Goal: Task Accomplishment & Management: Manage account settings

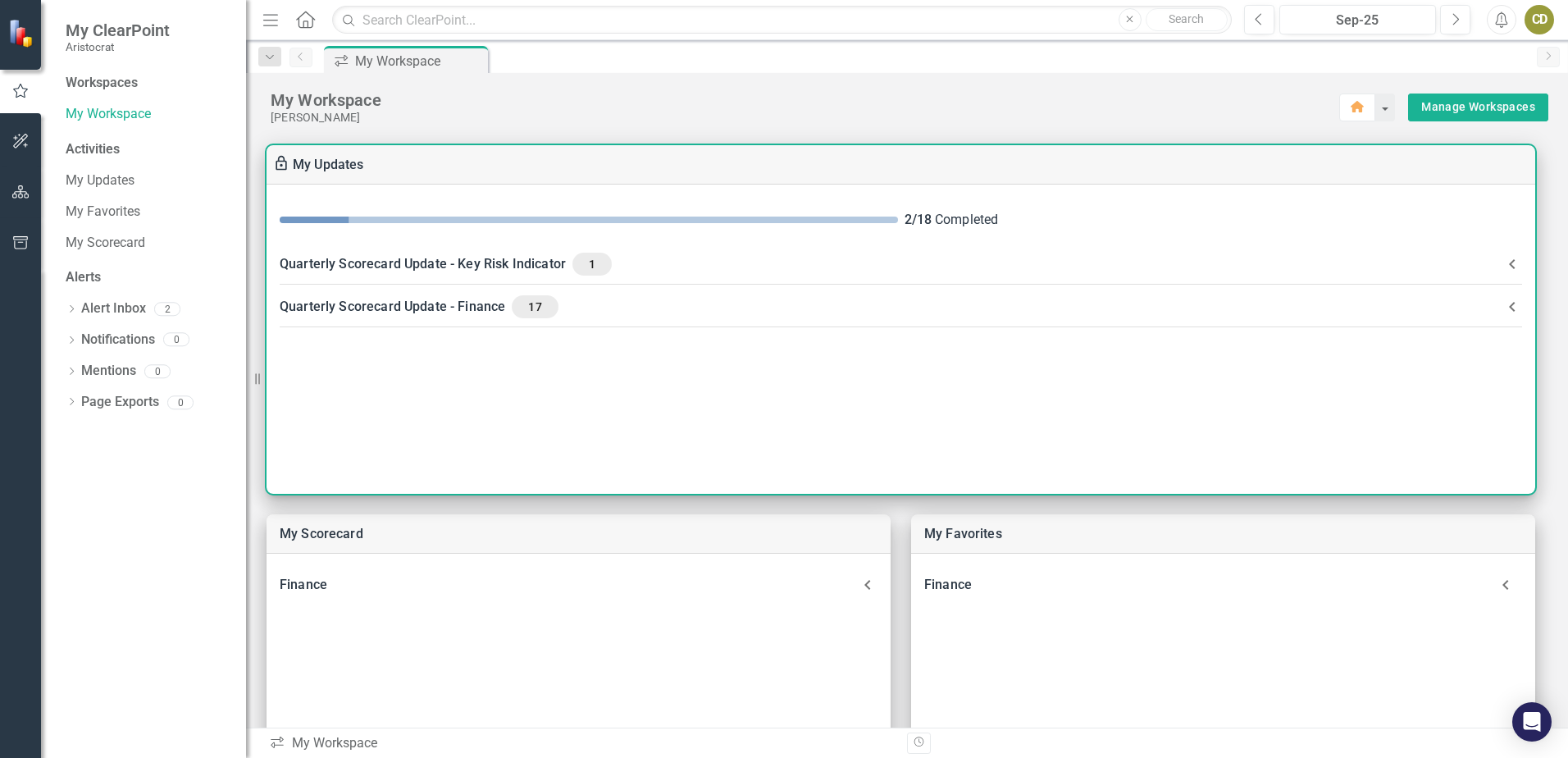
click at [536, 313] on span "17" at bounding box center [535, 307] width 33 height 15
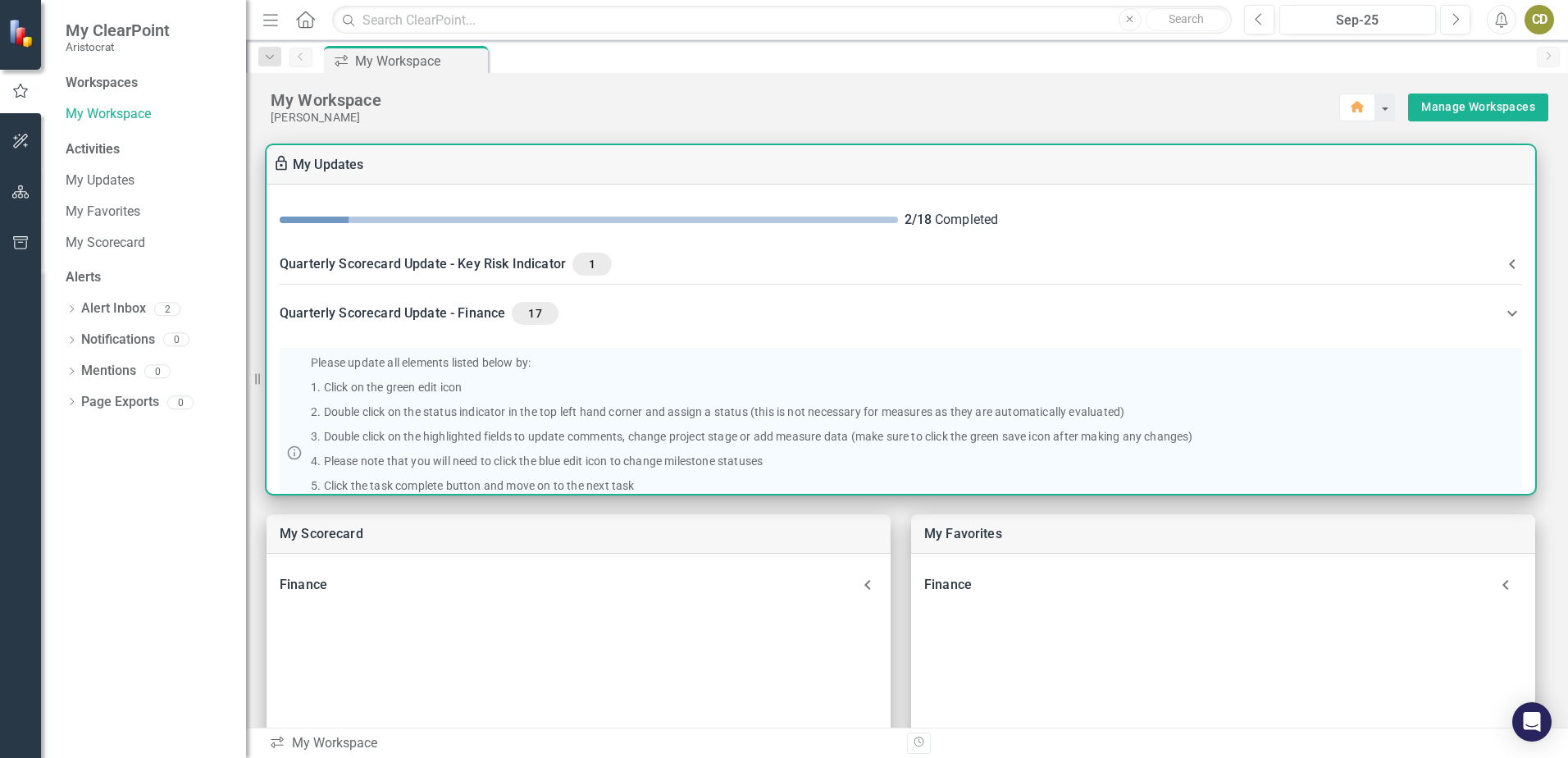
click at [1526, 250] on Indicator-header "Quarterly Scorecard Update - Key Risk Indicator 1" at bounding box center [901, 264] width 1269 height 42
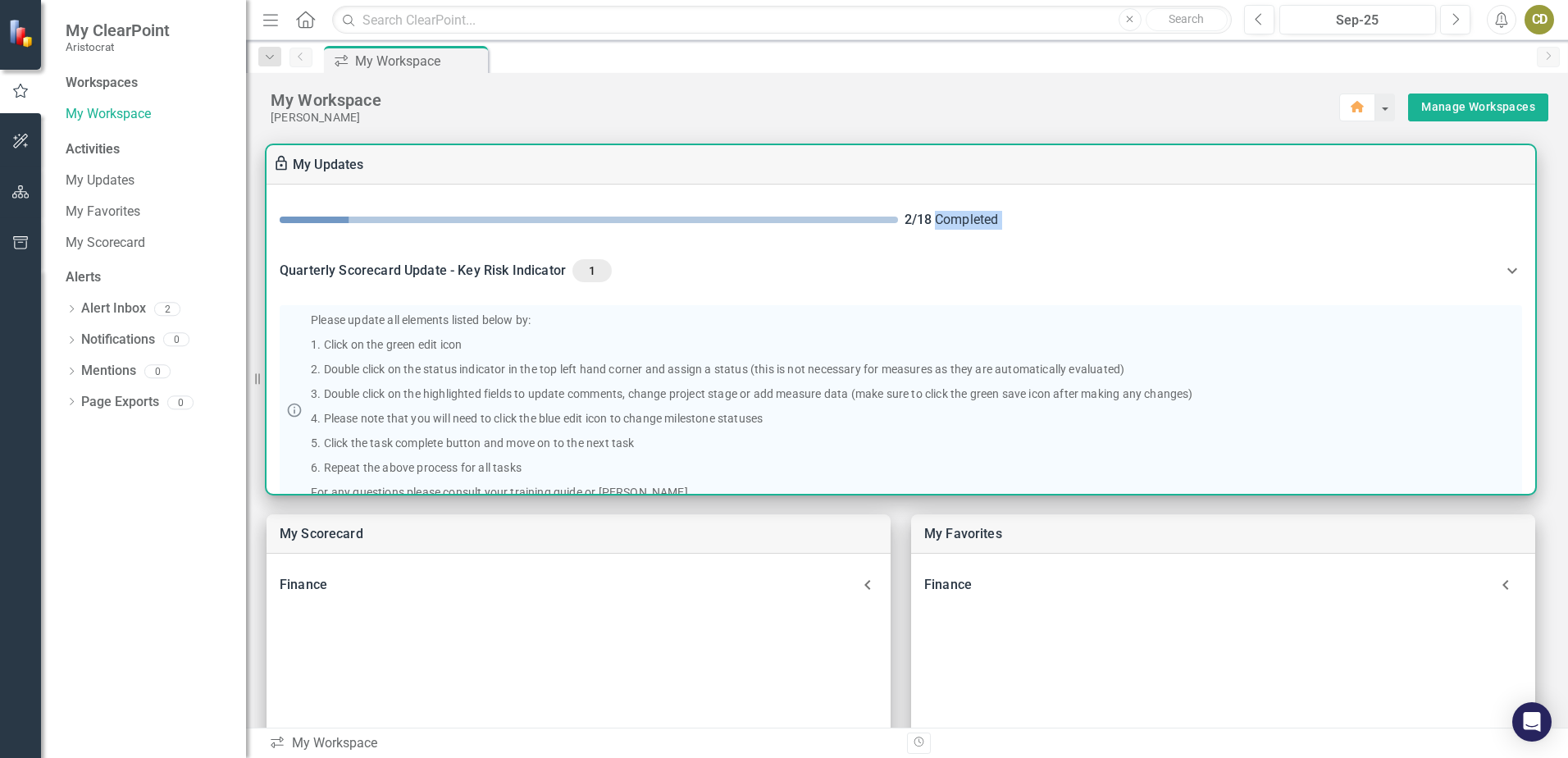
drag, startPoint x: 1529, startPoint y: 213, endPoint x: 1534, endPoint y: 249, distance: 36.3
click at [1534, 249] on div "2 / 18 Completed Quarterly Scorecard Update - Key Risk Indicator 1 Please updat…" at bounding box center [901, 338] width 1269 height 309
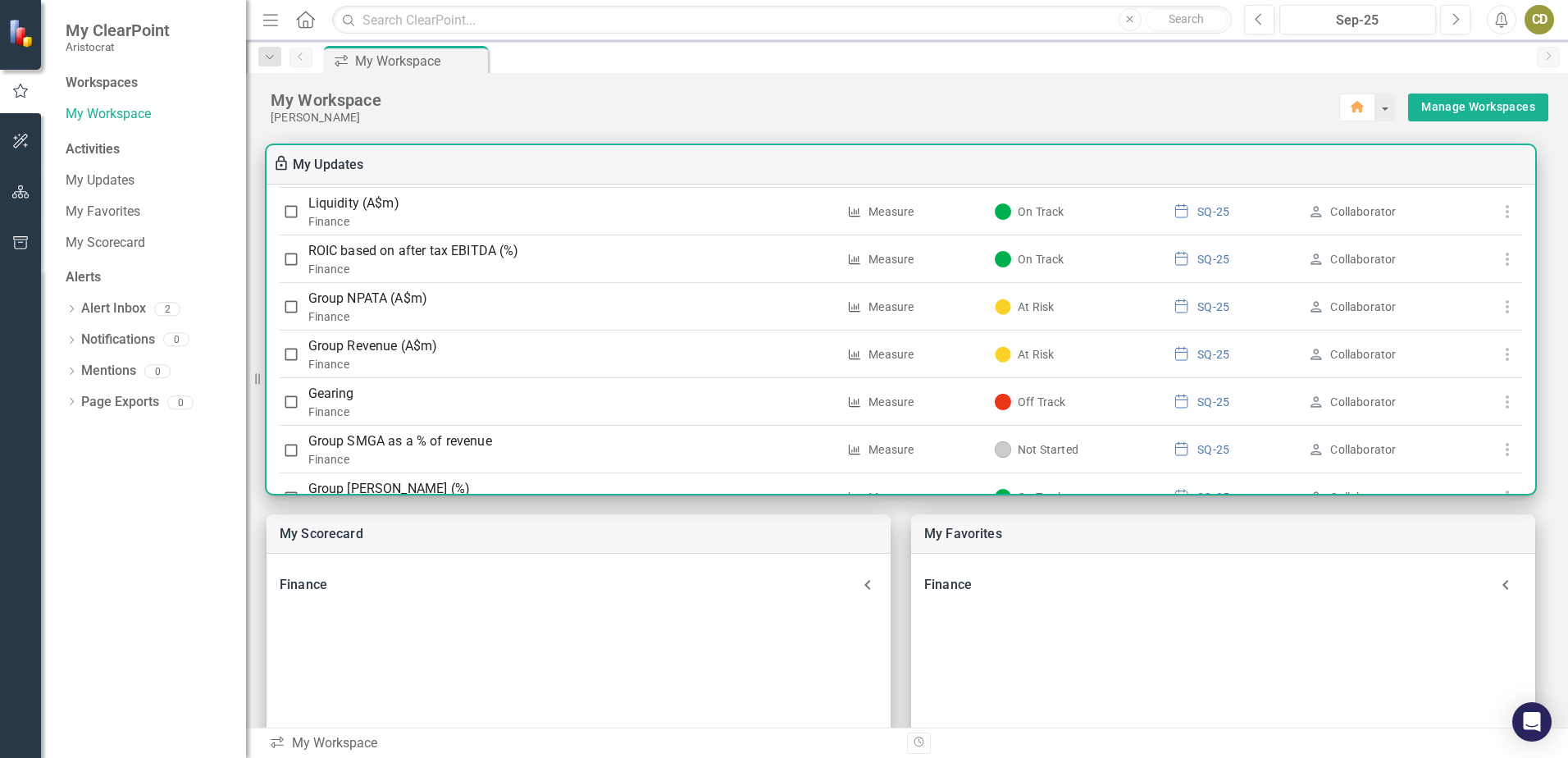
scroll to position [1044, 0]
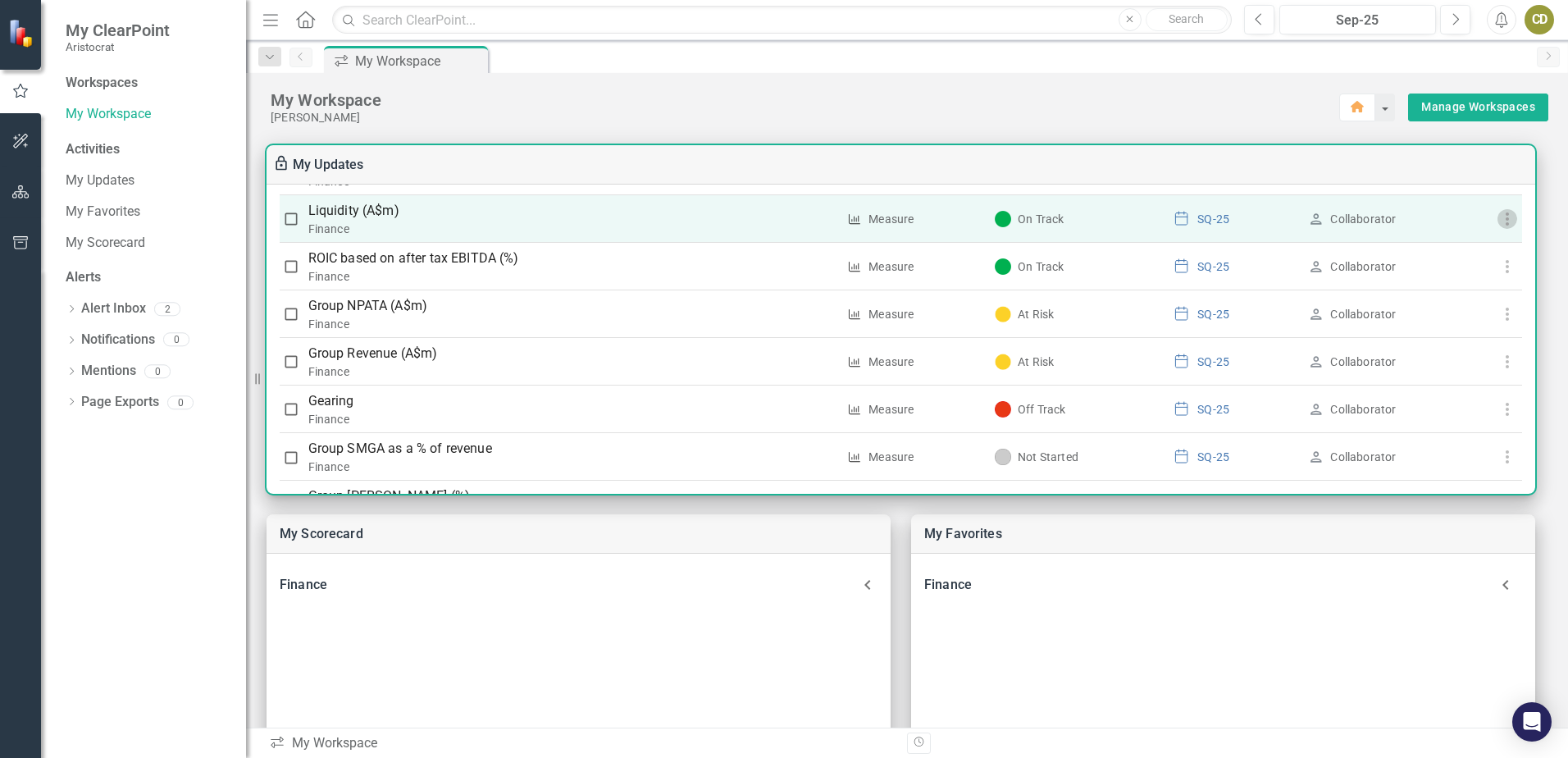
click at [1505, 213] on use "button" at bounding box center [1507, 219] width 4 height 13
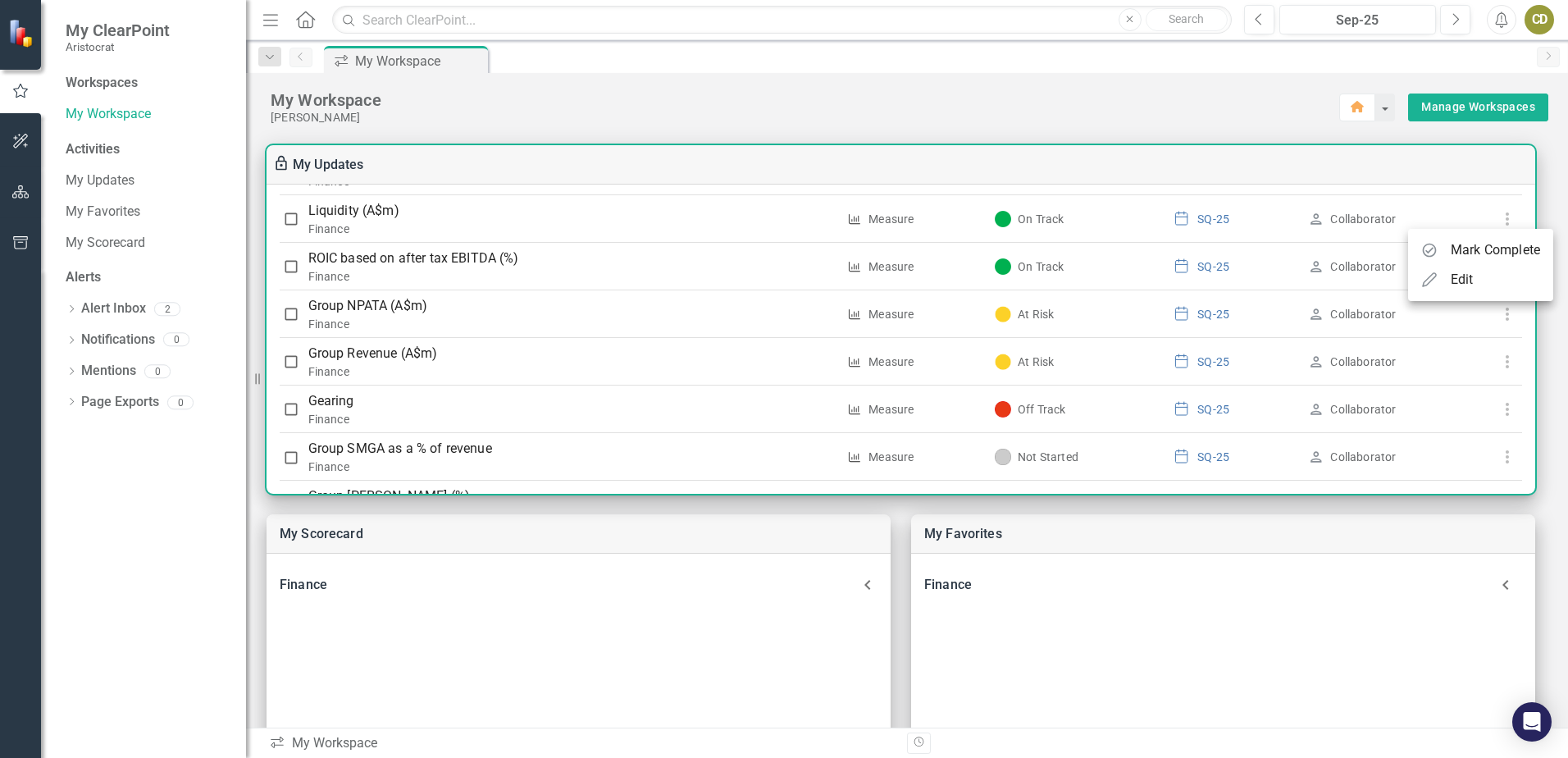
click at [1472, 273] on div "Edit" at bounding box center [1462, 279] width 23 height 19
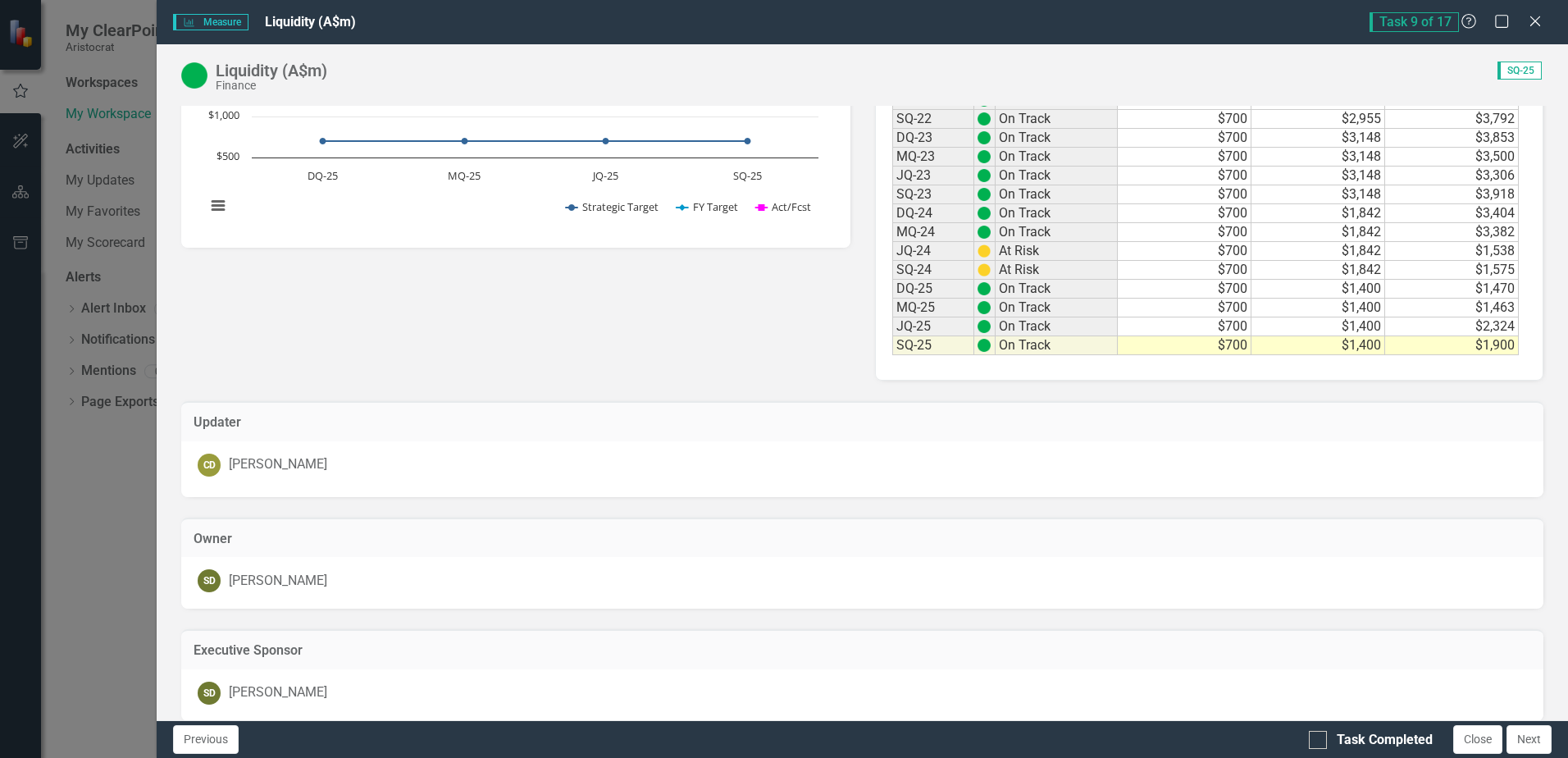
scroll to position [469, 0]
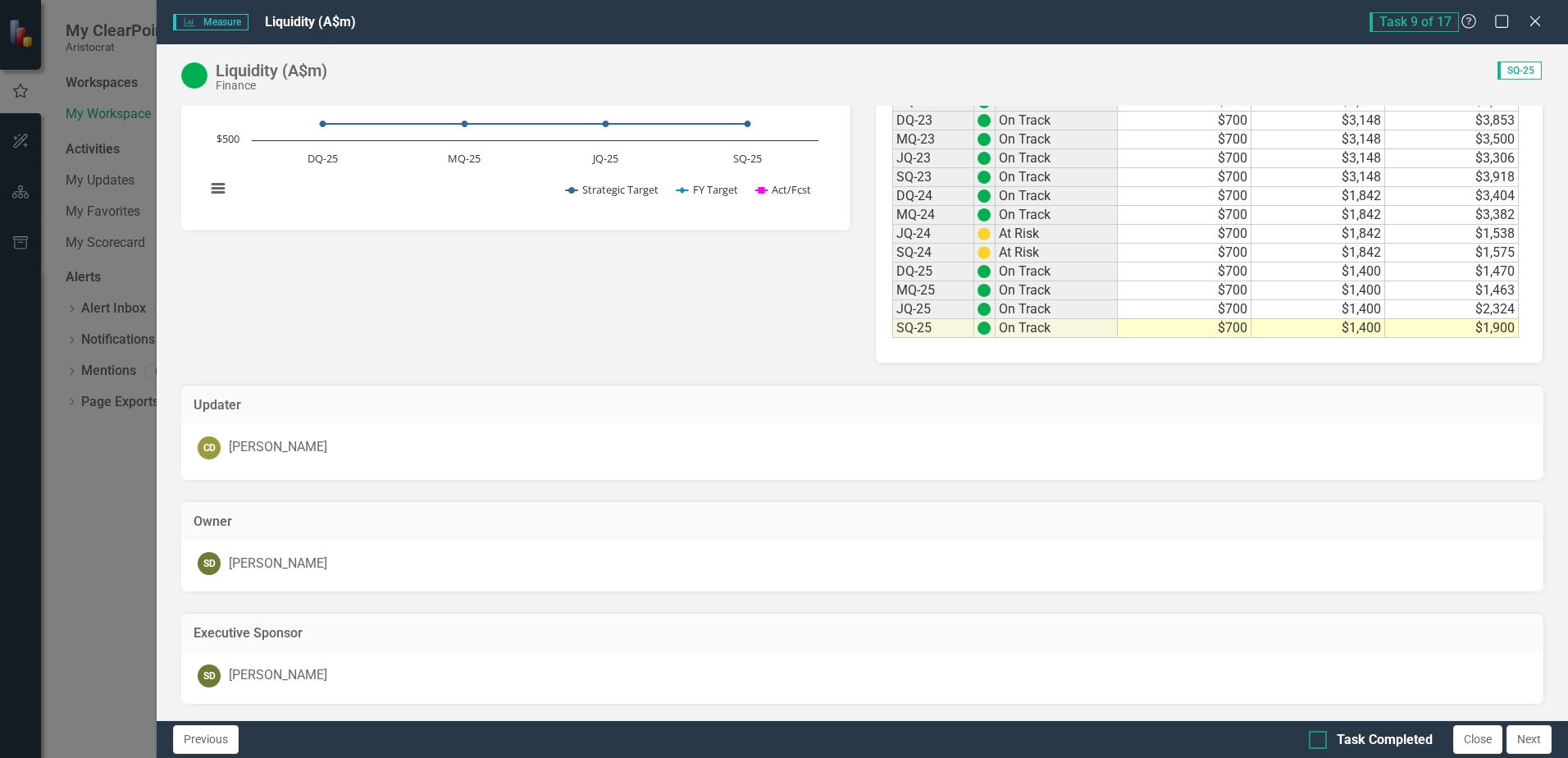
click at [1315, 742] on div at bounding box center [1318, 740] width 18 height 18
click at [1315, 741] on input "Task Completed" at bounding box center [1315, 737] width 11 height 11
checkbox input "true"
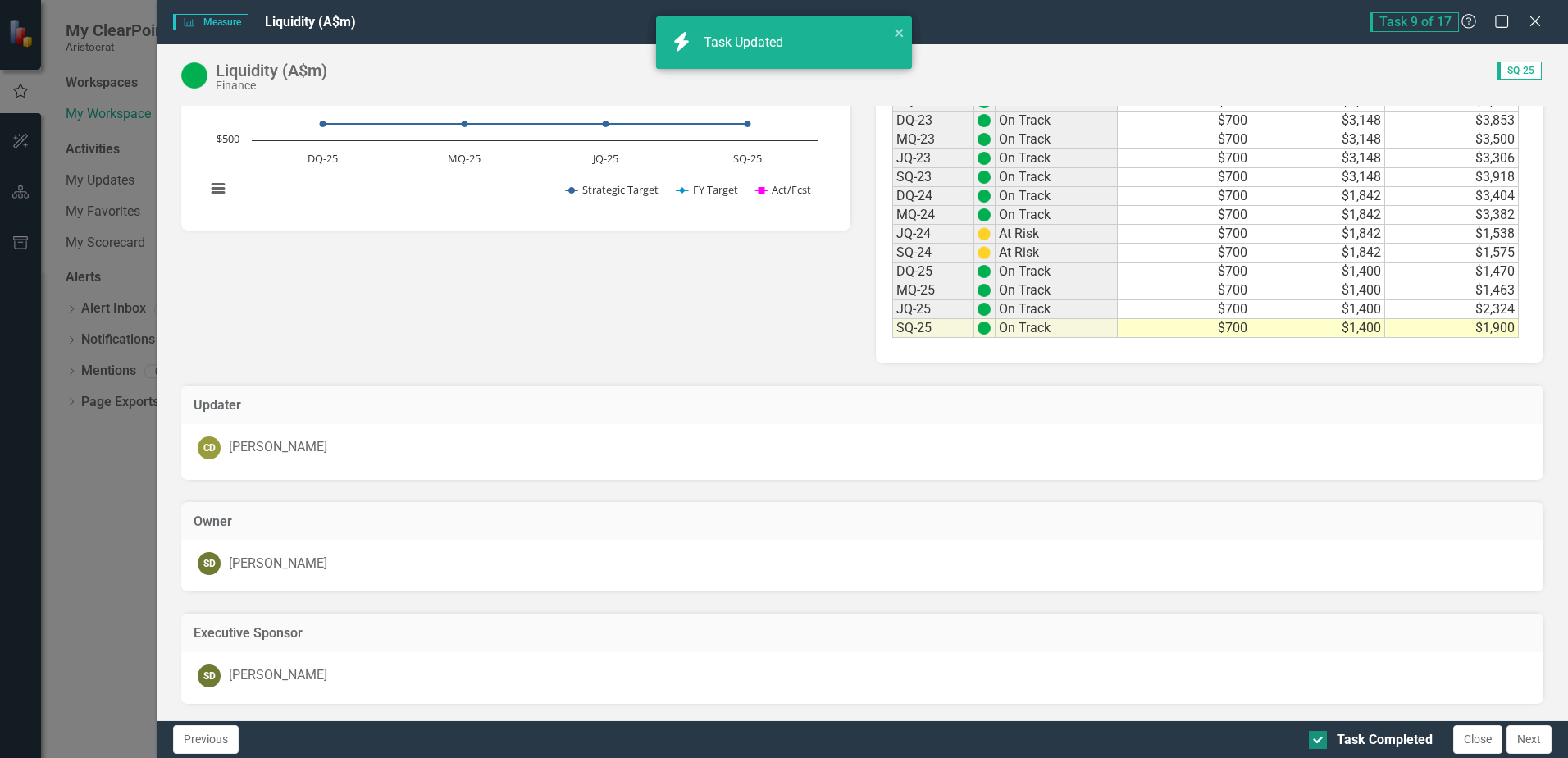
checkbox input "true"
click at [1457, 740] on button "Close" at bounding box center [1478, 740] width 49 height 29
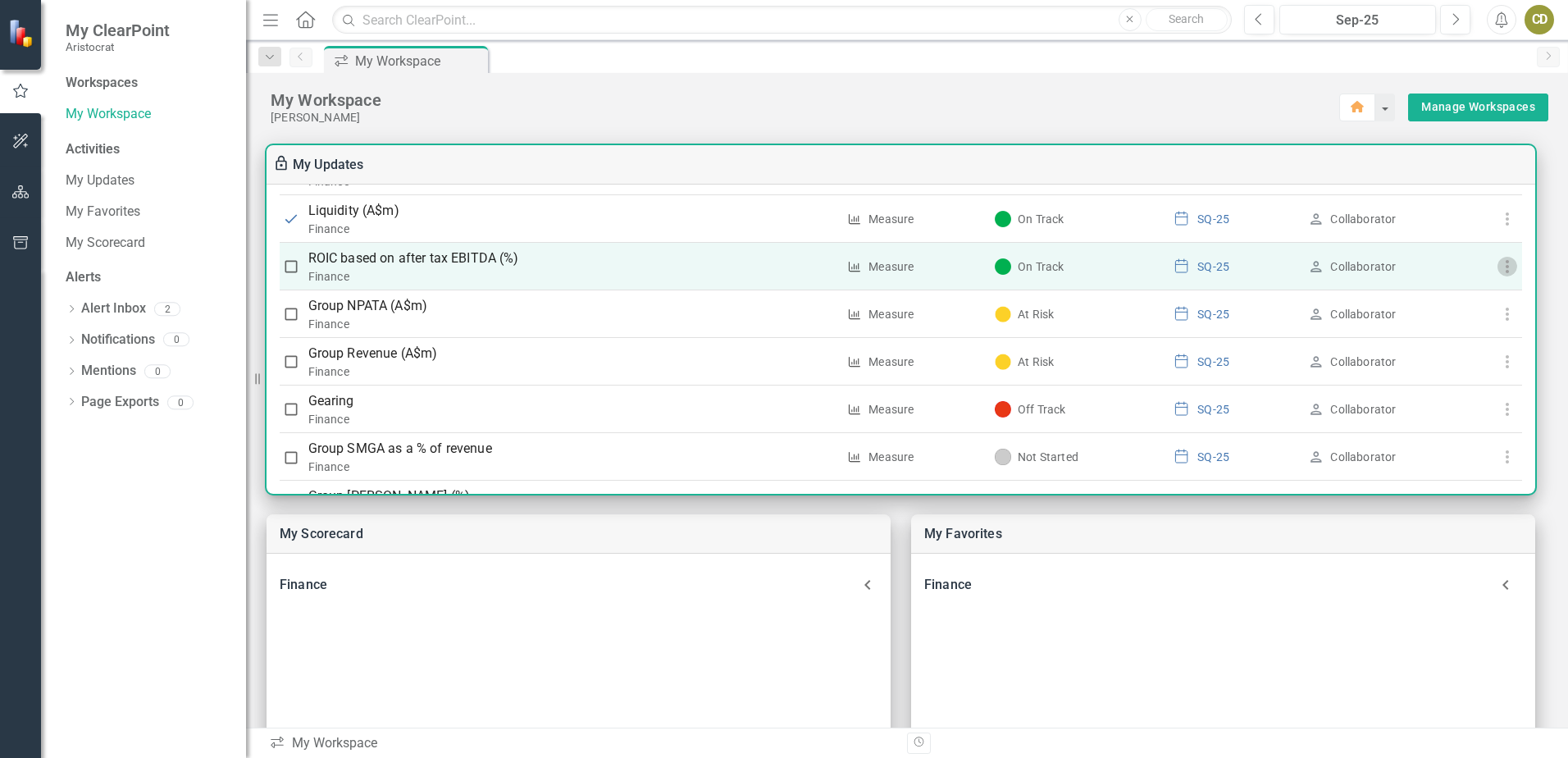
click at [1505, 272] on use "button" at bounding box center [1507, 266] width 4 height 13
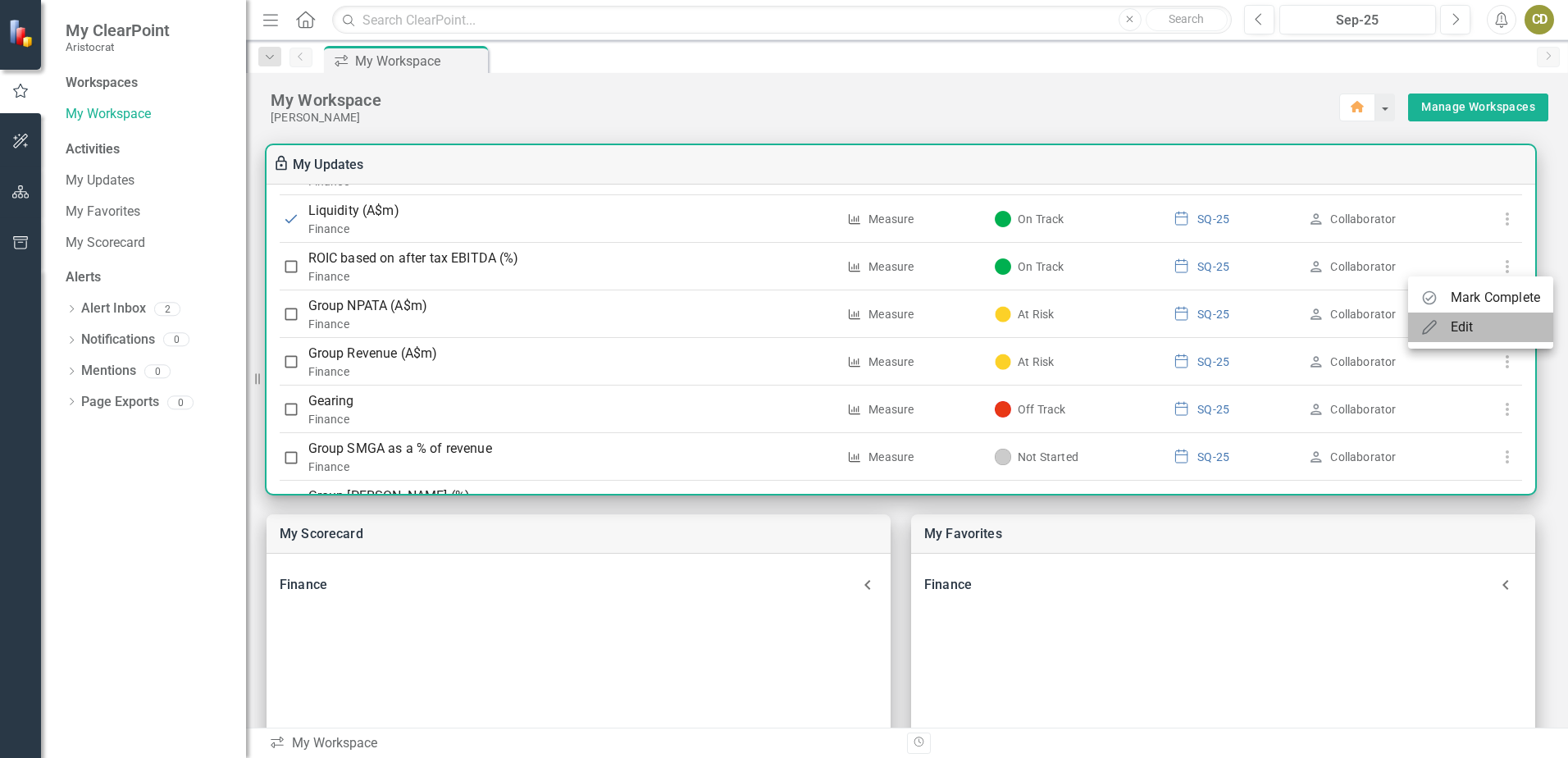
click at [1472, 323] on div "Edit" at bounding box center [1462, 326] width 23 height 19
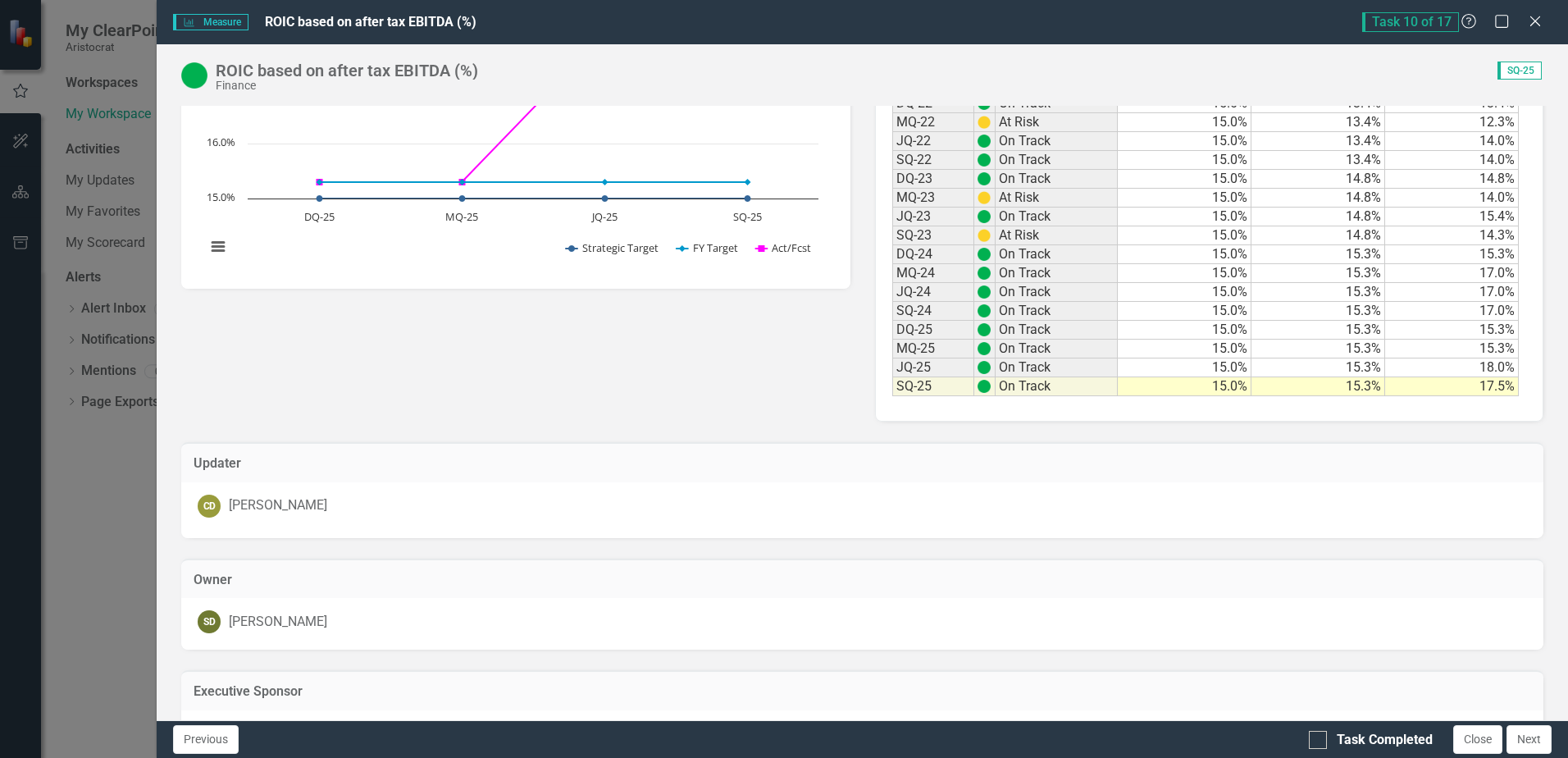
scroll to position [447, 0]
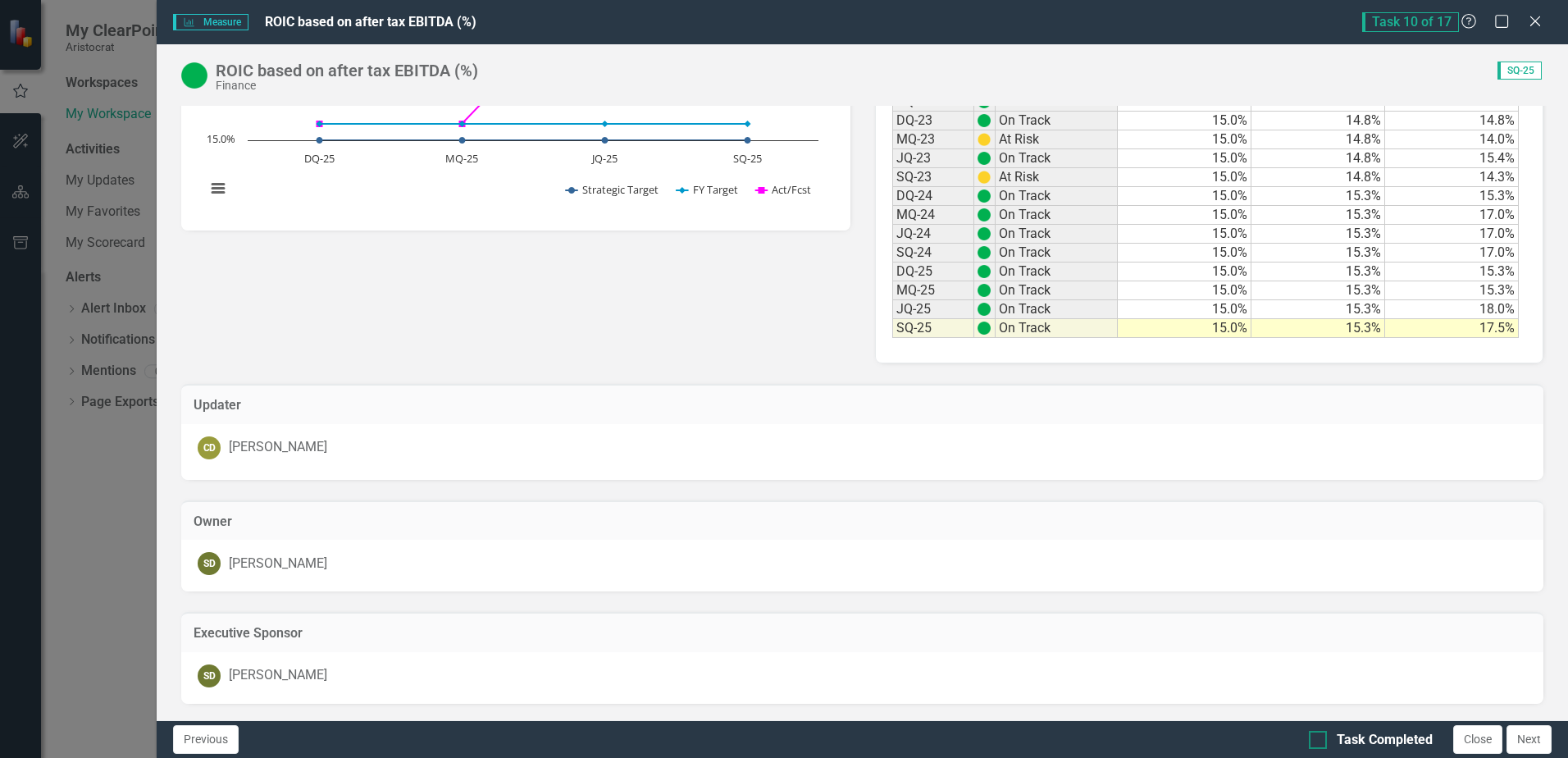
click at [1318, 738] on input "Task Completed" at bounding box center [1315, 737] width 11 height 11
checkbox input "true"
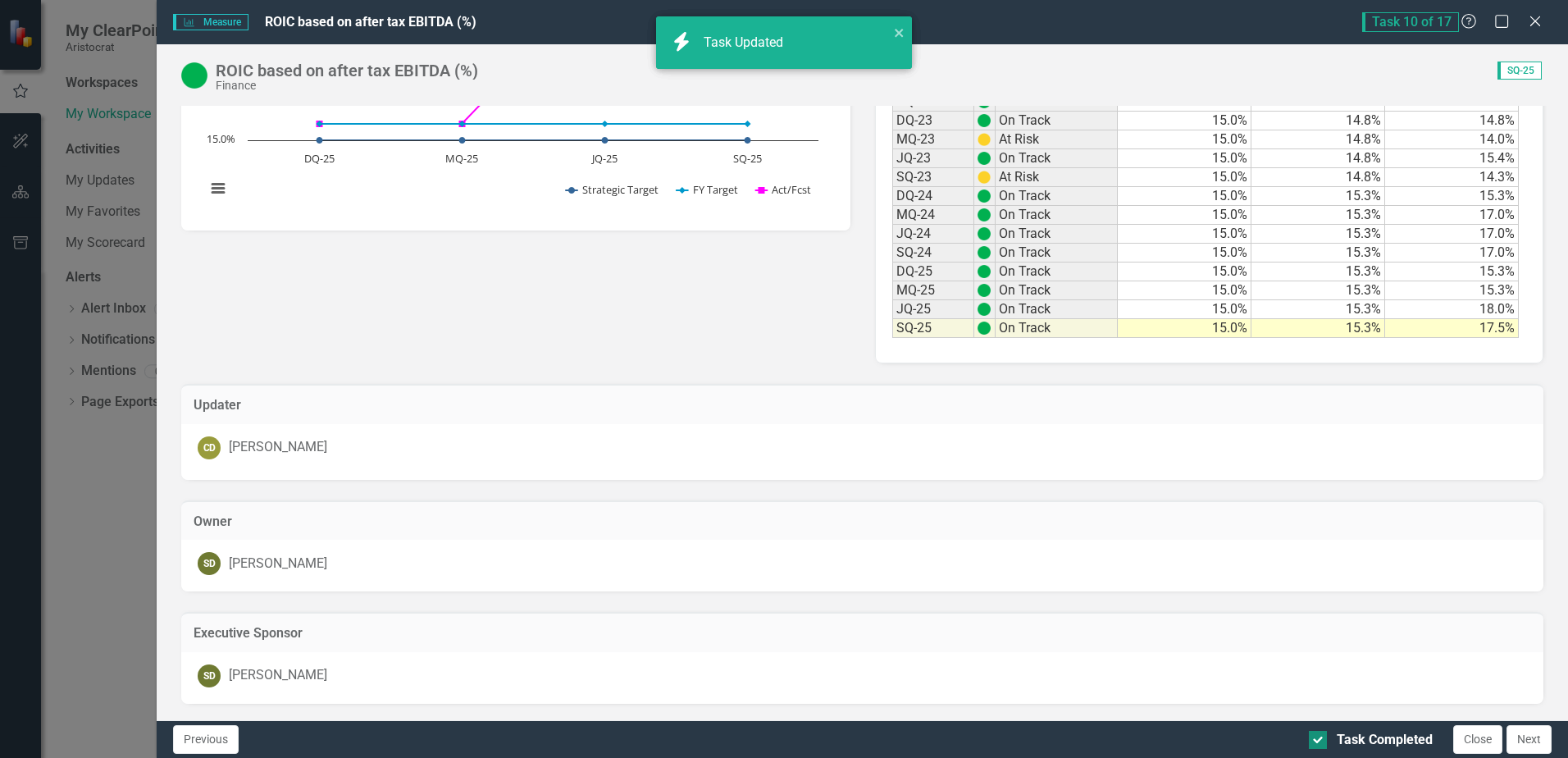
checkbox input "true"
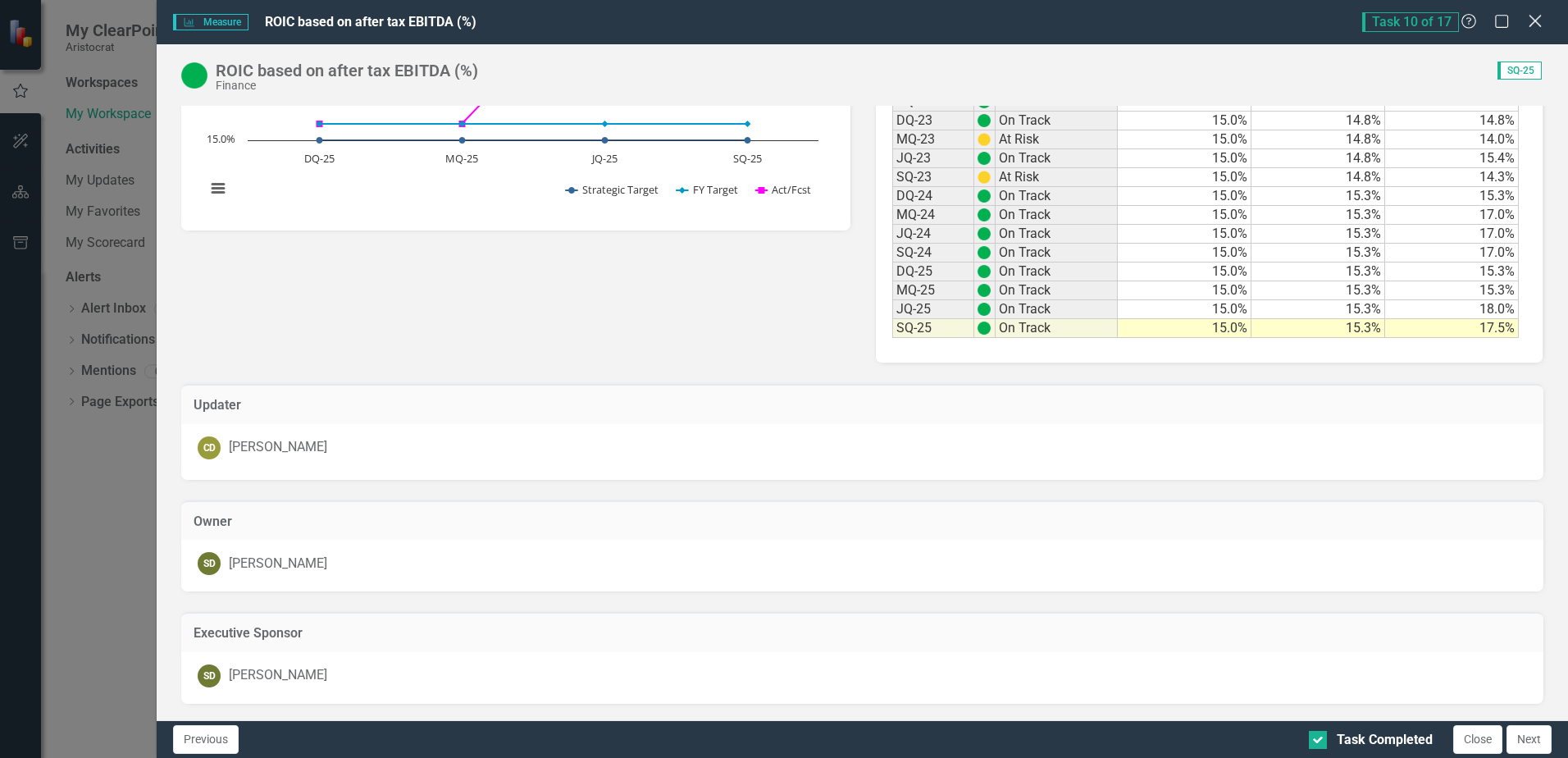
click at [1536, 18] on icon "Close" at bounding box center [1535, 20] width 20 height 16
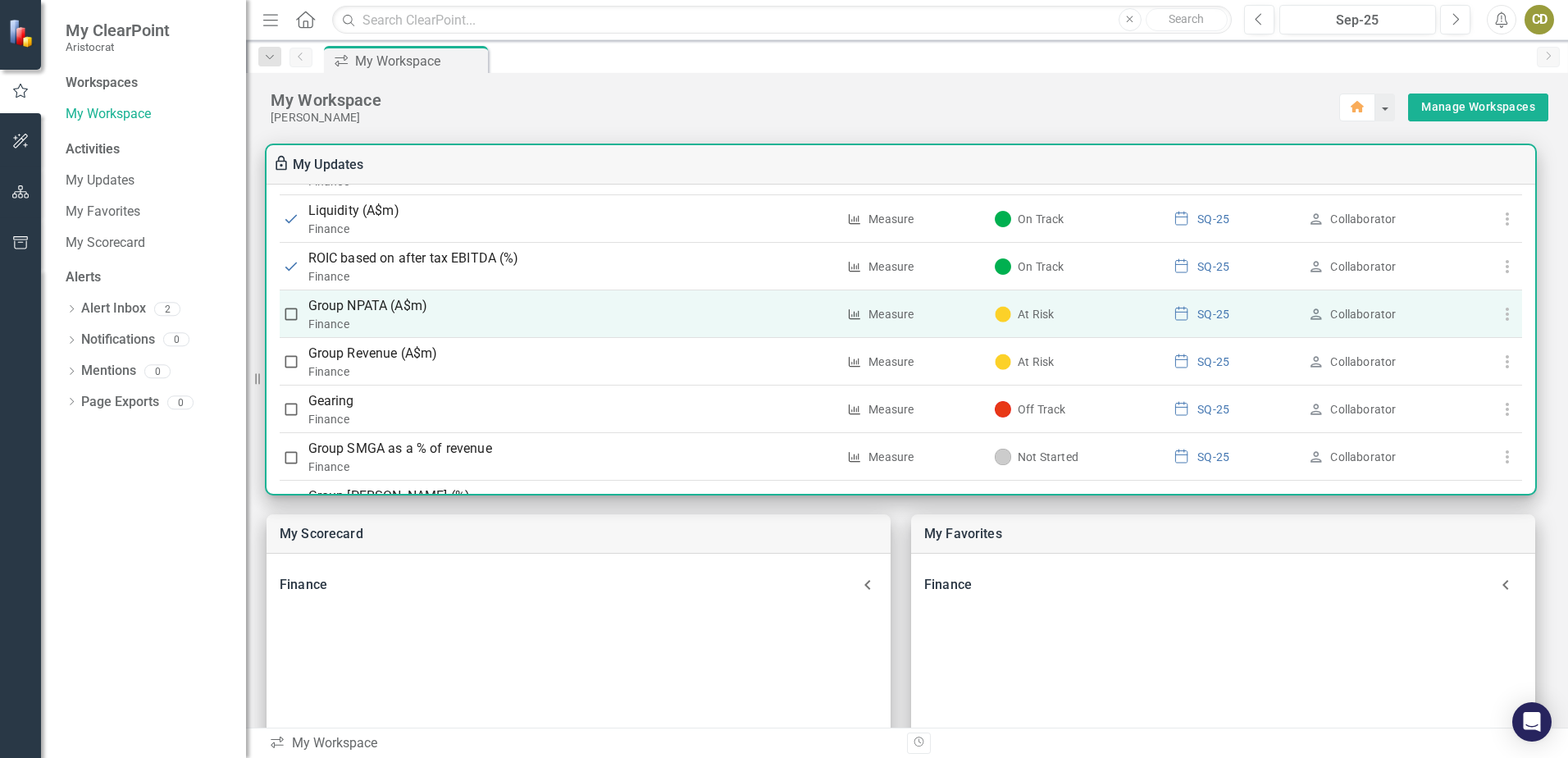
click at [1508, 315] on icon "button" at bounding box center [1507, 314] width 19 height 19
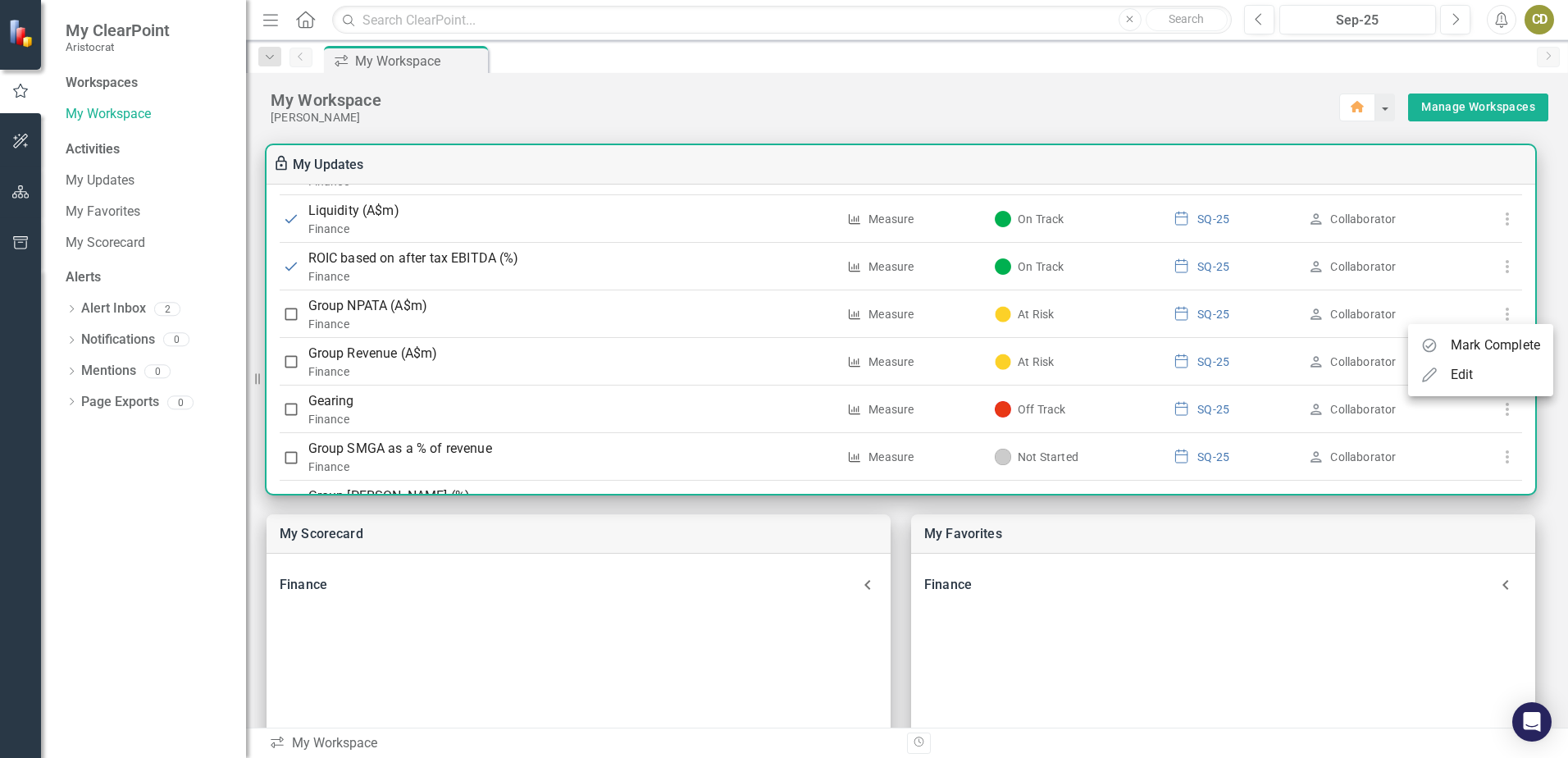
click at [1465, 379] on div "Edit" at bounding box center [1462, 374] width 23 height 19
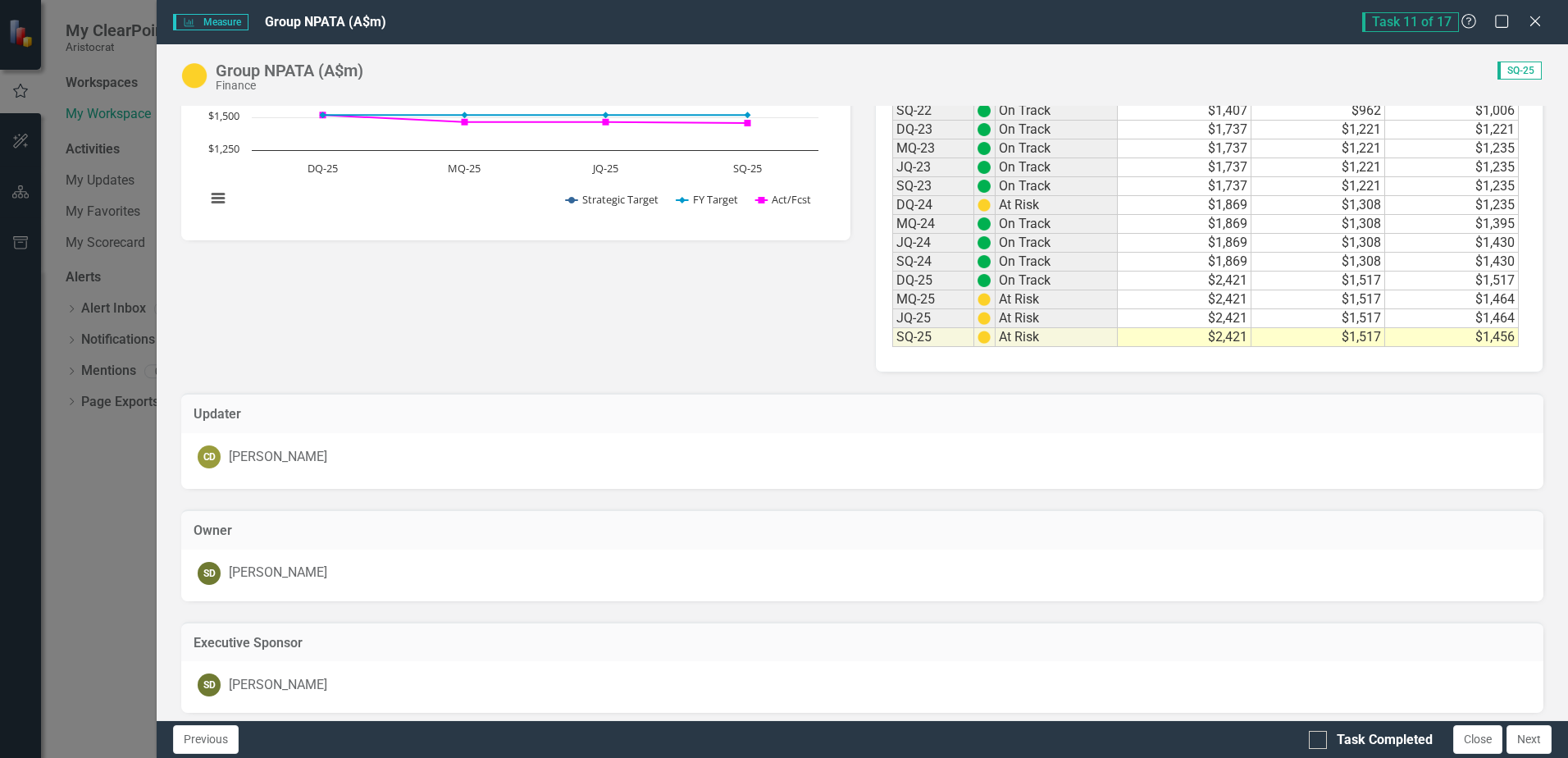
scroll to position [397, 0]
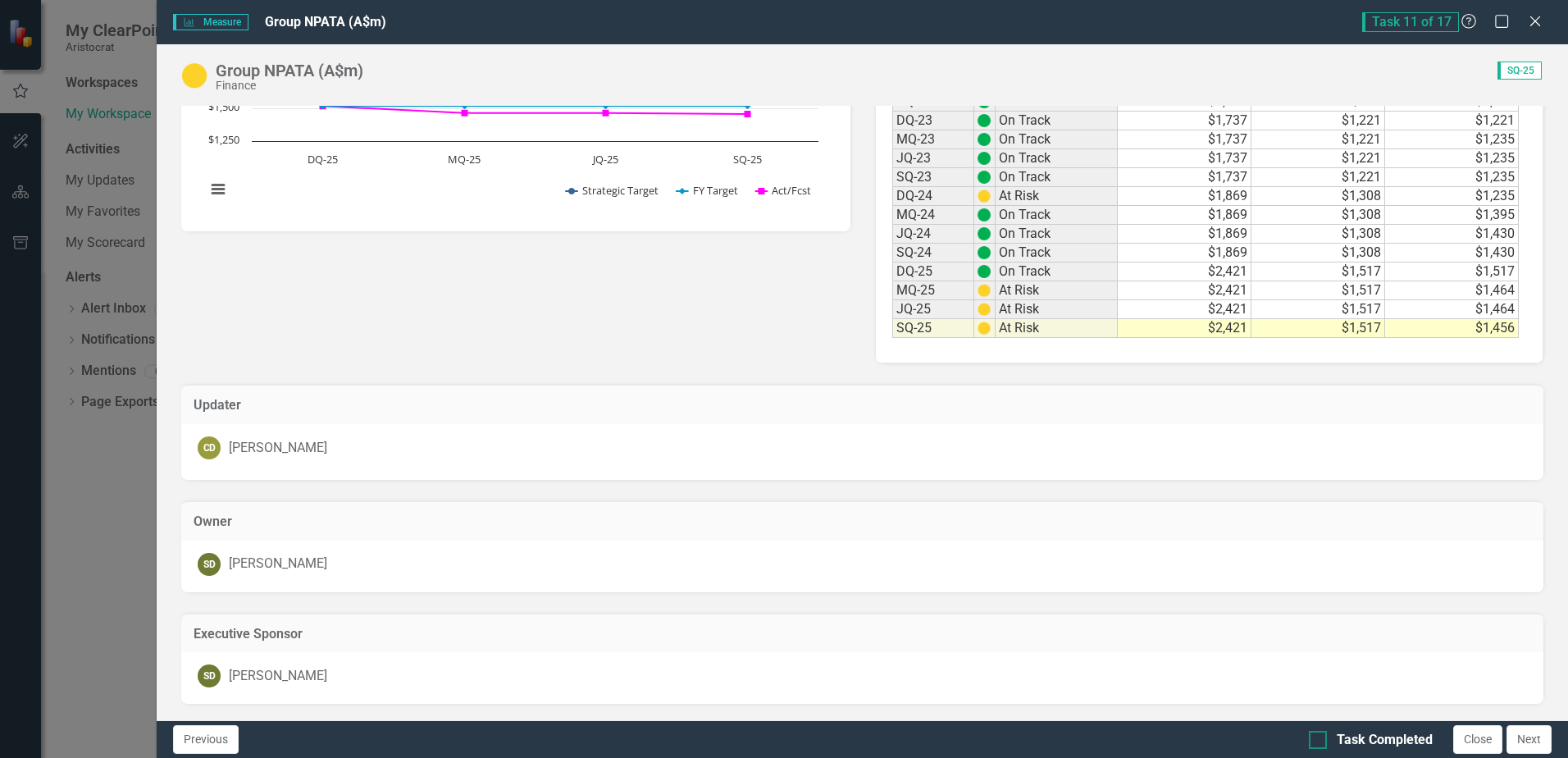
click at [1320, 745] on div at bounding box center [1318, 740] width 18 height 18
click at [1320, 741] on input "Task Completed" at bounding box center [1315, 737] width 11 height 11
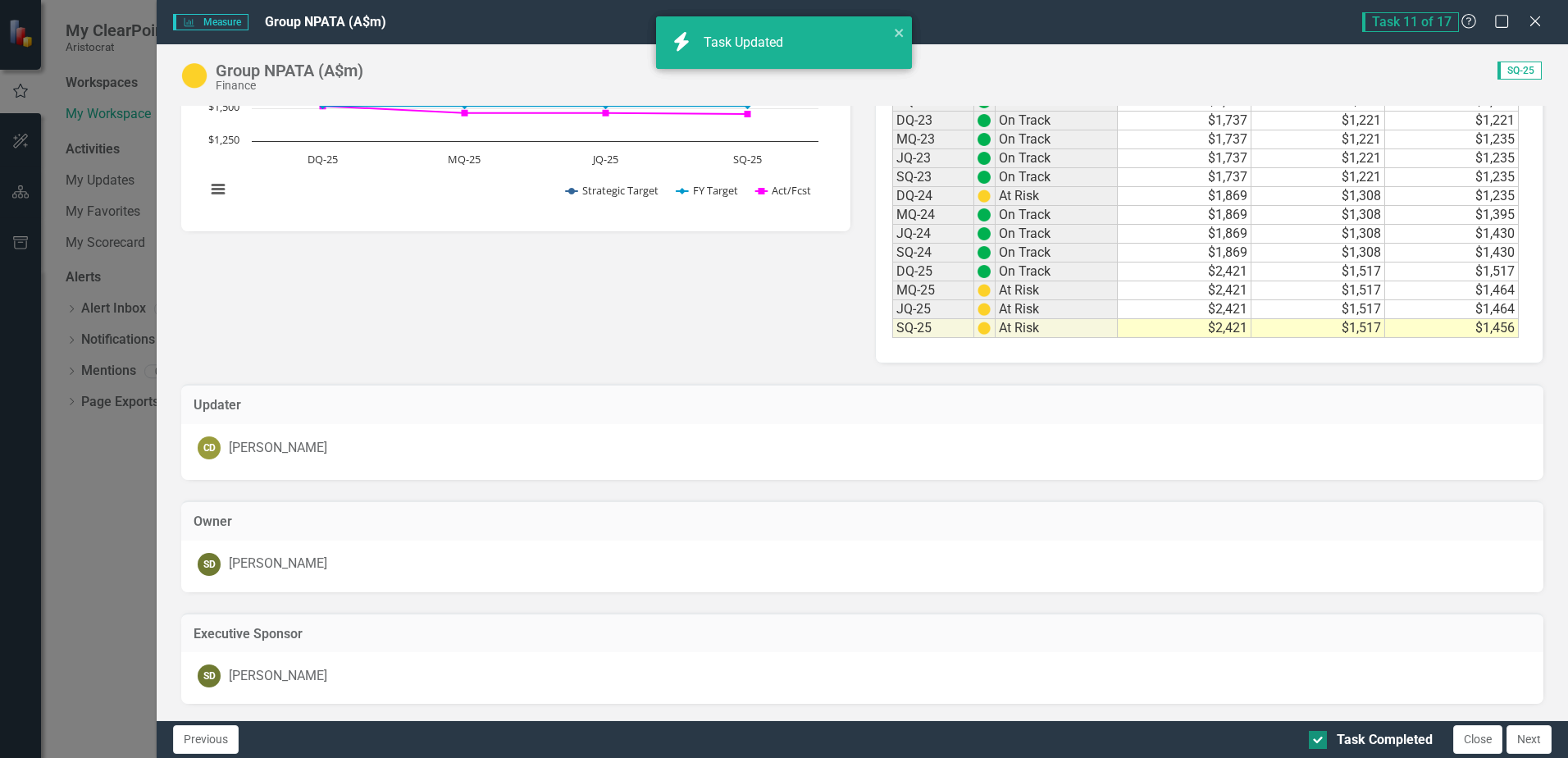
click at [1320, 745] on div at bounding box center [1318, 740] width 18 height 18
click at [1320, 741] on input "Task Completed" at bounding box center [1315, 737] width 11 height 11
checkbox input "false"
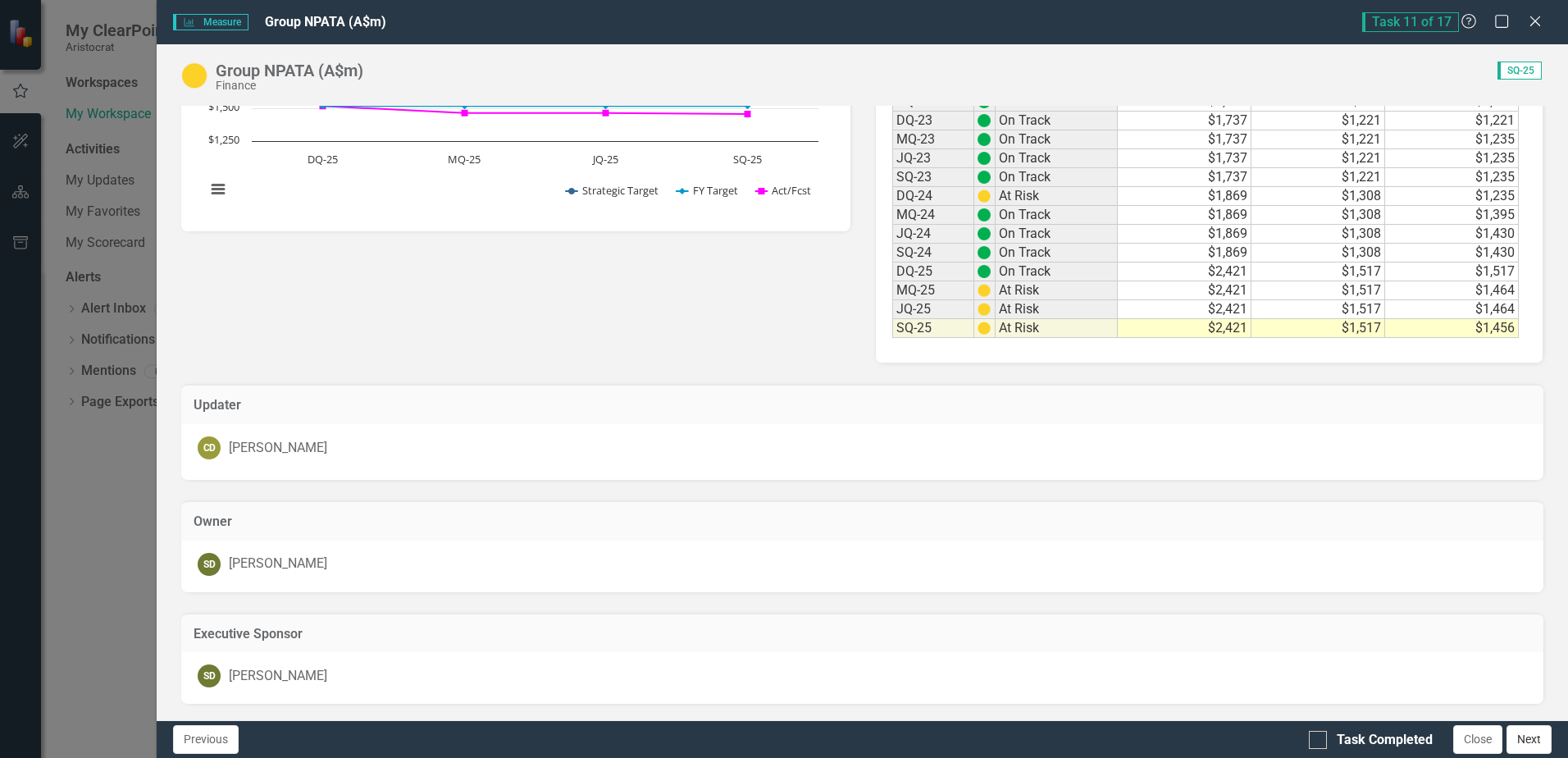
click at [1509, 735] on button "Next" at bounding box center [1529, 740] width 45 height 29
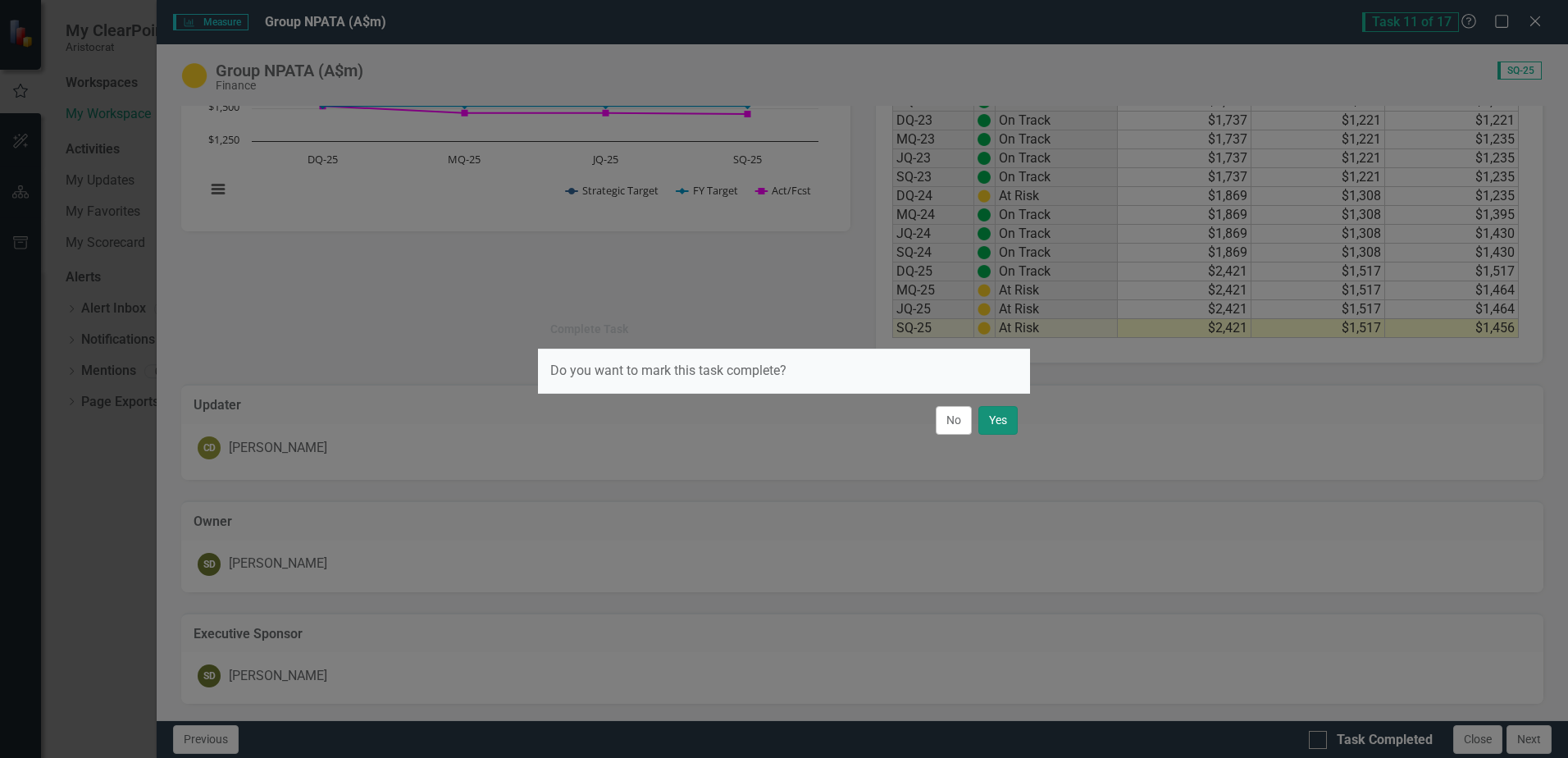
click at [990, 421] on button "Yes" at bounding box center [998, 420] width 40 height 29
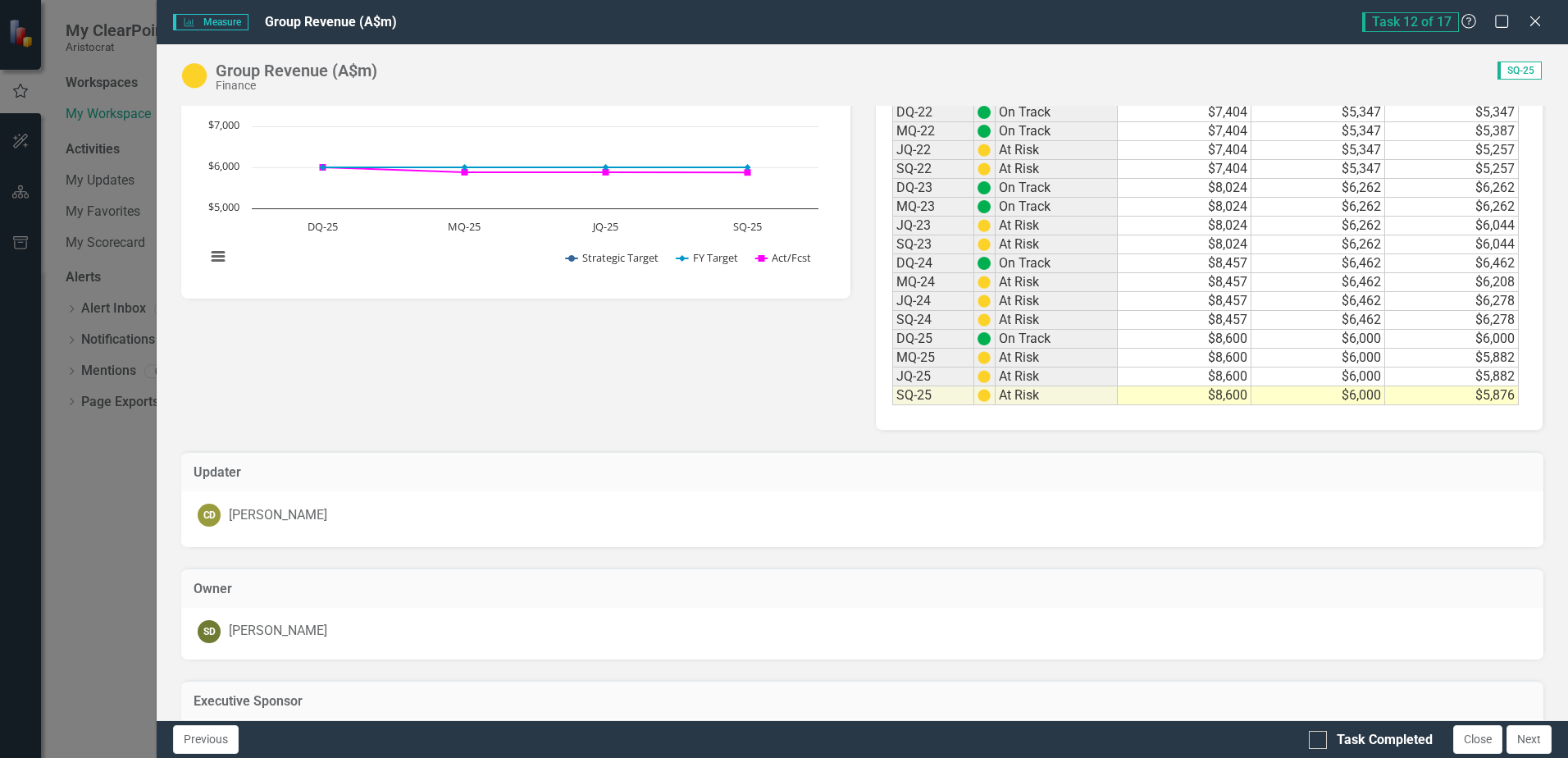
scroll to position [419, 0]
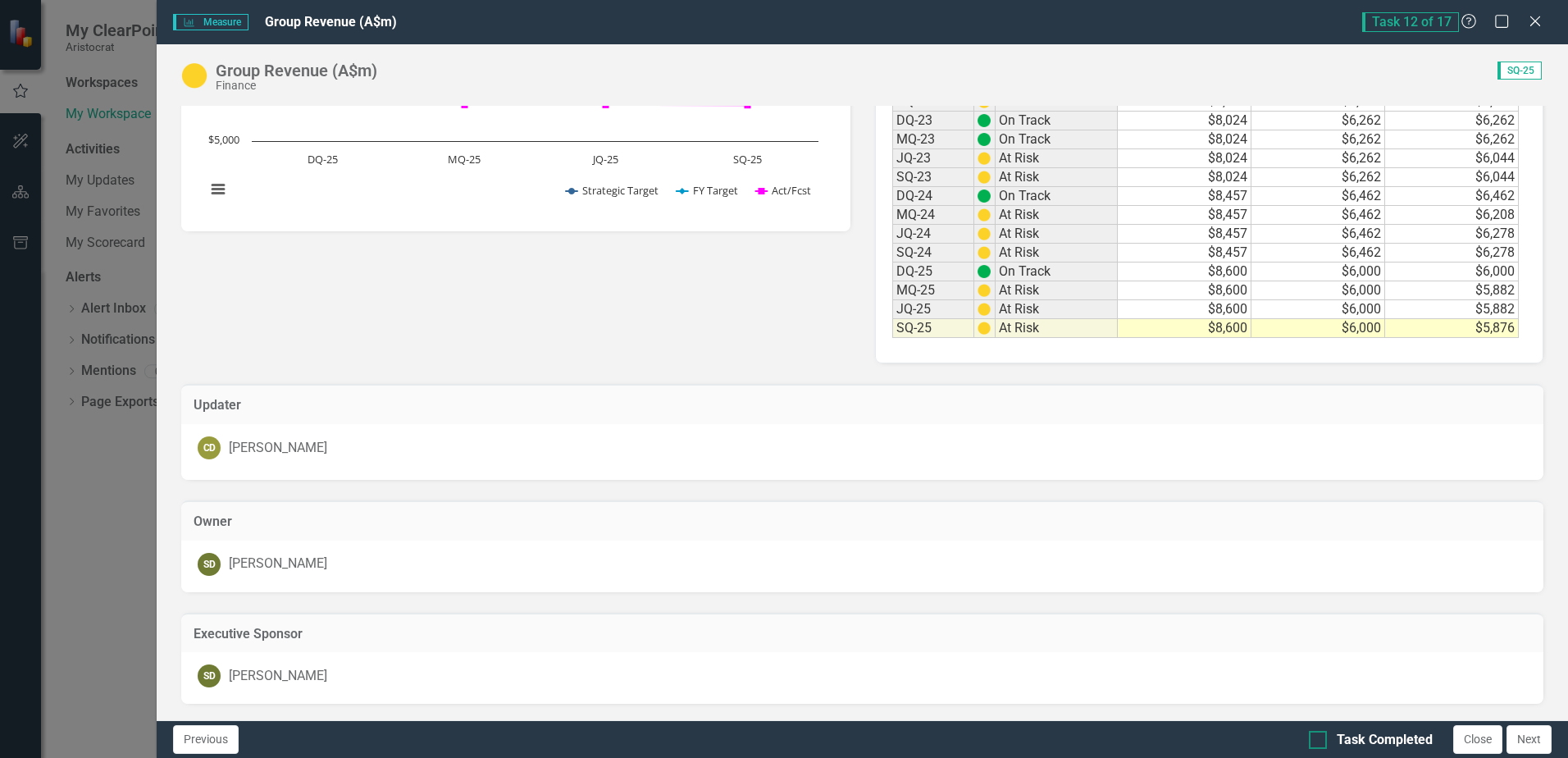
click at [1315, 731] on input "Task Completed" at bounding box center [1315, 737] width 11 height 11
checkbox input "true"
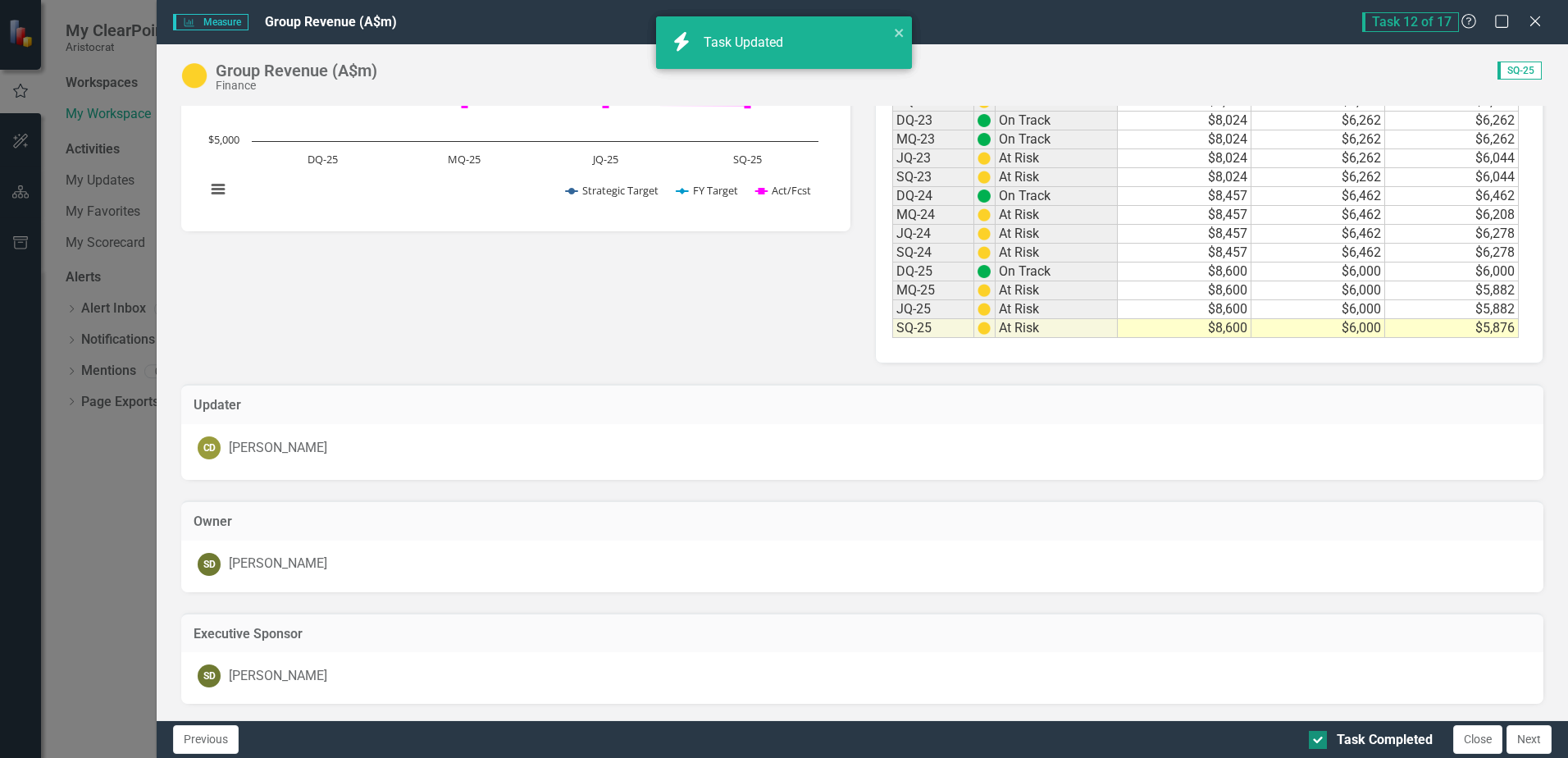
checkbox input "true"
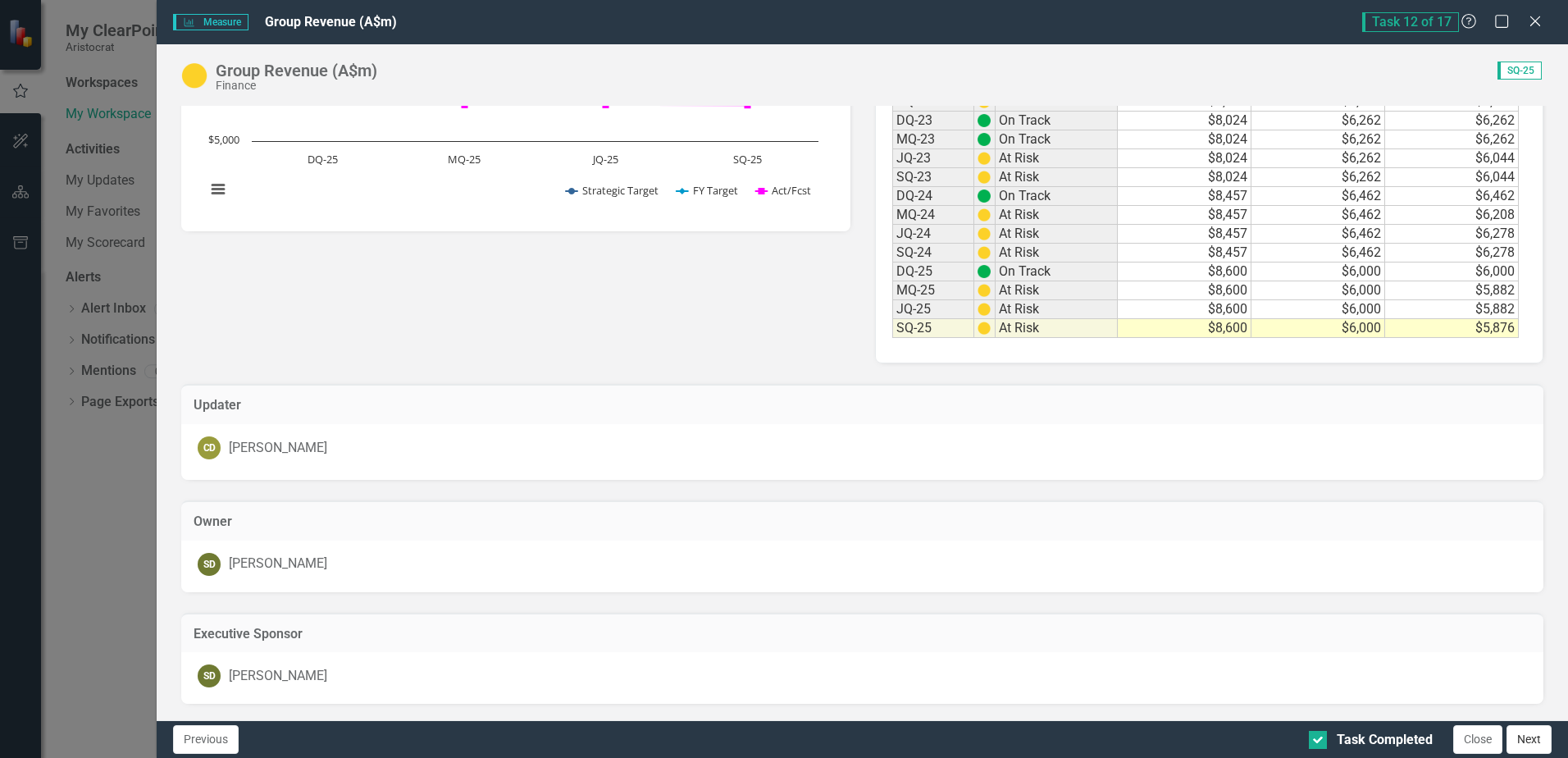
click at [1538, 742] on button "Next" at bounding box center [1529, 740] width 45 height 29
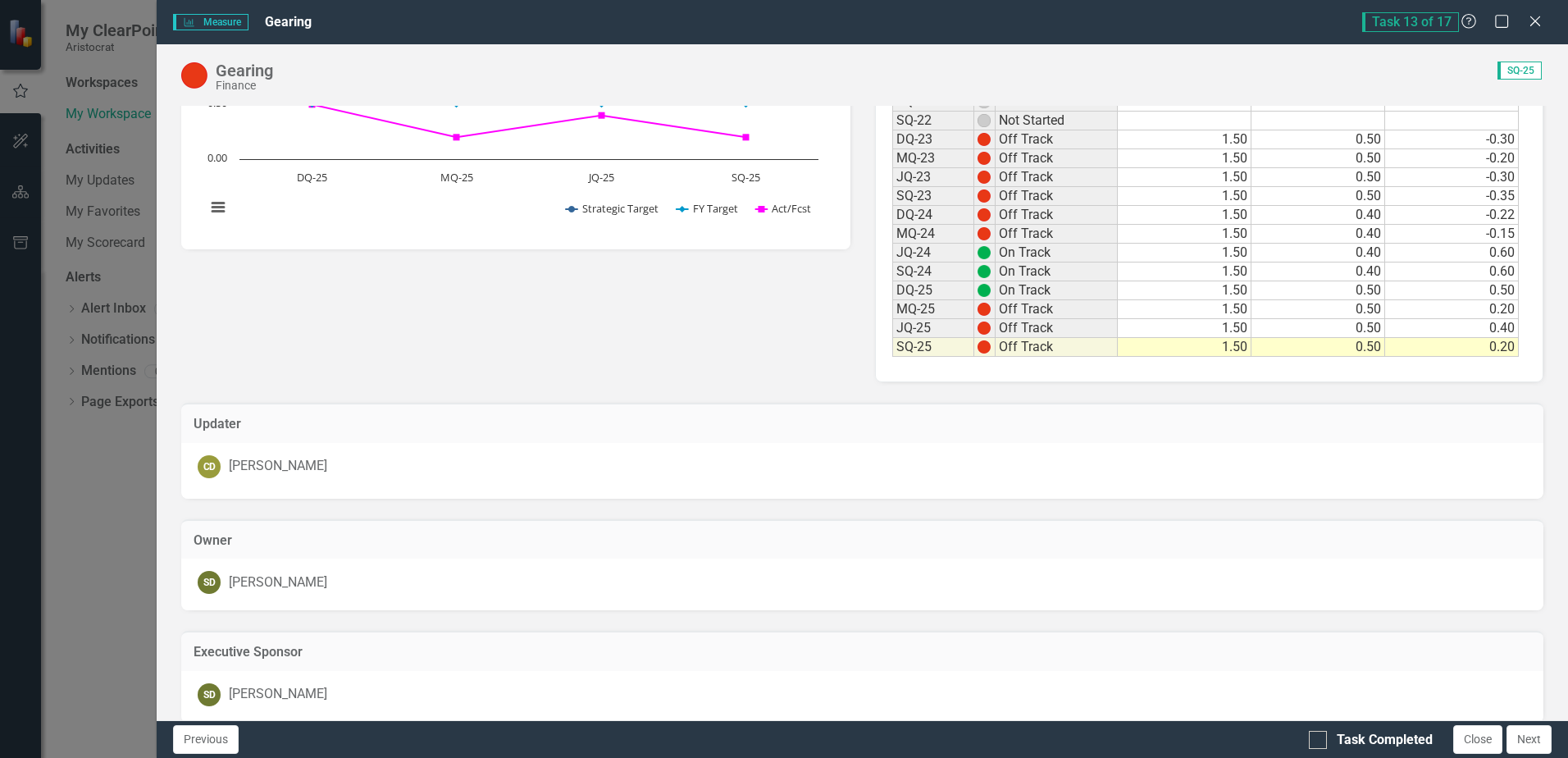
scroll to position [469, 0]
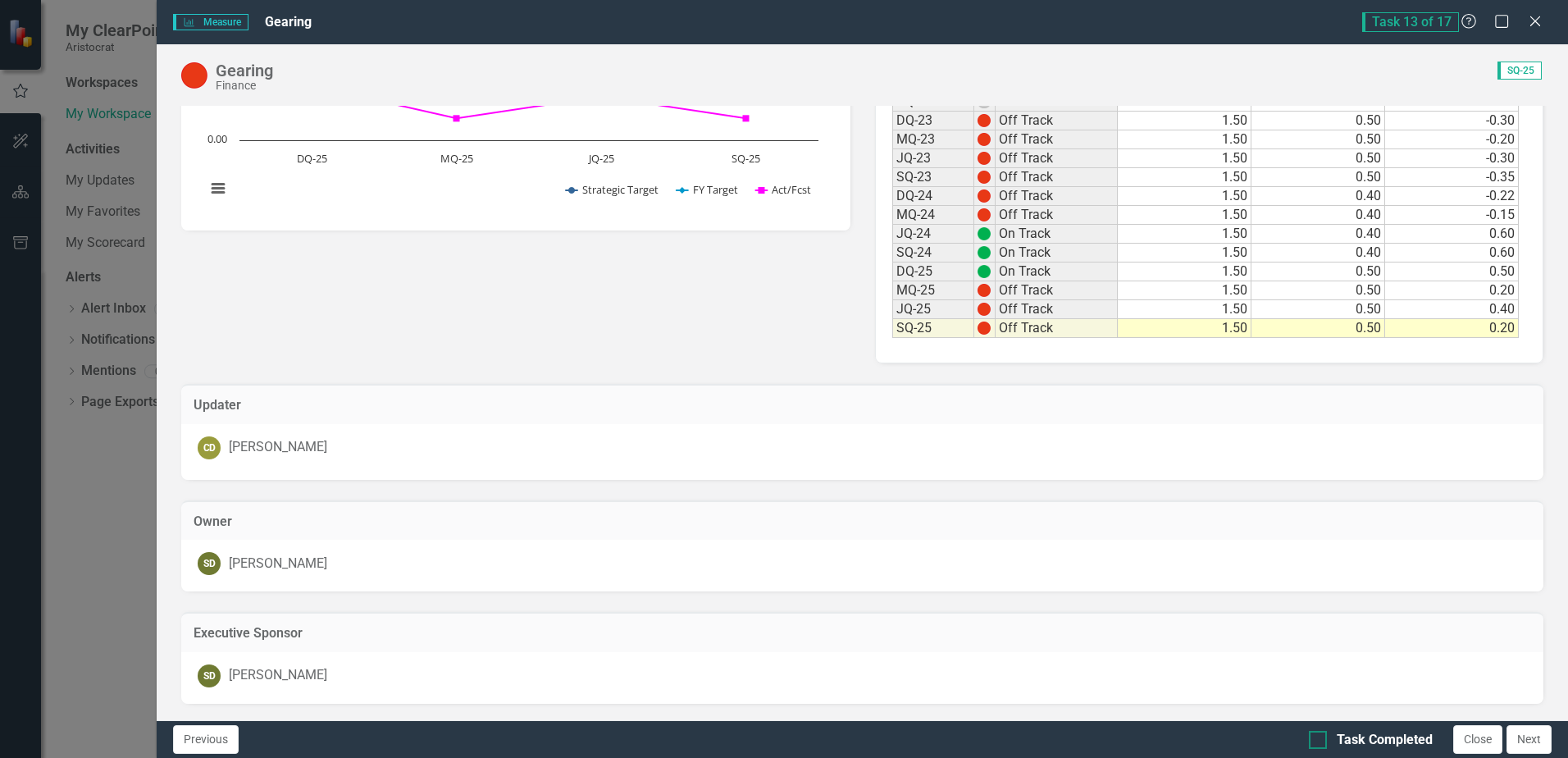
click at [1318, 733] on input "Task Completed" at bounding box center [1315, 737] width 11 height 11
checkbox input "true"
click at [1539, 738] on button "Next" at bounding box center [1529, 740] width 45 height 29
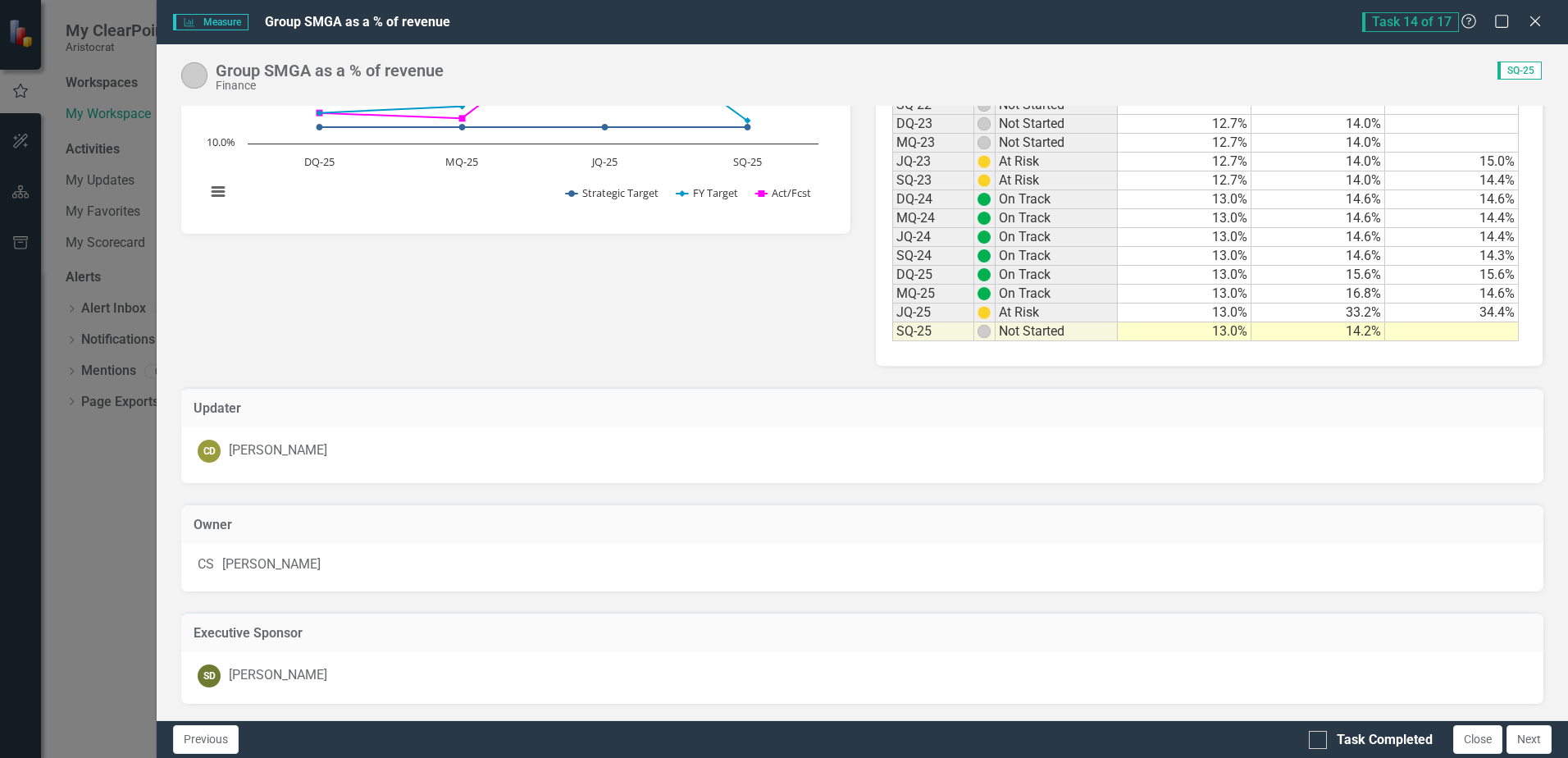
scroll to position [0, 0]
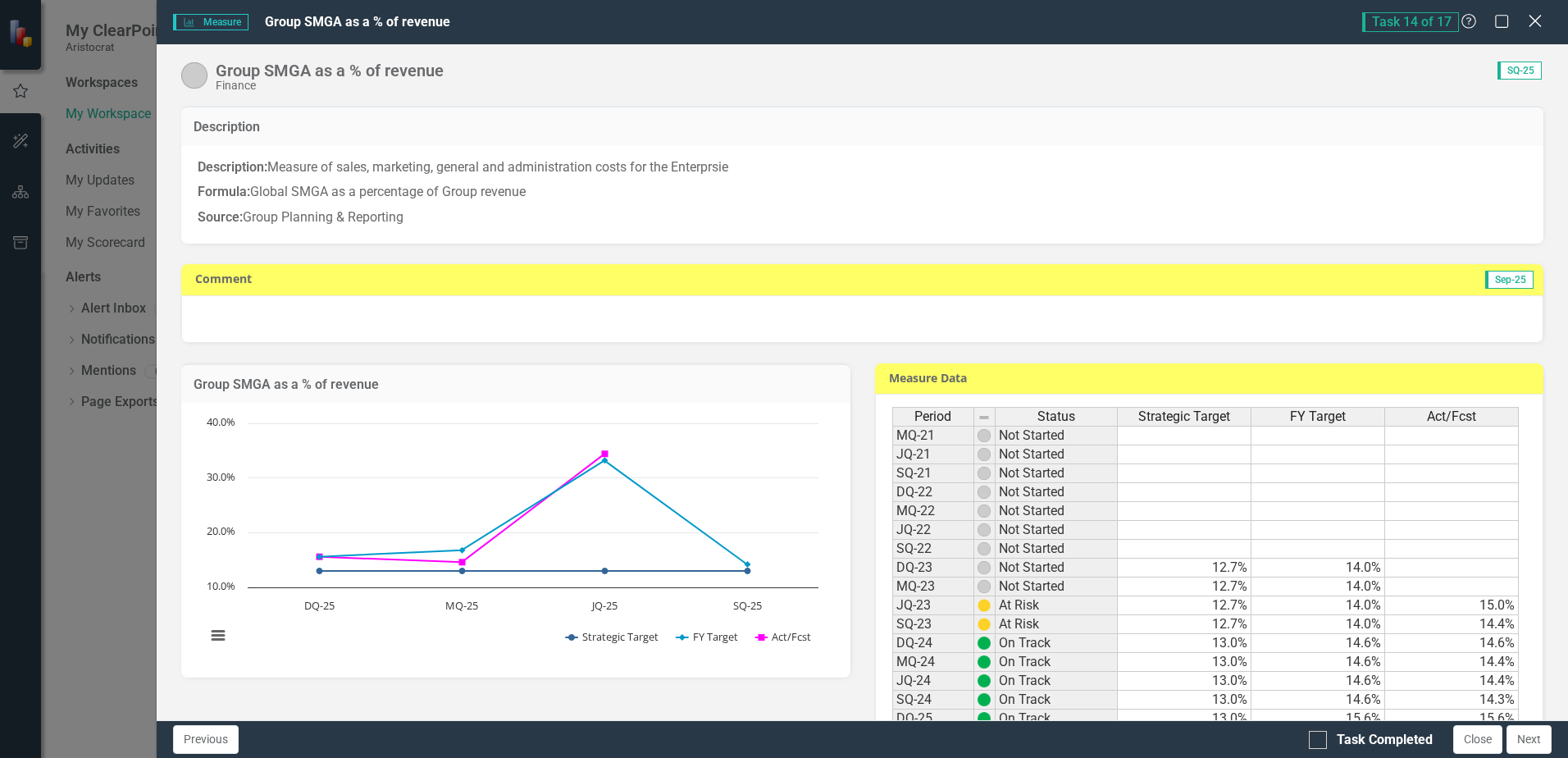
click at [1542, 22] on icon "Close" at bounding box center [1535, 20] width 20 height 16
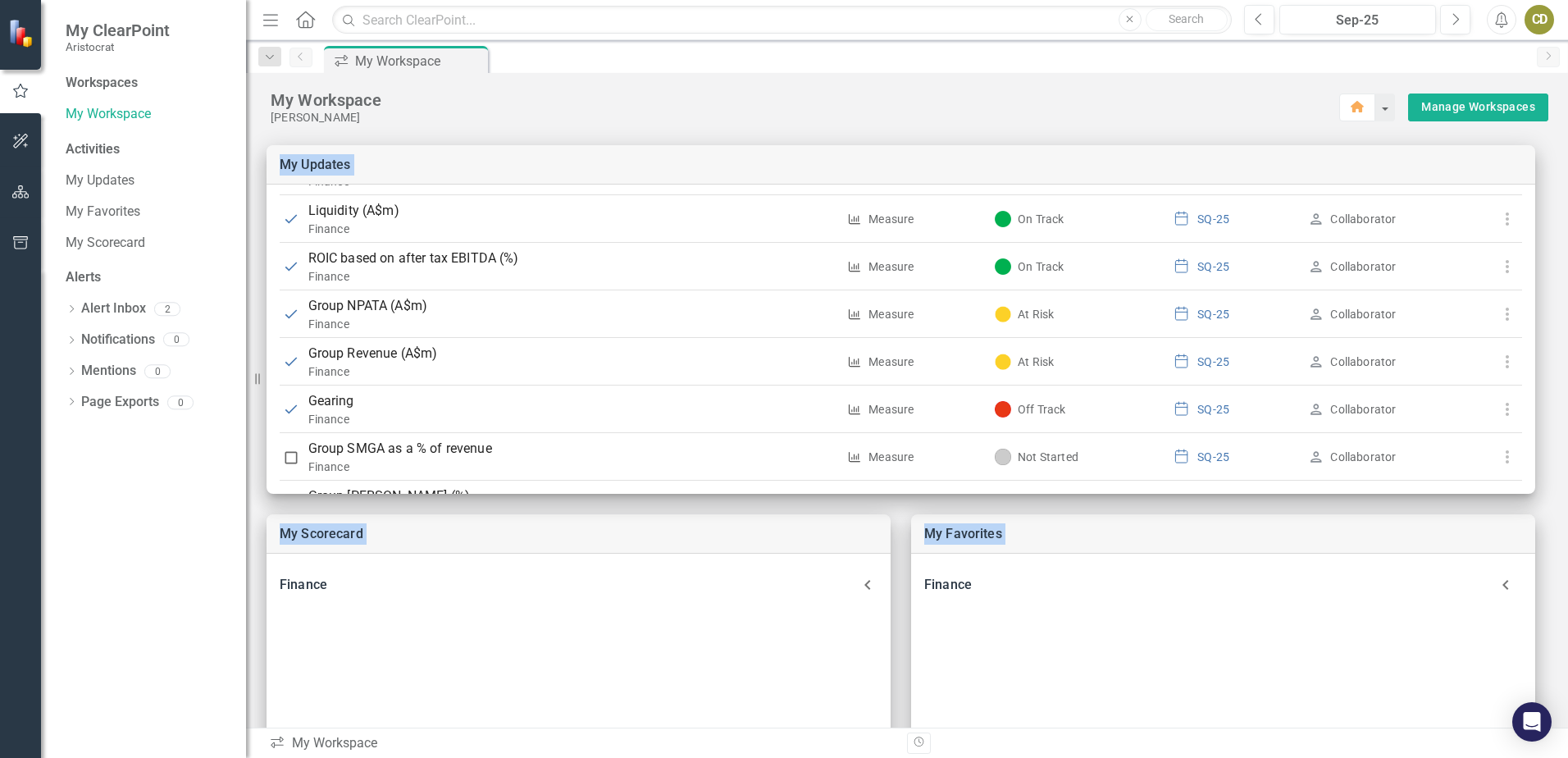
drag, startPoint x: 1528, startPoint y: 421, endPoint x: 1528, endPoint y: 494, distance: 73.0
click at [1528, 494] on div "My Scorecard Finance Measure Revenue Growth Measure ROIC based on after tax EBI…" at bounding box center [907, 614] width 1322 height 980
drag, startPoint x: 1528, startPoint y: 494, endPoint x: 1549, endPoint y: 277, distance: 218.0
click at [1549, 277] on div "My Scorecard Finance Measure Revenue Growth Measure ROIC based on after tax EBI…" at bounding box center [907, 614] width 1322 height 980
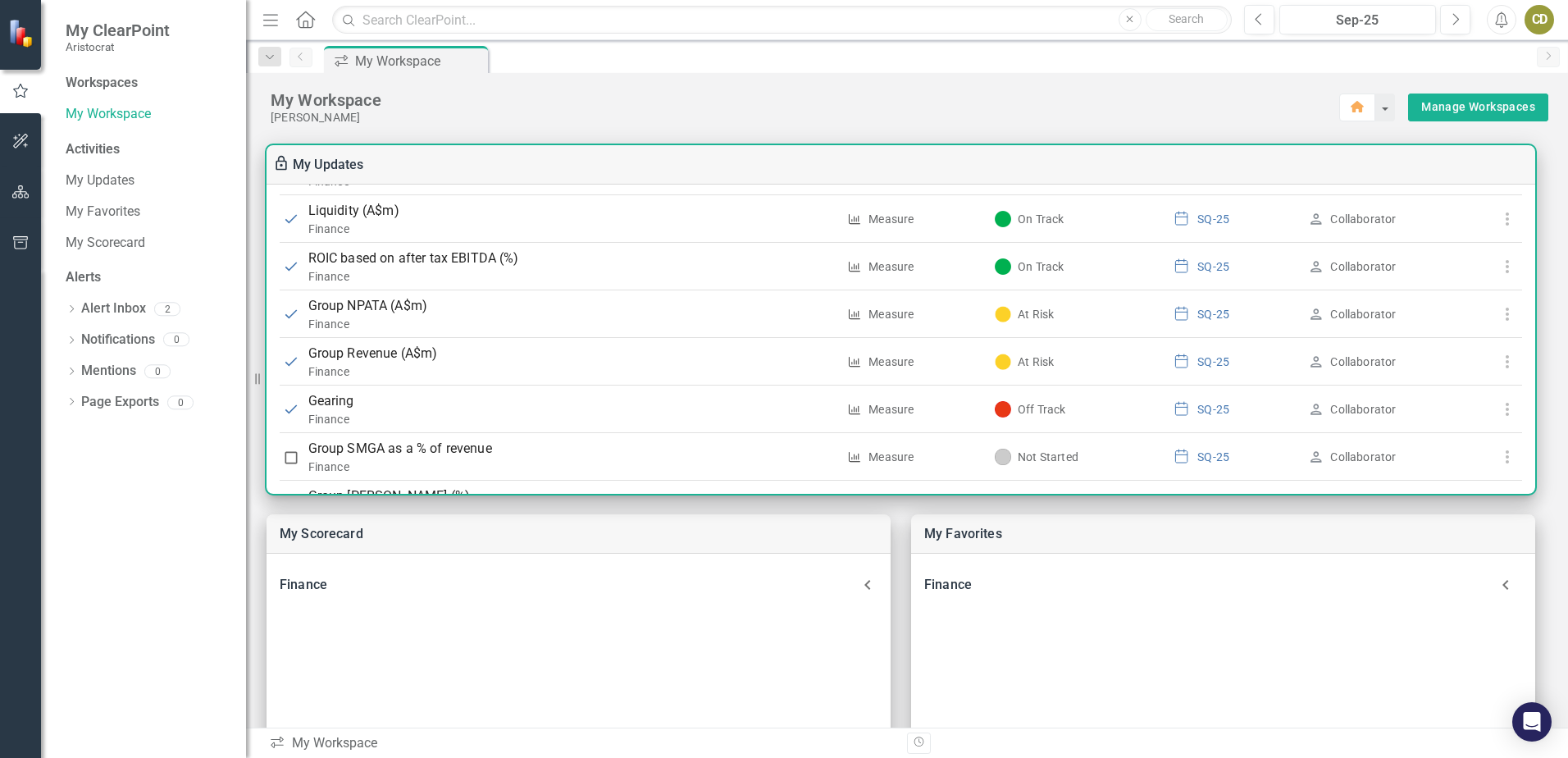
scroll to position [1200, 0]
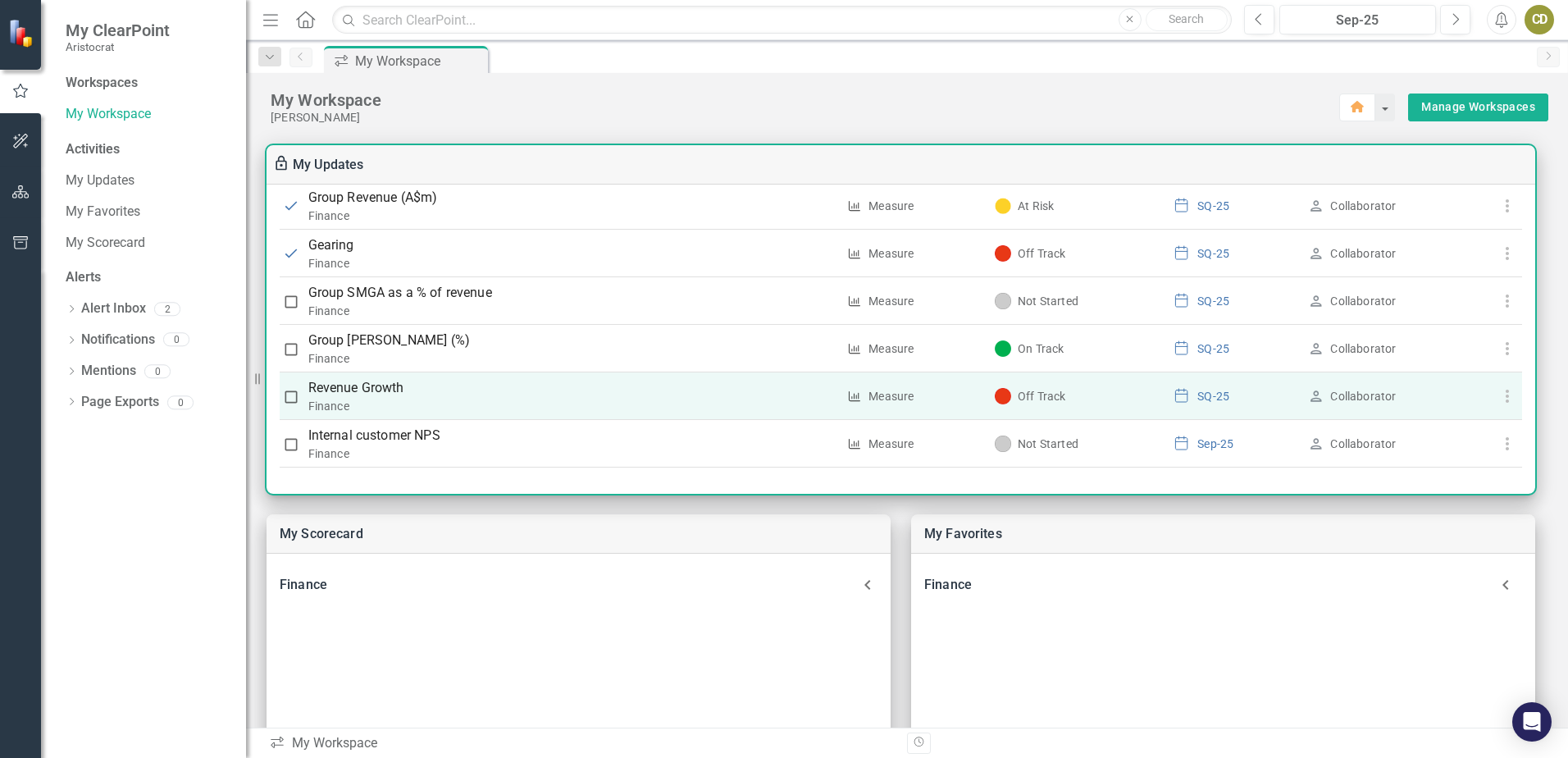
click at [1505, 393] on icon "button" at bounding box center [1507, 396] width 19 height 19
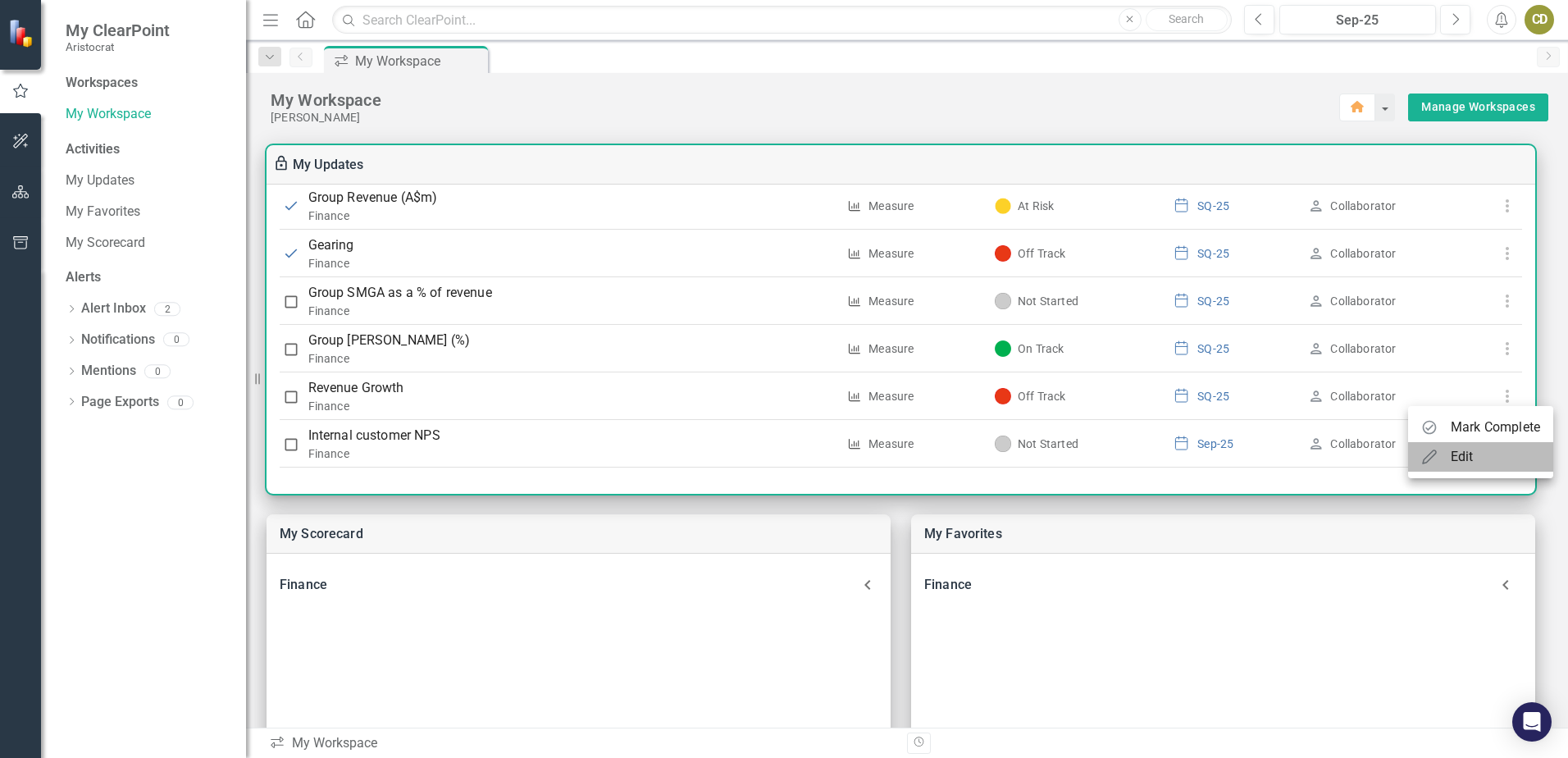
click at [1464, 457] on div "Edit" at bounding box center [1462, 456] width 23 height 19
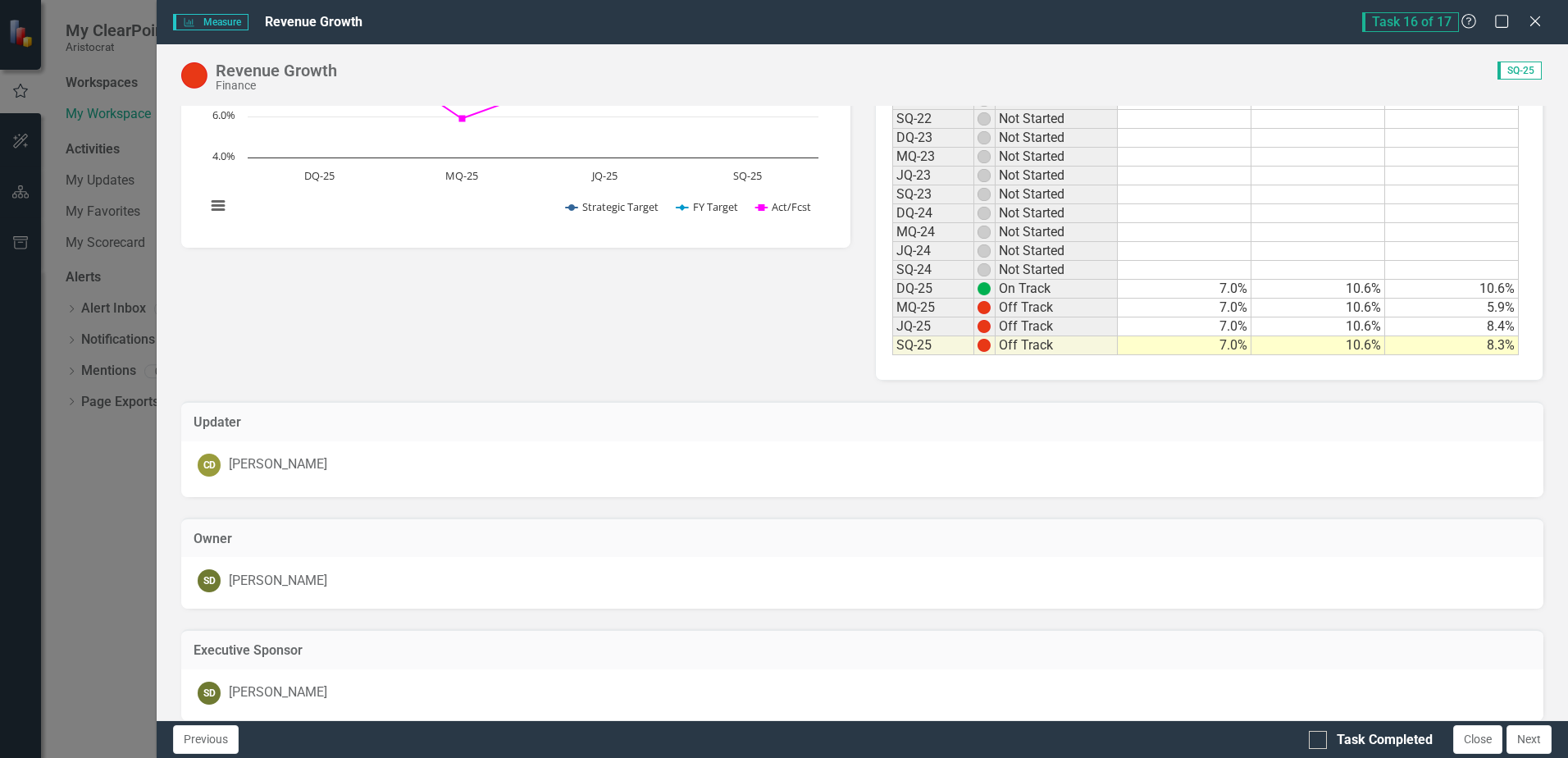
scroll to position [469, 0]
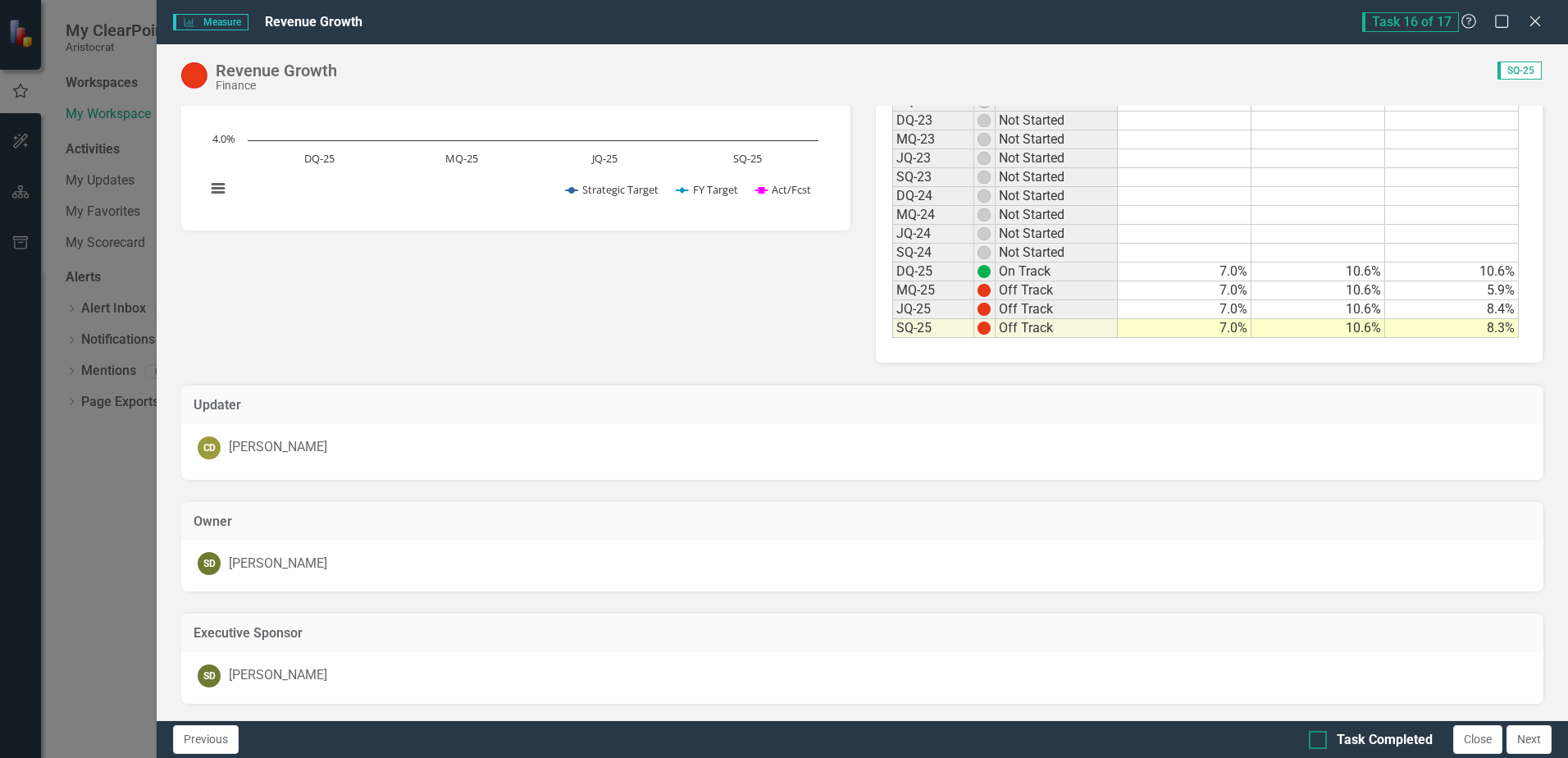
click at [1320, 740] on div at bounding box center [1318, 740] width 18 height 18
click at [1320, 740] on input "Task Completed" at bounding box center [1315, 737] width 11 height 11
checkbox input "true"
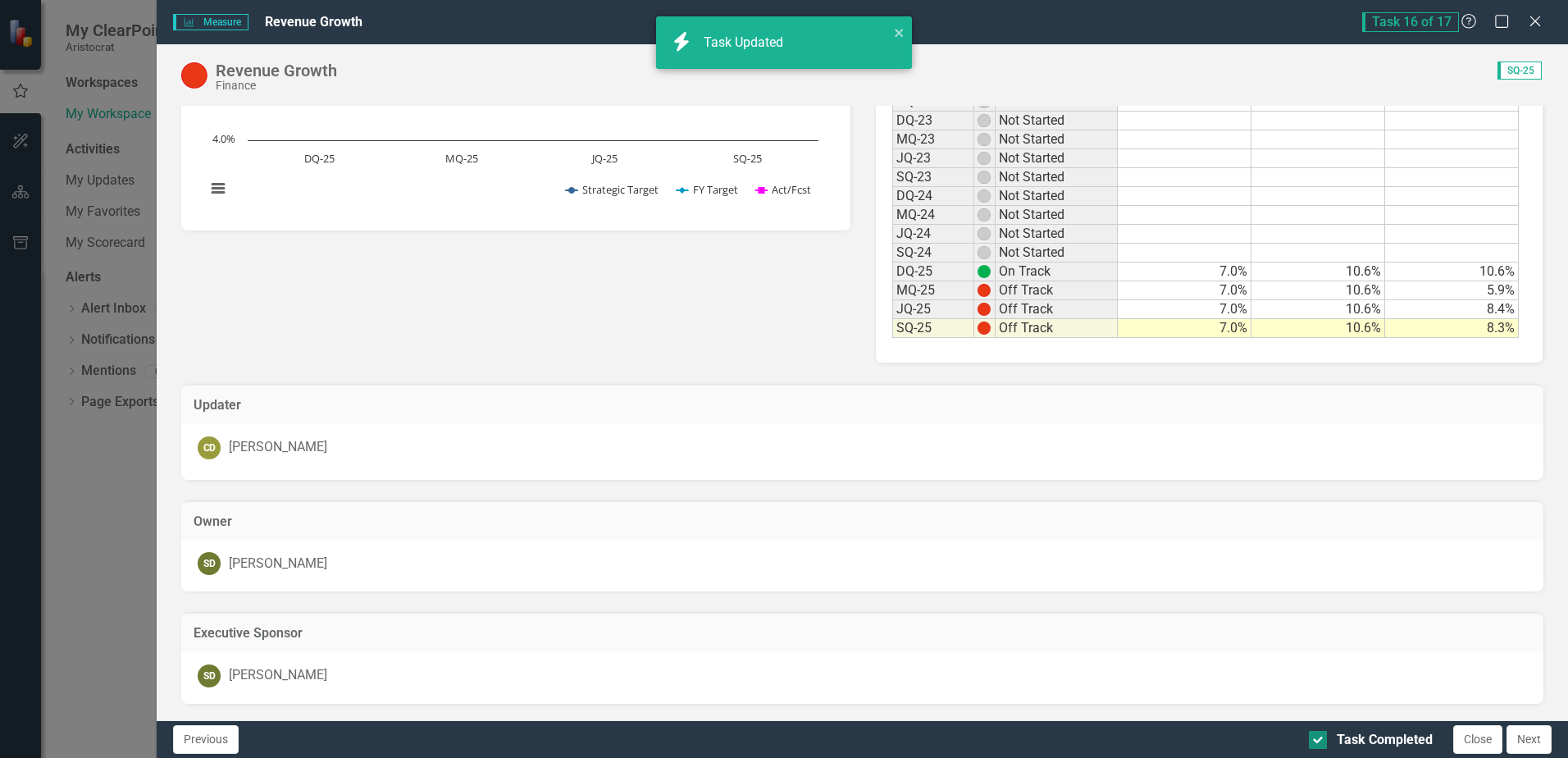
checkbox input "true"
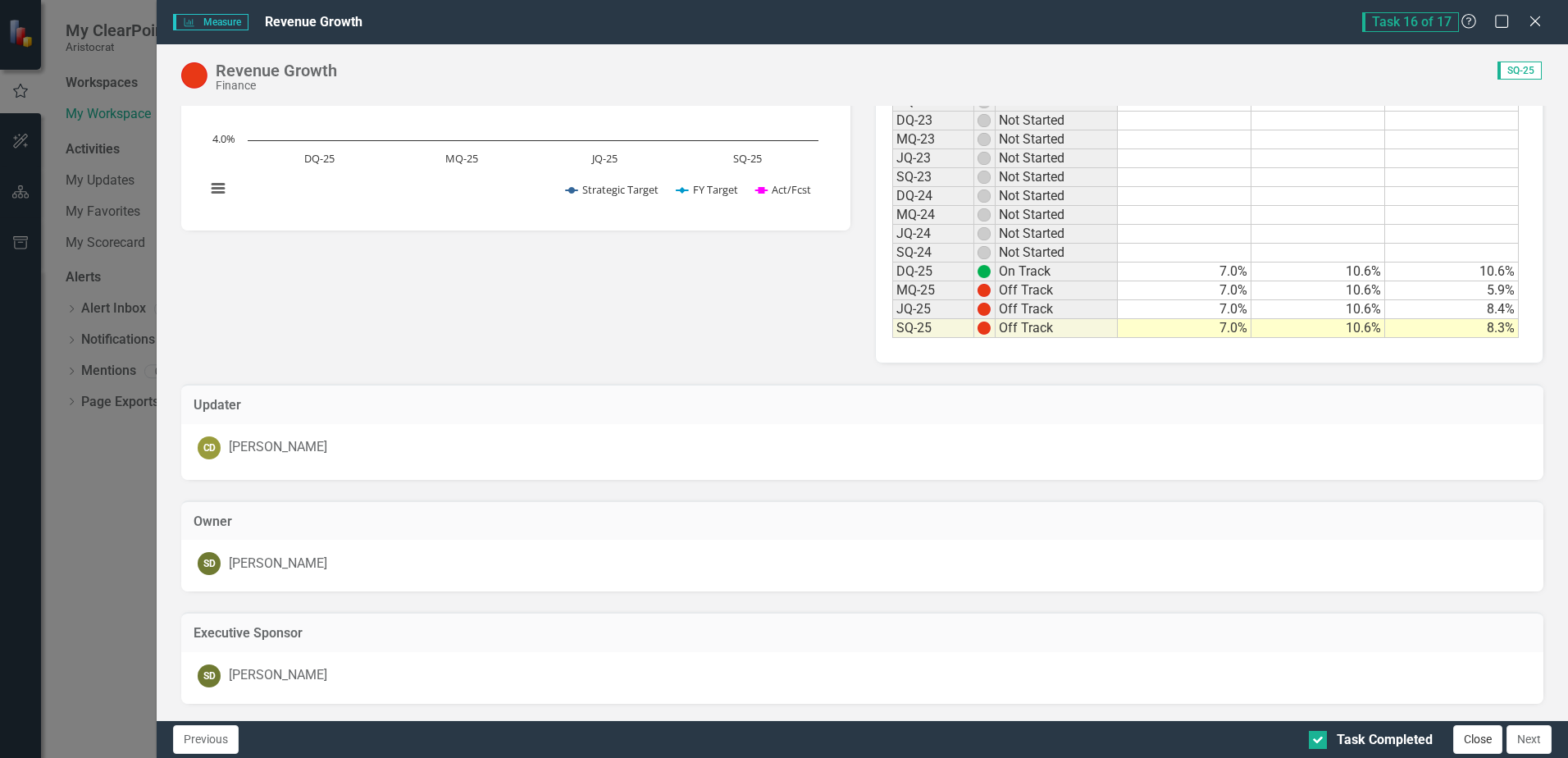
click at [1473, 732] on button "Close" at bounding box center [1478, 740] width 49 height 29
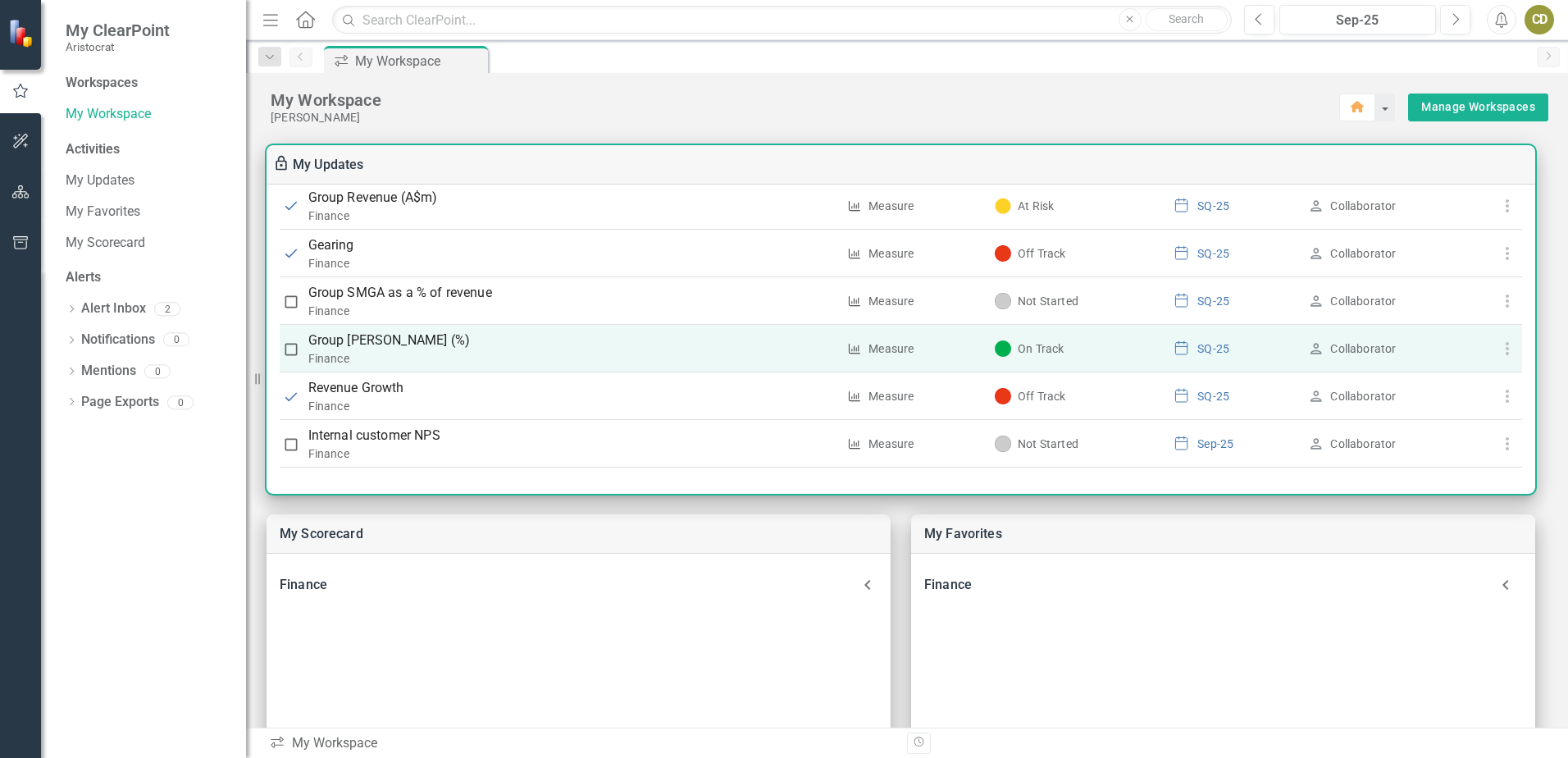
click at [1498, 349] on icon "button" at bounding box center [1507, 349] width 19 height 19
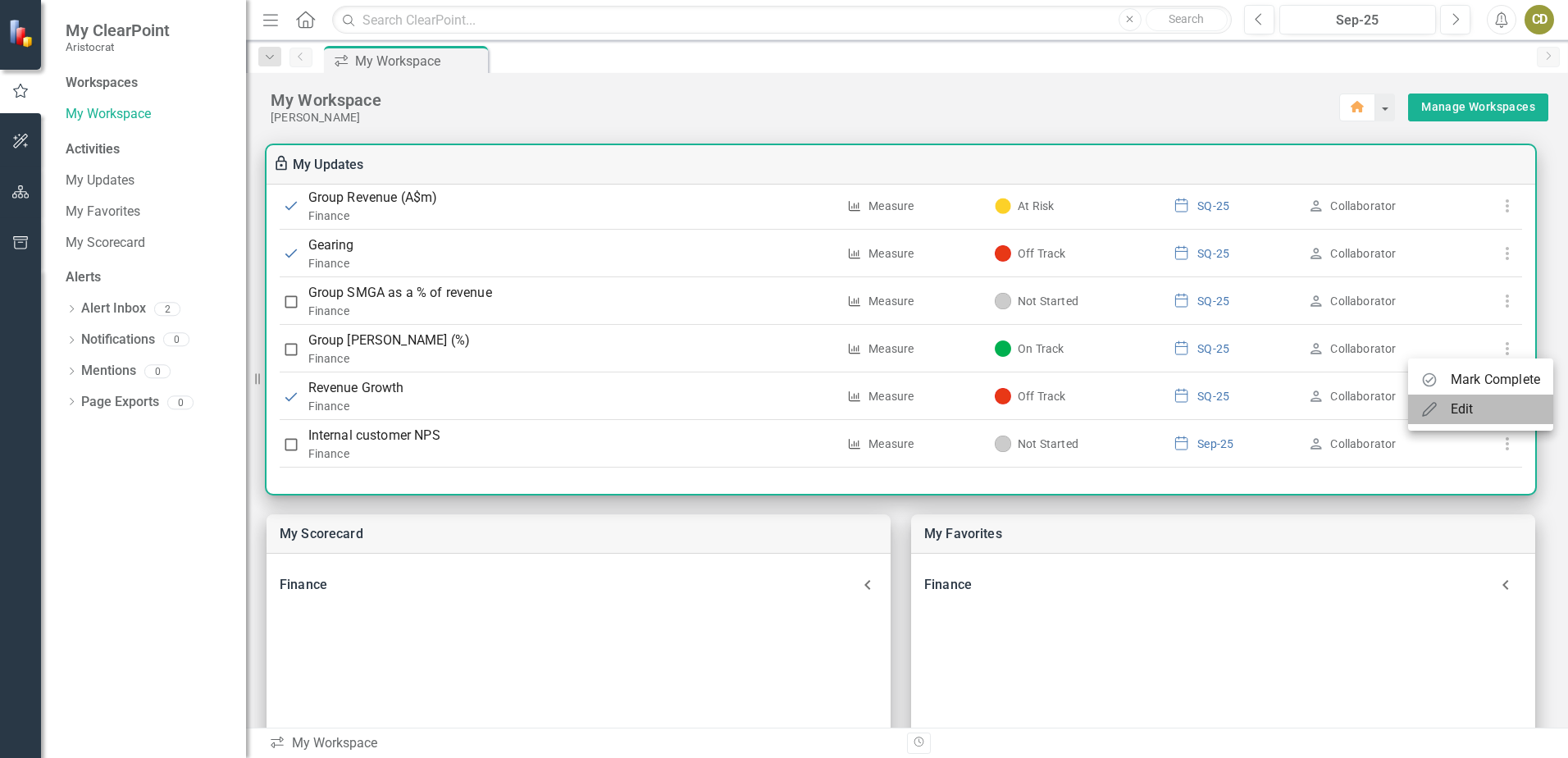
click at [1465, 404] on div "Edit" at bounding box center [1462, 409] width 23 height 19
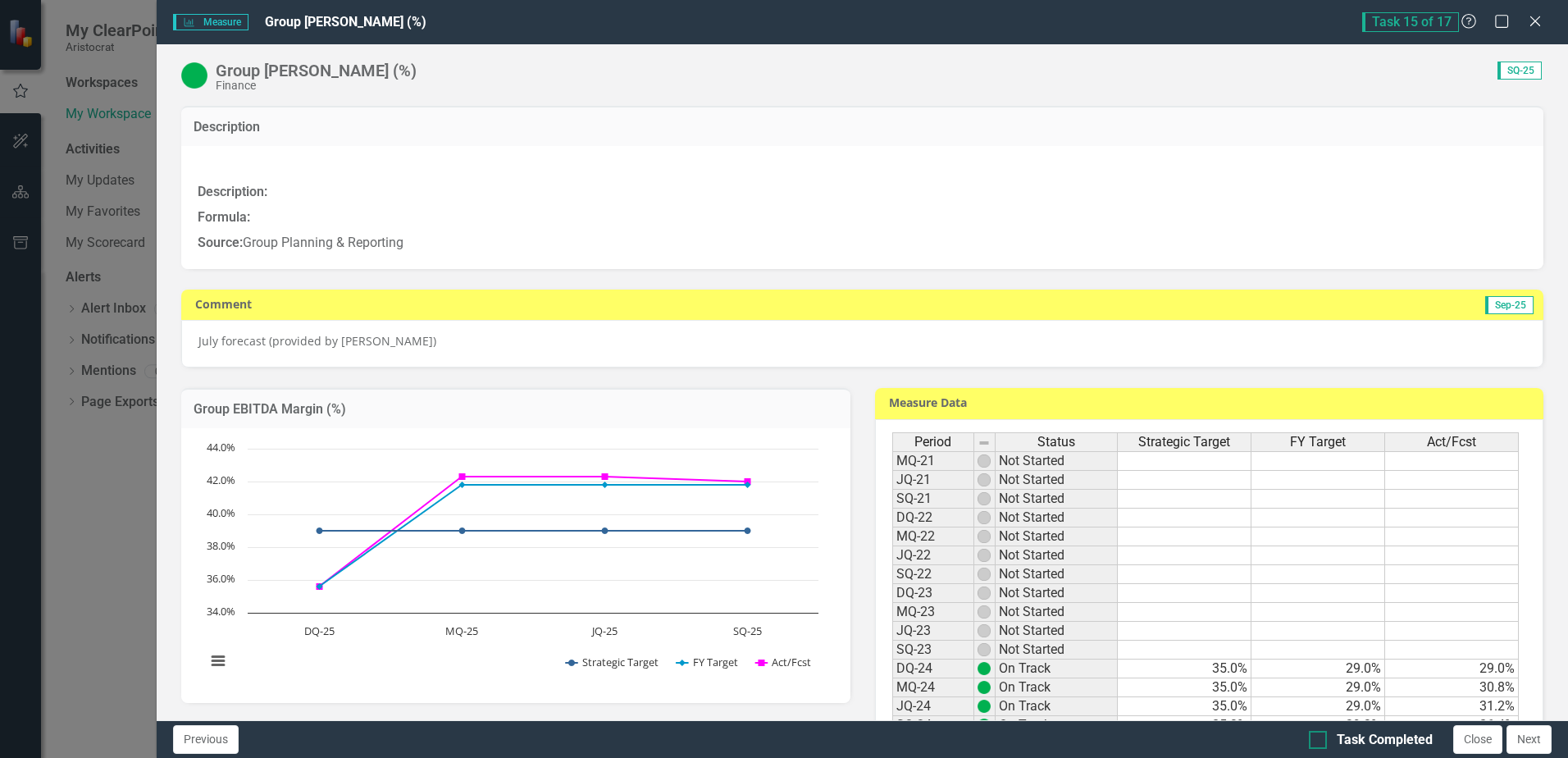
click at [1320, 745] on div at bounding box center [1318, 740] width 18 height 18
click at [1320, 741] on input "Task Completed" at bounding box center [1315, 737] width 11 height 11
checkbox input "true"
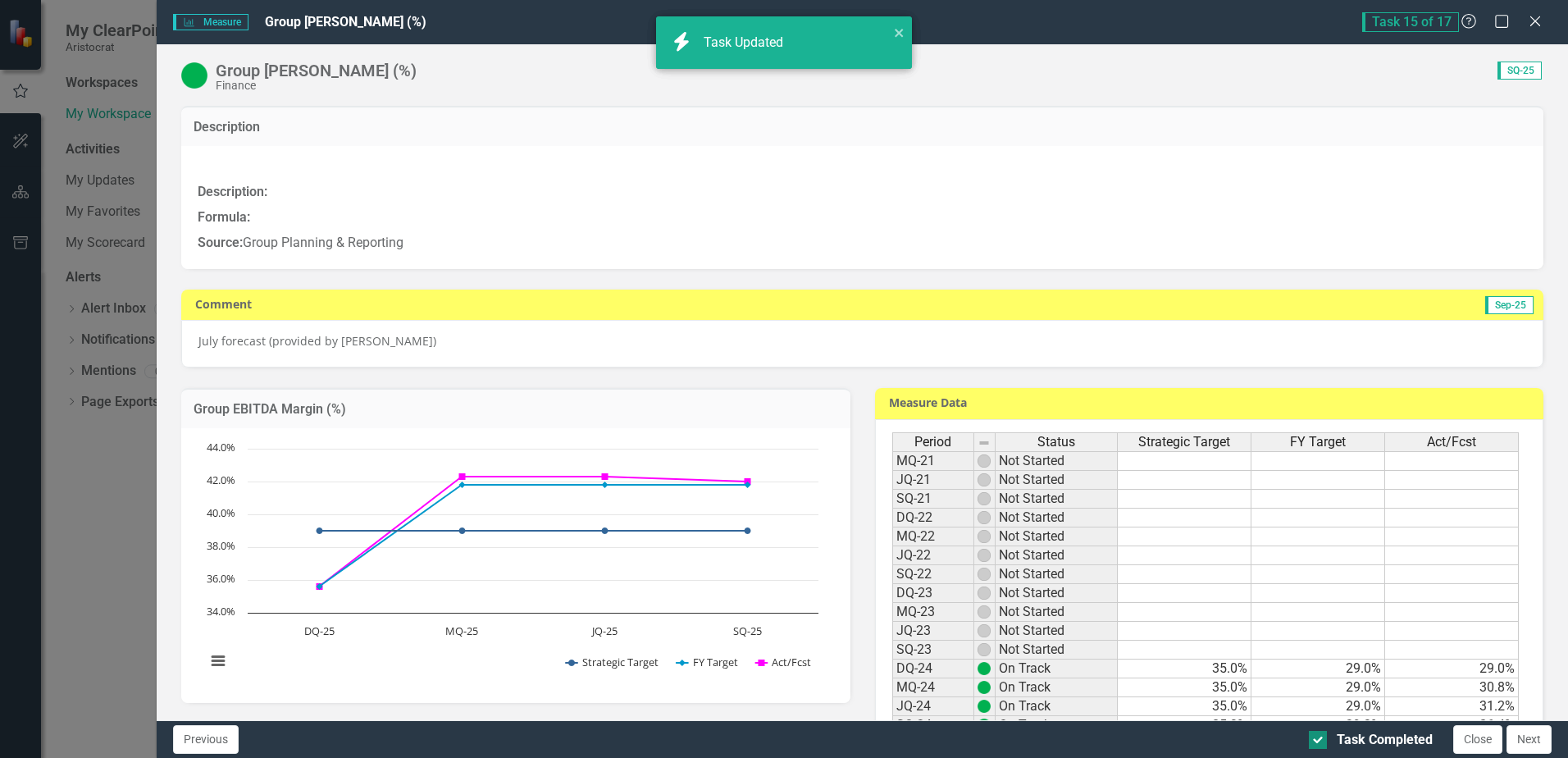
checkbox input "true"
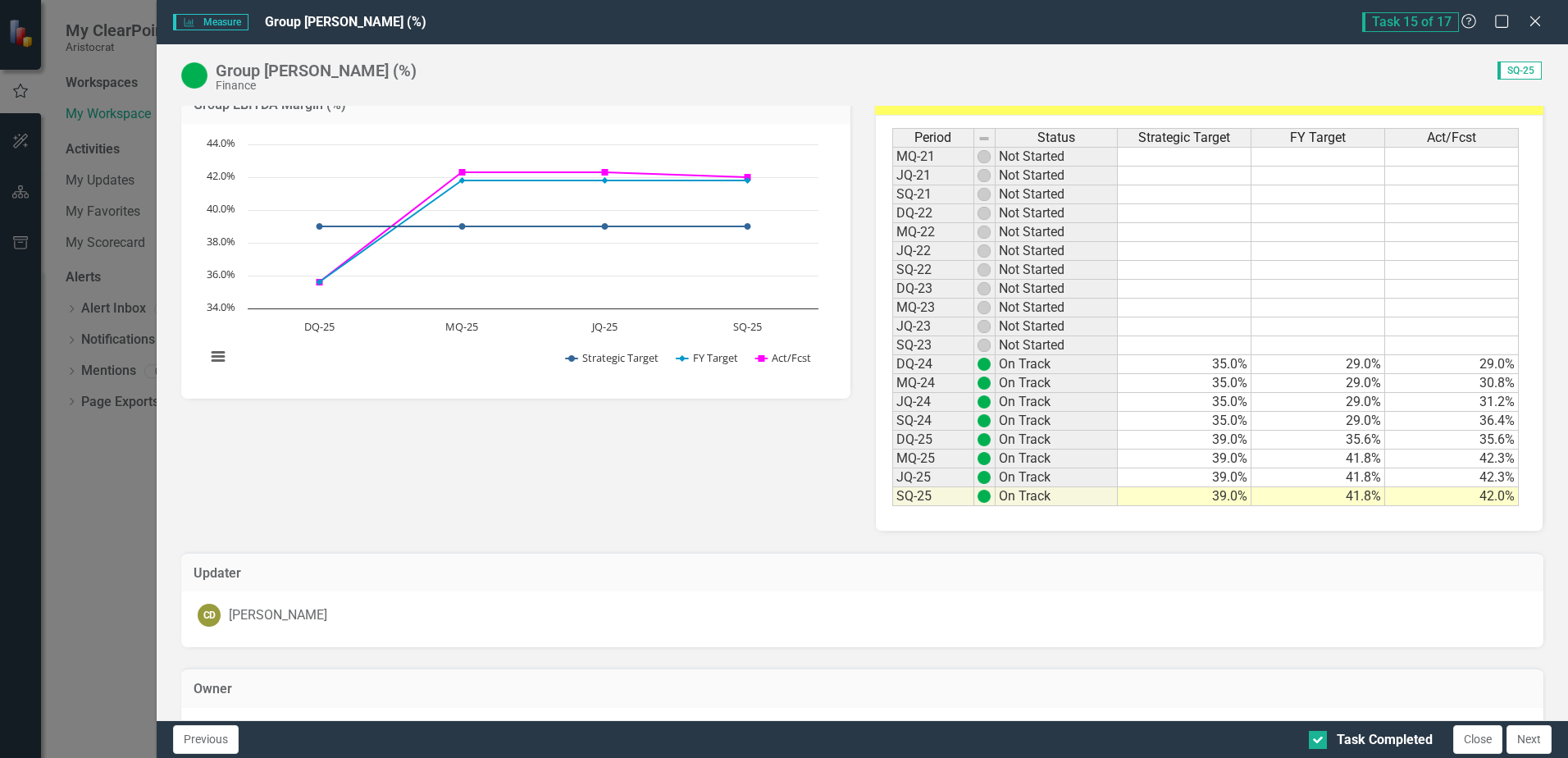
scroll to position [473, 0]
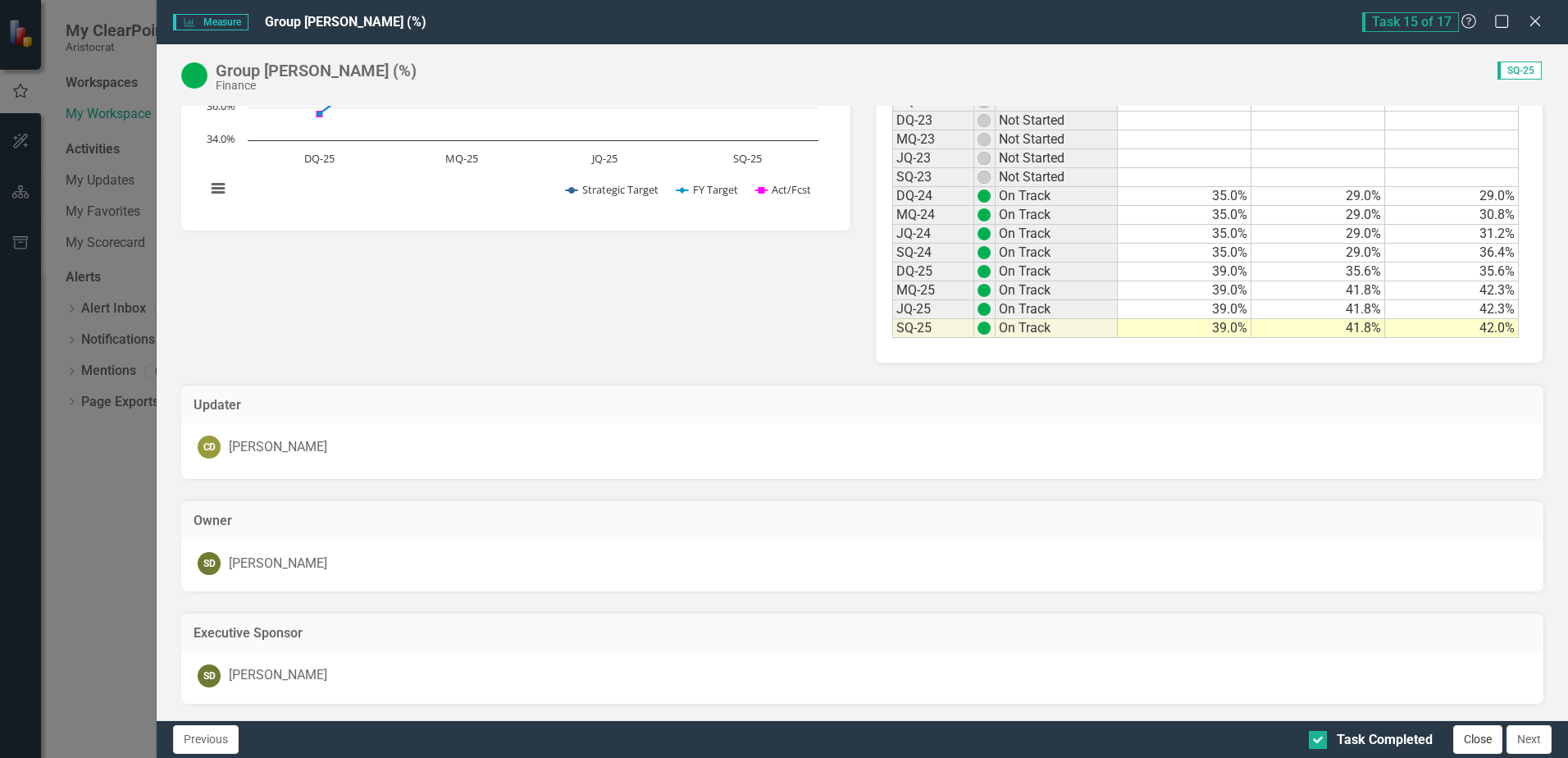
click at [1477, 732] on button "Close" at bounding box center [1478, 740] width 49 height 29
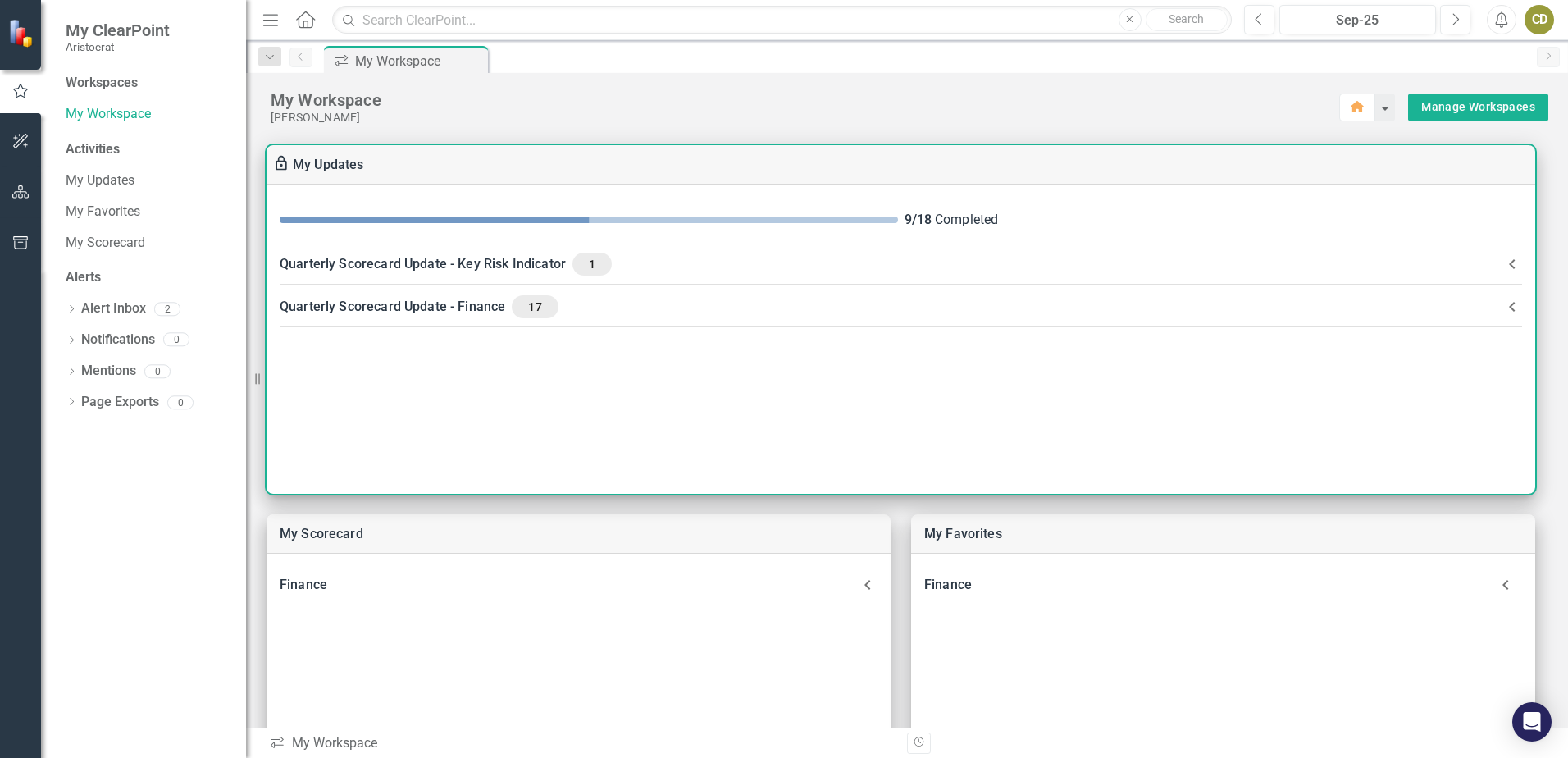
click at [366, 267] on div "Quarterly Scorecard Update - Key Risk Indicator 1" at bounding box center [890, 264] width 1223 height 23
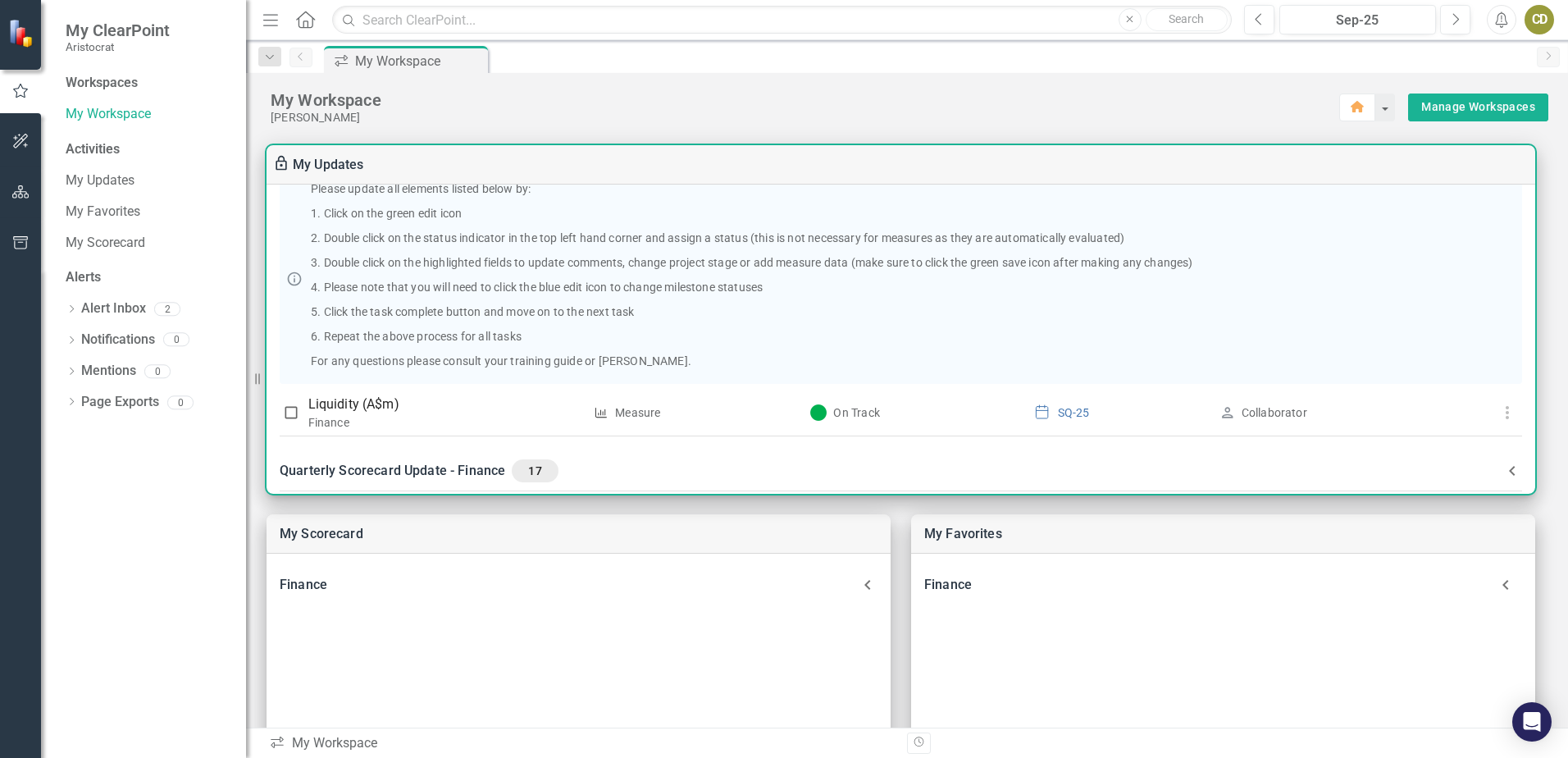
scroll to position [143, 0]
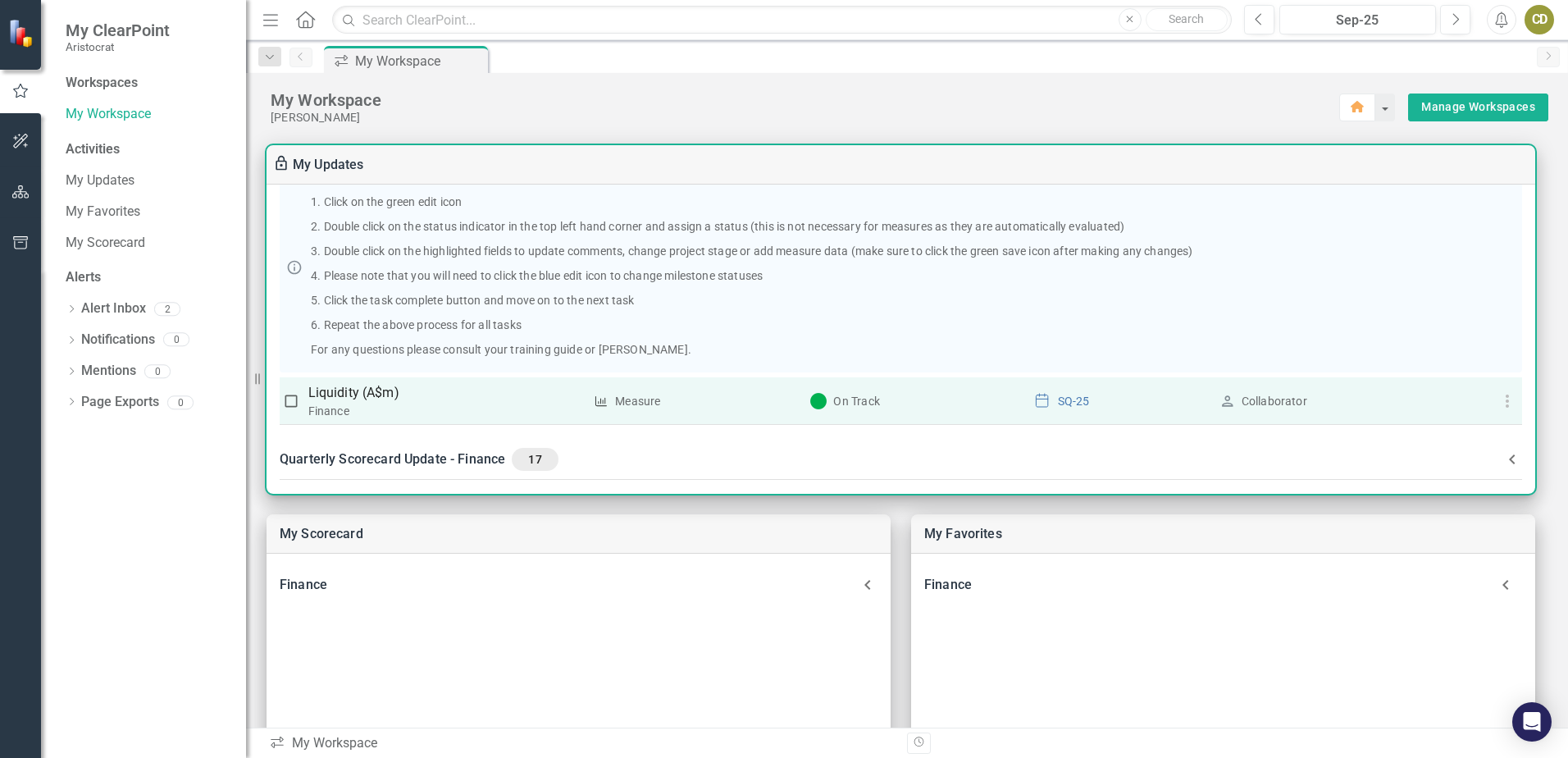
click at [1503, 414] on td at bounding box center [1507, 401] width 30 height 48
click at [1503, 403] on icon "button" at bounding box center [1507, 400] width 19 height 19
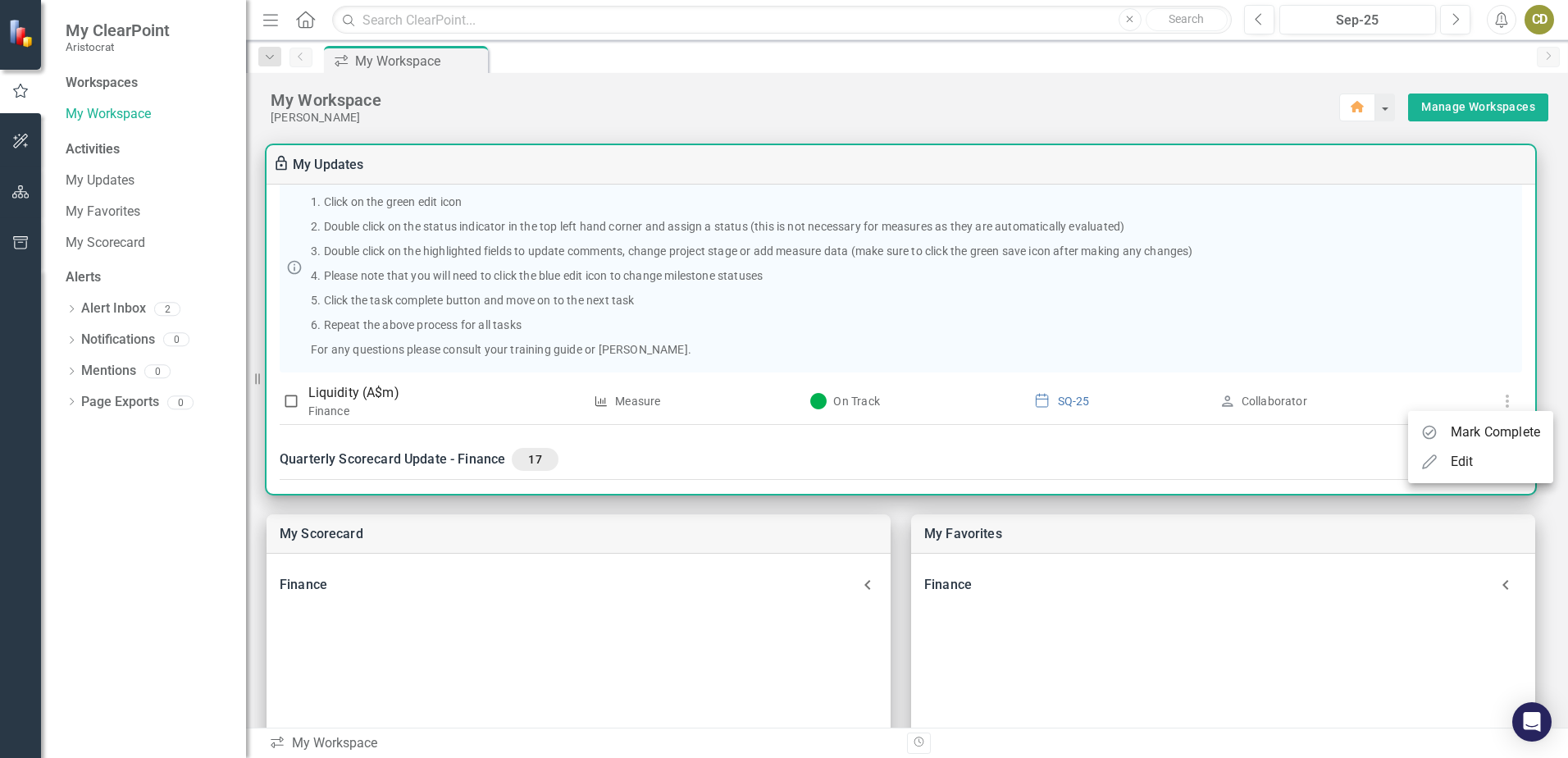
click at [1466, 459] on div "Edit" at bounding box center [1462, 461] width 23 height 19
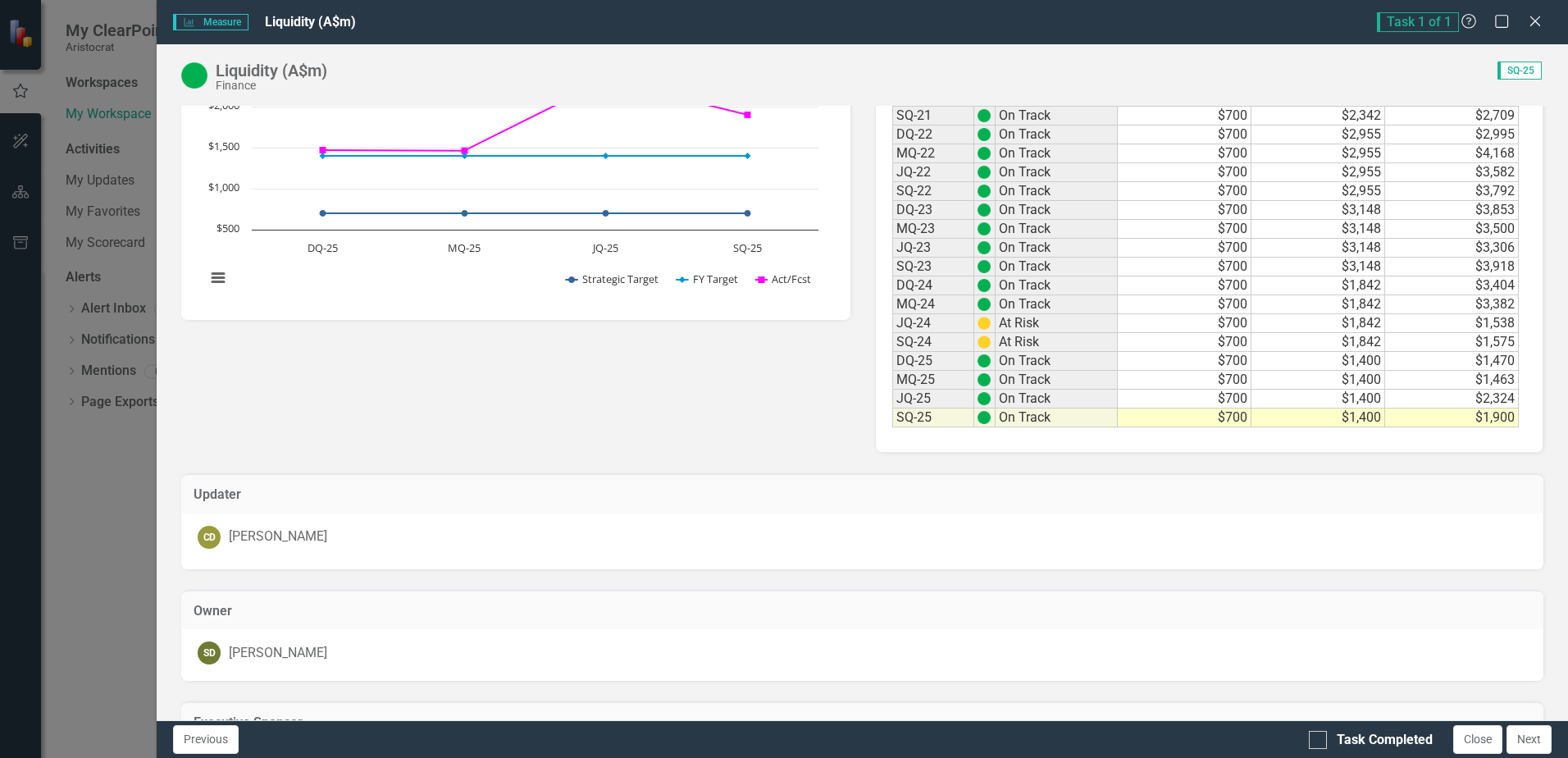
scroll to position [469, 0]
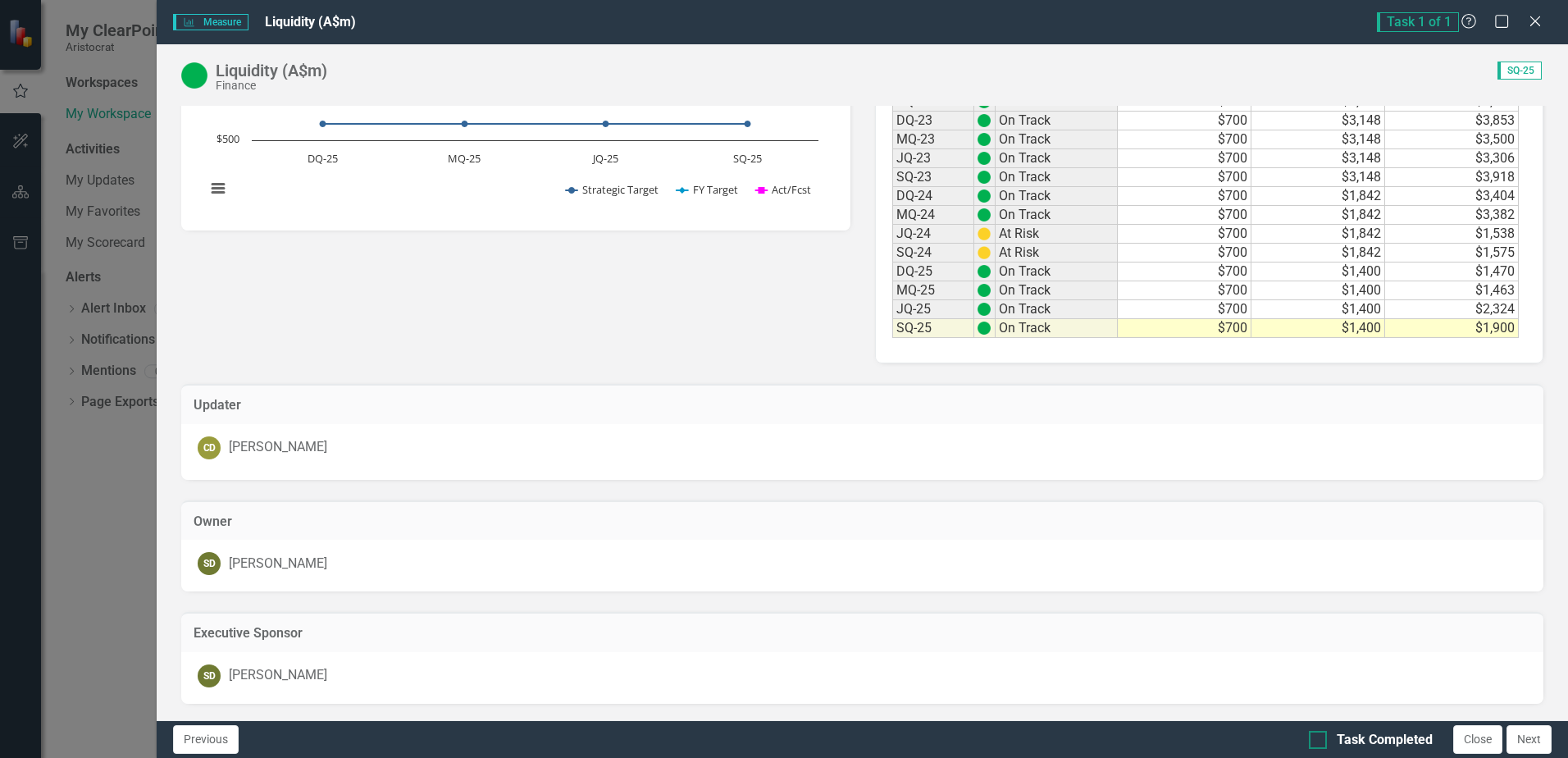
click at [1318, 742] on div at bounding box center [1318, 740] width 18 height 18
click at [1318, 741] on input "Task Completed" at bounding box center [1315, 737] width 11 height 11
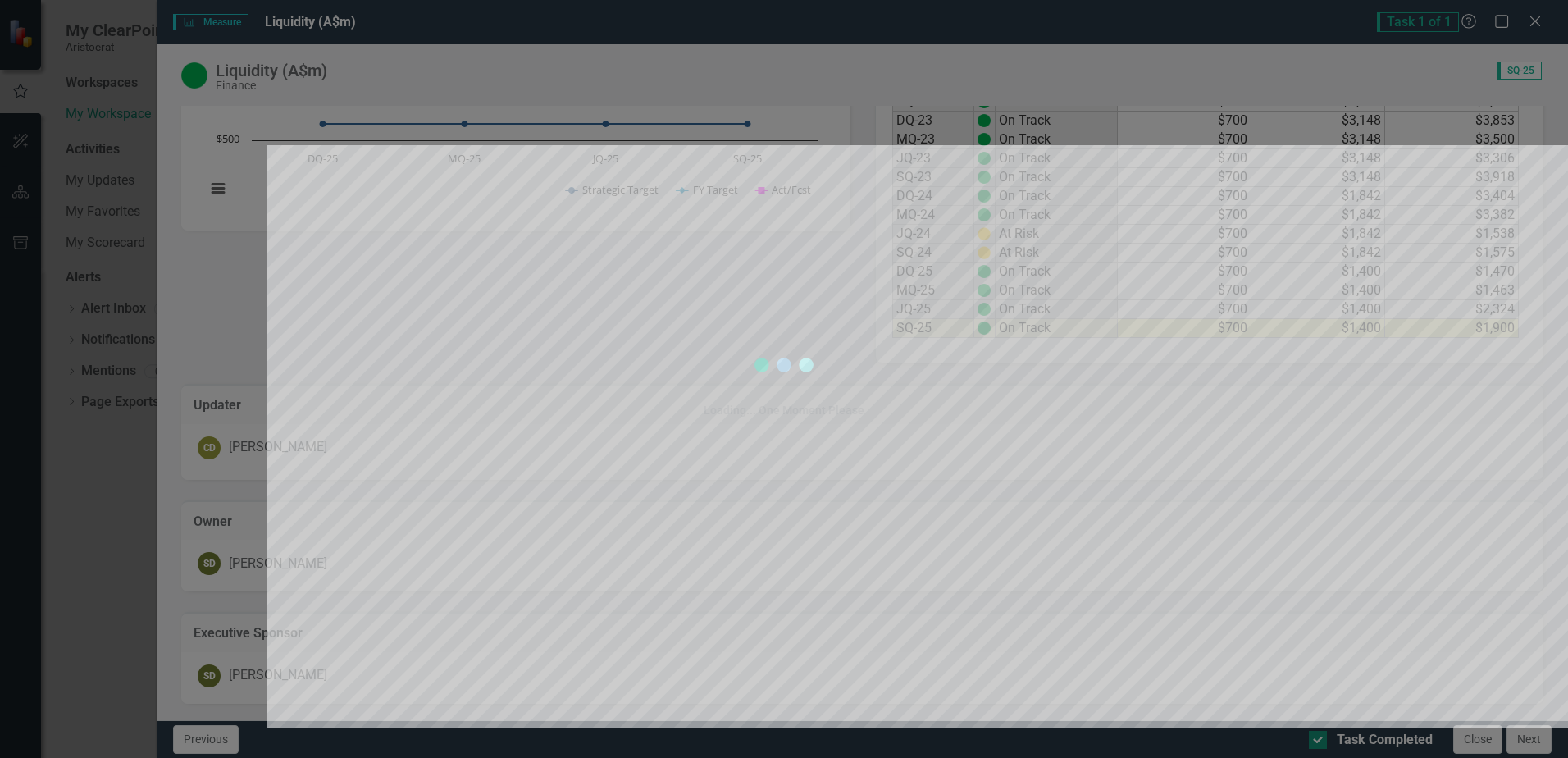
checkbox input "true"
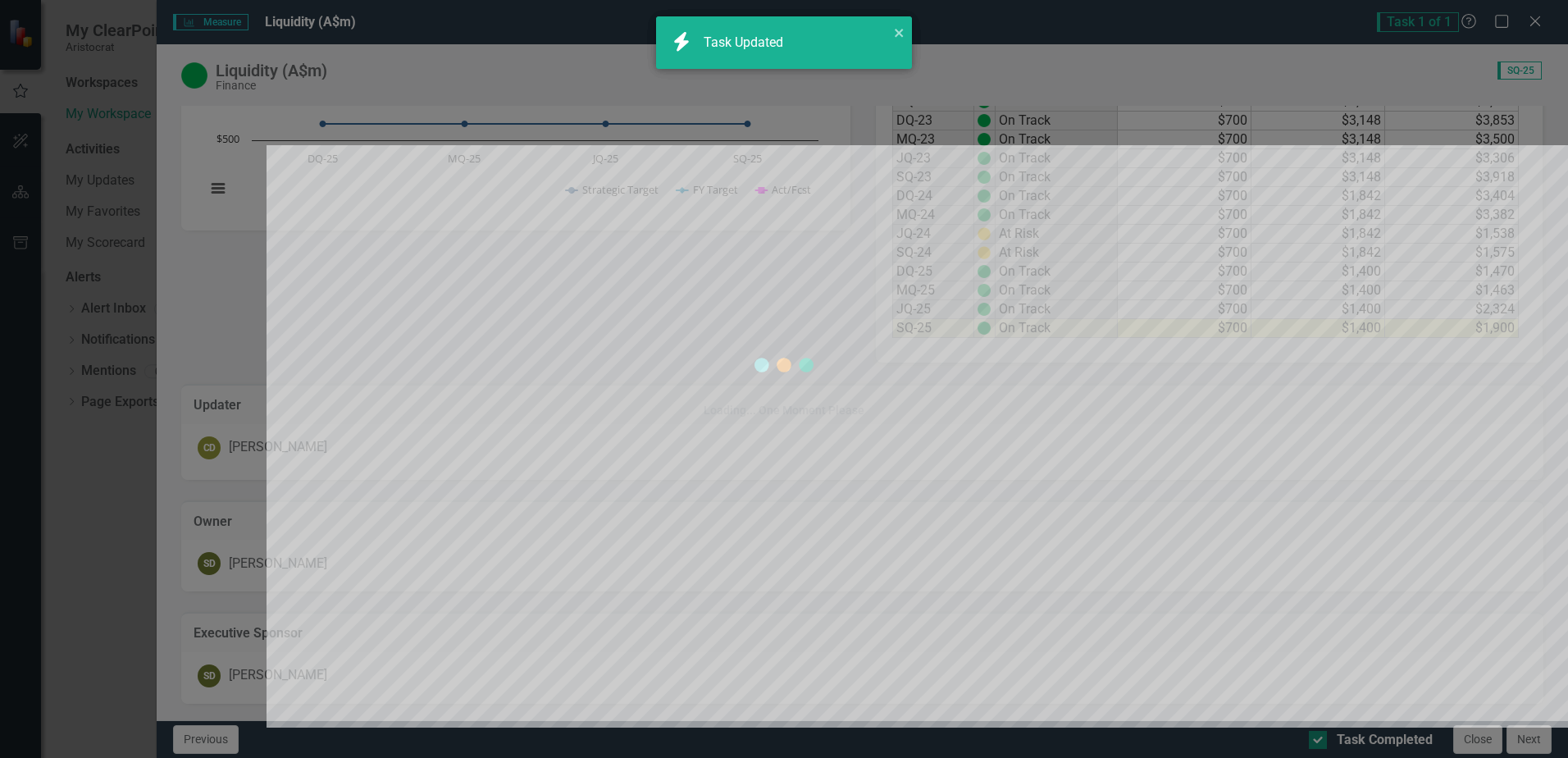
checkbox input "true"
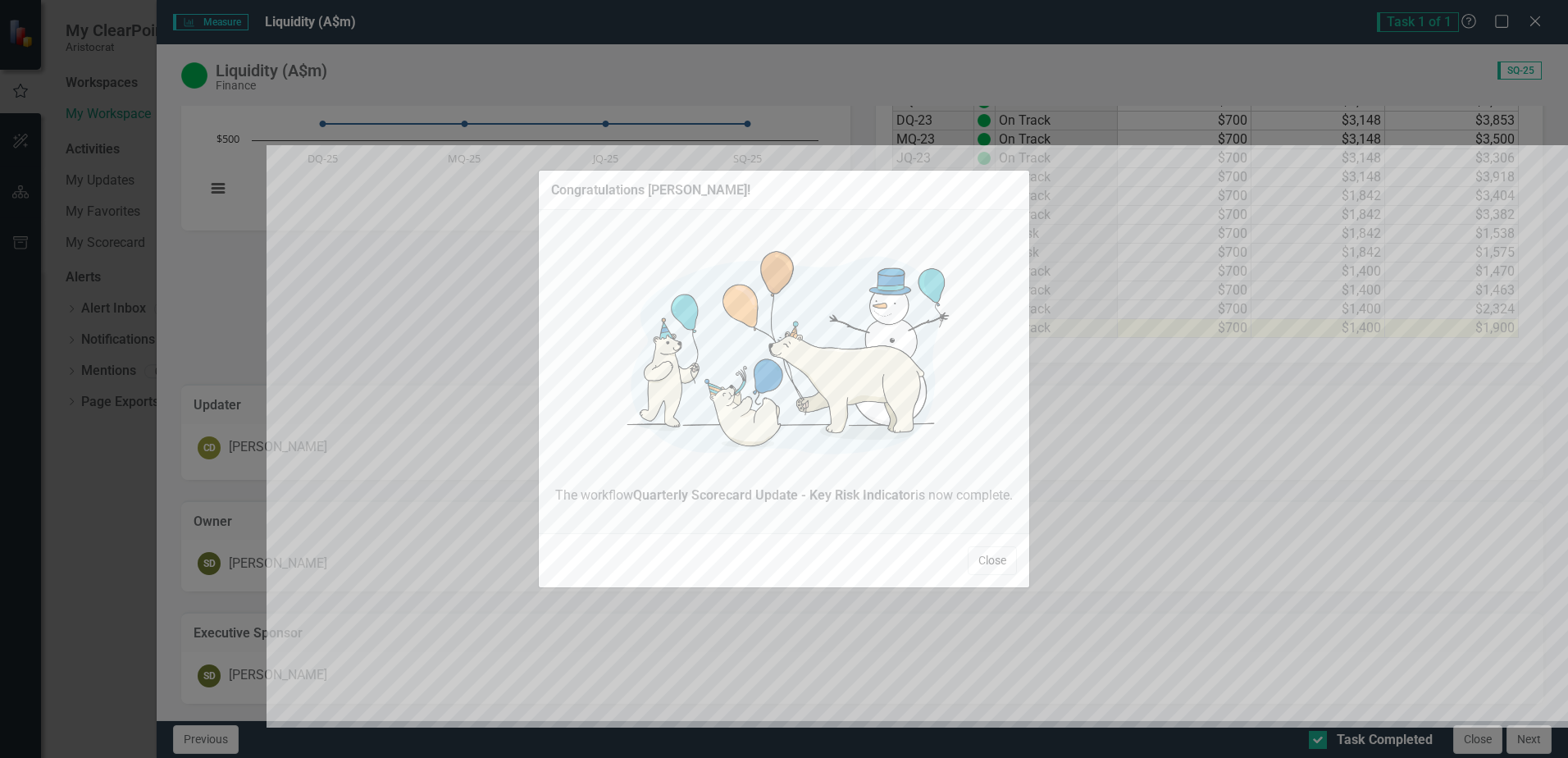
click at [999, 561] on button "Close" at bounding box center [992, 561] width 49 height 29
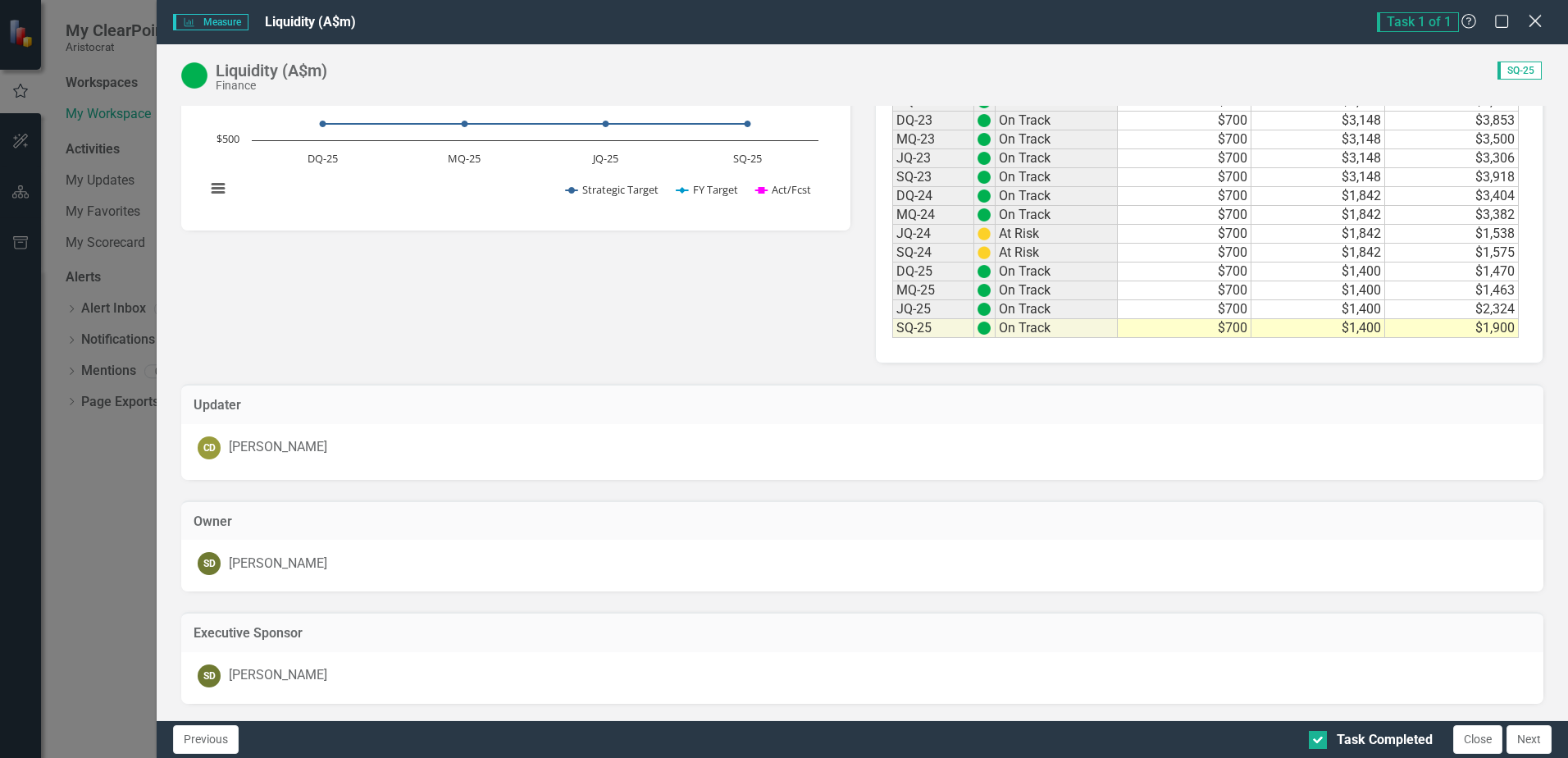
click at [1532, 24] on icon at bounding box center [1535, 20] width 12 height 12
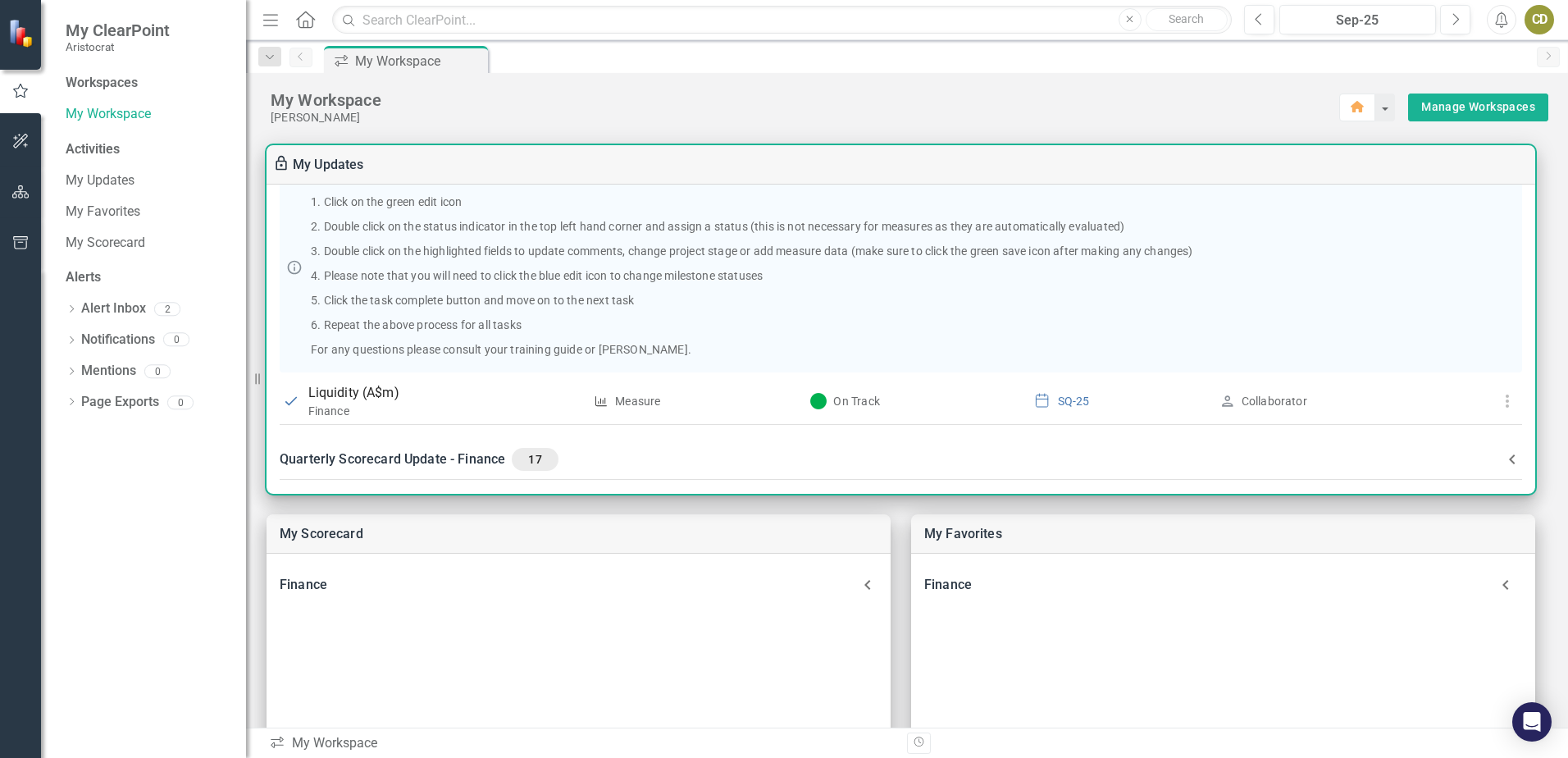
click at [357, 456] on div "Quarterly Scorecard Update - Finance 17" at bounding box center [890, 459] width 1223 height 23
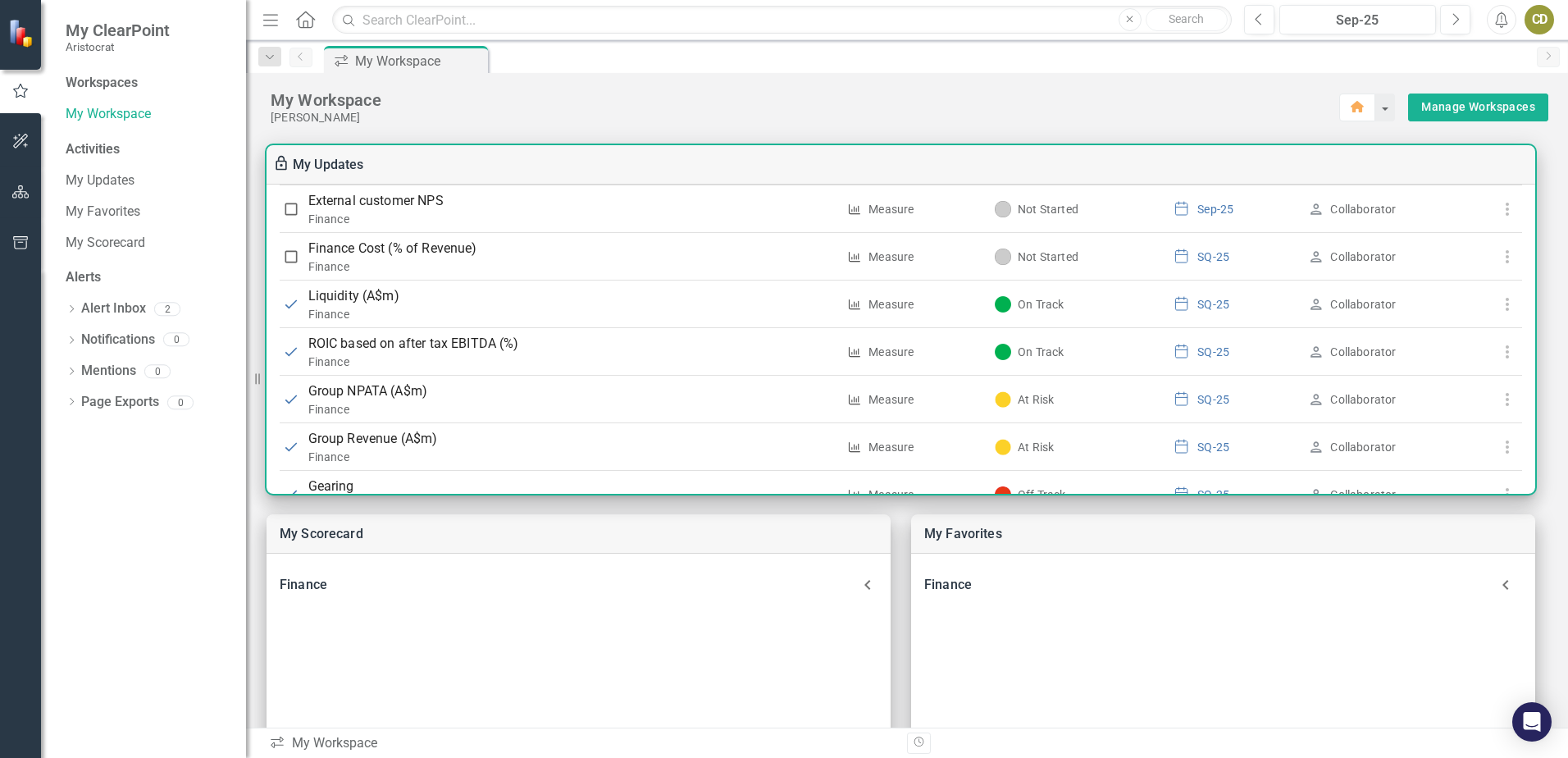
scroll to position [777, 0]
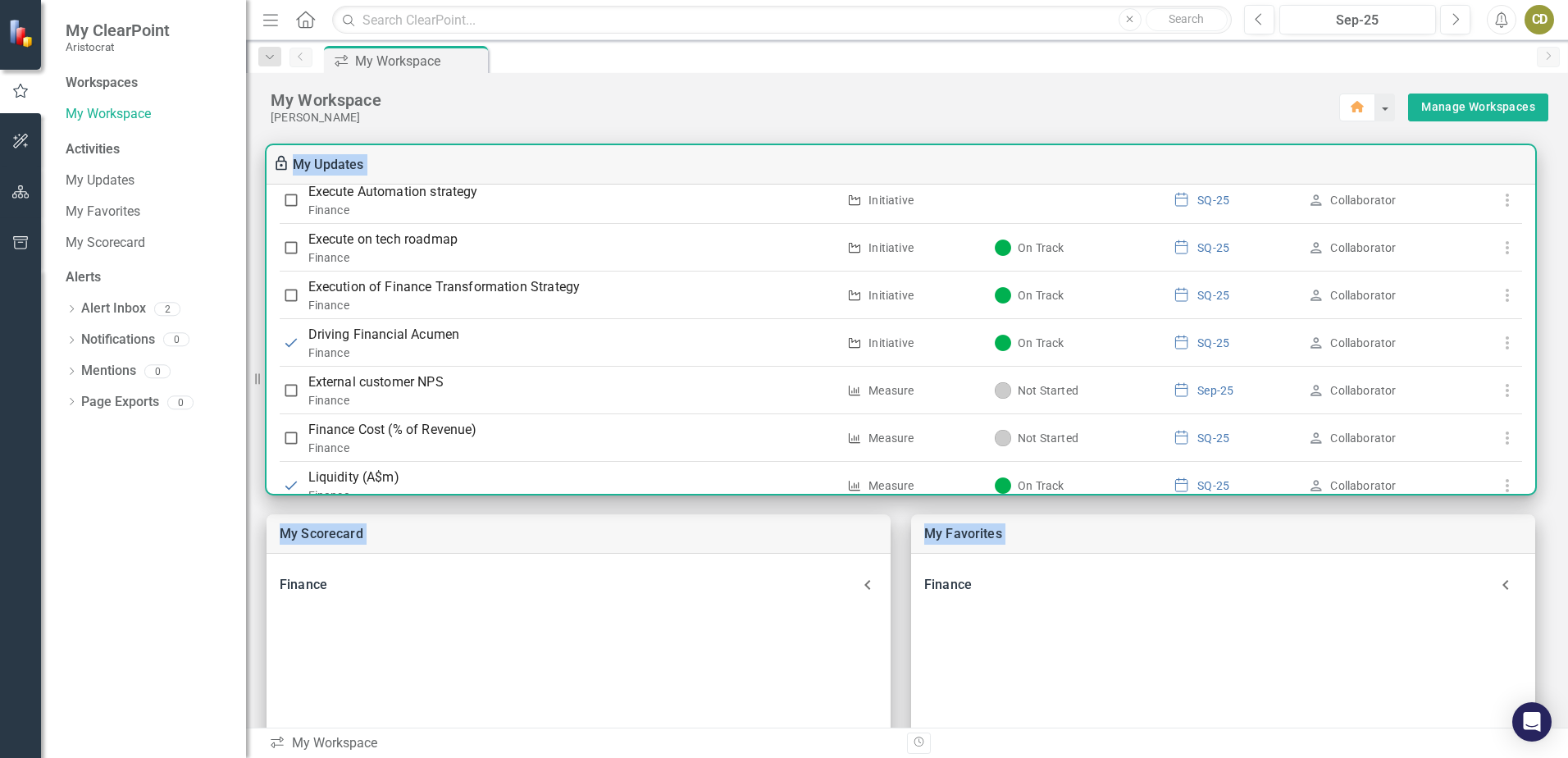
drag, startPoint x: 1537, startPoint y: 372, endPoint x: 1526, endPoint y: 213, distance: 159.4
click at [1526, 213] on div "My Scorecard Finance Measure Revenue Growth Measure ROIC based on after tax EBI…" at bounding box center [907, 614] width 1322 height 980
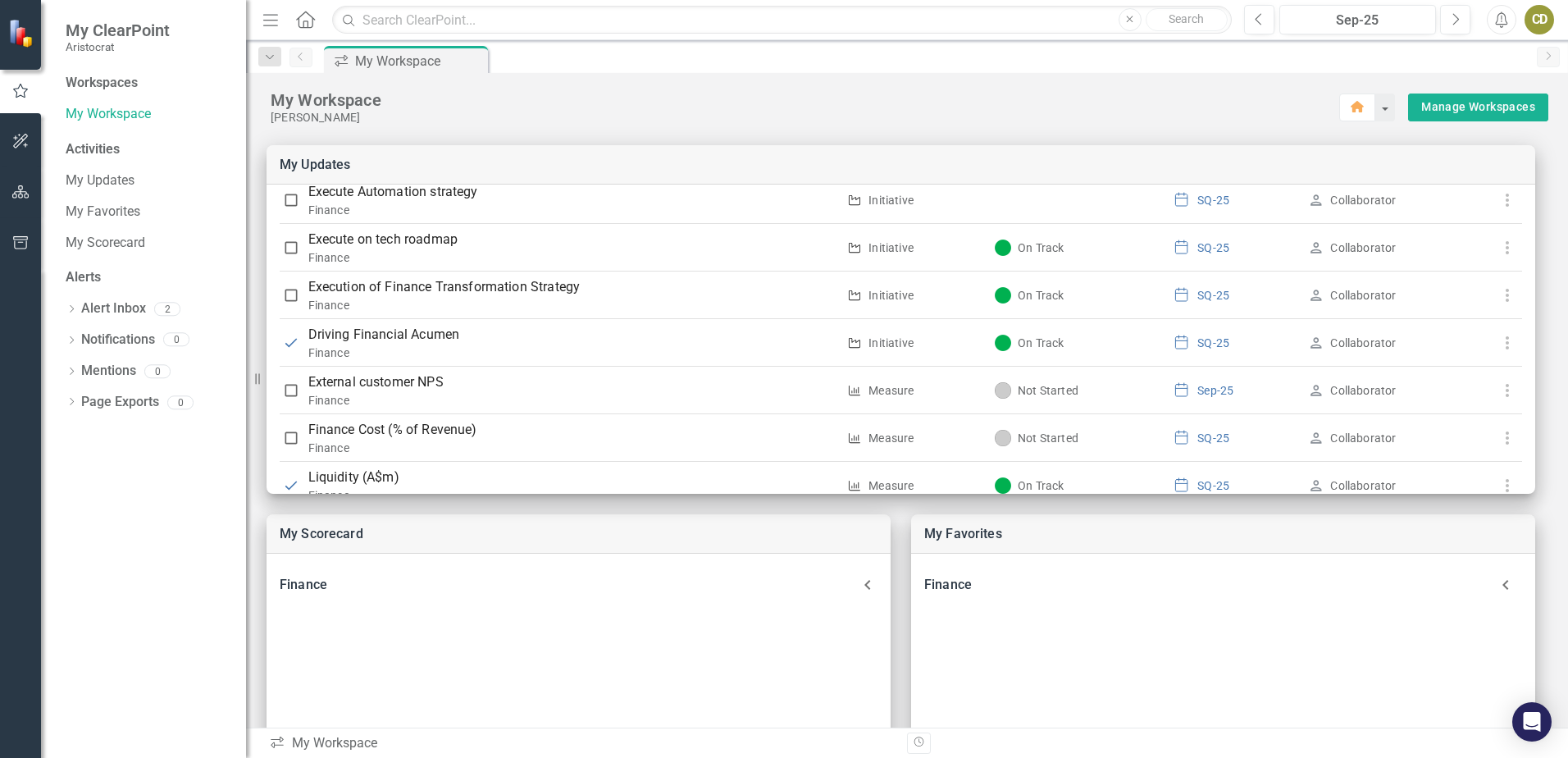
click at [1067, 94] on div "My Workspace" at bounding box center [806, 100] width 1069 height 21
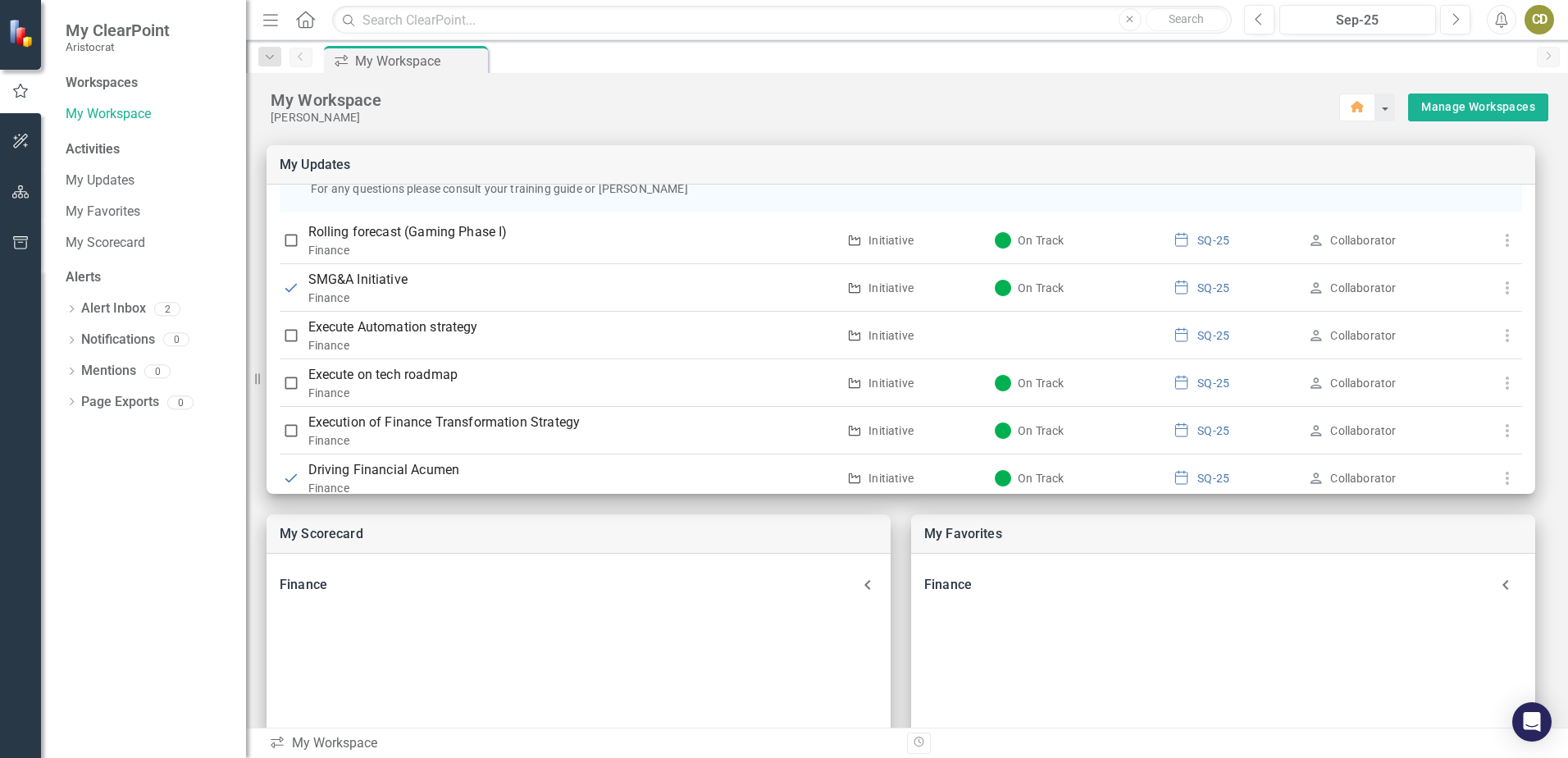
scroll to position [643, 0]
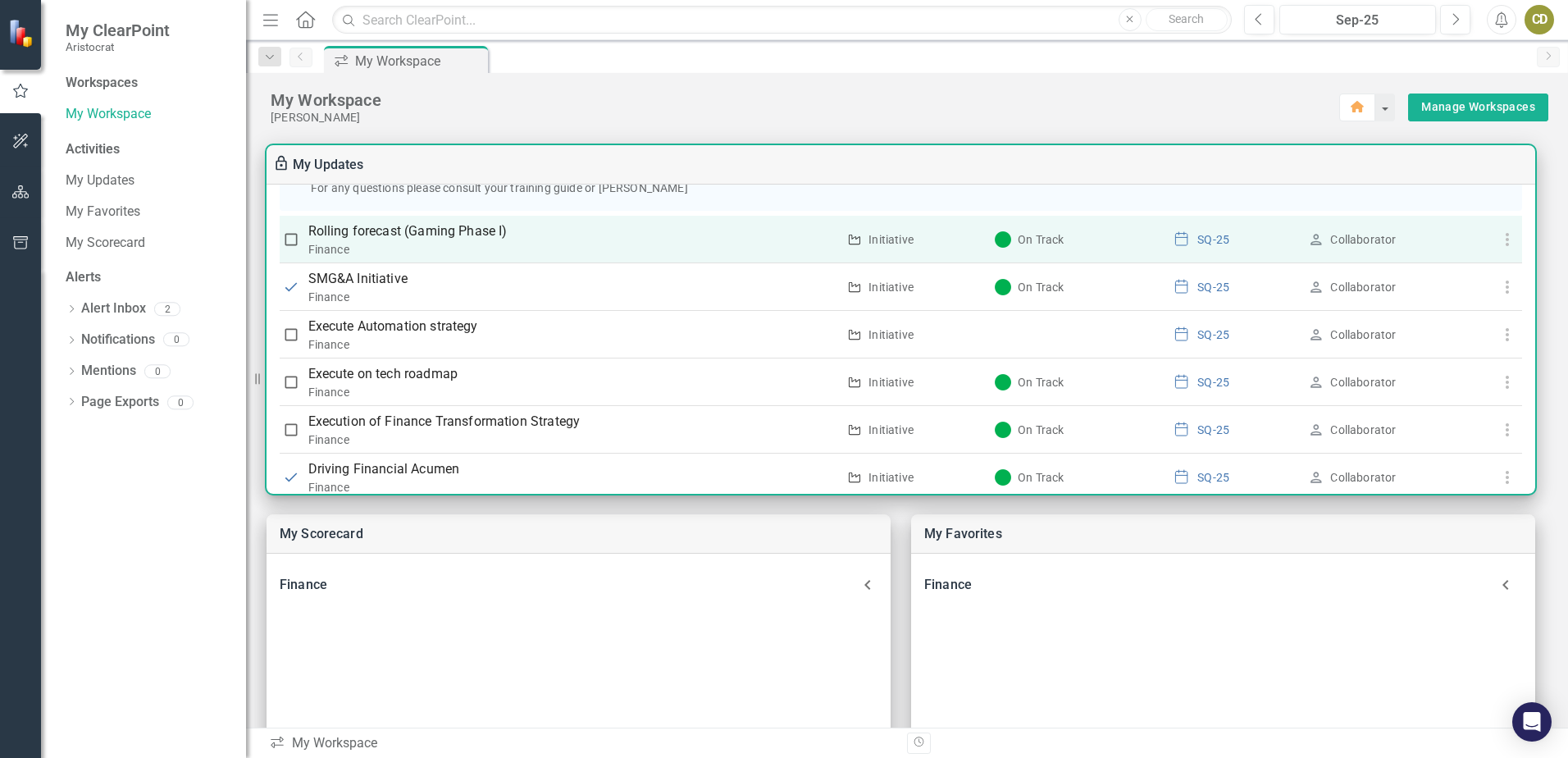
click at [371, 227] on p "Rolling forecast (Gaming Phase I)" at bounding box center [573, 231] width 529 height 19
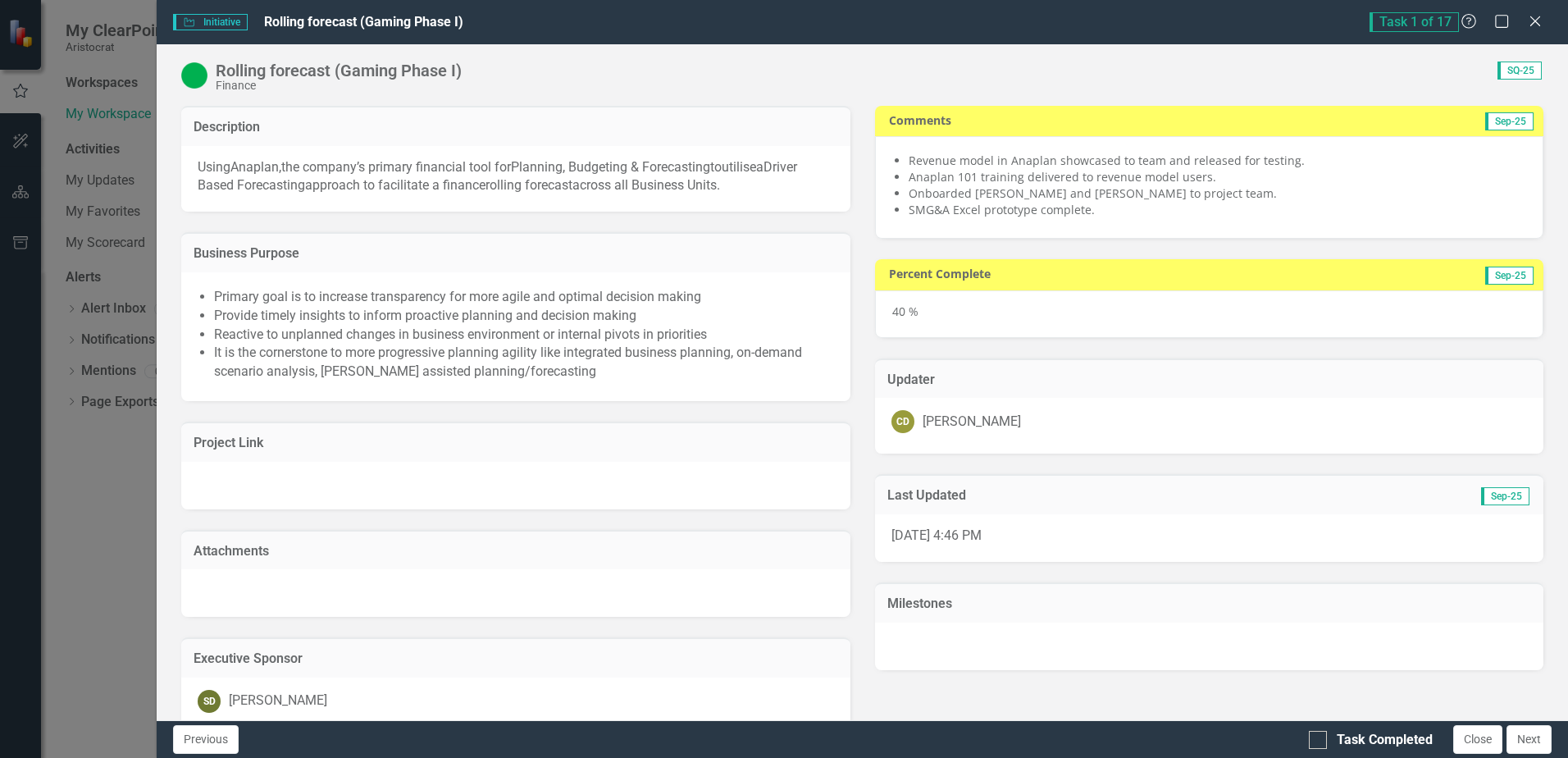
click at [697, 66] on div "Score: 0.00 SQ-25 Completed" at bounding box center [1007, 70] width 1074 height 18
click at [1534, 24] on icon at bounding box center [1535, 20] width 12 height 12
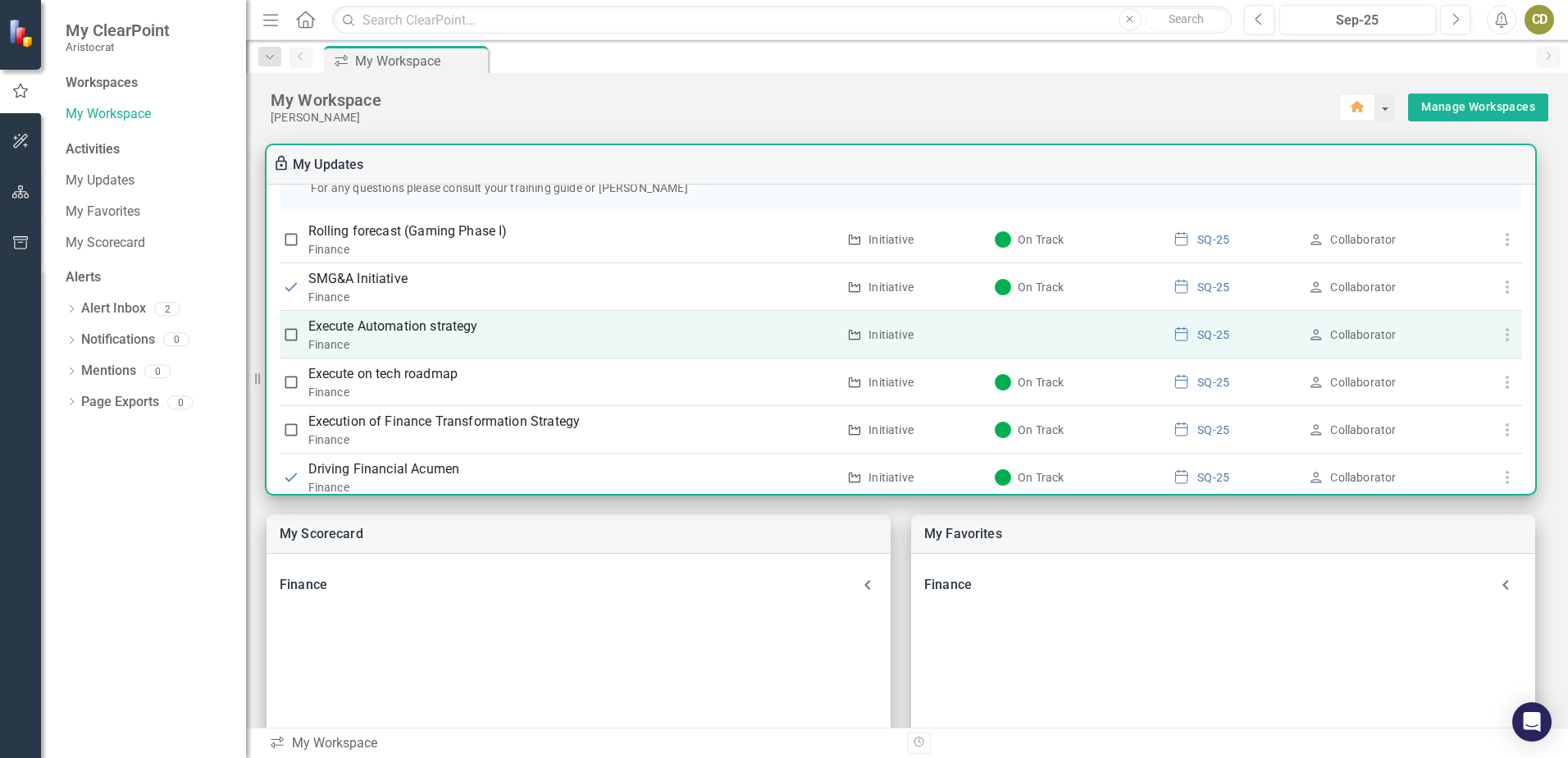
click at [443, 324] on p "Execute Automation strategy" at bounding box center [573, 326] width 529 height 19
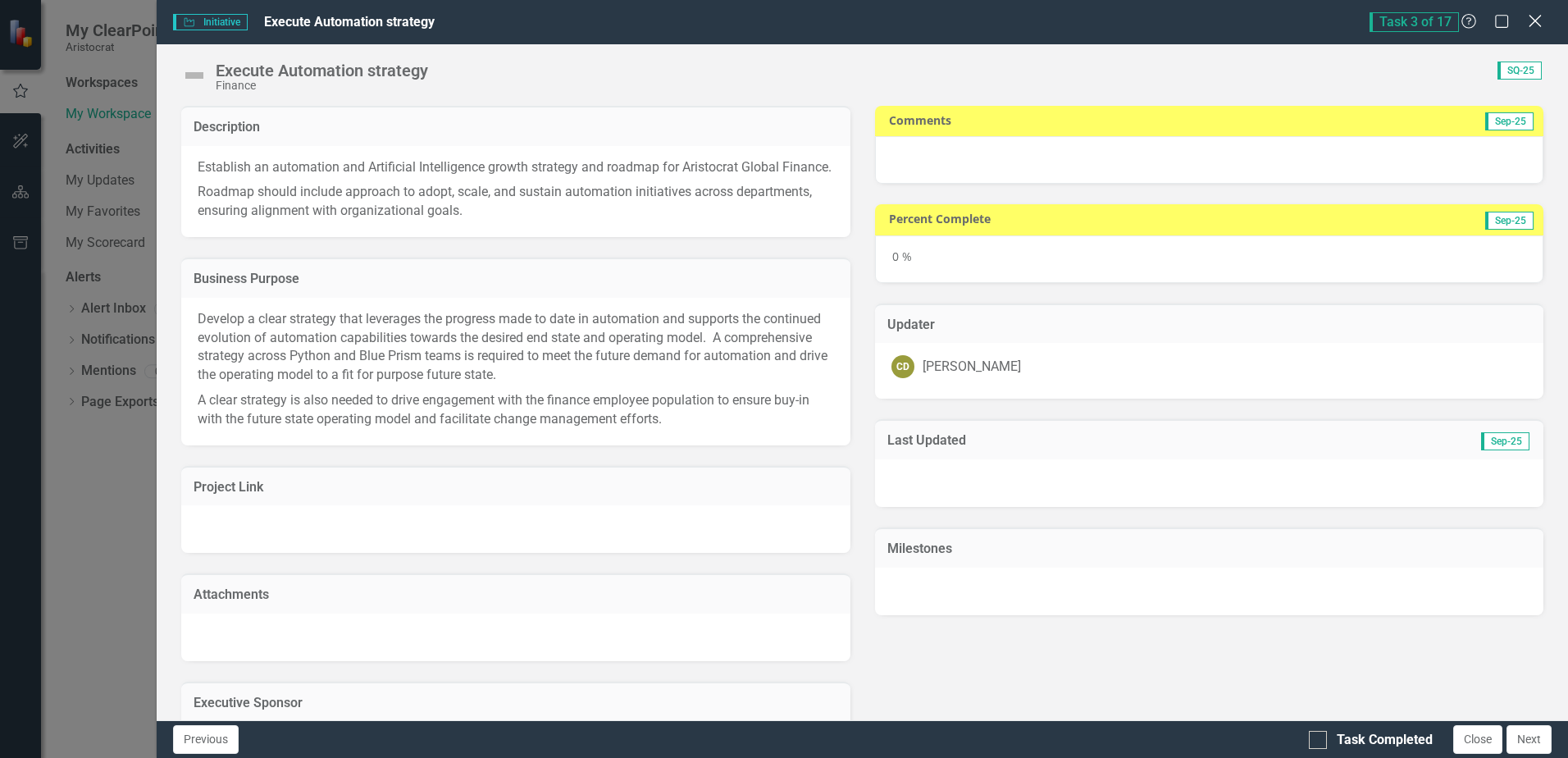
click at [1539, 19] on icon "Close" at bounding box center [1535, 20] width 20 height 16
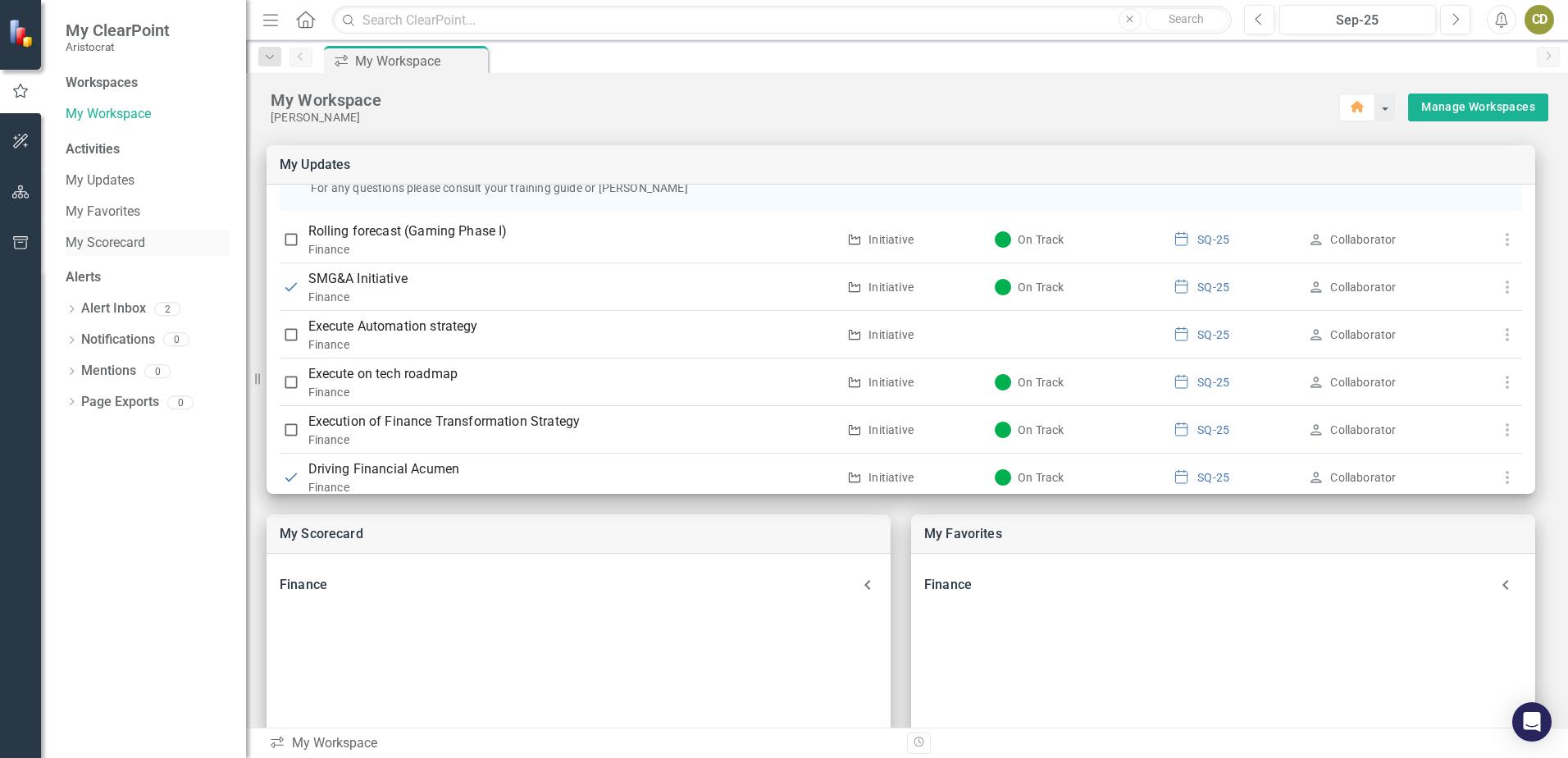
click at [72, 243] on link "My Scorecard" at bounding box center [147, 243] width 164 height 18
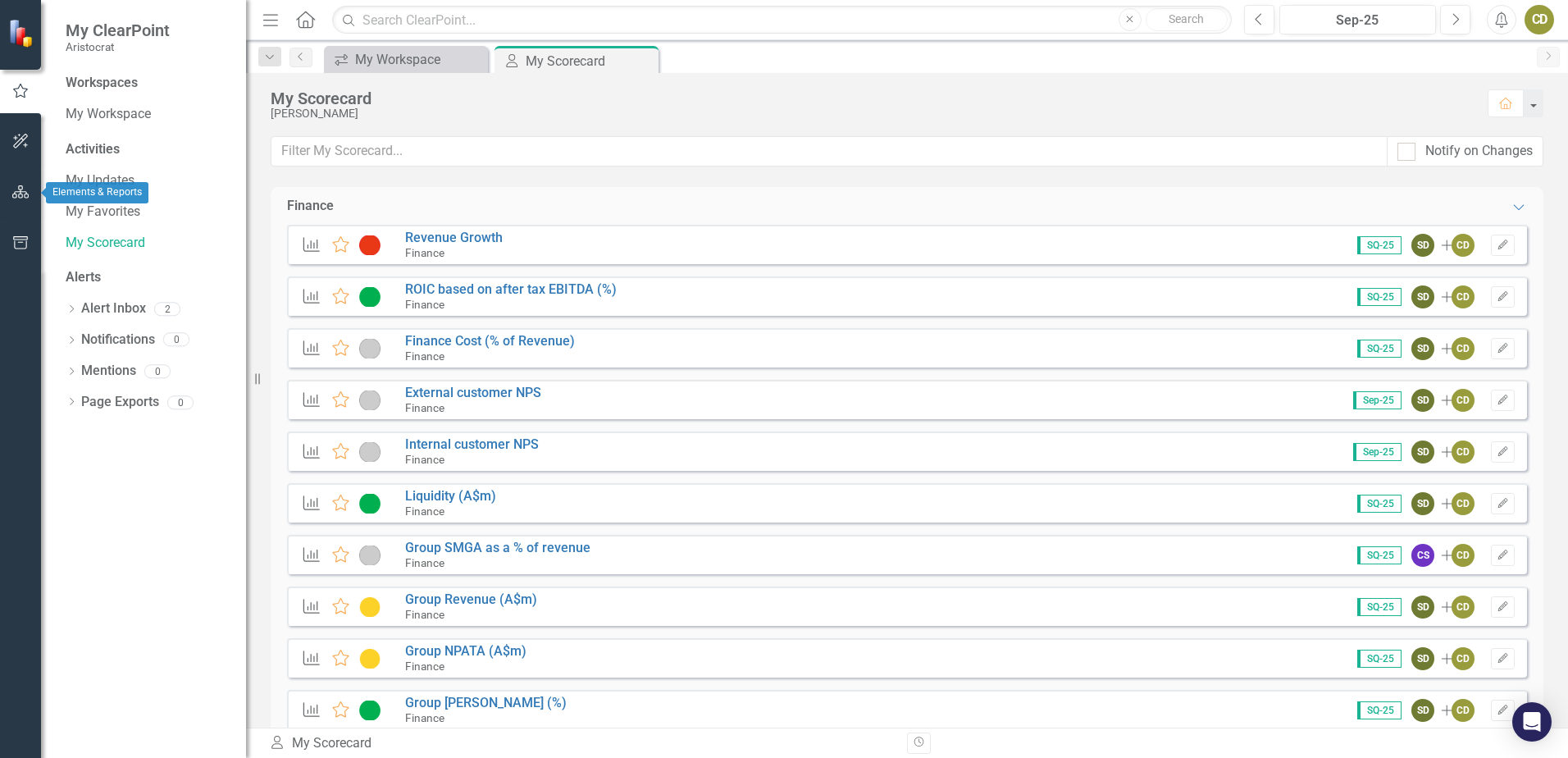
click at [29, 195] on icon "button" at bounding box center [20, 192] width 18 height 13
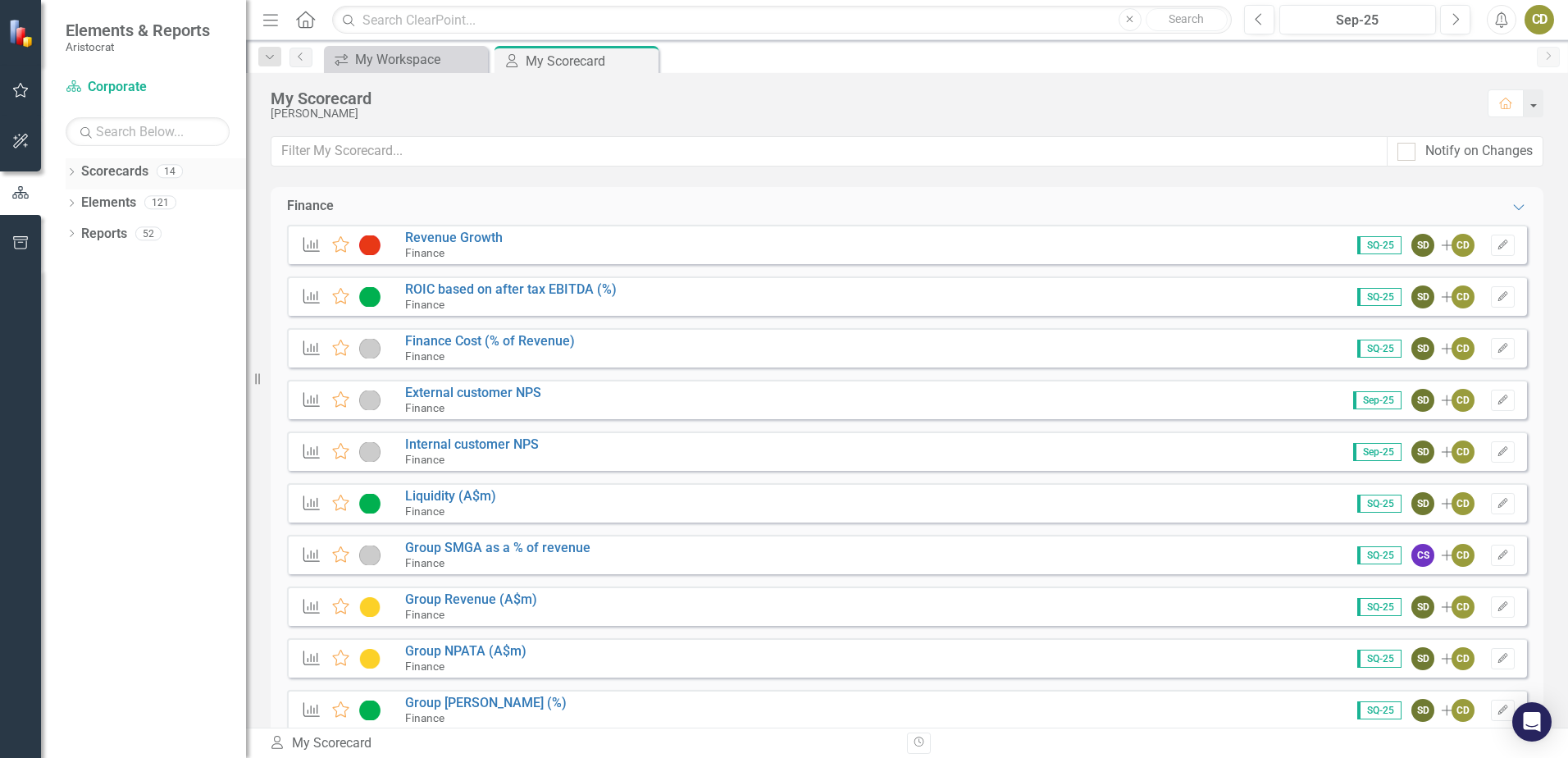
click at [67, 174] on icon "Dropdown" at bounding box center [71, 173] width 11 height 9
click at [81, 204] on icon at bounding box center [80, 201] width 4 height 8
click at [96, 324] on icon at bounding box center [97, 326] width 4 height 8
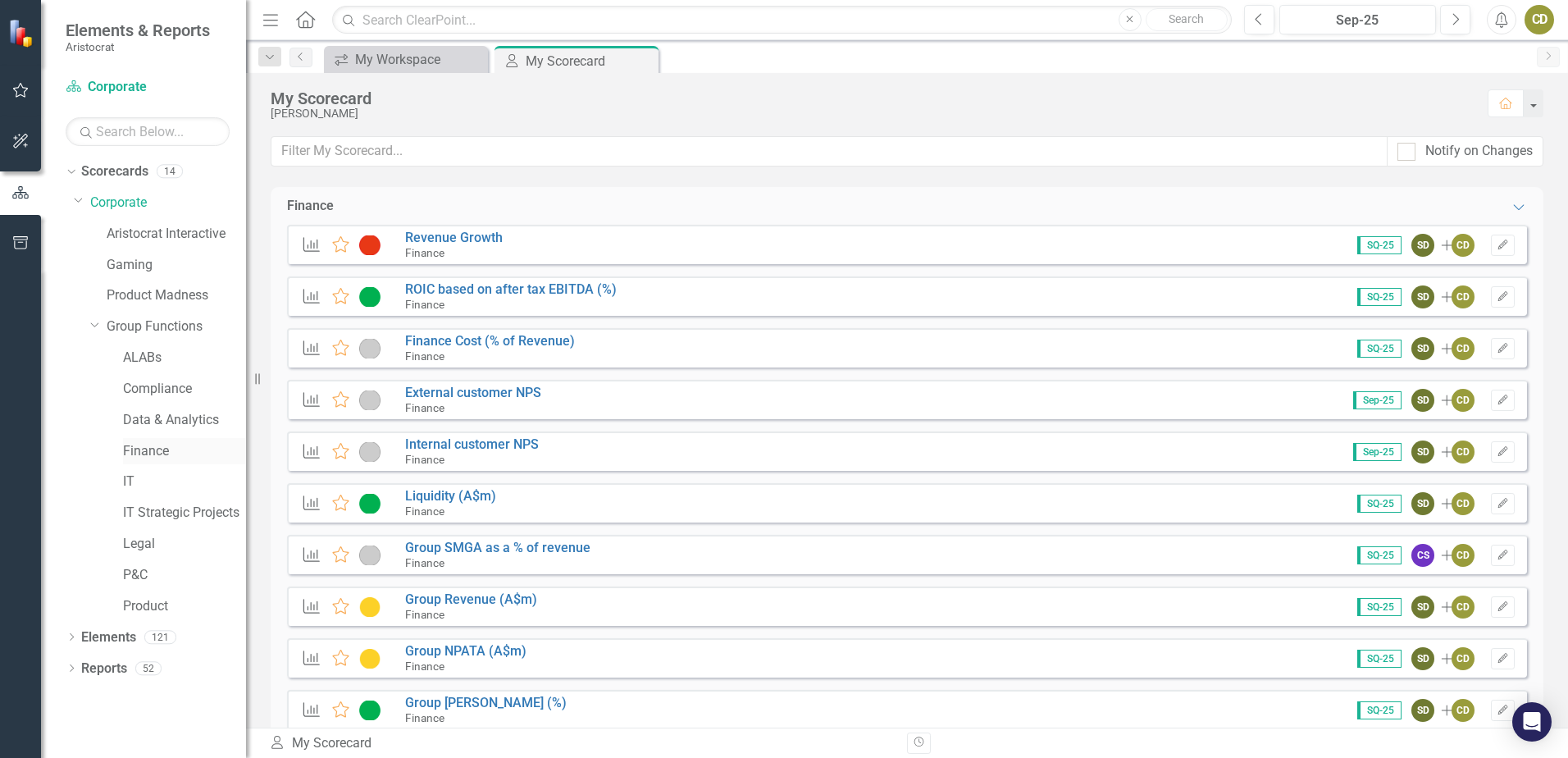
click at [159, 449] on link "Finance" at bounding box center [183, 452] width 123 height 18
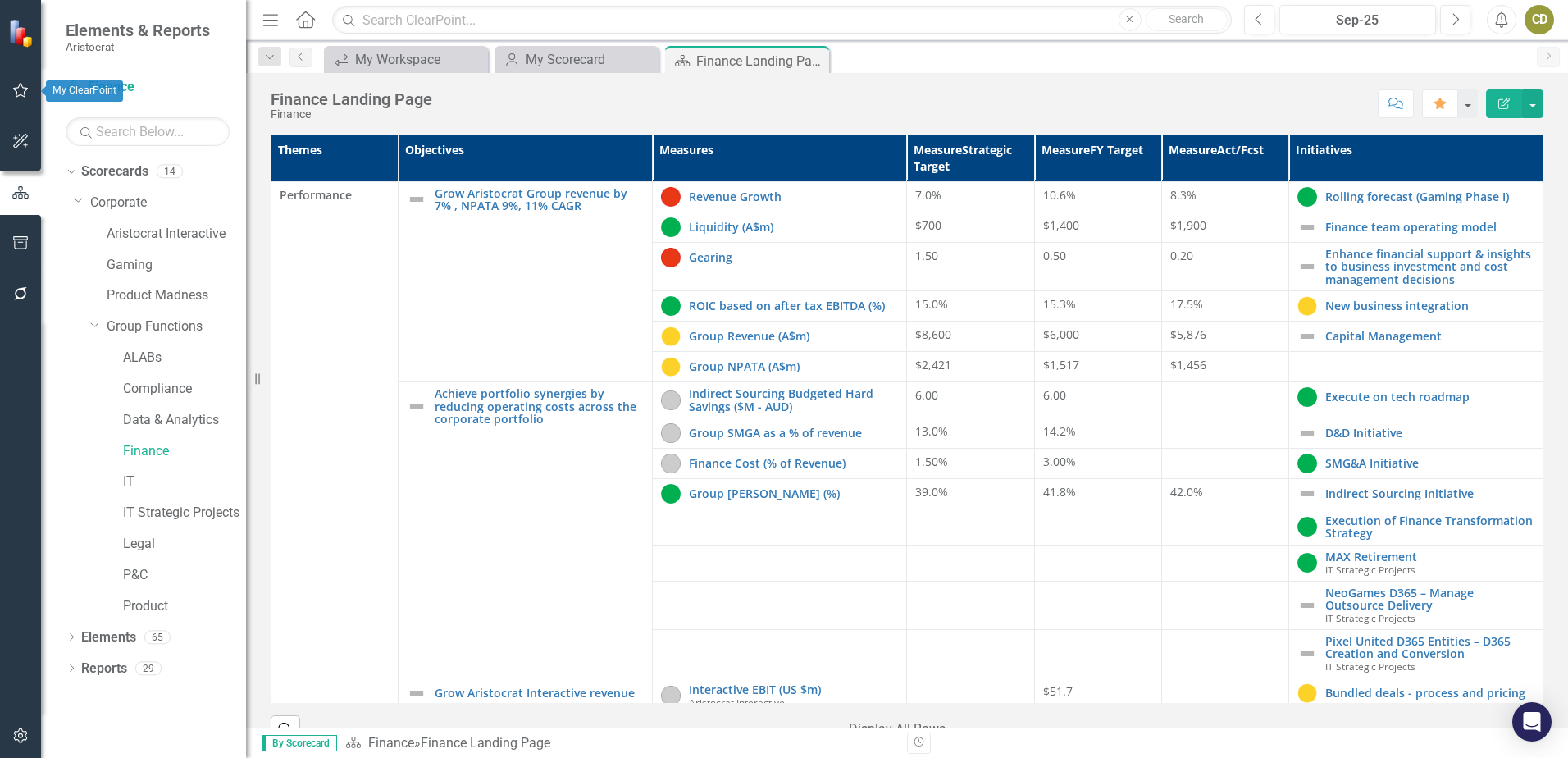
click at [19, 88] on icon "button" at bounding box center [20, 90] width 18 height 13
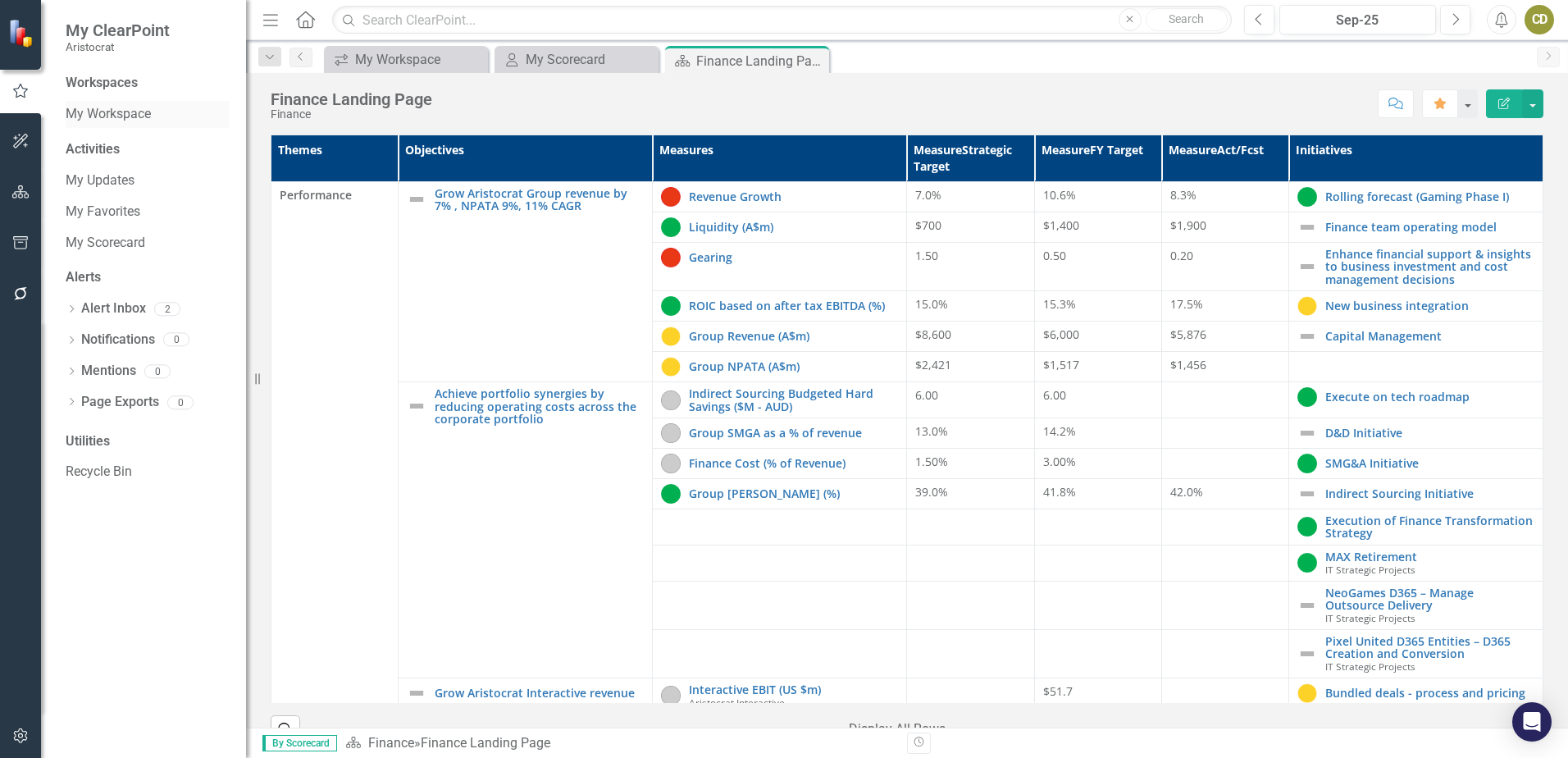
click at [90, 117] on link "My Workspace" at bounding box center [147, 114] width 164 height 18
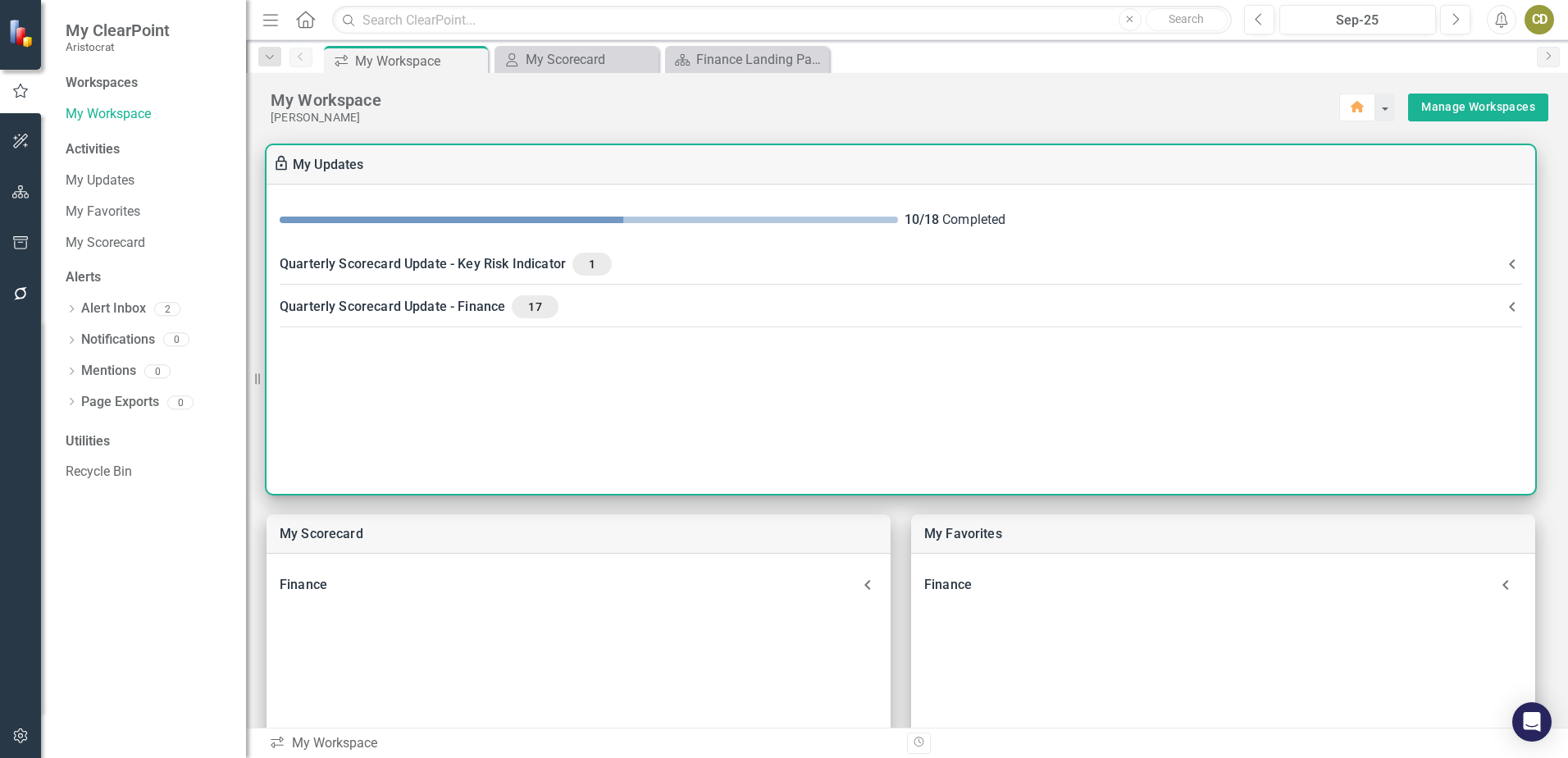
click at [436, 303] on div "Quarterly Scorecard Update - Finance 17" at bounding box center [890, 306] width 1223 height 23
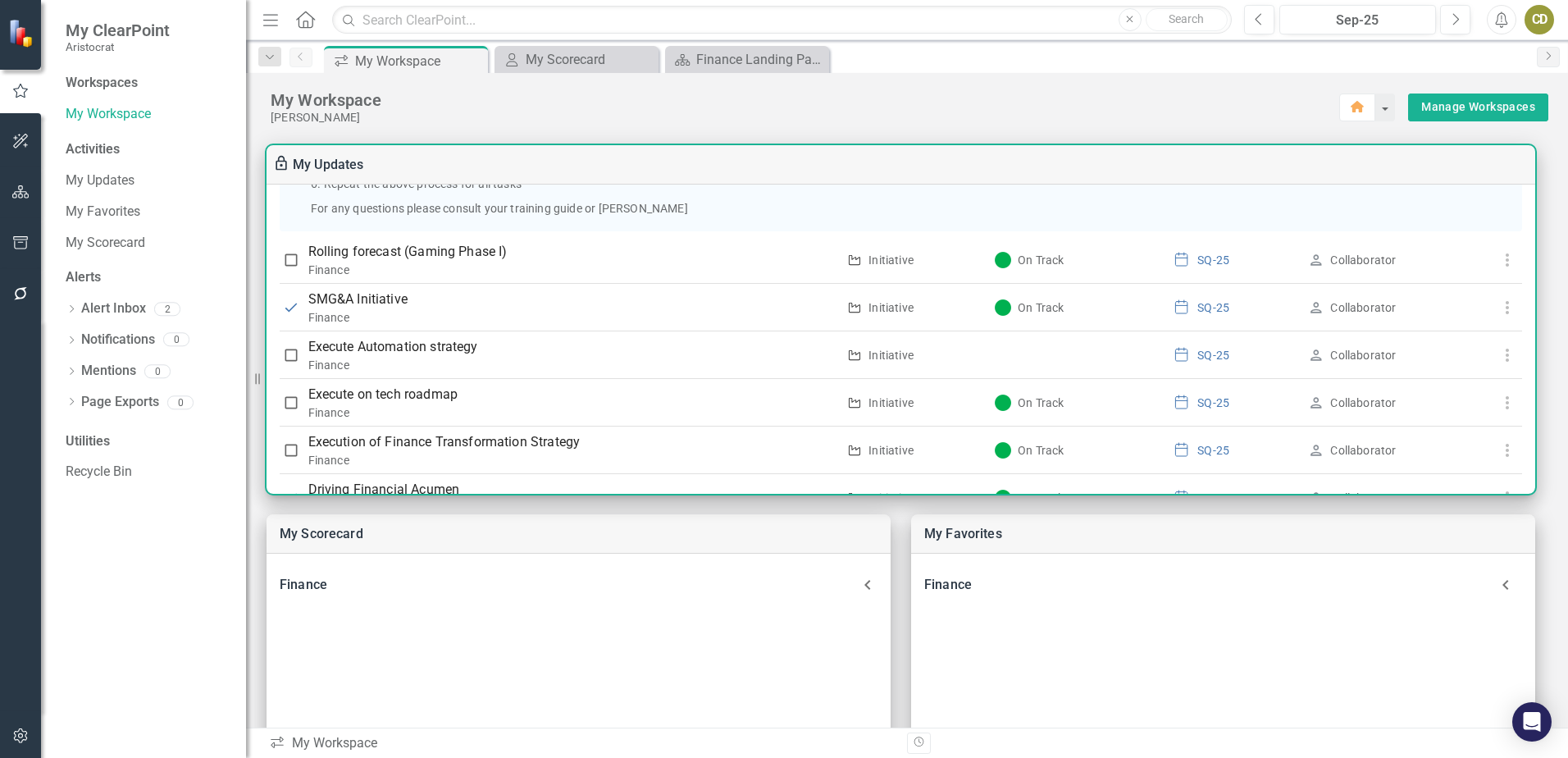
scroll to position [330, 0]
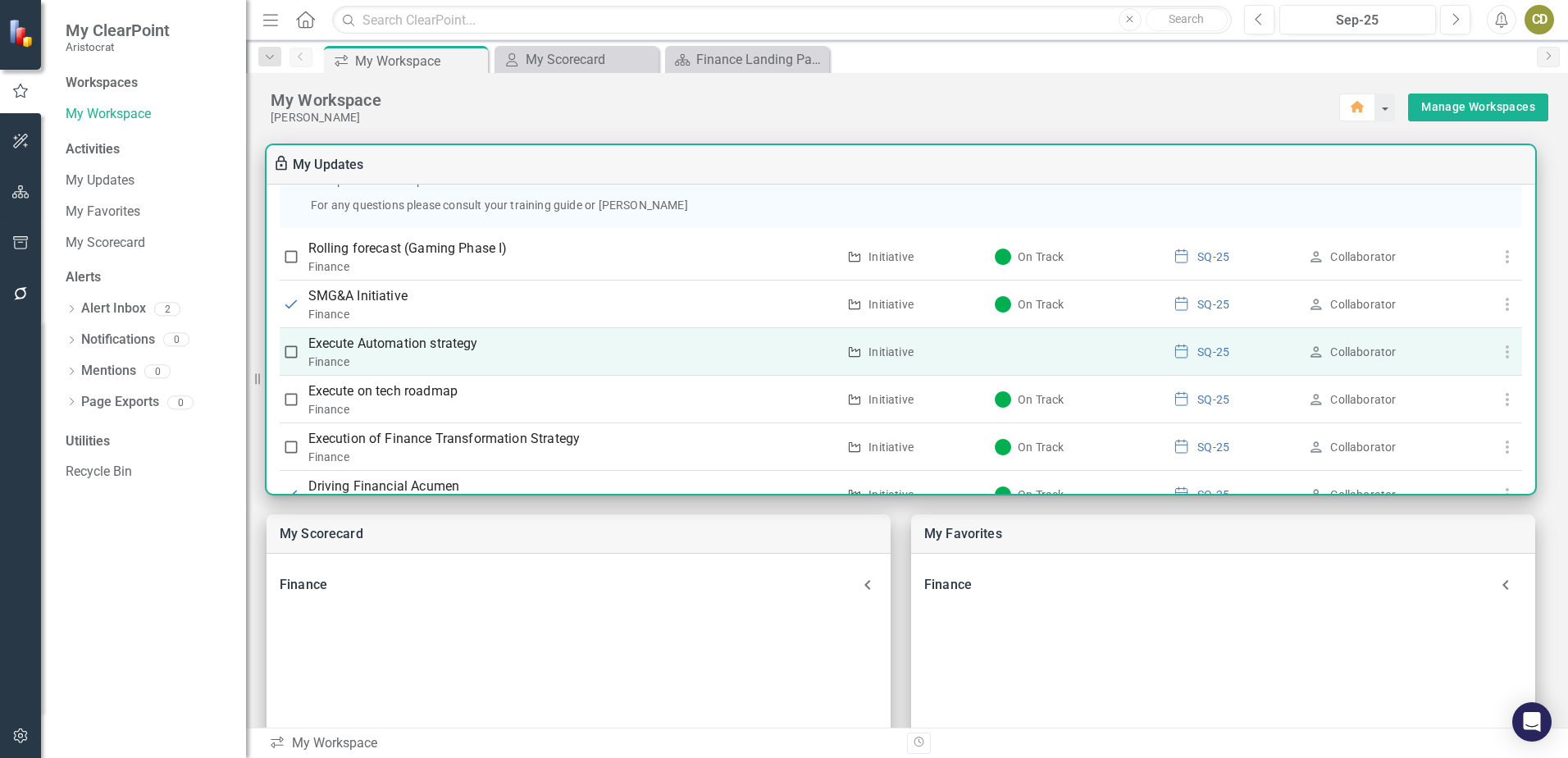
click at [429, 347] on p "Execute Automation strategy" at bounding box center [573, 343] width 529 height 19
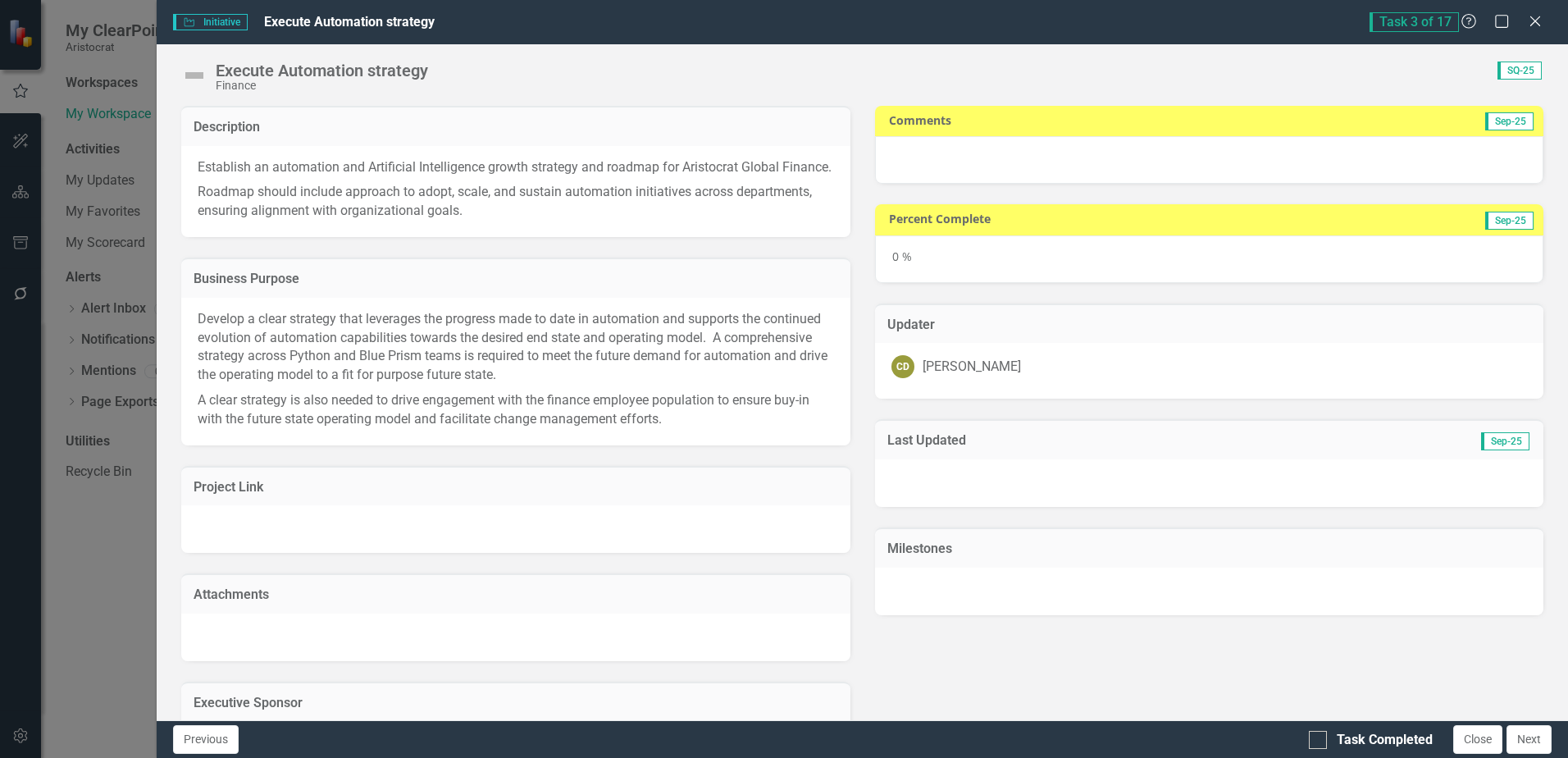
click at [470, 220] on p "Roadmap should include approach to adopt, scale, and sustain automation initiat…" at bounding box center [515, 200] width 636 height 41
drag, startPoint x: 471, startPoint y: 229, endPoint x: 383, endPoint y: 210, distance: 90.0
click at [383, 210] on p "Roadmap should include approach to adopt, scale, and sustain automation initiat…" at bounding box center [515, 200] width 636 height 41
drag, startPoint x: 466, startPoint y: 227, endPoint x: 276, endPoint y: 172, distance: 197.8
click at [276, 172] on span "Establish an automation and Artificial Intelligence growth strategy and roadmap…" at bounding box center [515, 190] width 636 height 64
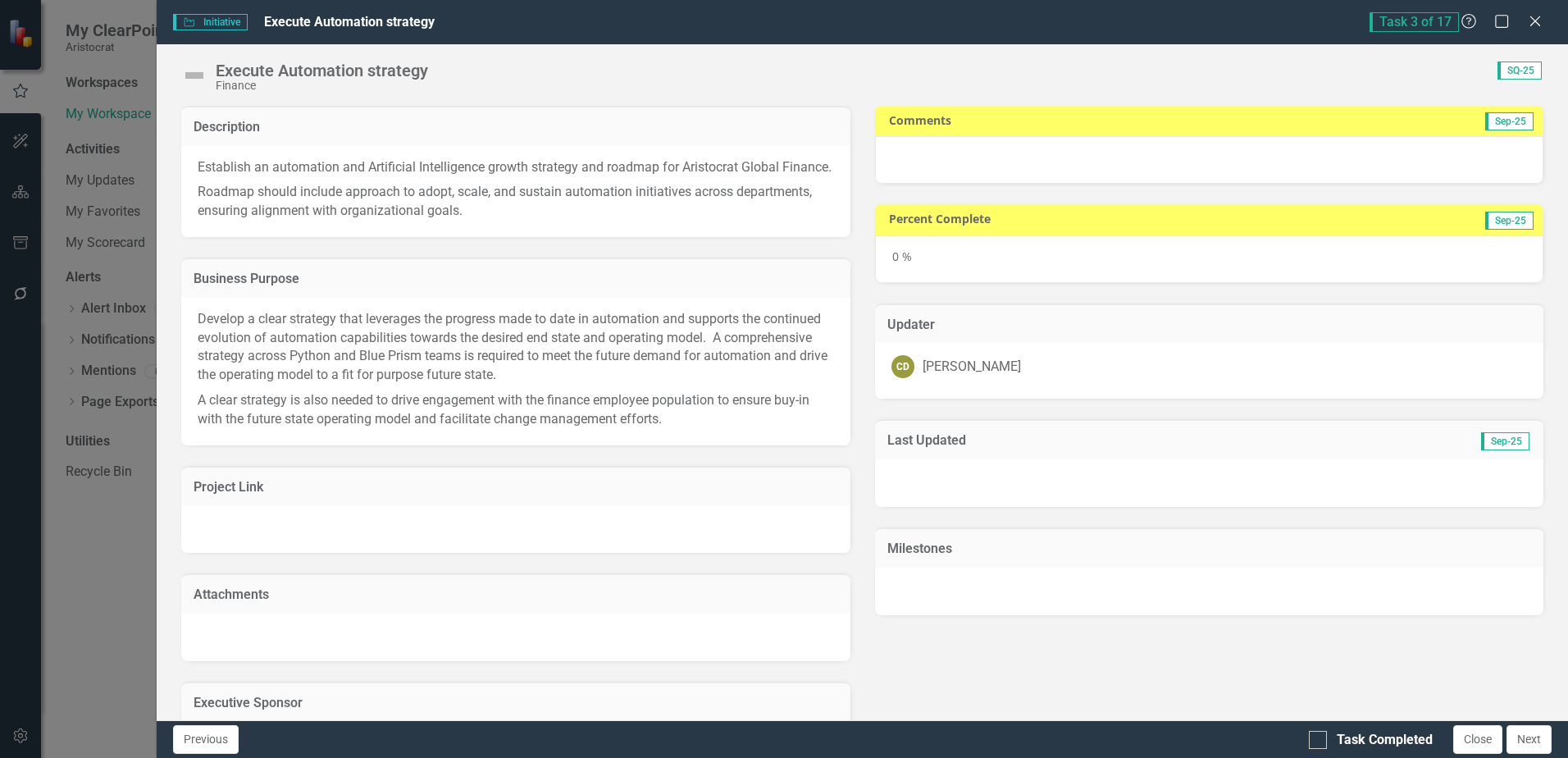
click at [192, 154] on div "Establish an automation and Artificial Intelligence growth strategy and roadmap…" at bounding box center [515, 192] width 668 height 92
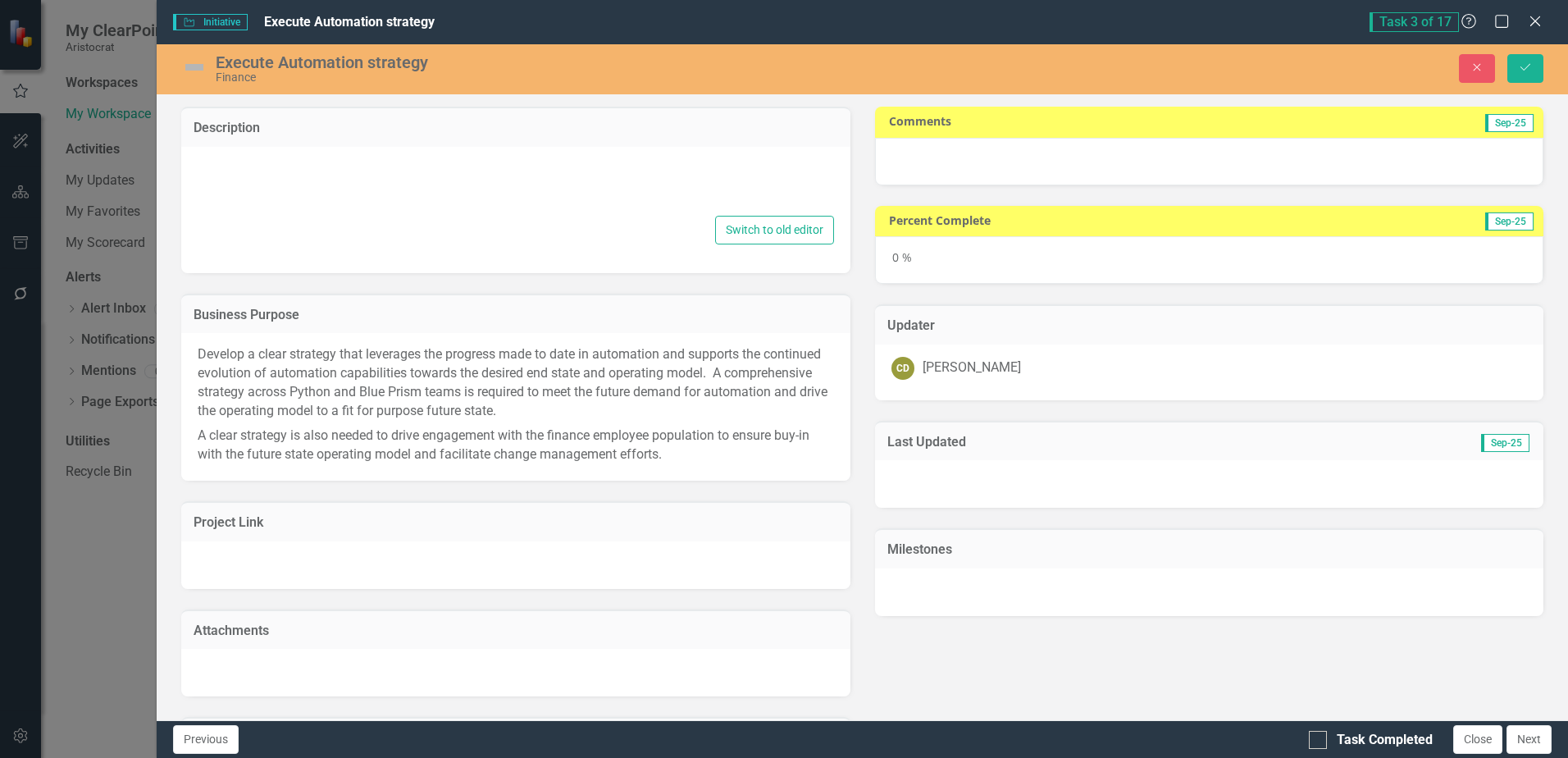
type textarea "<p>Establish an automation and Artificial Intelligence growth strategy and road…"
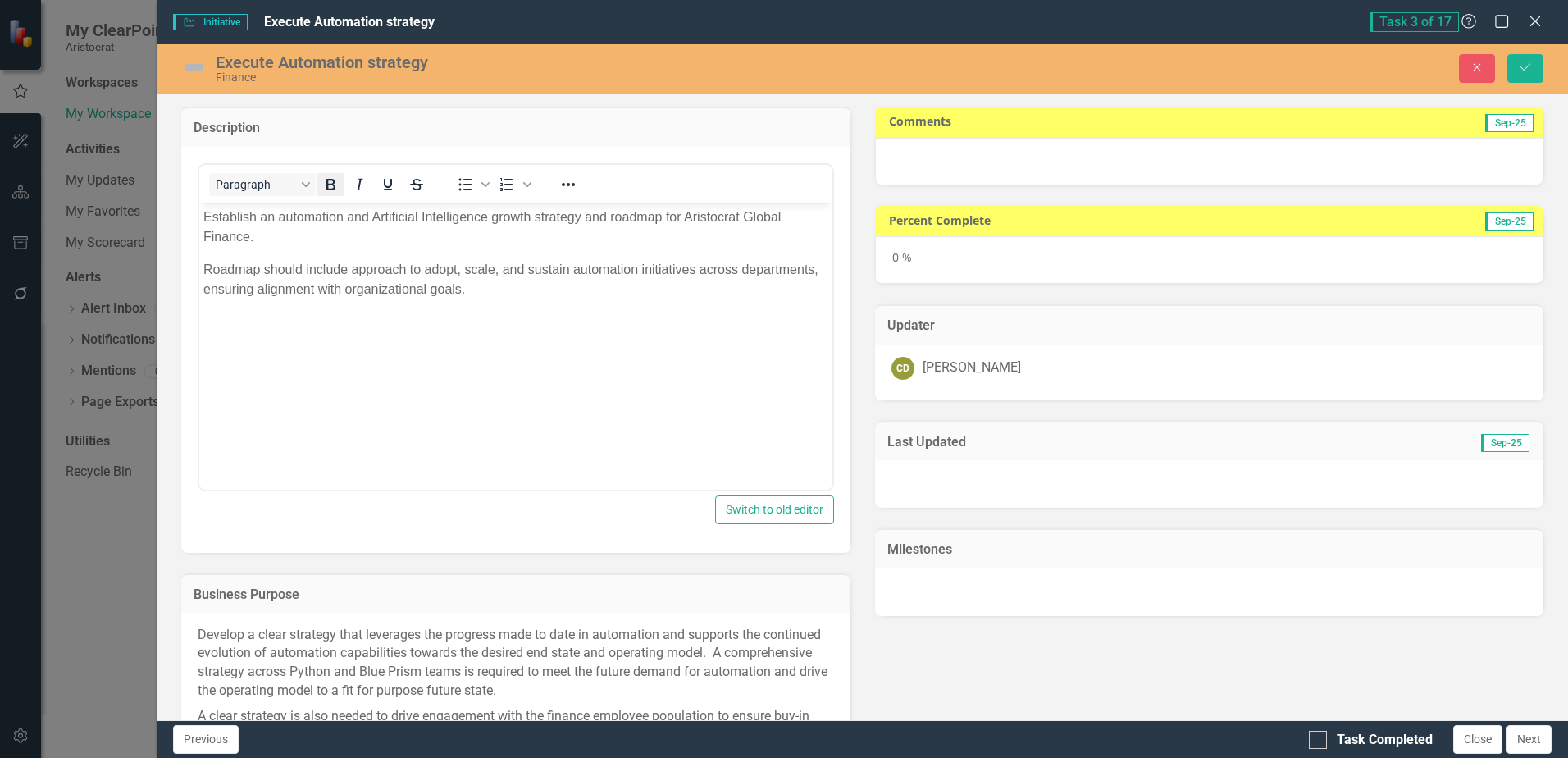
scroll to position [0, 0]
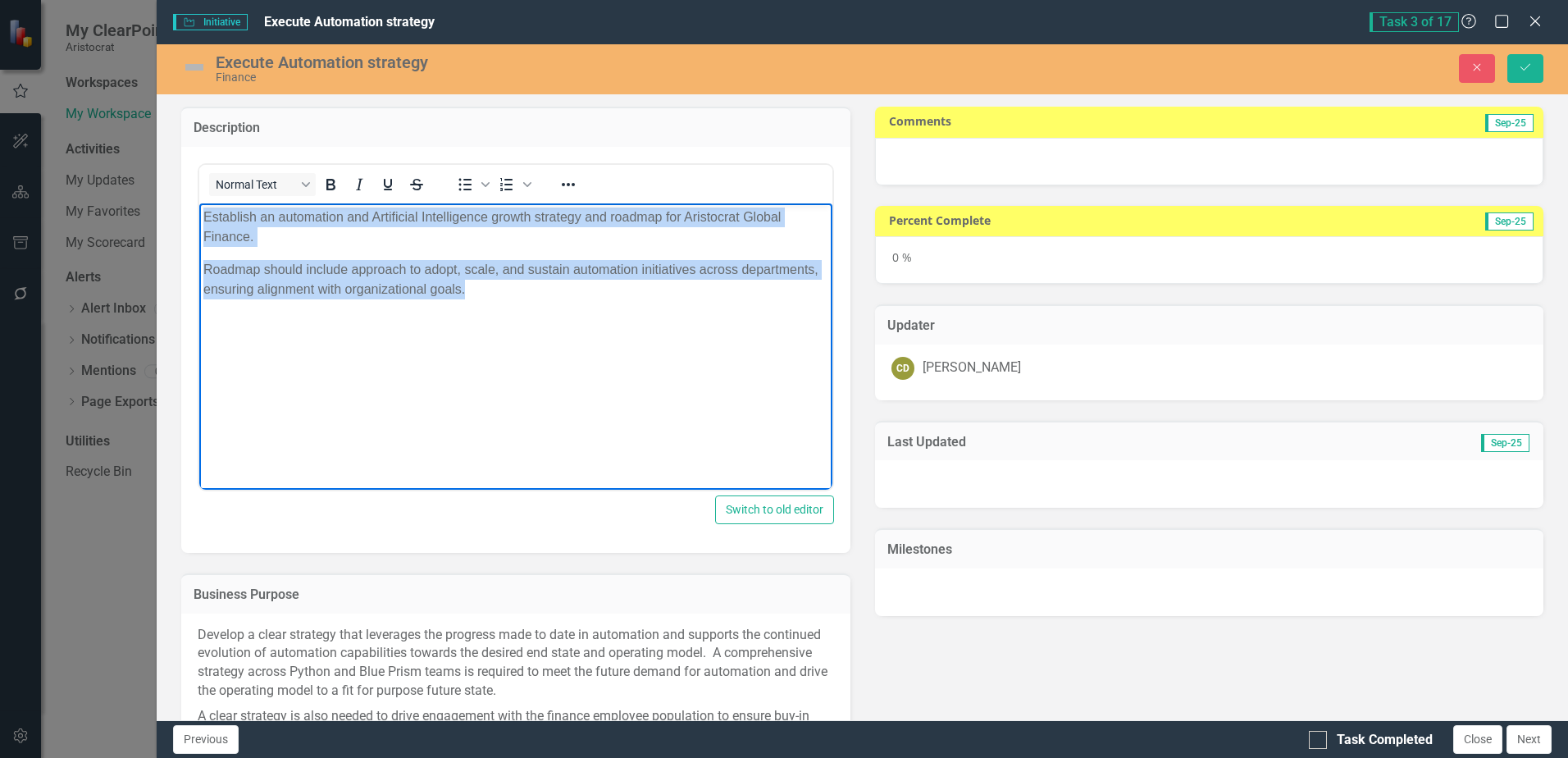
drag, startPoint x: 489, startPoint y: 286, endPoint x: 398, endPoint y: 407, distance: 151.4
click at [199, 204] on html "Establish an automation and Artificial Intelligence growth strategy and roadmap…" at bounding box center [515, 326] width 632 height 246
copy body "Establish an automation and Artificial Intelligence growth strategy and roadmap…"
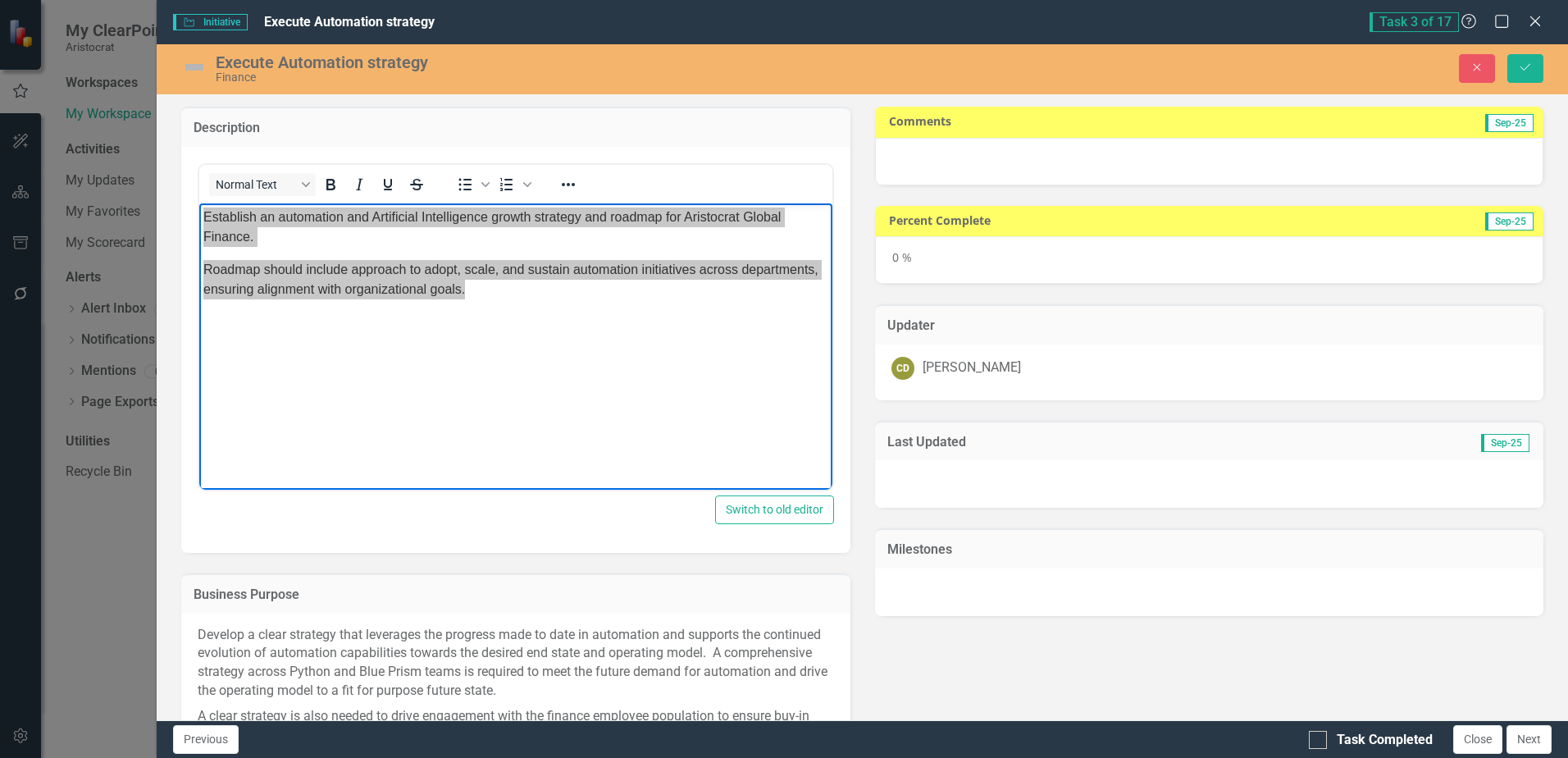
click at [713, 136] on td "Description" at bounding box center [515, 129] width 644 height 21
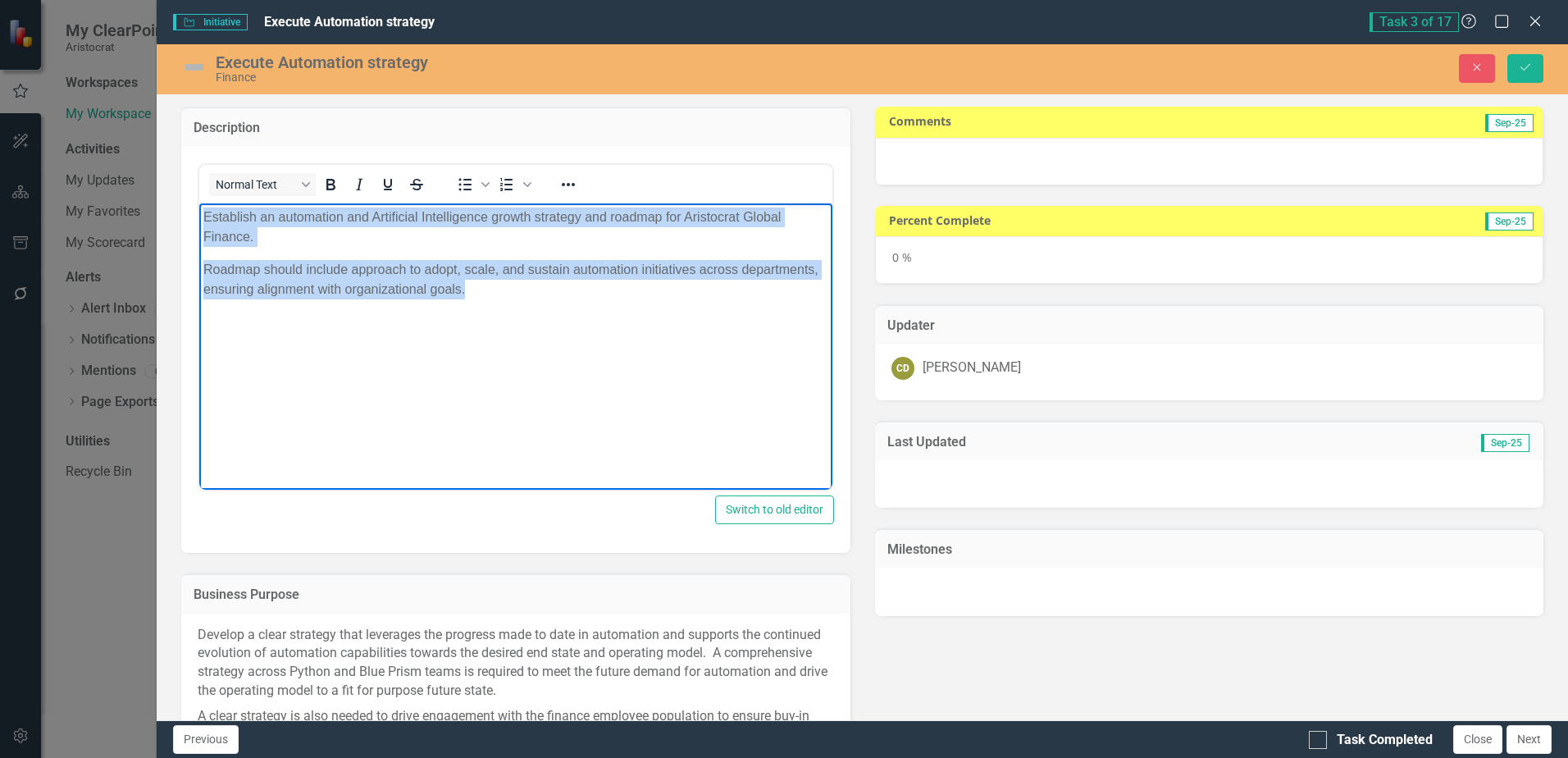
click at [671, 385] on body "Establish an automation and Artificial Intelligence growth strategy and roadmap…" at bounding box center [515, 326] width 632 height 246
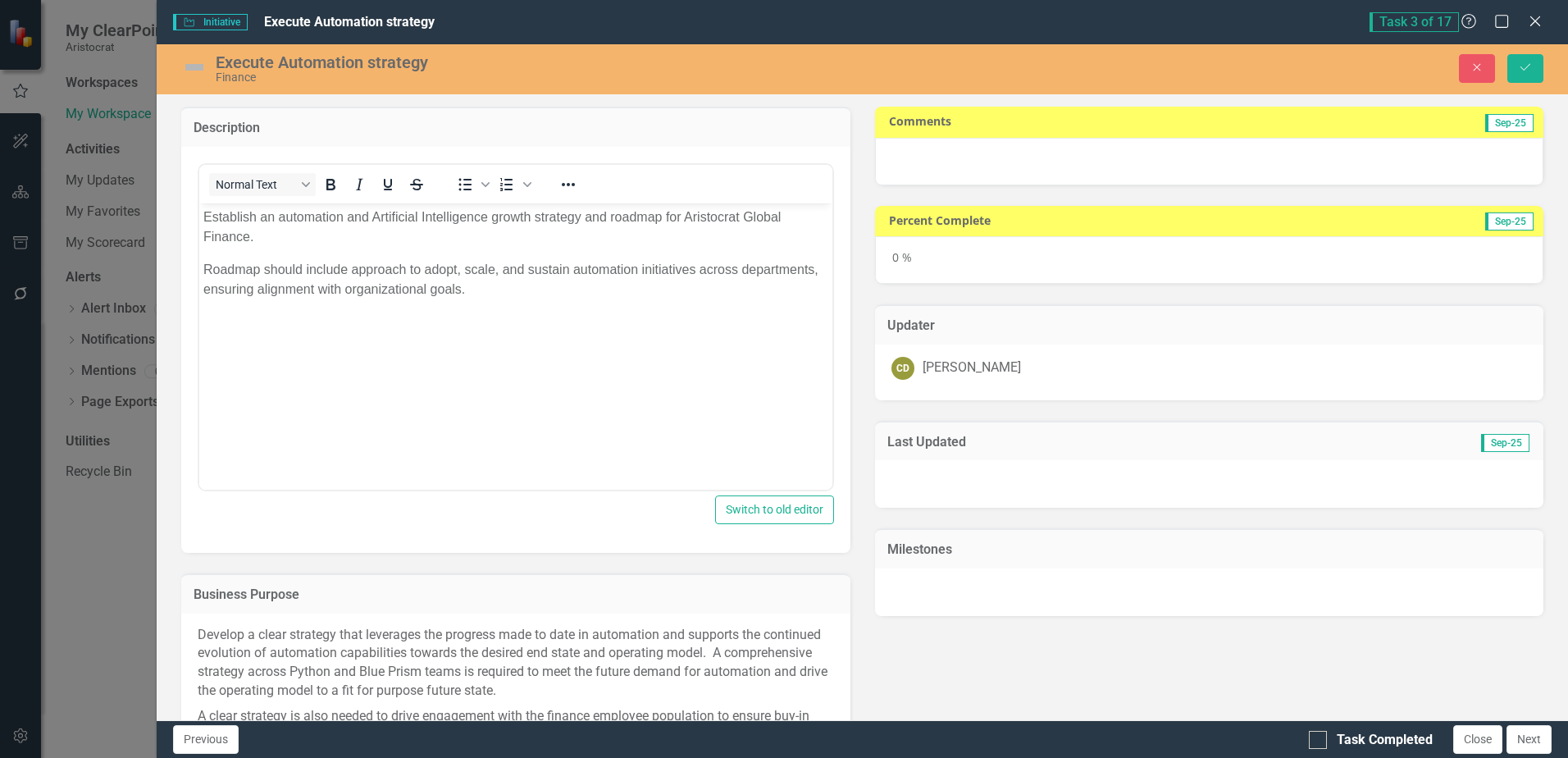
click at [846, 78] on div "Finance" at bounding box center [582, 77] width 732 height 12
click at [1475, 66] on icon "Close" at bounding box center [1478, 67] width 15 height 11
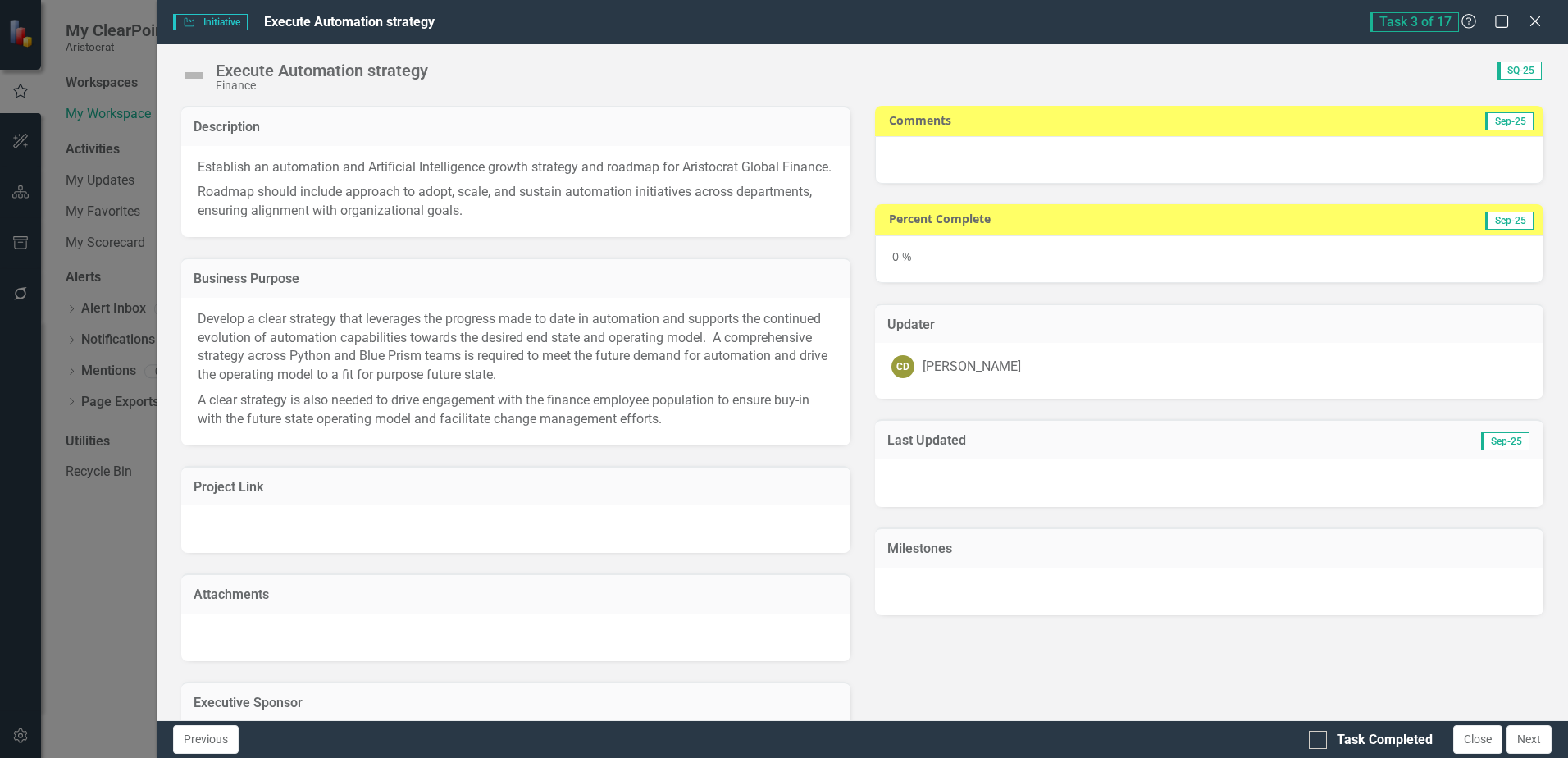
click at [1310, 143] on div at bounding box center [1209, 160] width 668 height 48
click at [1514, 73] on span "SQ-25" at bounding box center [1520, 71] width 44 height 18
click at [1529, 18] on icon "Close" at bounding box center [1535, 20] width 20 height 16
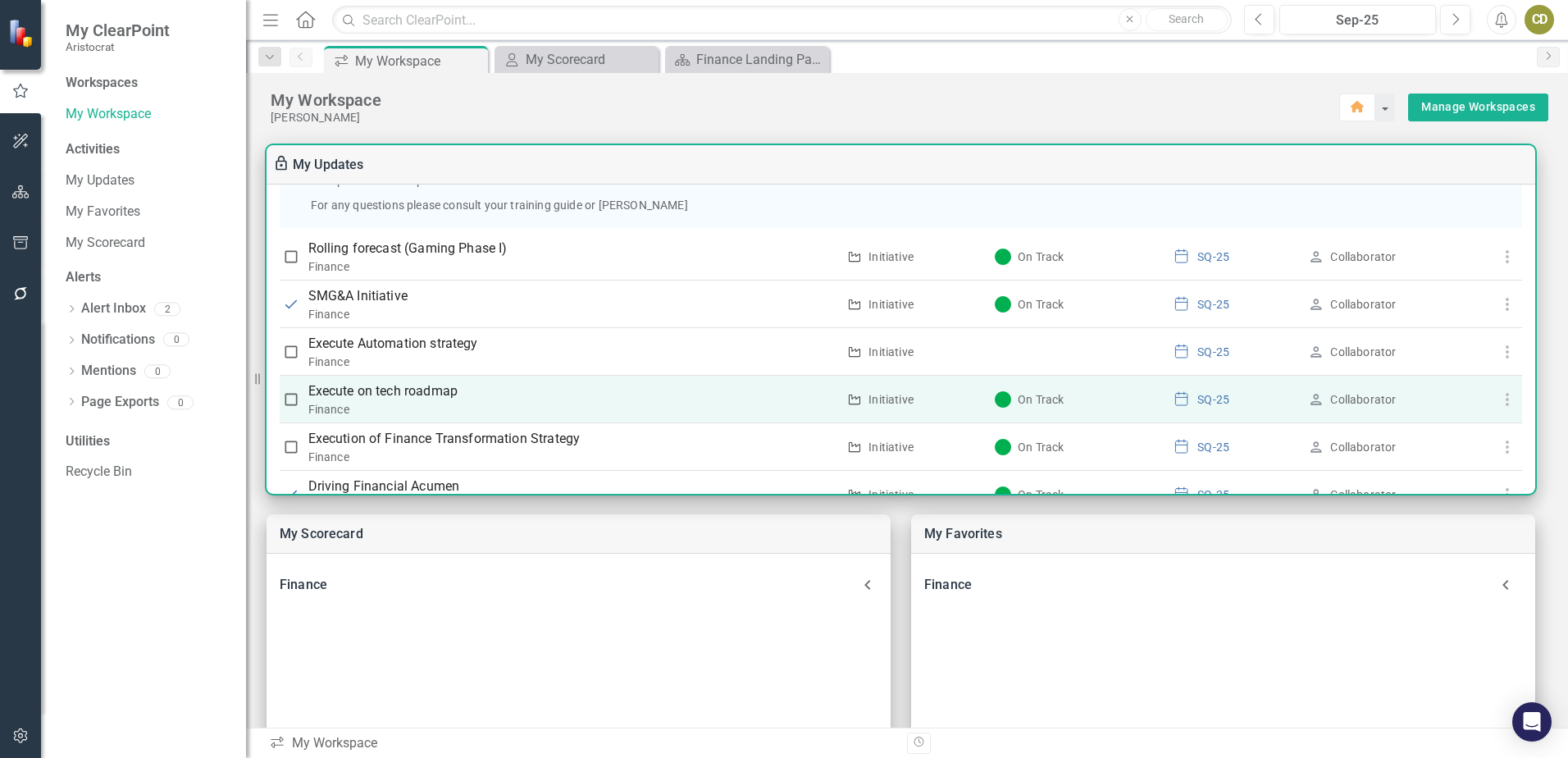
click at [436, 389] on p "Execute on tech roadmap" at bounding box center [573, 391] width 529 height 19
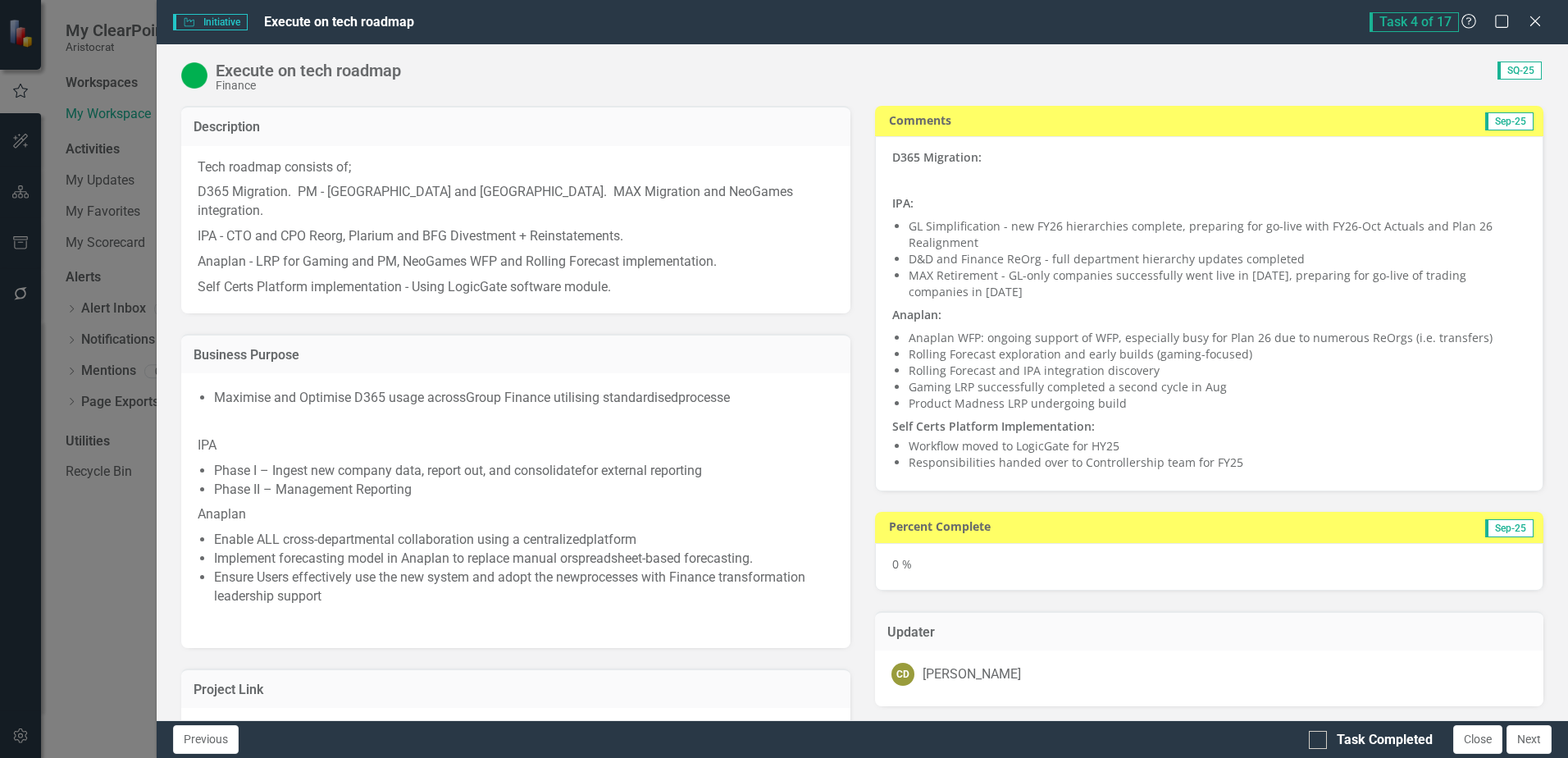
drag, startPoint x: 704, startPoint y: 190, endPoint x: 666, endPoint y: 192, distance: 38.1
click at [666, 192] on p "D365 Migration. PM - [GEOGRAPHIC_DATA] and [GEOGRAPHIC_DATA]. MAX Migration and…" at bounding box center [515, 202] width 636 height 44
click at [193, 186] on div "Tech roadmap consists of; D365 Migration. PM - [GEOGRAPHIC_DATA] and [GEOGRAPHI…" at bounding box center [515, 230] width 668 height 168
drag, startPoint x: 190, startPoint y: 190, endPoint x: 230, endPoint y: 188, distance: 40.0
click at [230, 188] on div "Tech roadmap consists of; D365 Migration. PM - [GEOGRAPHIC_DATA] and [GEOGRAPHI…" at bounding box center [515, 230] width 668 height 168
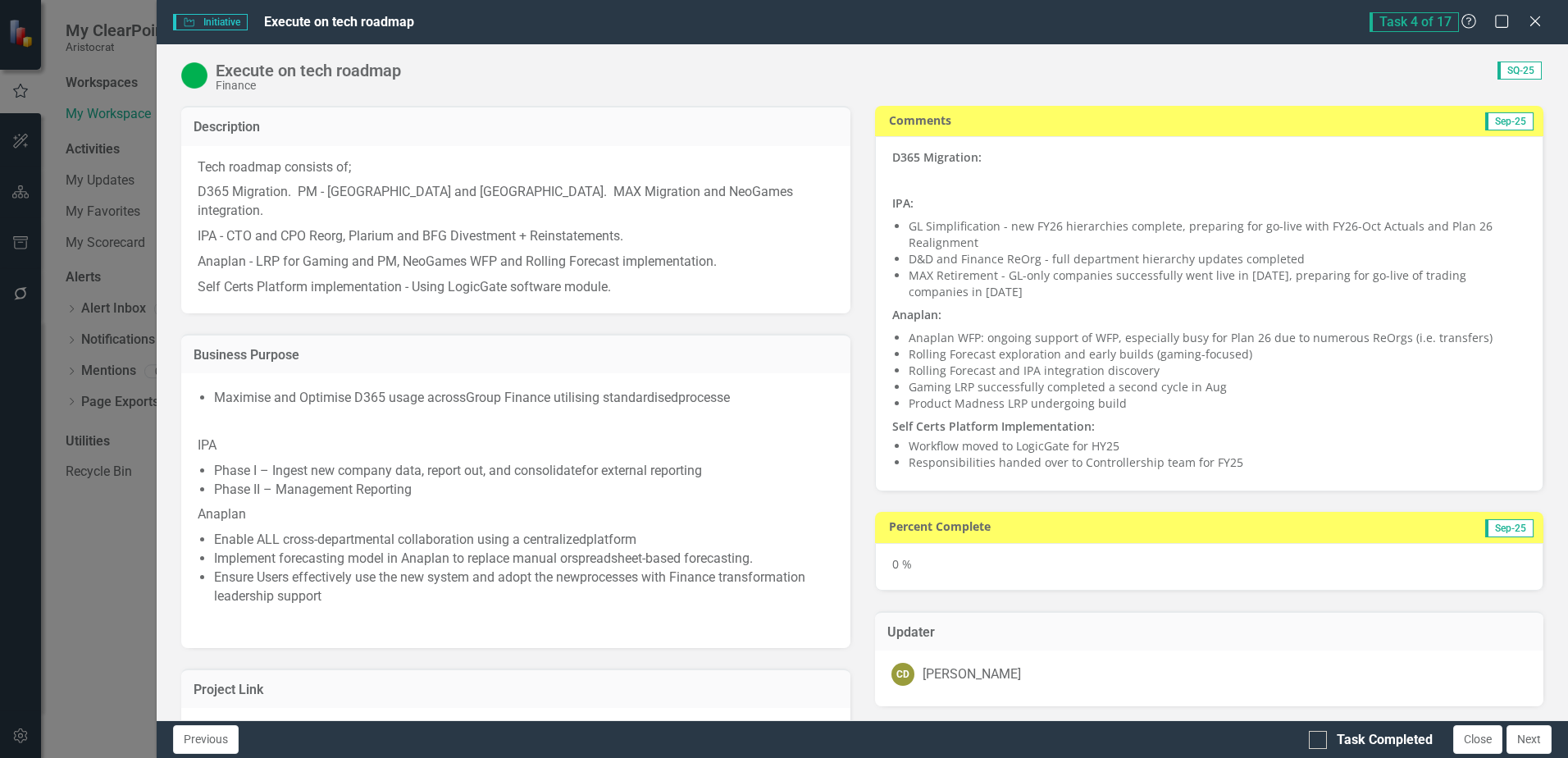
click at [454, 173] on p "Tech roadmap consists of;" at bounding box center [515, 170] width 636 height 22
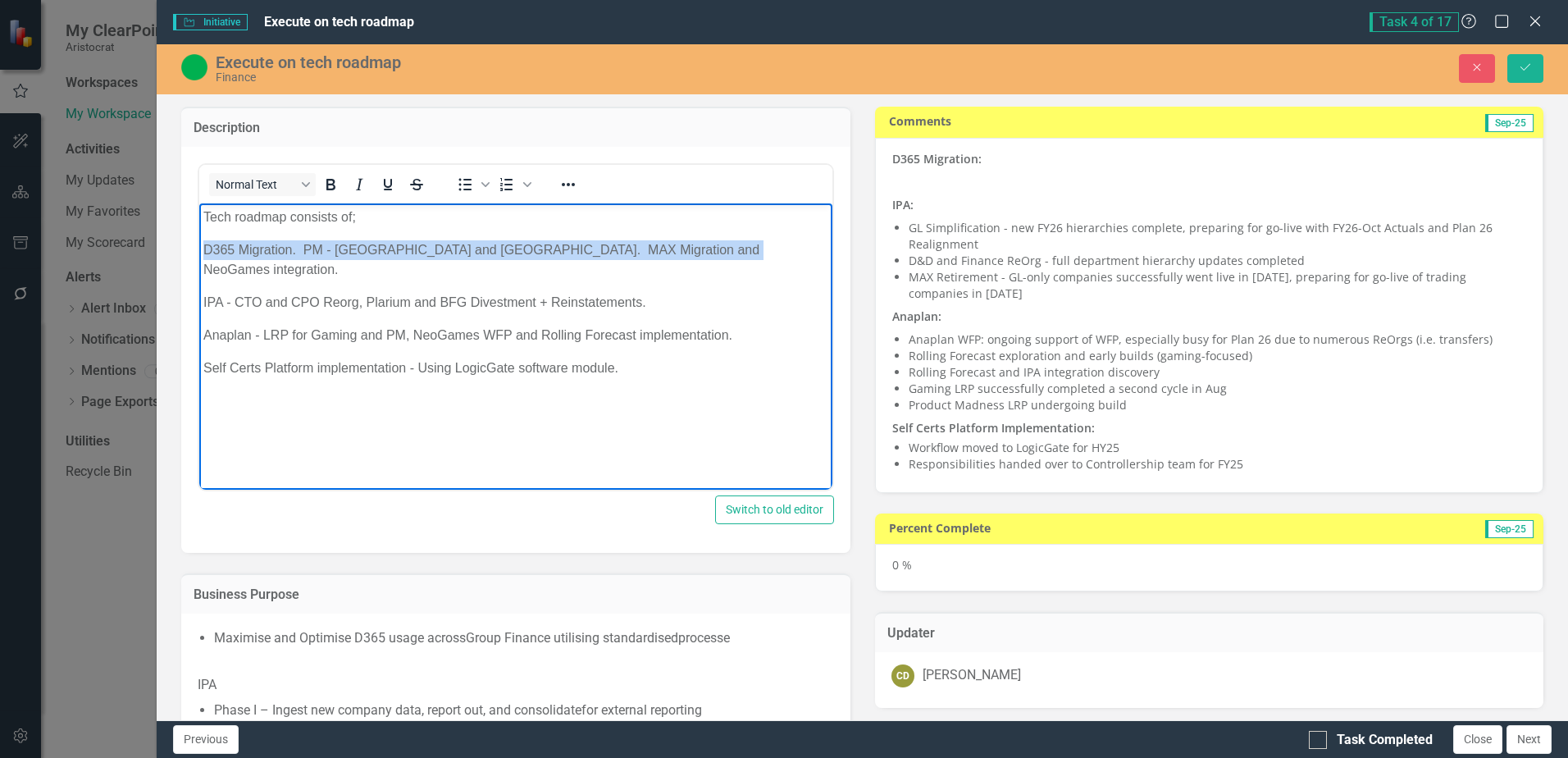
drag, startPoint x: 205, startPoint y: 246, endPoint x: 719, endPoint y: 257, distance: 514.1
click at [719, 257] on p "D365 Migration. PM - [GEOGRAPHIC_DATA] and [GEOGRAPHIC_DATA]. MAX Migration and…" at bounding box center [515, 259] width 624 height 40
copy p "D365 Migration. PM - [GEOGRAPHIC_DATA] and [GEOGRAPHIC_DATA]. MAX Migration and…"
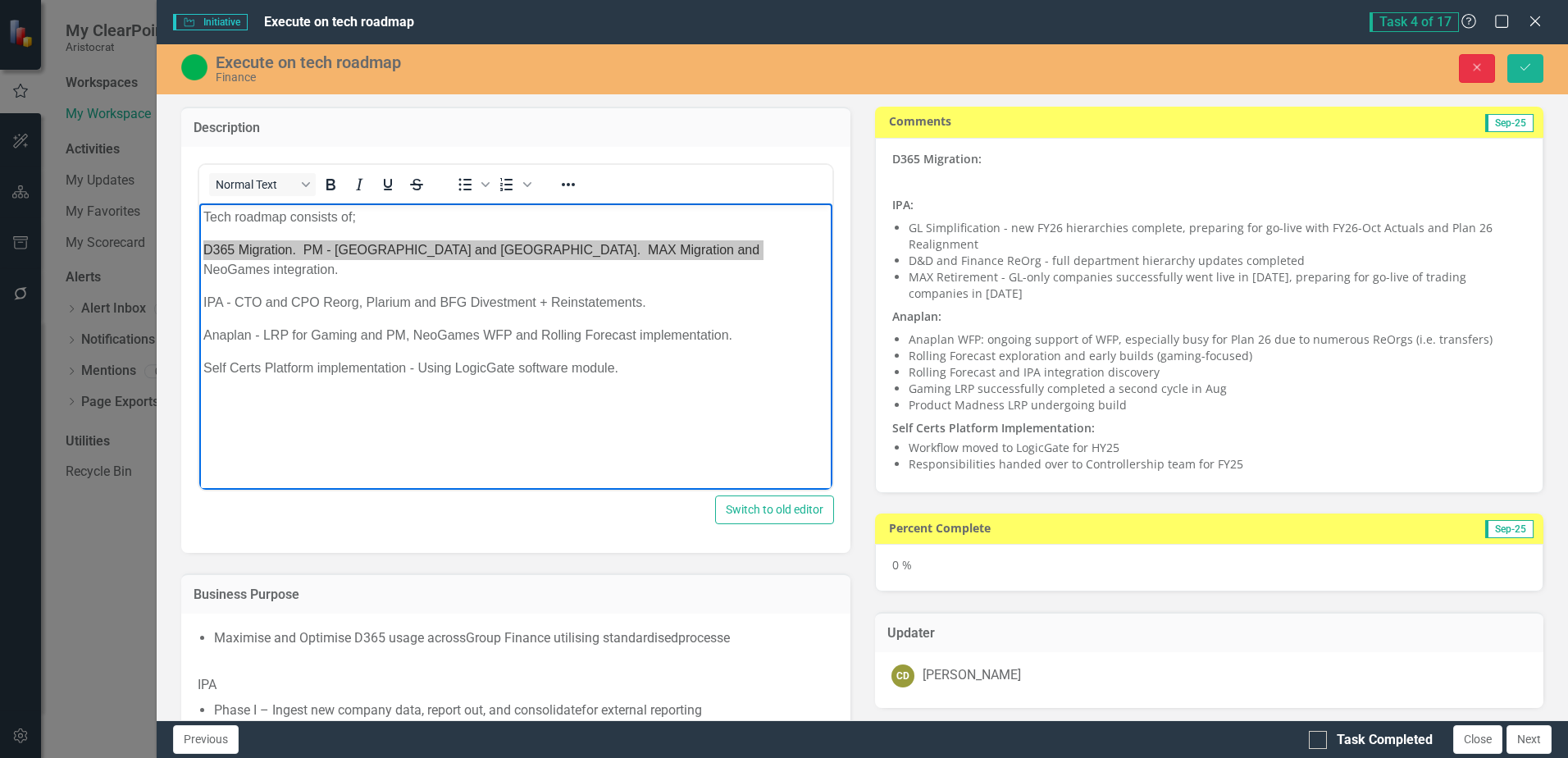
click at [1471, 65] on icon "Close" at bounding box center [1478, 67] width 15 height 11
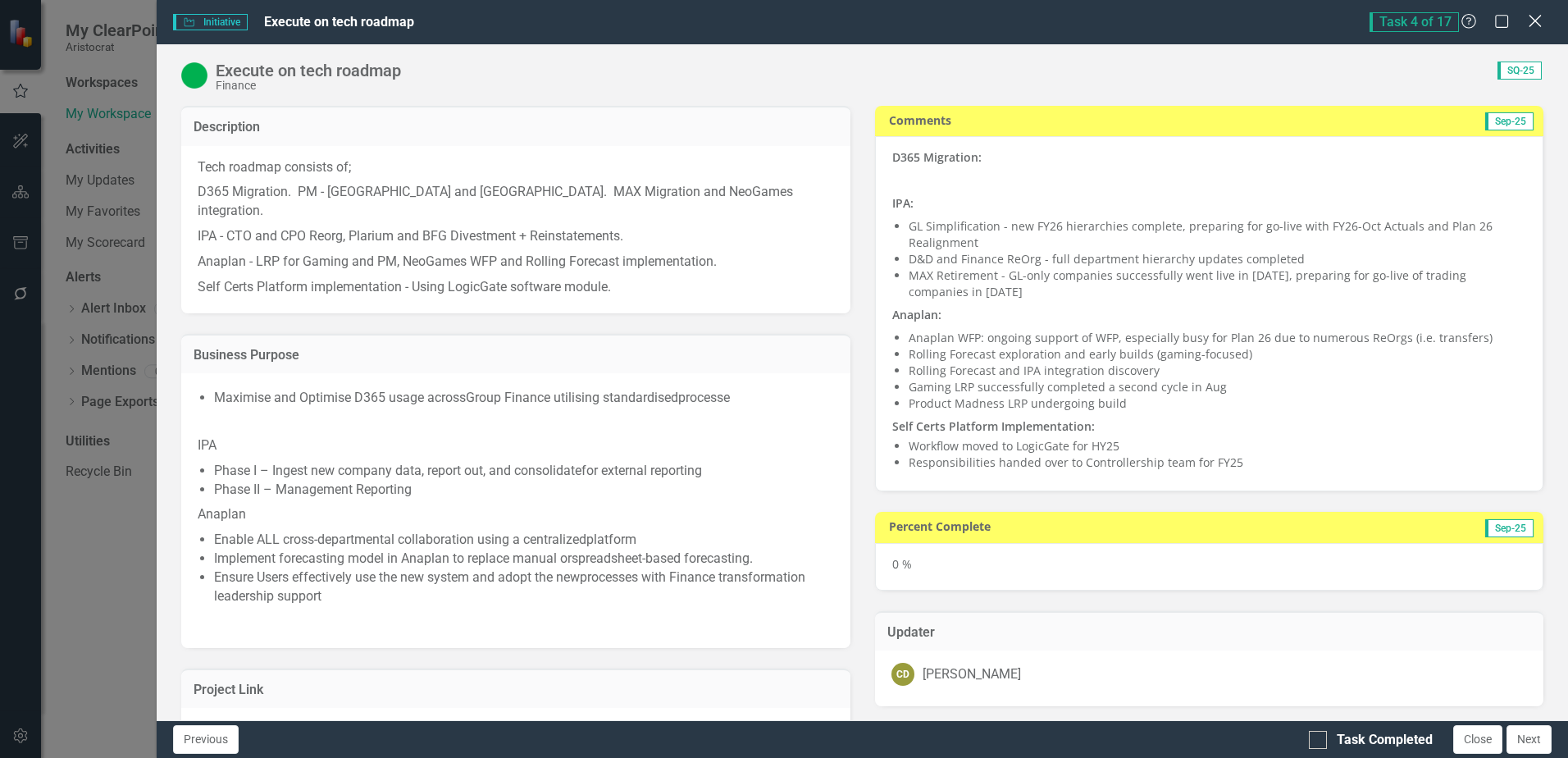
click at [1533, 18] on icon at bounding box center [1535, 20] width 12 height 12
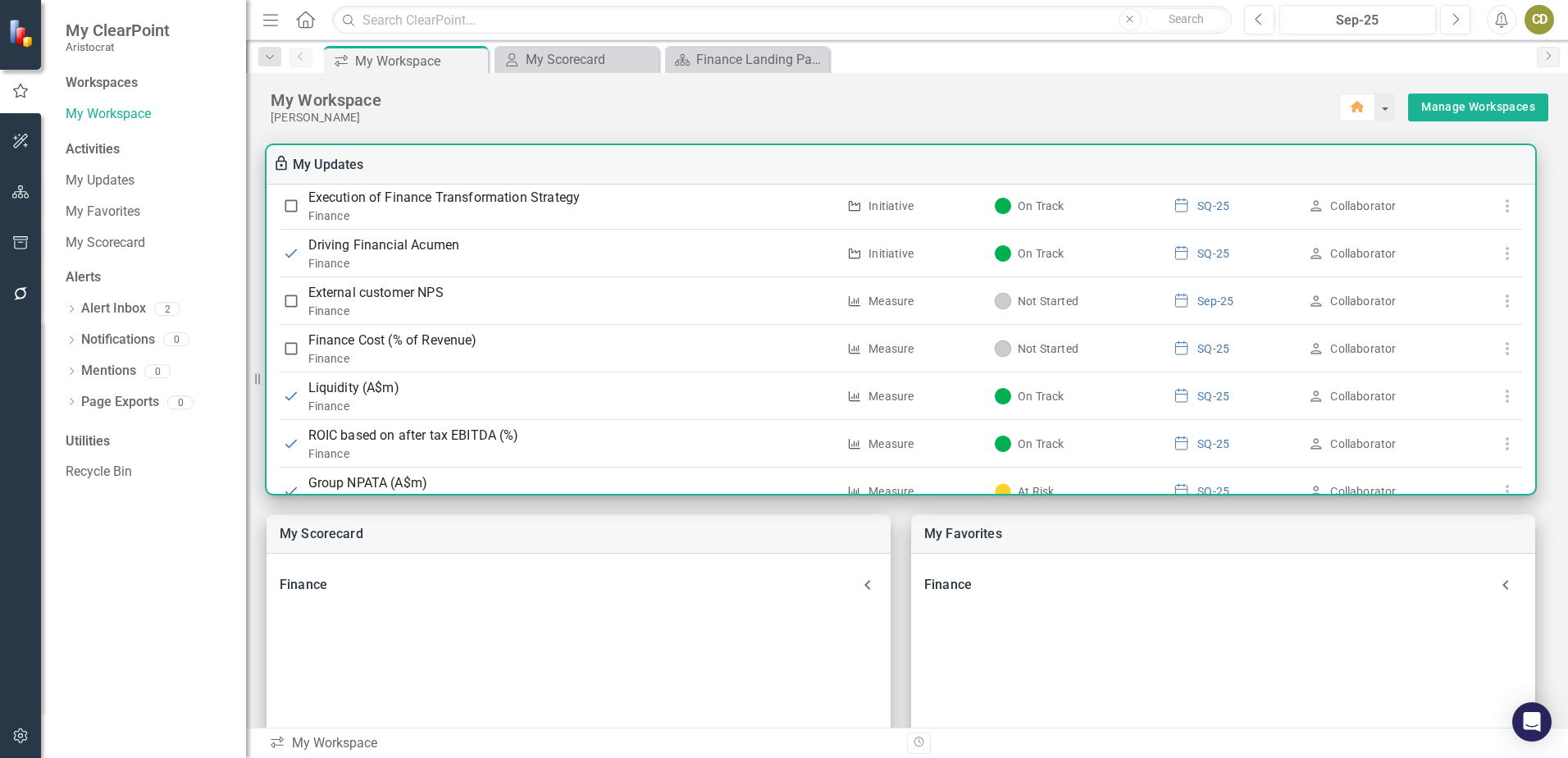
scroll to position [568, 0]
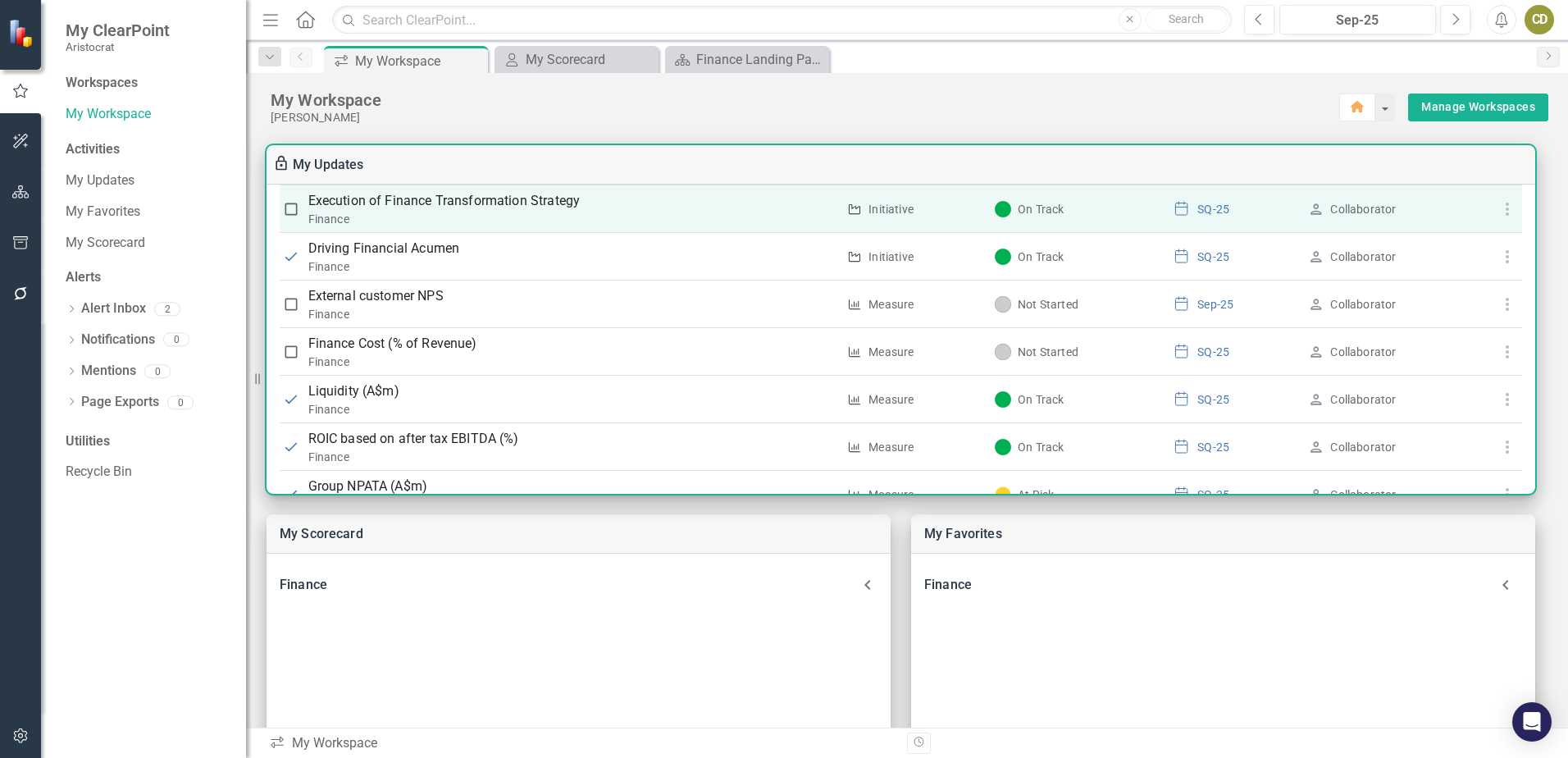
click at [385, 200] on p "Execution of Finance Transformation Strategy" at bounding box center [573, 200] width 529 height 19
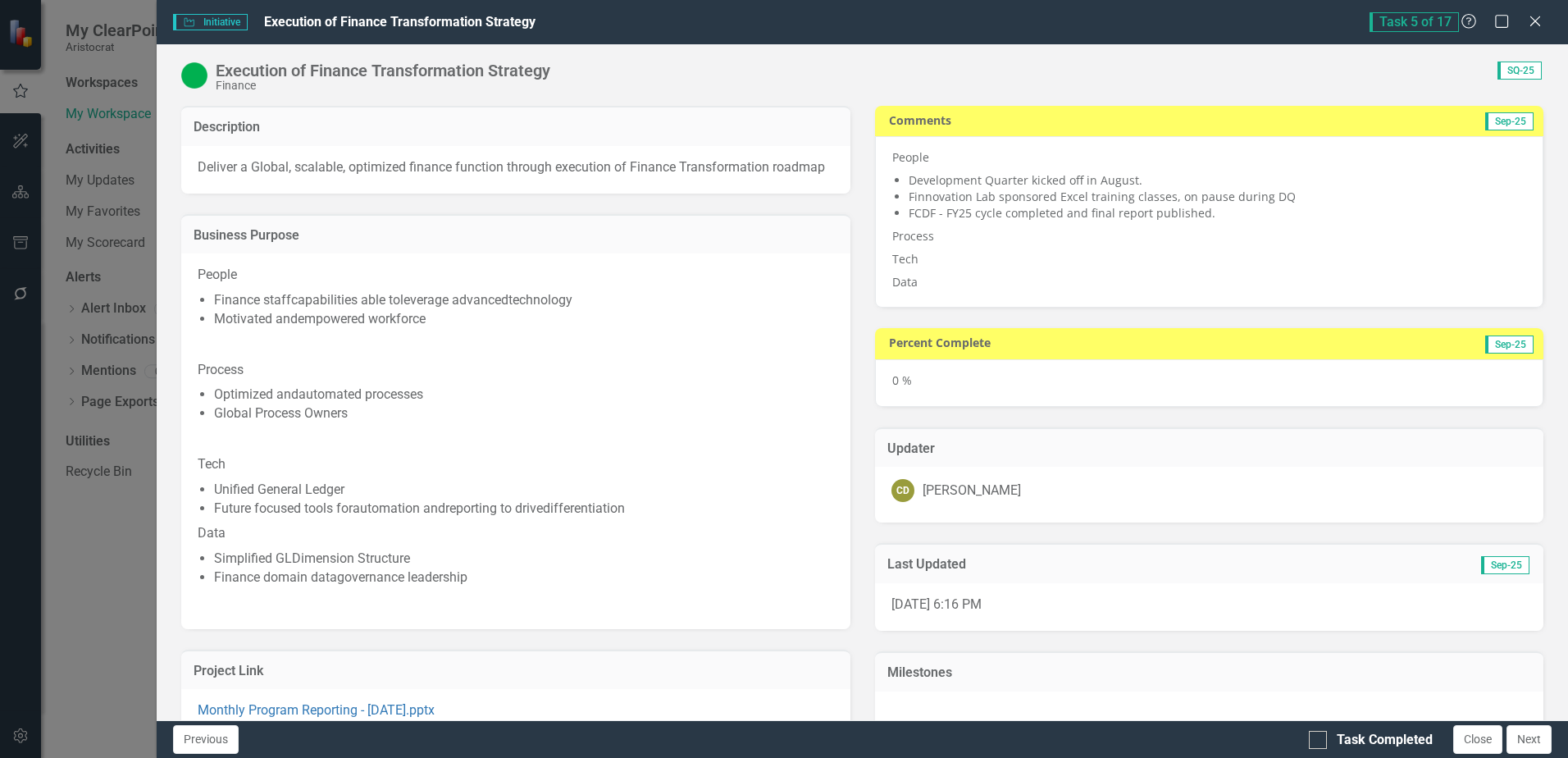
drag, startPoint x: 383, startPoint y: 365, endPoint x: 643, endPoint y: 172, distance: 323.8
drag, startPoint x: 643, startPoint y: 172, endPoint x: 585, endPoint y: 179, distance: 58.4
click at [585, 179] on div "Deliver a Global, scalable, optimized finance function ​ through execution of F…" at bounding box center [515, 170] width 668 height 48
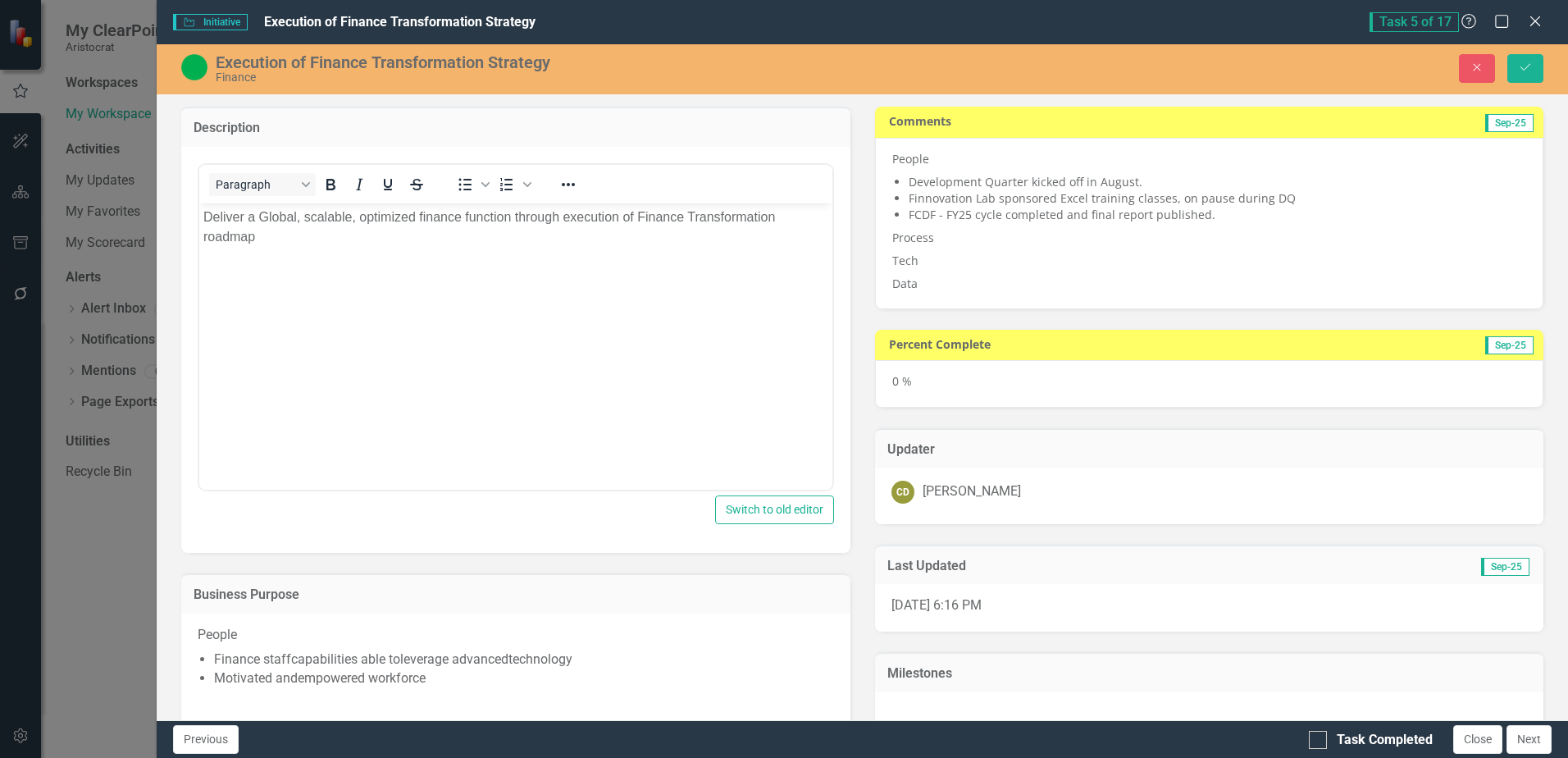
scroll to position [0, 0]
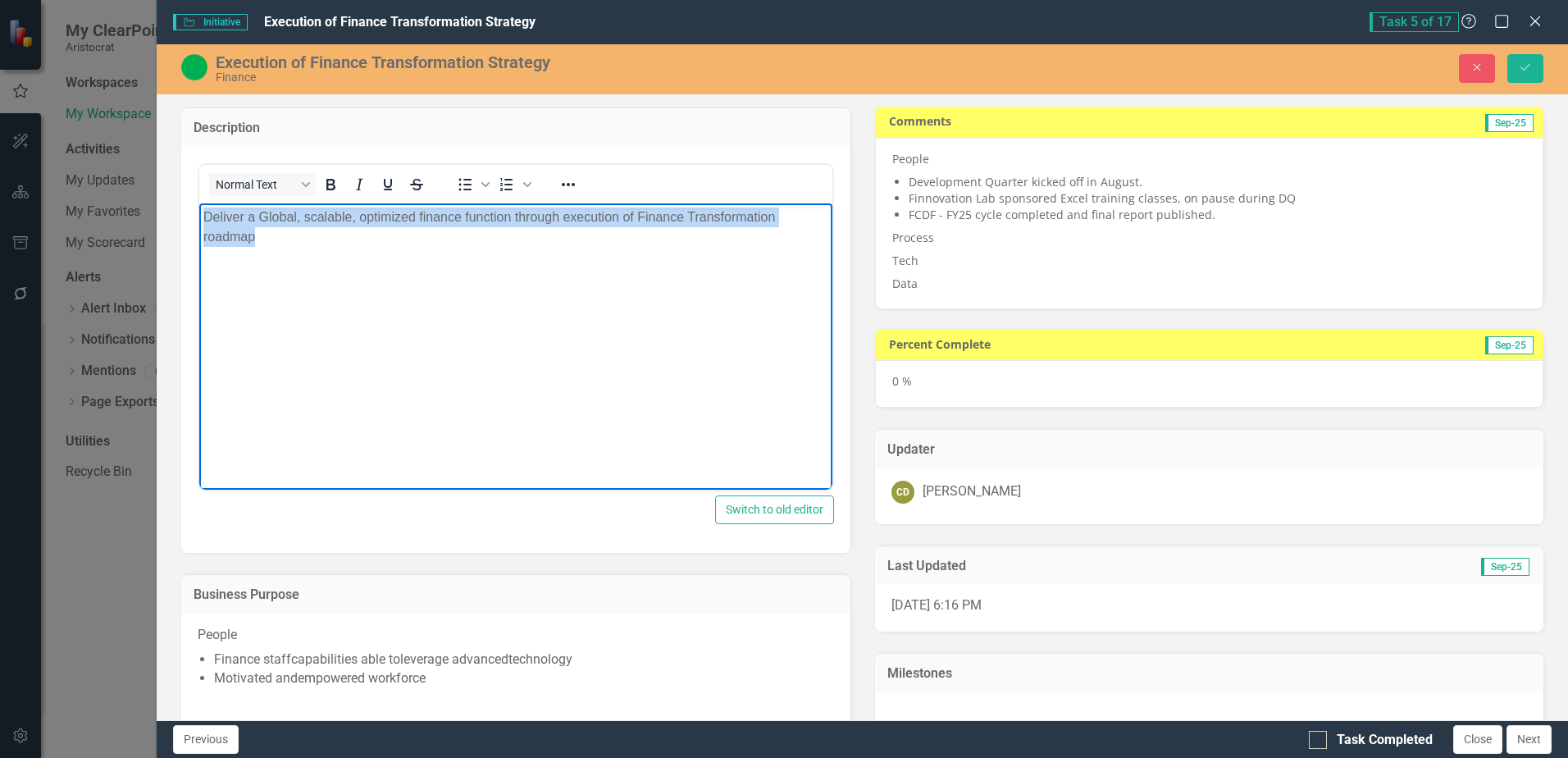
drag, startPoint x: 265, startPoint y: 238, endPoint x: 201, endPoint y: 218, distance: 67.1
click at [201, 218] on body "Deliver a Global, scalable, optimized finance function​ through execution of Fi…" at bounding box center [515, 326] width 632 height 246
copy p "Deliver a Global, scalable, optimized finance function​ through execution of Fi…"
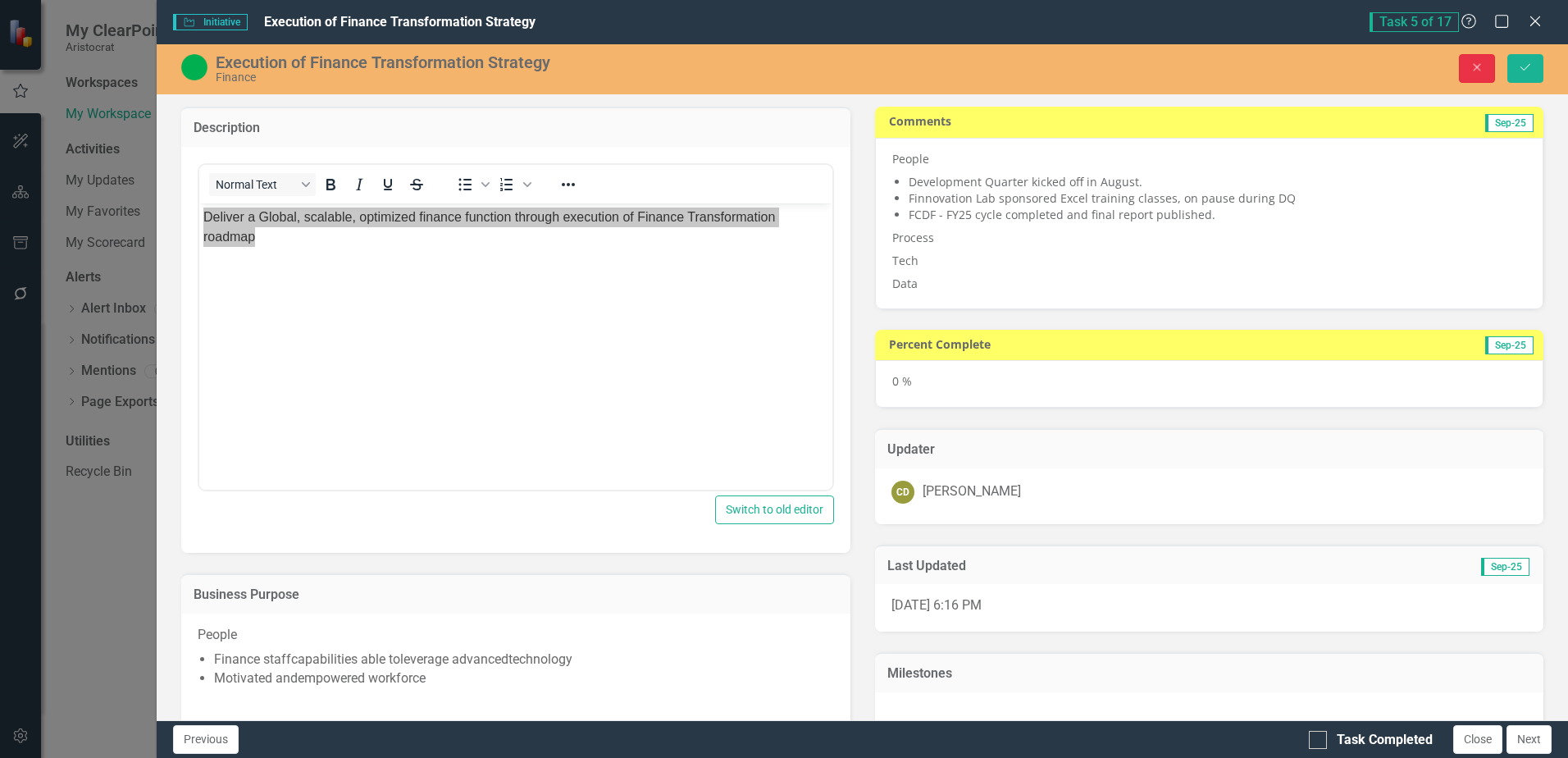
click at [1473, 69] on icon "Close" at bounding box center [1478, 67] width 15 height 11
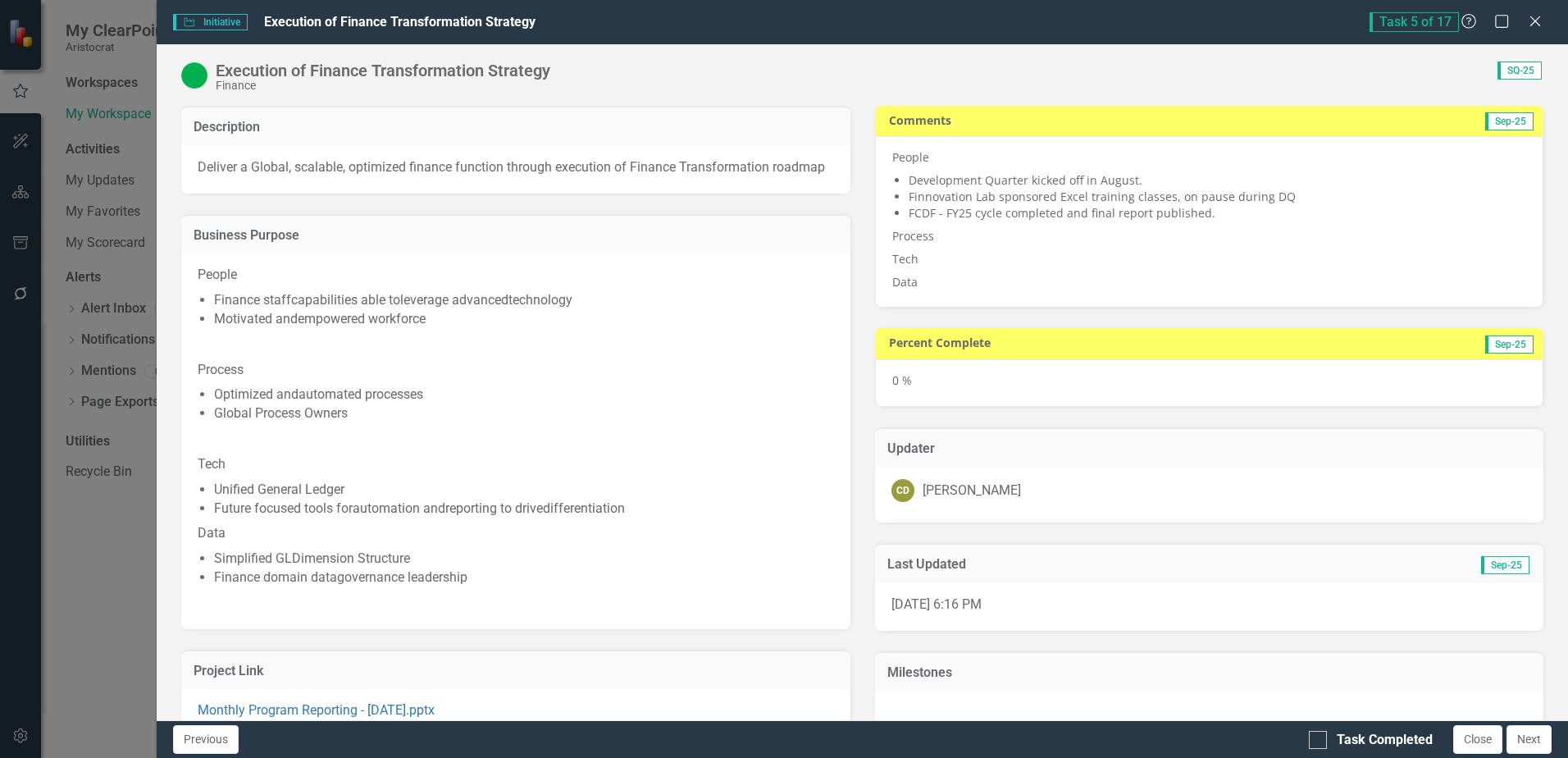
click at [690, 444] on p at bounding box center [515, 440] width 636 height 26
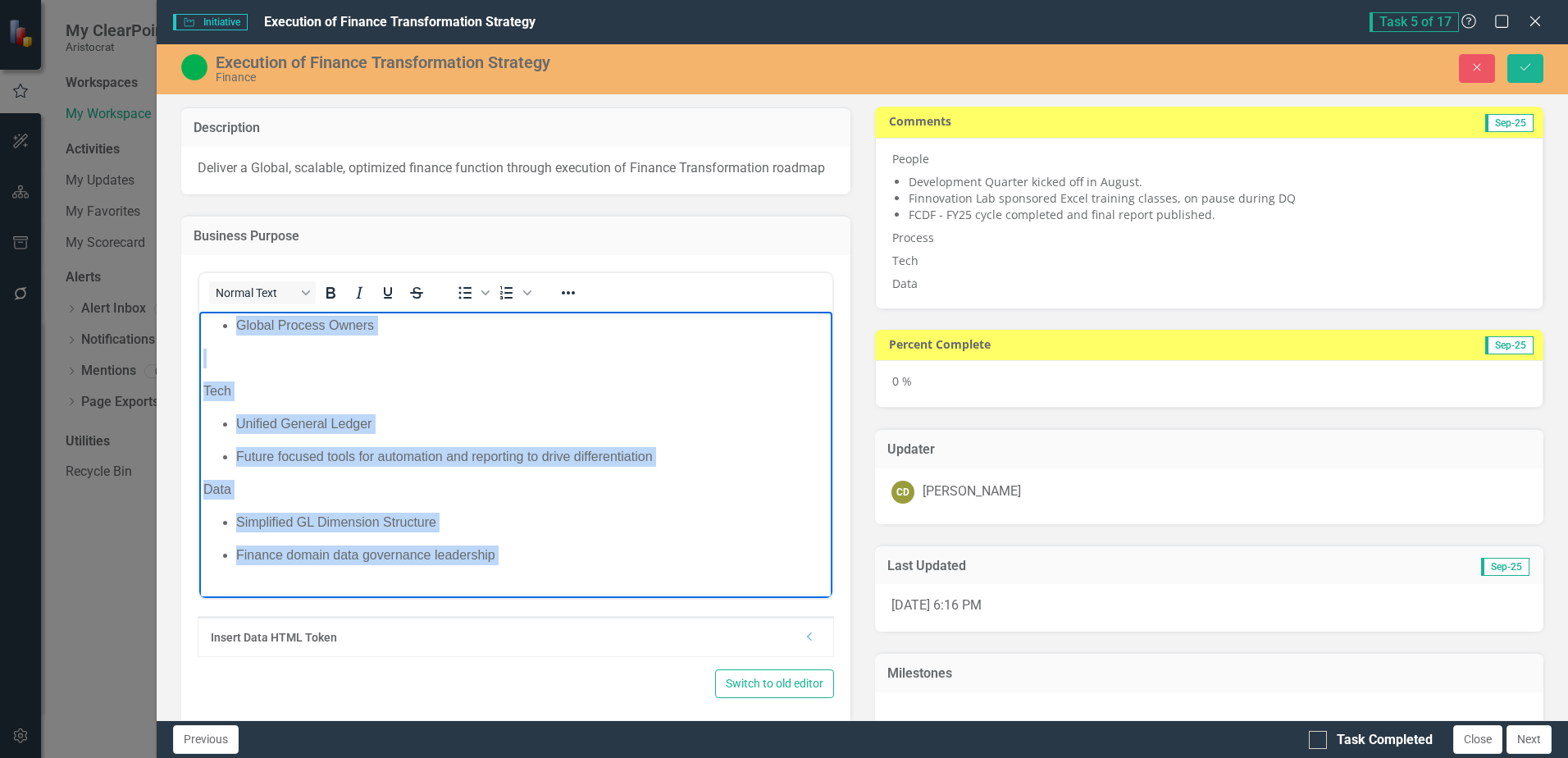
scroll to position [214, 0]
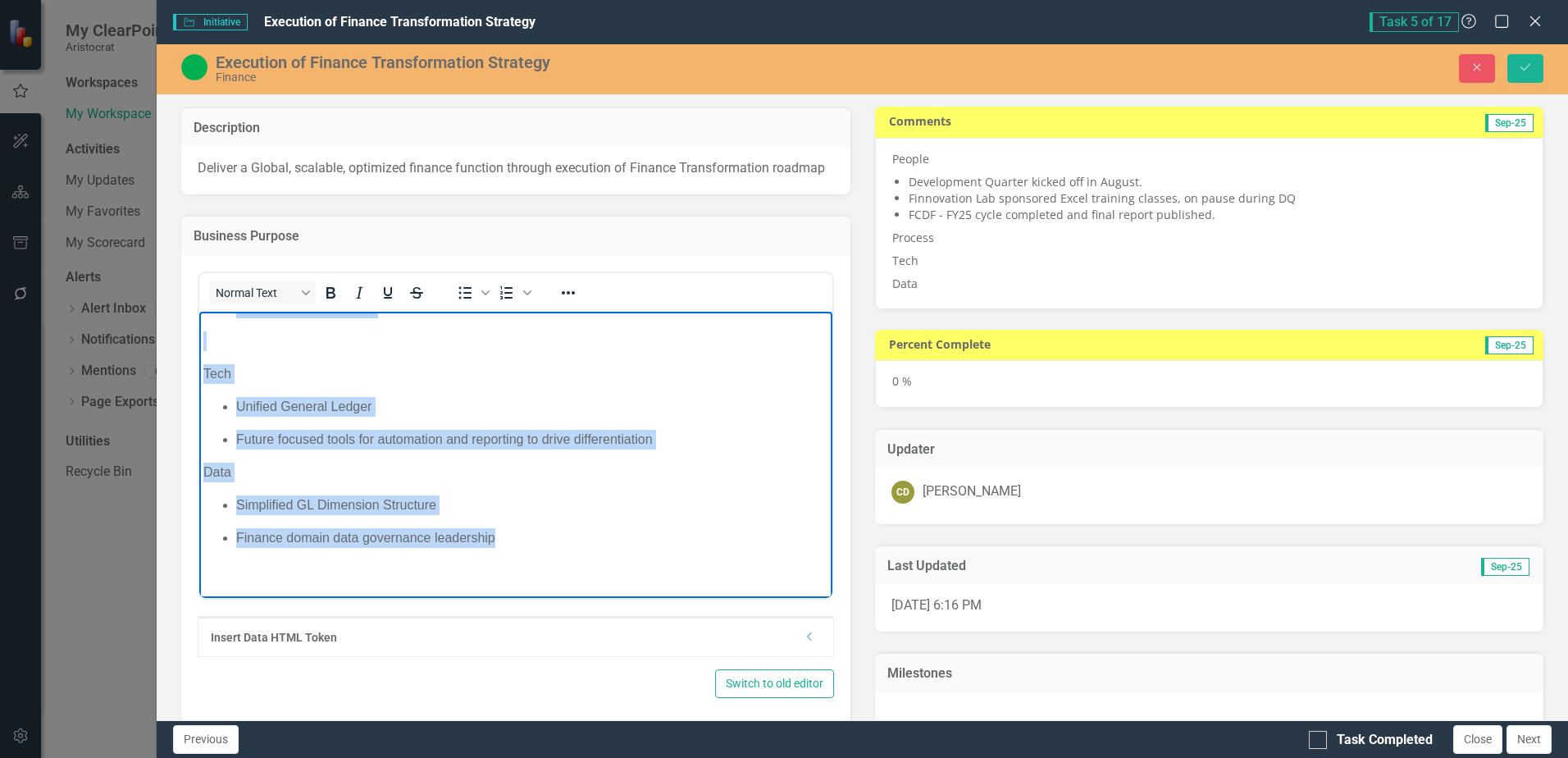
drag, startPoint x: 202, startPoint y: 333, endPoint x: 507, endPoint y: 542, distance: 369.7
click at [507, 542] on body "People Finance staff capabilities able to leverage advanced technology Motivate…" at bounding box center [515, 347] width 632 height 501
copy body "Process Optimized and automated processes​ Global Process Owners Tech Unified G…"
click at [733, 420] on ul "Unified General Ledger​ Future focused tools for automation and reporting to dr…" at bounding box center [515, 422] width 624 height 53
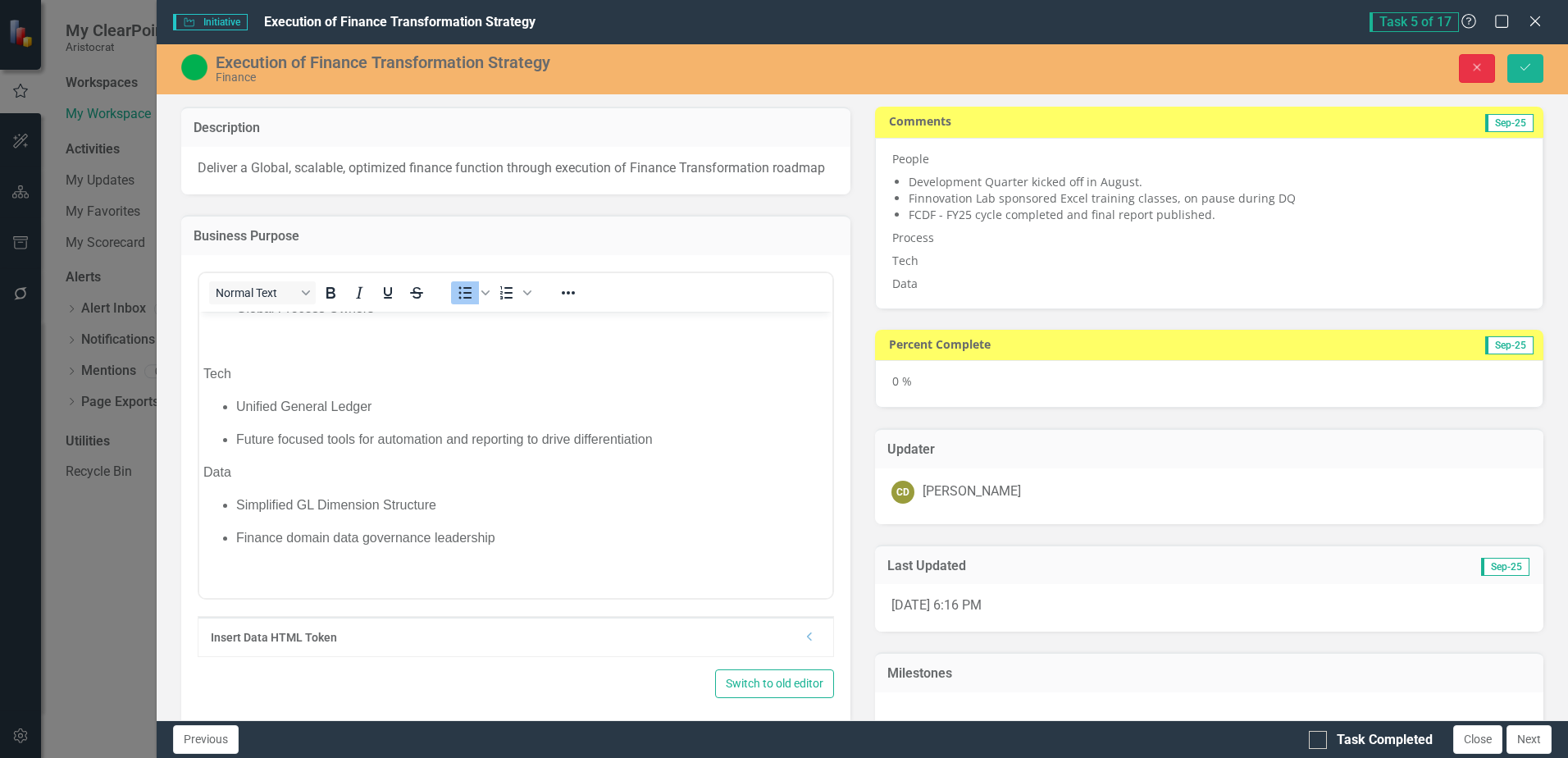
click at [1474, 68] on icon "Close" at bounding box center [1478, 67] width 15 height 11
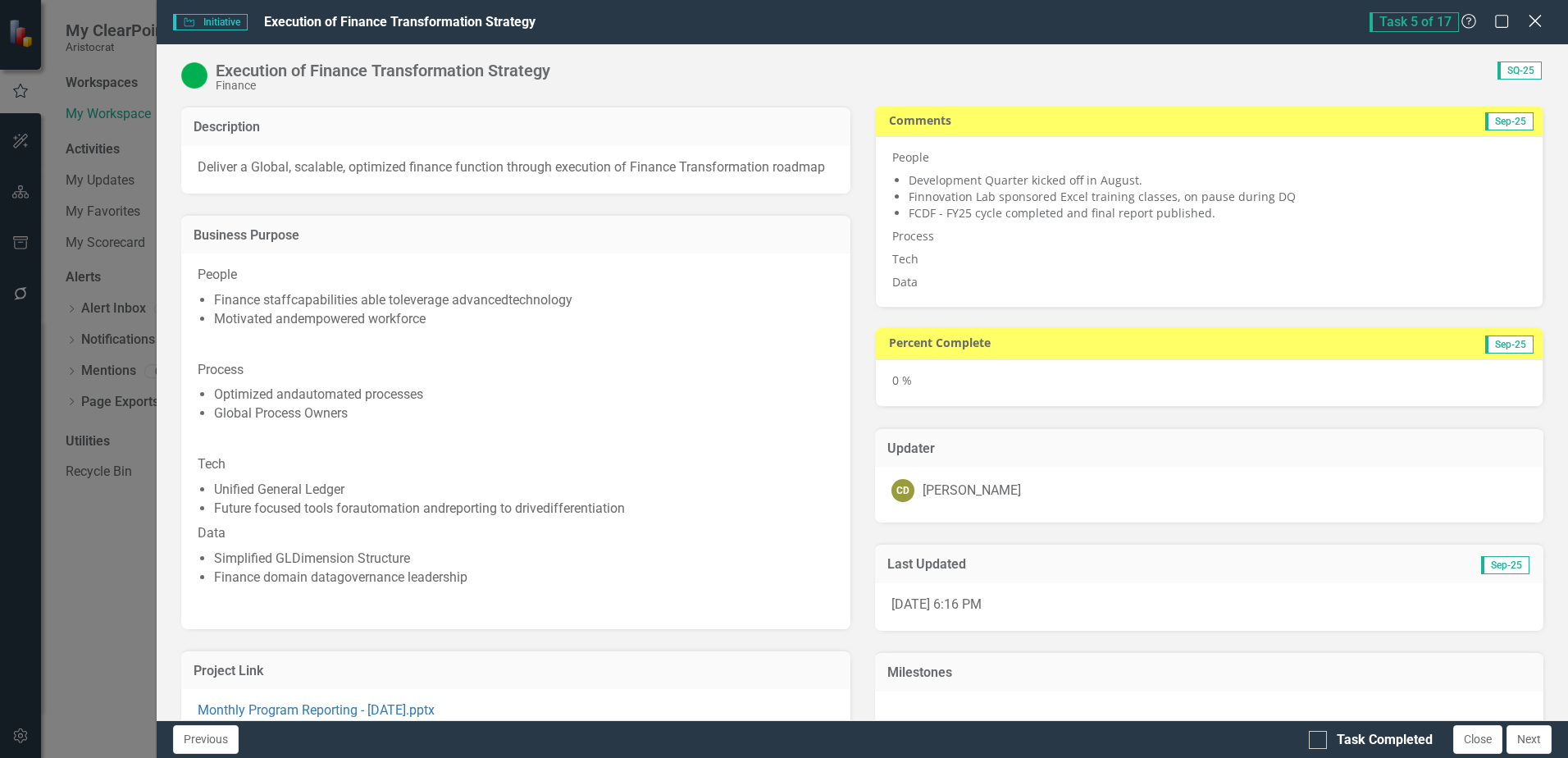
click at [1537, 28] on icon "Close" at bounding box center [1535, 20] width 20 height 16
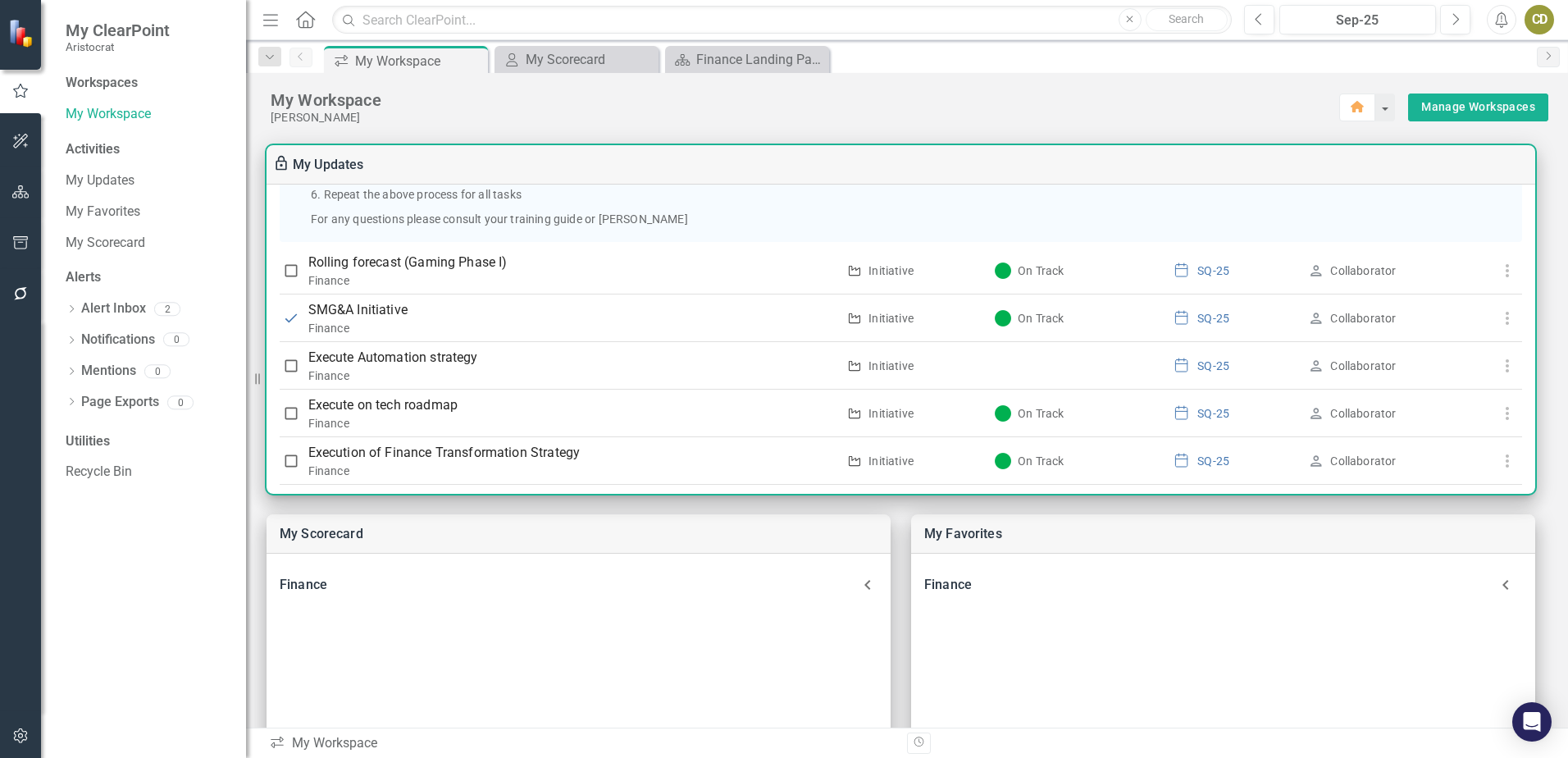
scroll to position [306, 0]
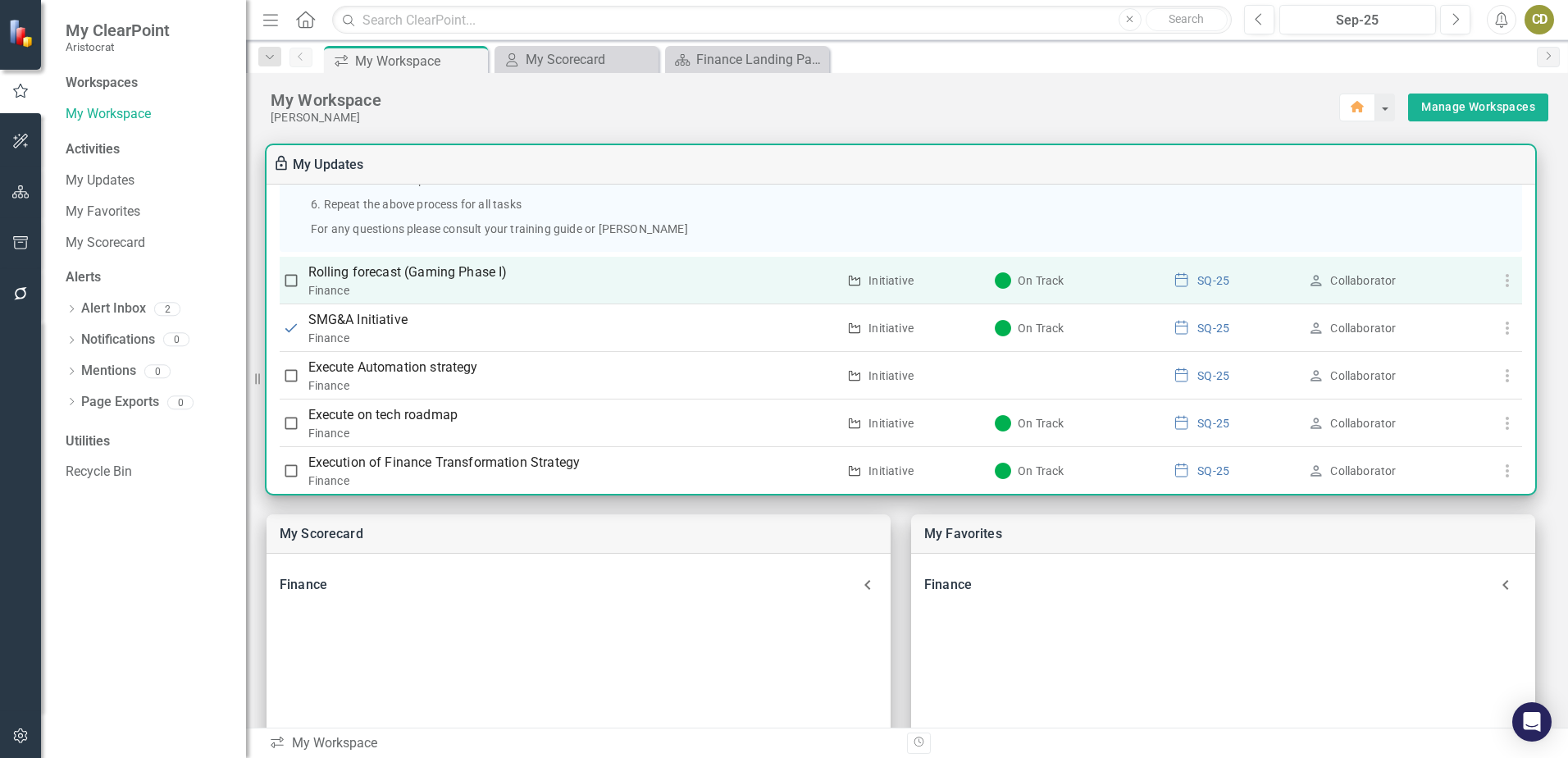
click at [474, 272] on p "Rolling forecast (Gaming Phase I)" at bounding box center [573, 272] width 529 height 19
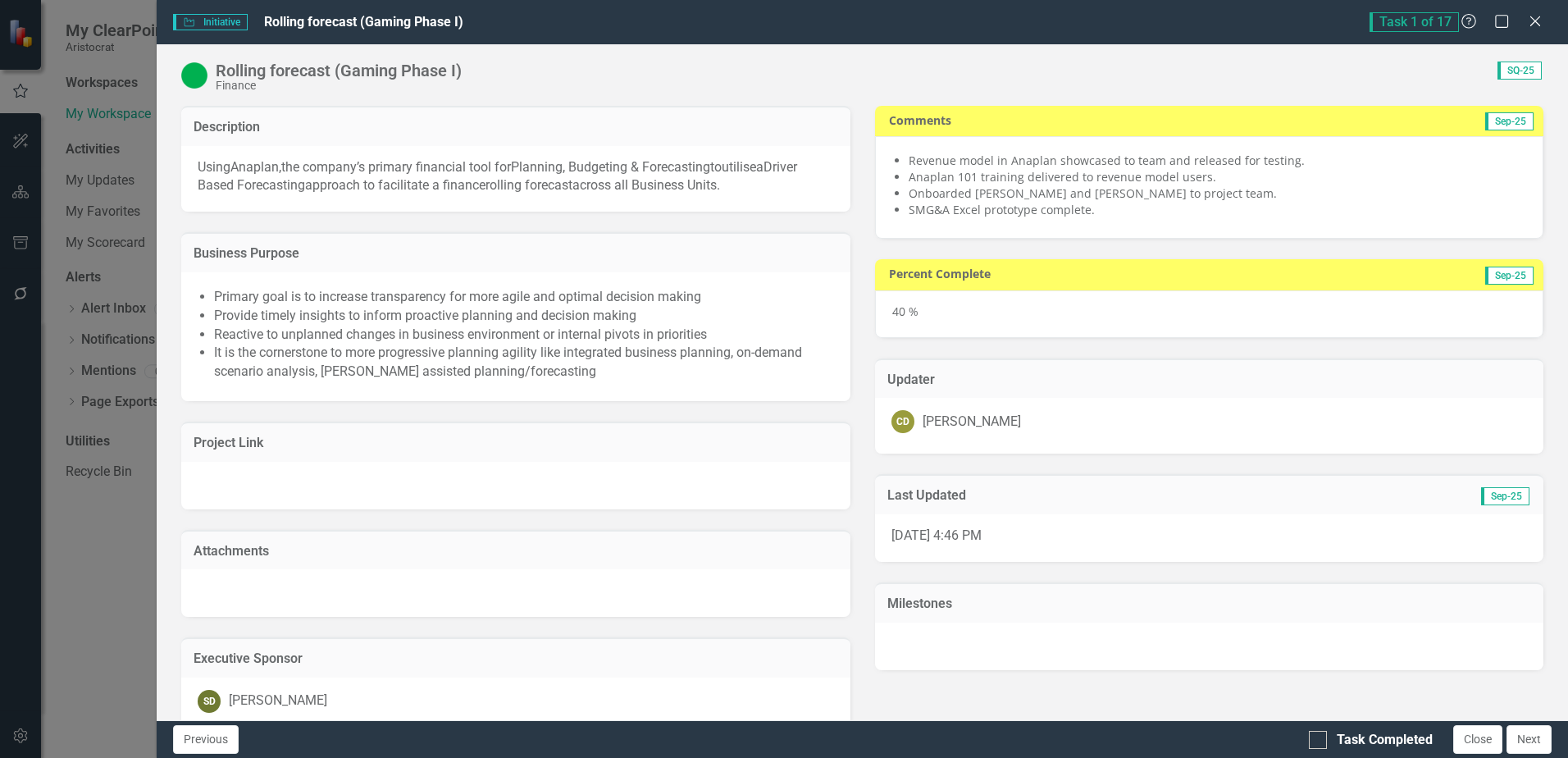
click at [753, 193] on p "Using Anaplan, the company’s primary financial tool for Planning, Budgeting & F…" at bounding box center [515, 177] width 636 height 38
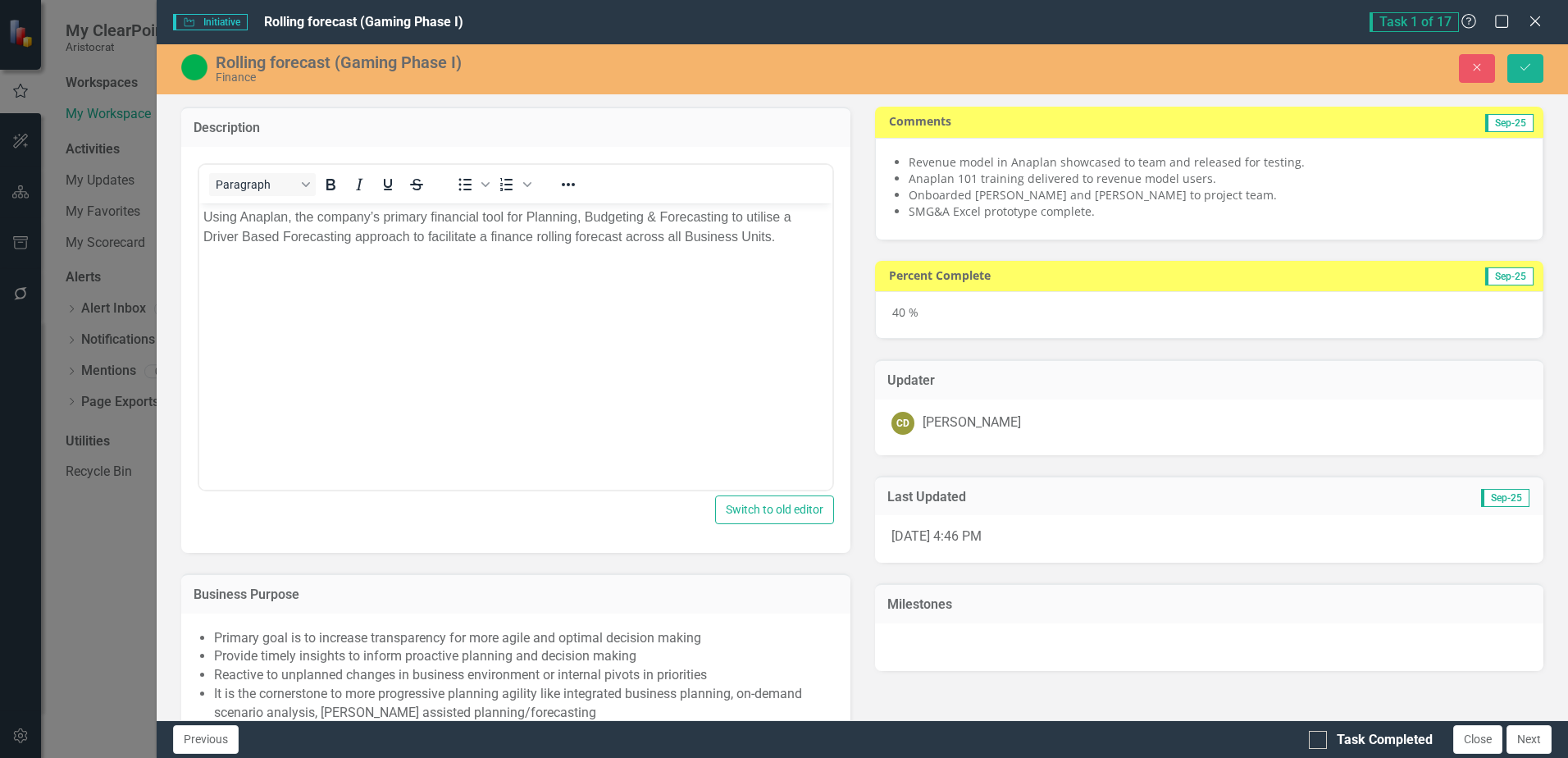
scroll to position [0, 0]
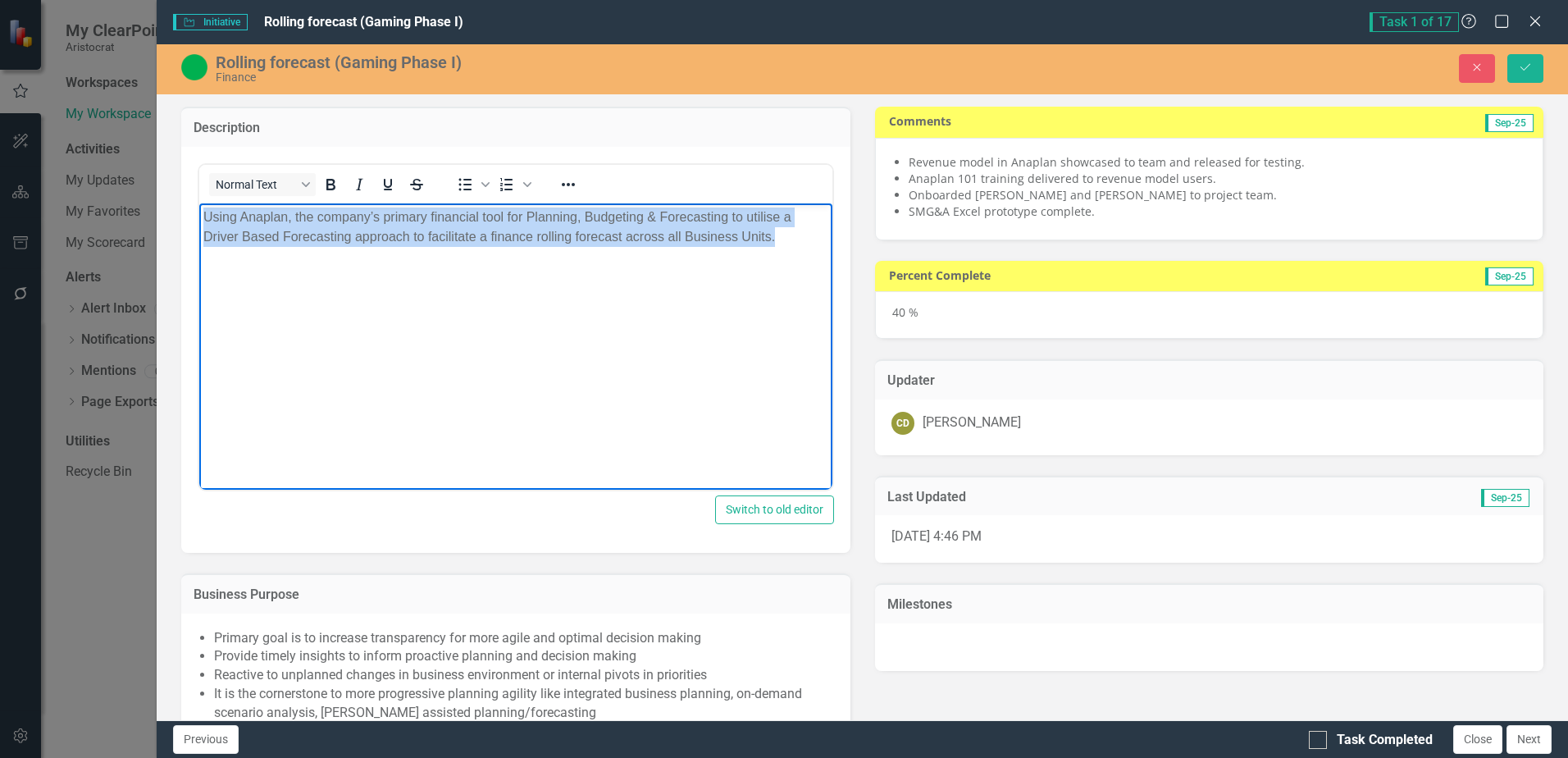
drag, startPoint x: 794, startPoint y: 233, endPoint x: 184, endPoint y: 201, distance: 610.8
click at [199, 203] on html "Using Anaplan, the company’s primary financial tool for Planning, Budgeting & F…" at bounding box center [515, 326] width 632 height 246
copy p "Using Anaplan, the company’s primary financial tool for Planning, Budgeting & F…"
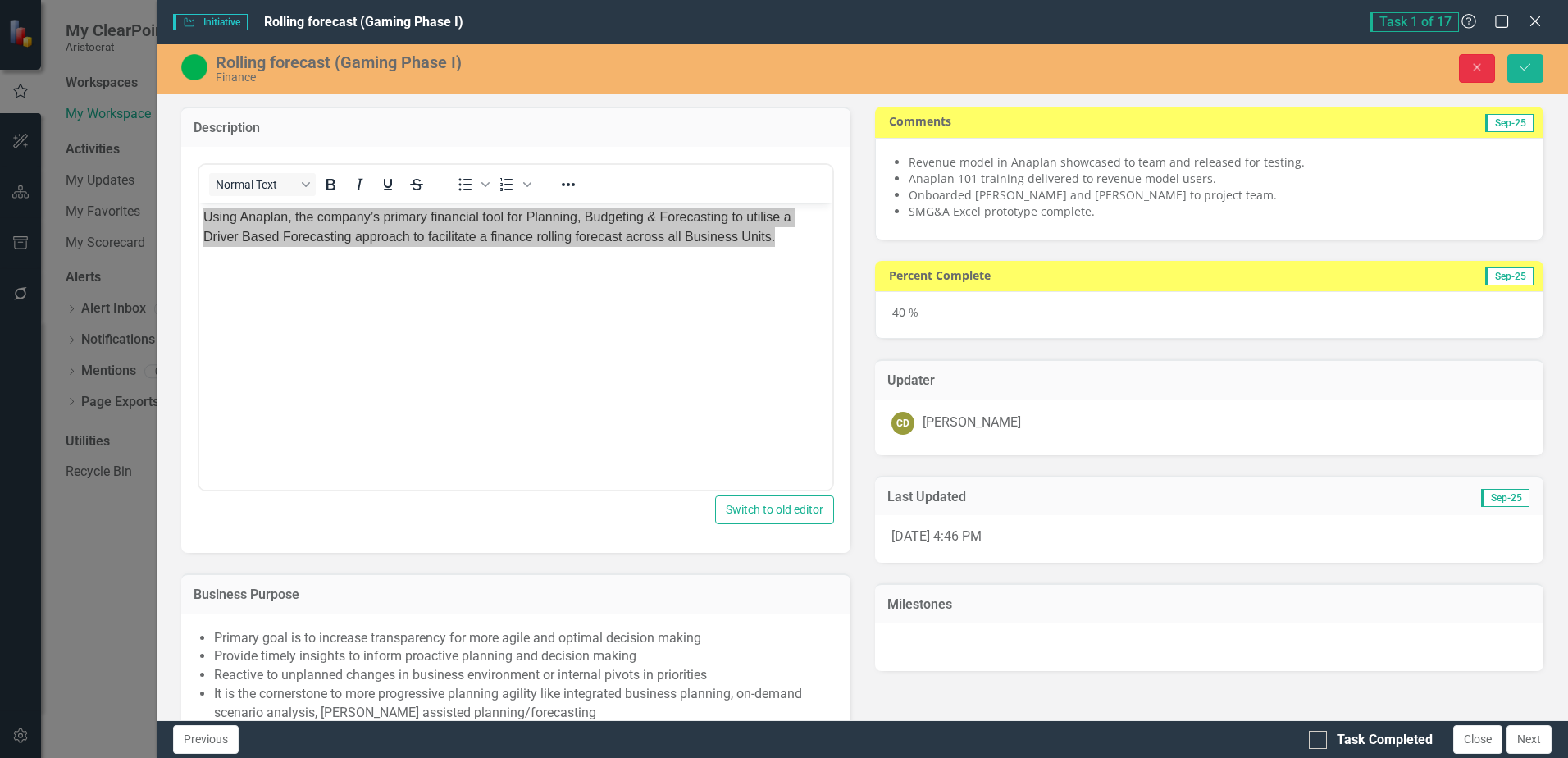
drag, startPoint x: 1484, startPoint y: 69, endPoint x: 1488, endPoint y: 61, distance: 8.9
click at [1486, 63] on button "Close" at bounding box center [1477, 68] width 36 height 29
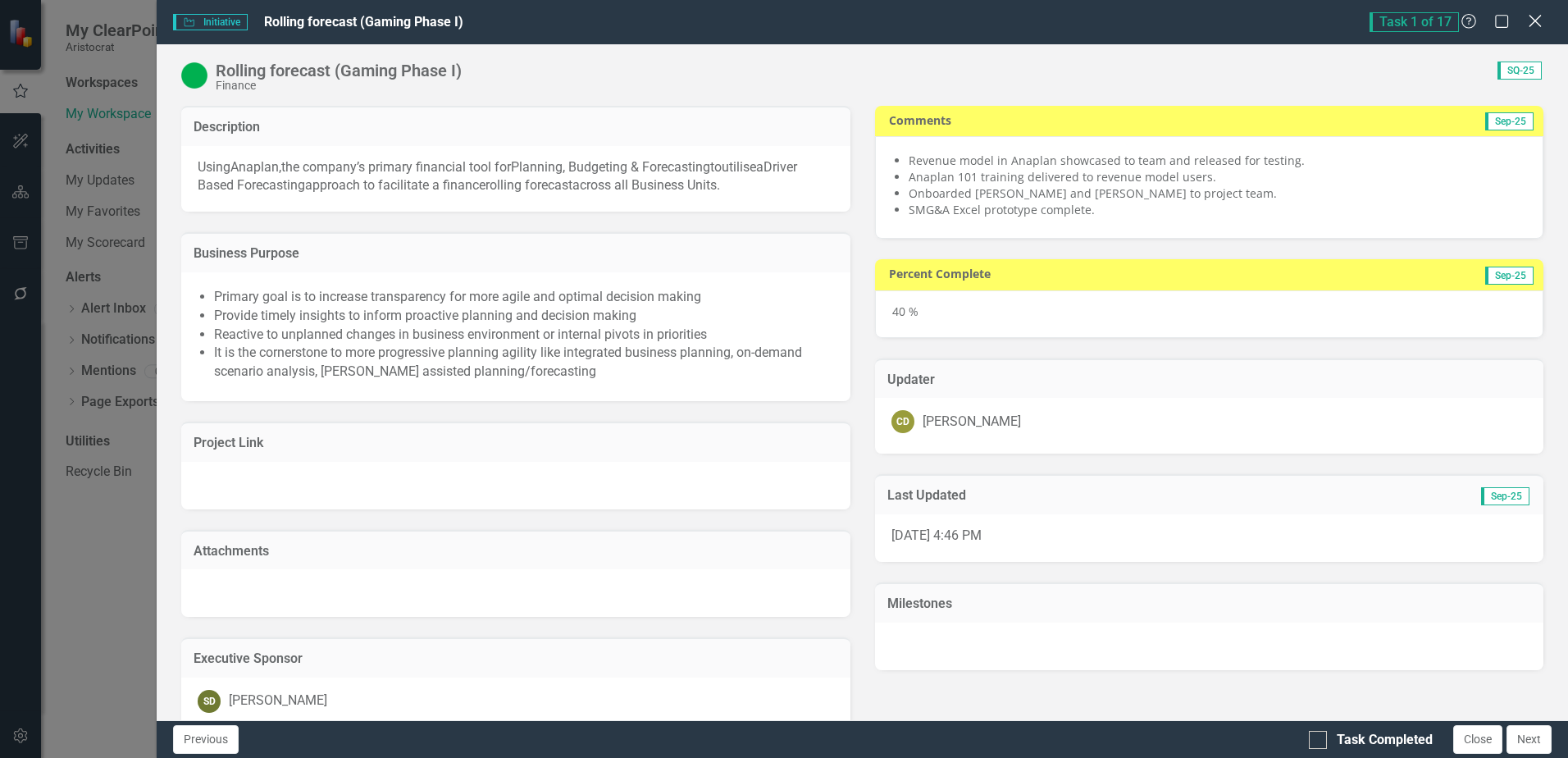
click at [1537, 25] on icon "Close" at bounding box center [1535, 20] width 20 height 16
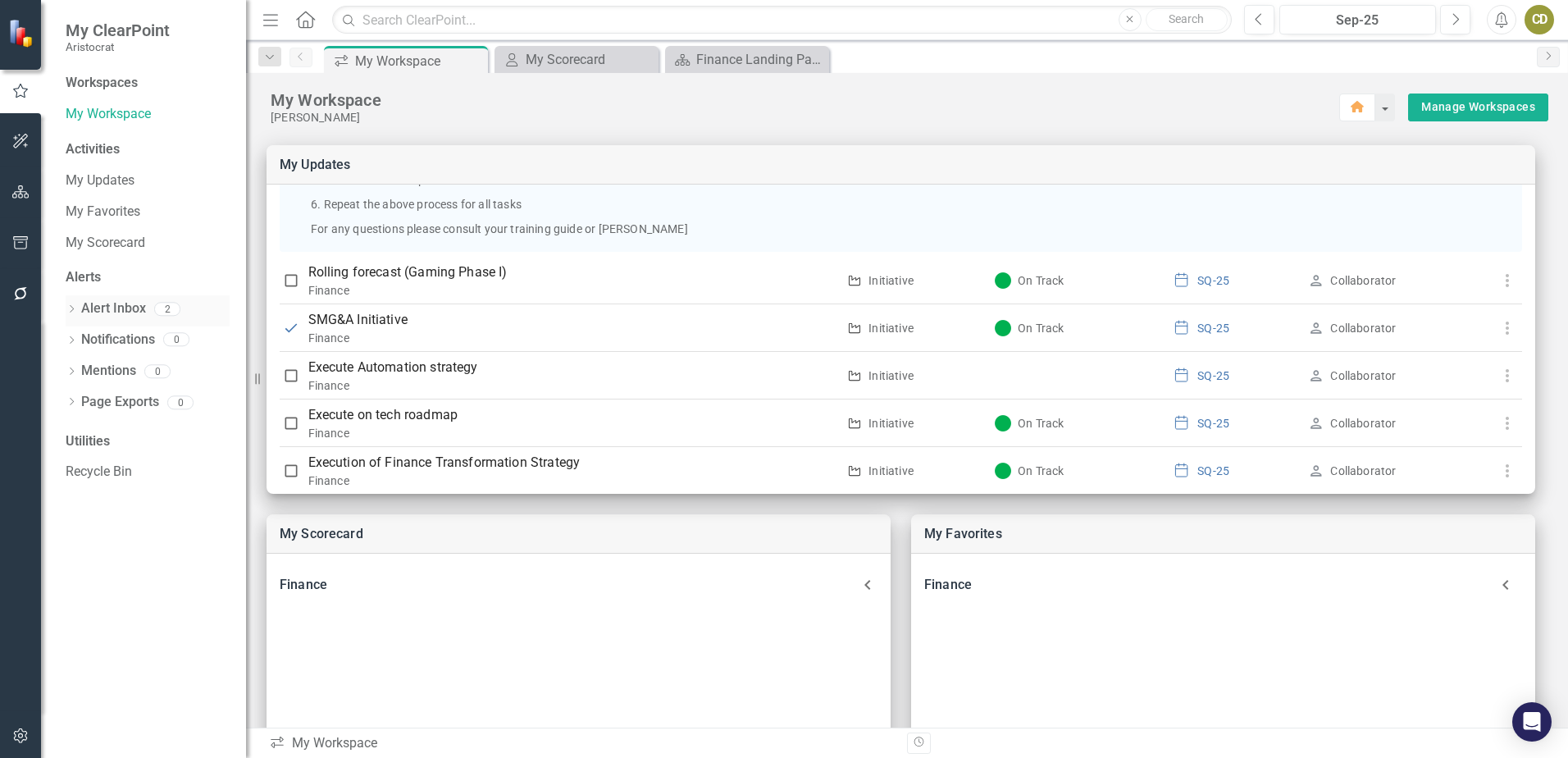
click at [90, 307] on link "Alert Inbox" at bounding box center [113, 309] width 65 height 18
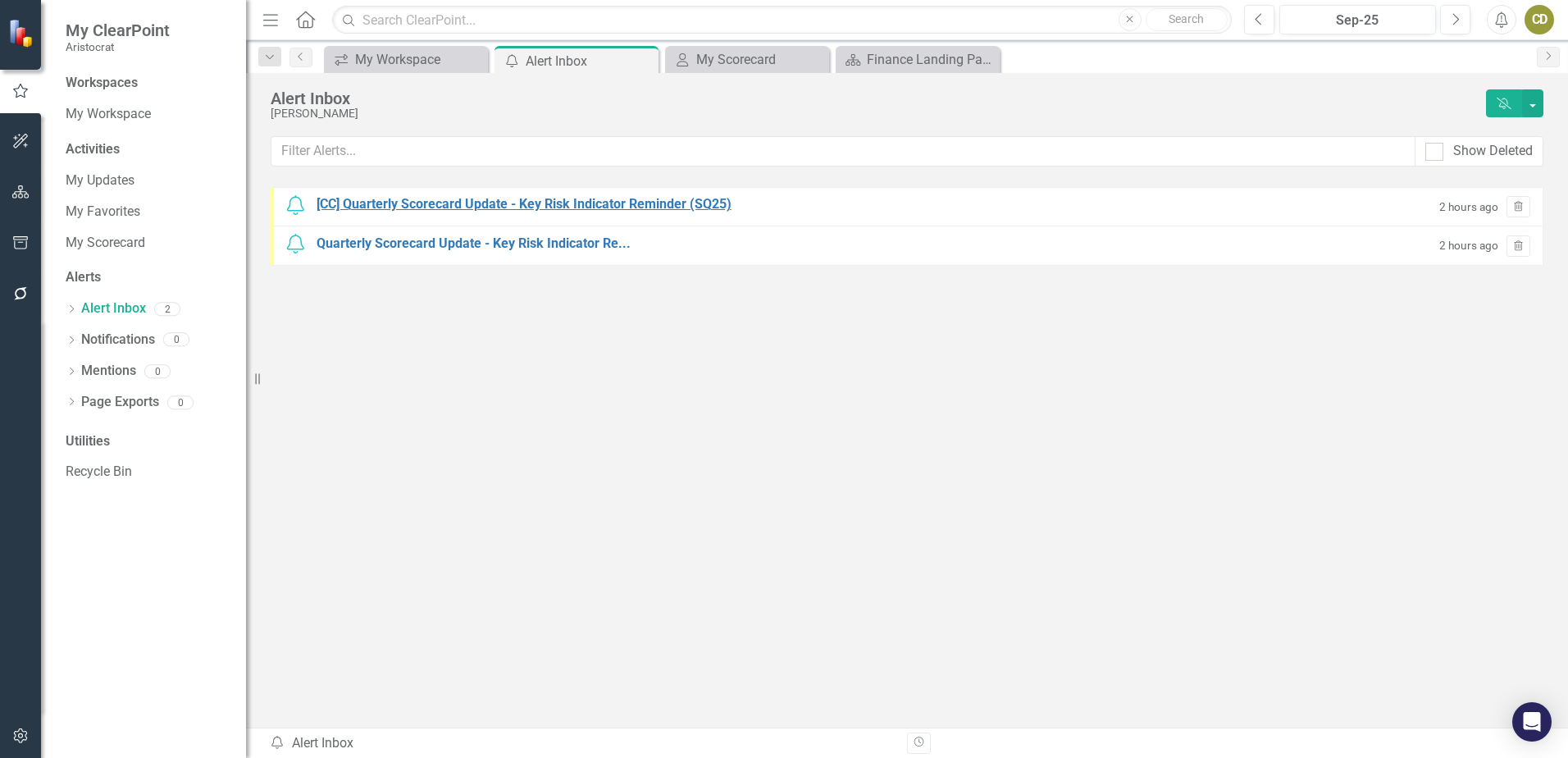
click at [406, 205] on div "[CC] Quarterly Scorecard Update - Key Risk Indicator Reminder (SQ25)" at bounding box center [524, 205] width 415 height 18
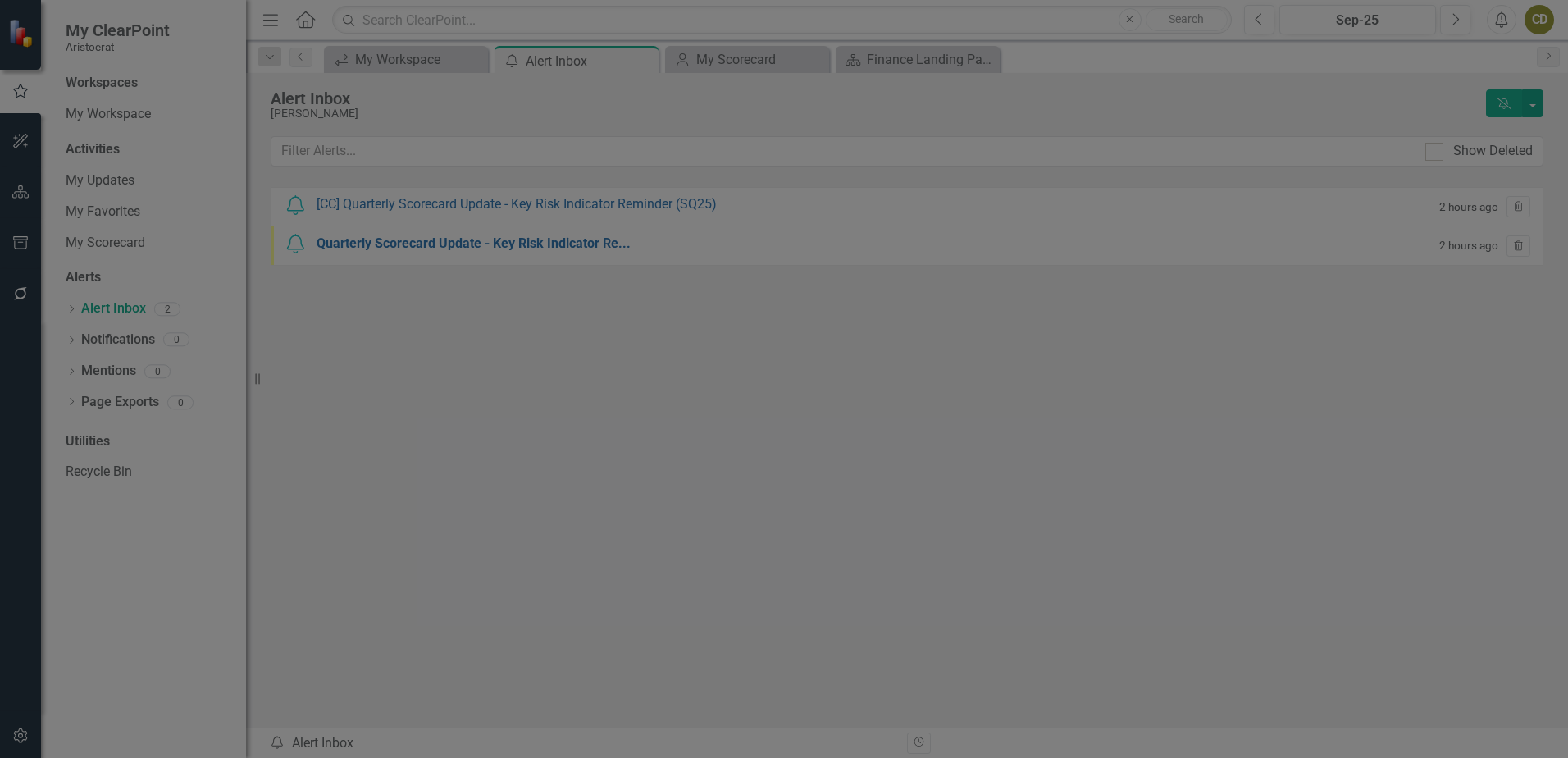
click at [1533, 21] on icon "Close" at bounding box center [1535, 19] width 20 height 16
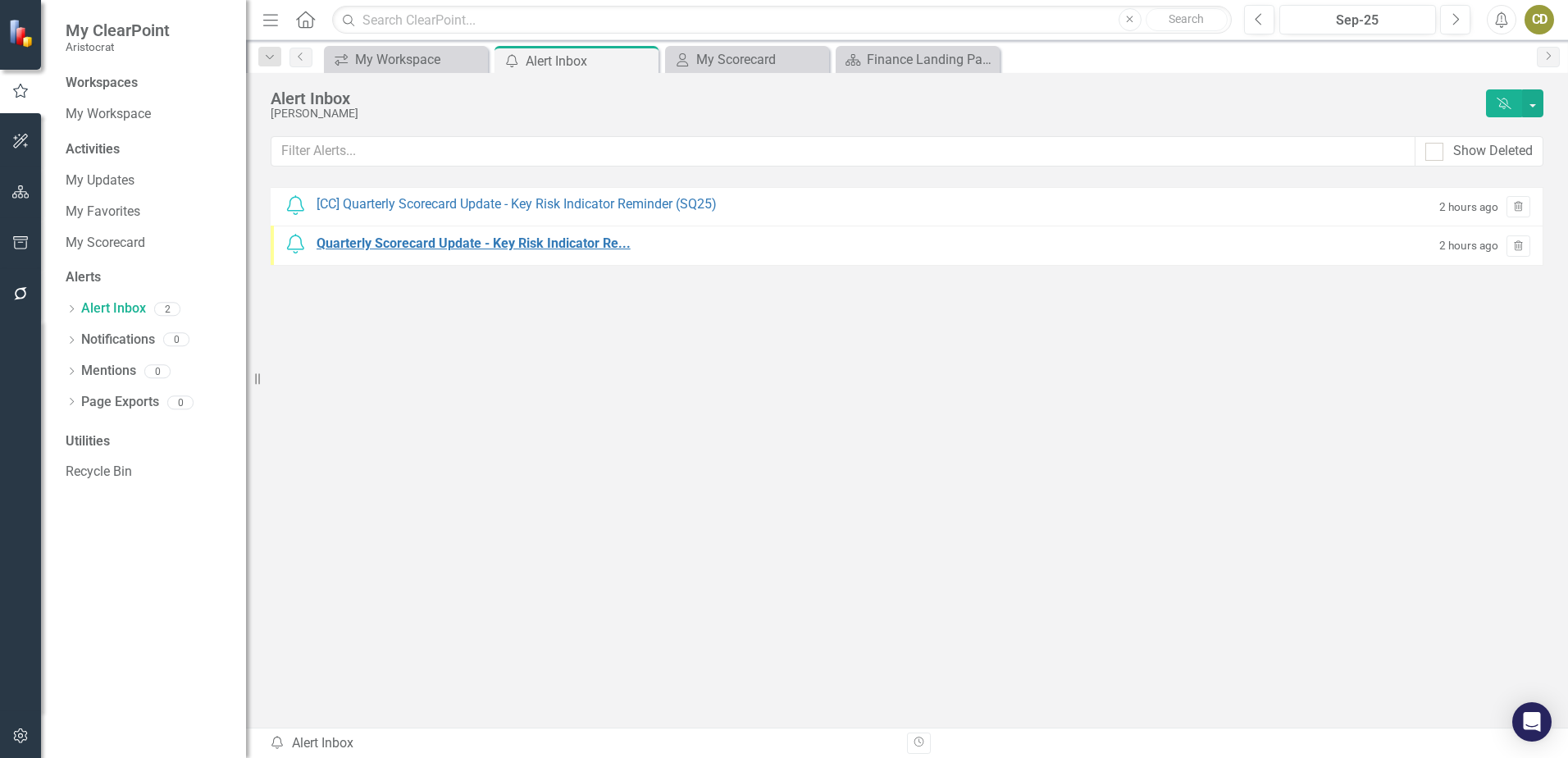
click at [591, 242] on div "Quarterly Scorecard Update - Key Risk Indicator Re..." at bounding box center [473, 244] width 314 height 18
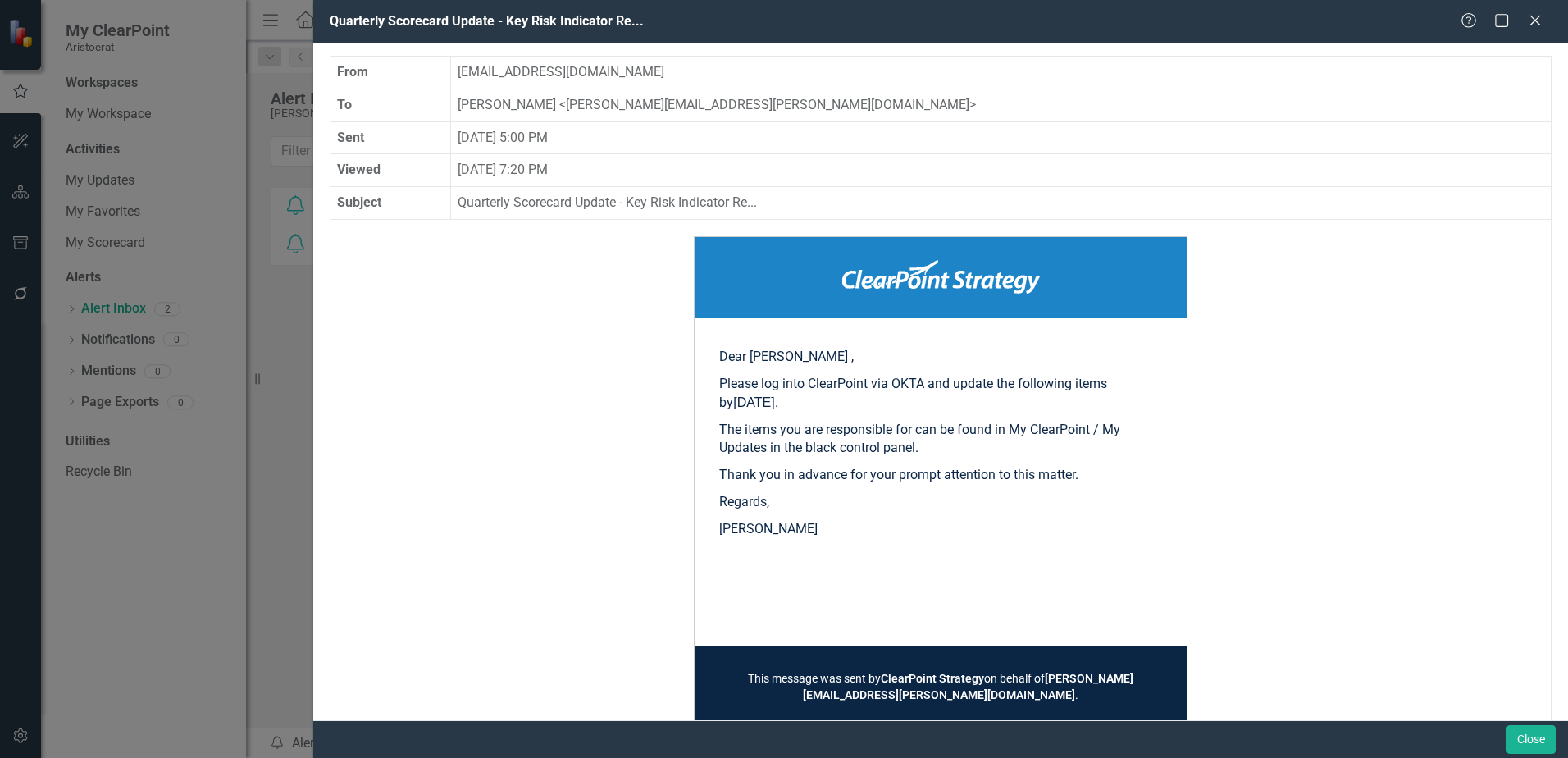
scroll to position [99, 0]
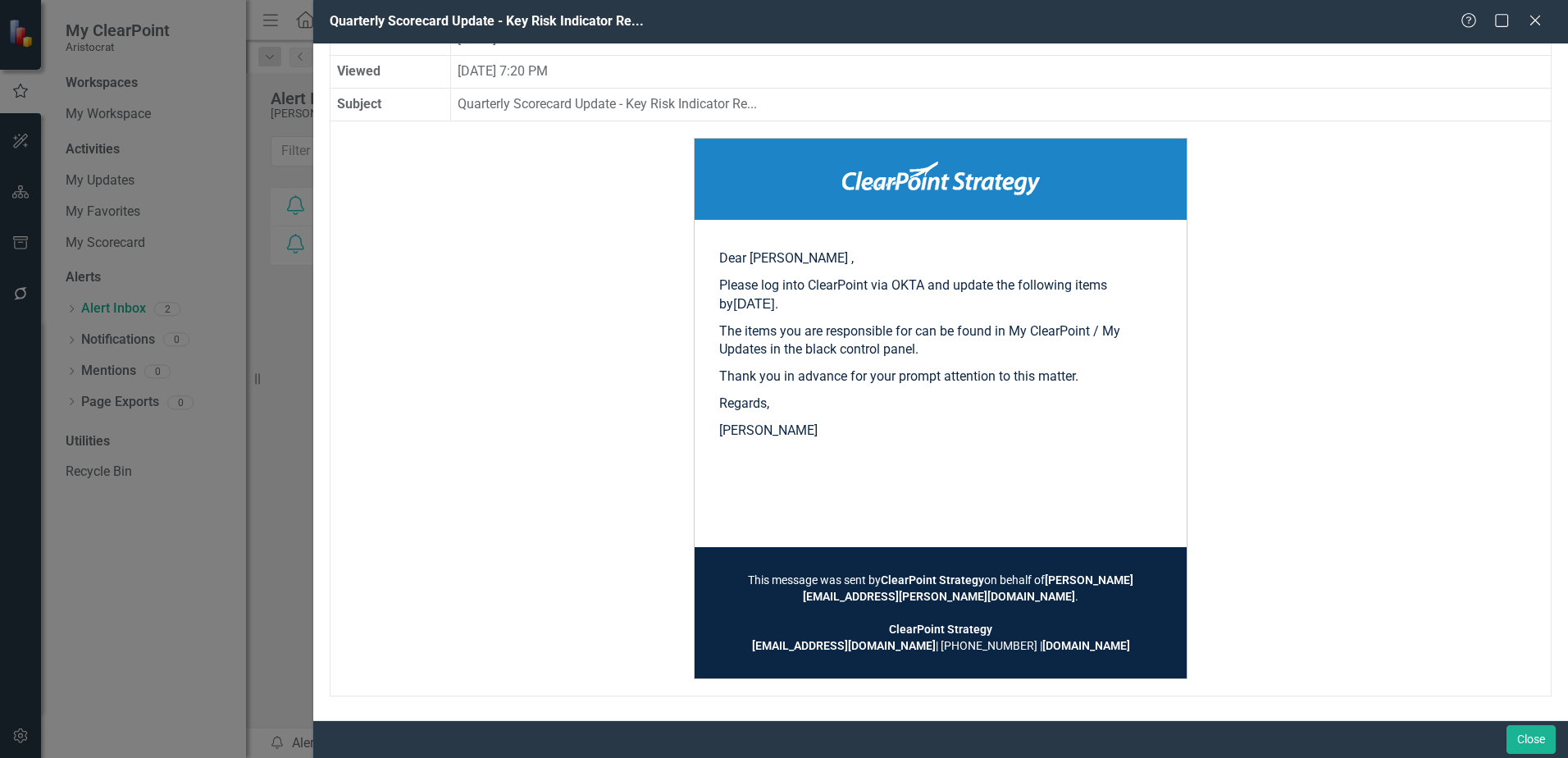
click at [592, 328] on td "Dear [PERSON_NAME] , Please log into ClearPoint via OKTA and update the followi…" at bounding box center [940, 409] width 1188 height 541
click at [1543, 18] on icon "Close" at bounding box center [1535, 19] width 20 height 16
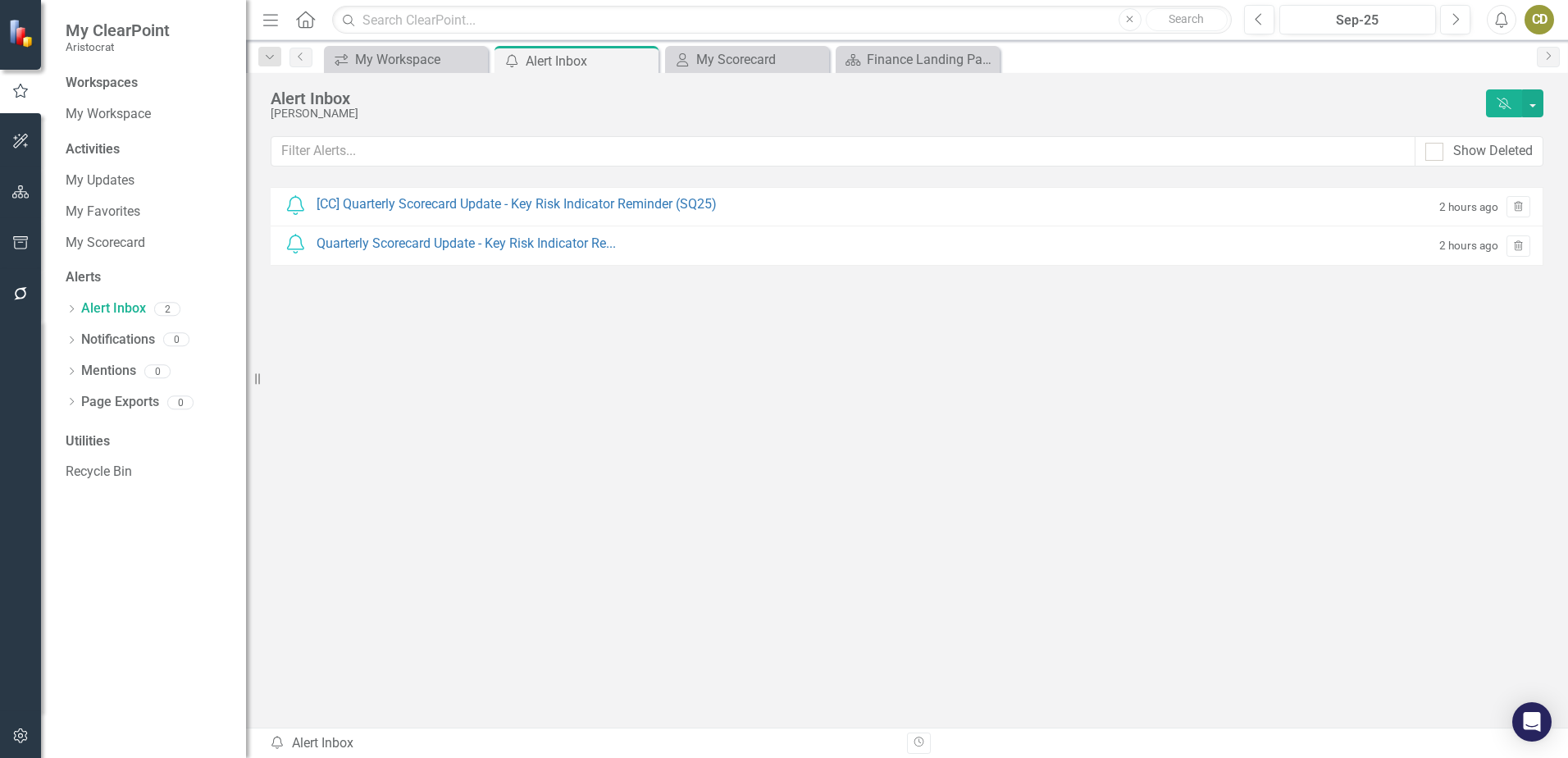
click at [445, 319] on div "Notification [CC] Quarterly Scorecard Update - Key Risk Indicator Reminder (SQ2…" at bounding box center [907, 426] width 1273 height 479
click at [98, 334] on link "Notifications" at bounding box center [118, 340] width 74 height 18
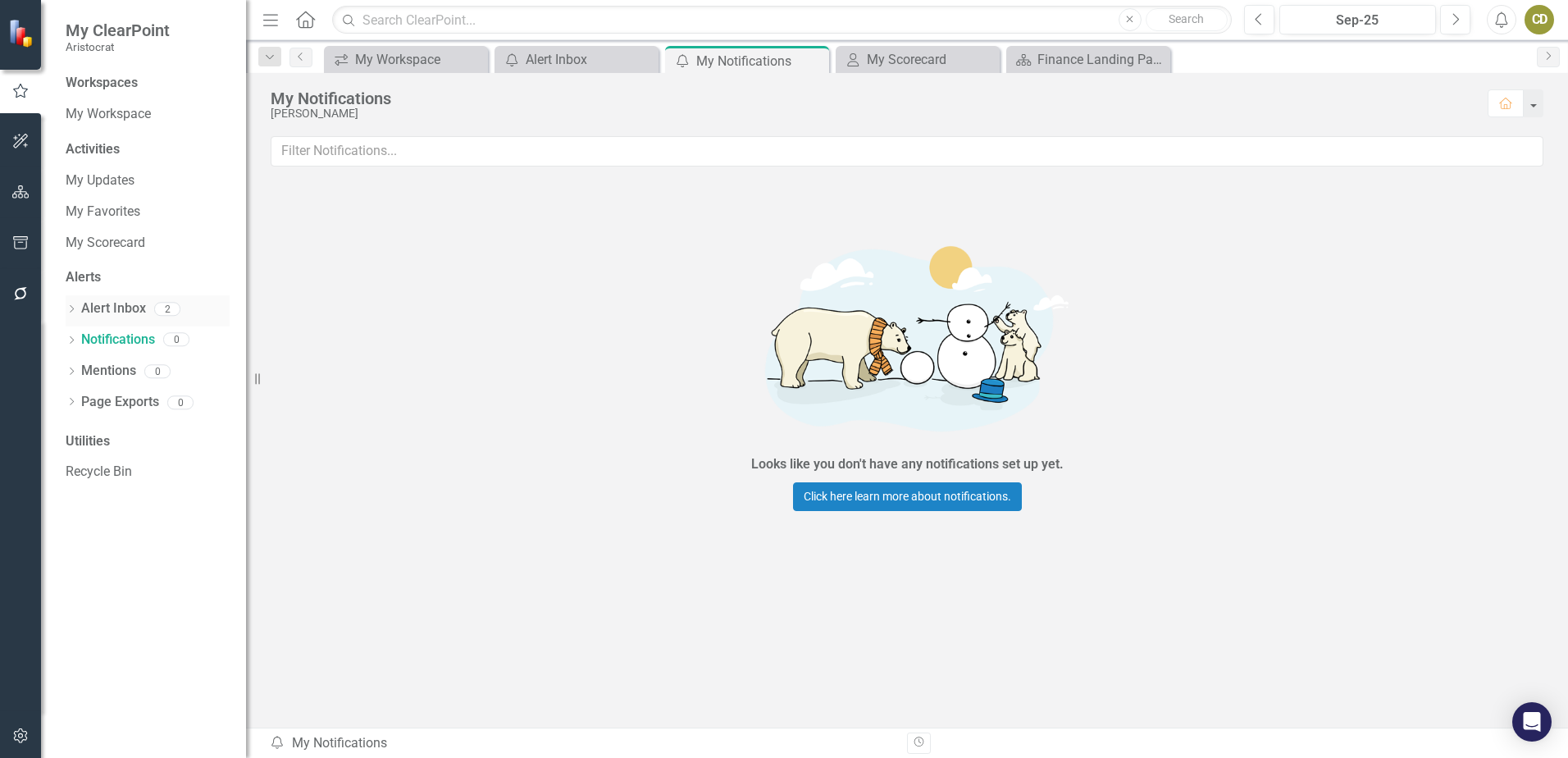
click at [98, 301] on link "Alert Inbox" at bounding box center [113, 309] width 65 height 18
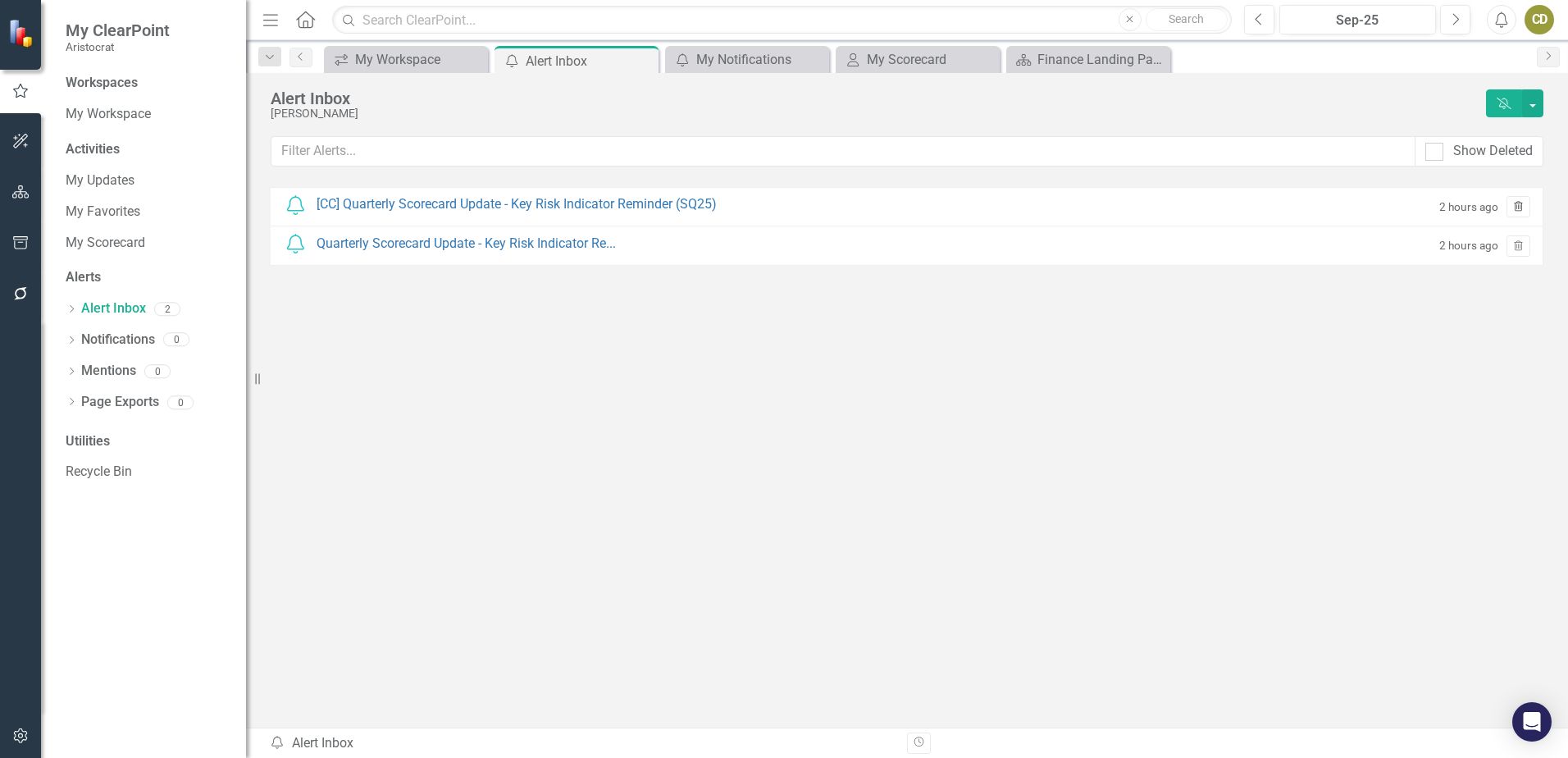
click at [1517, 205] on icon "Trash" at bounding box center [1518, 207] width 12 height 10
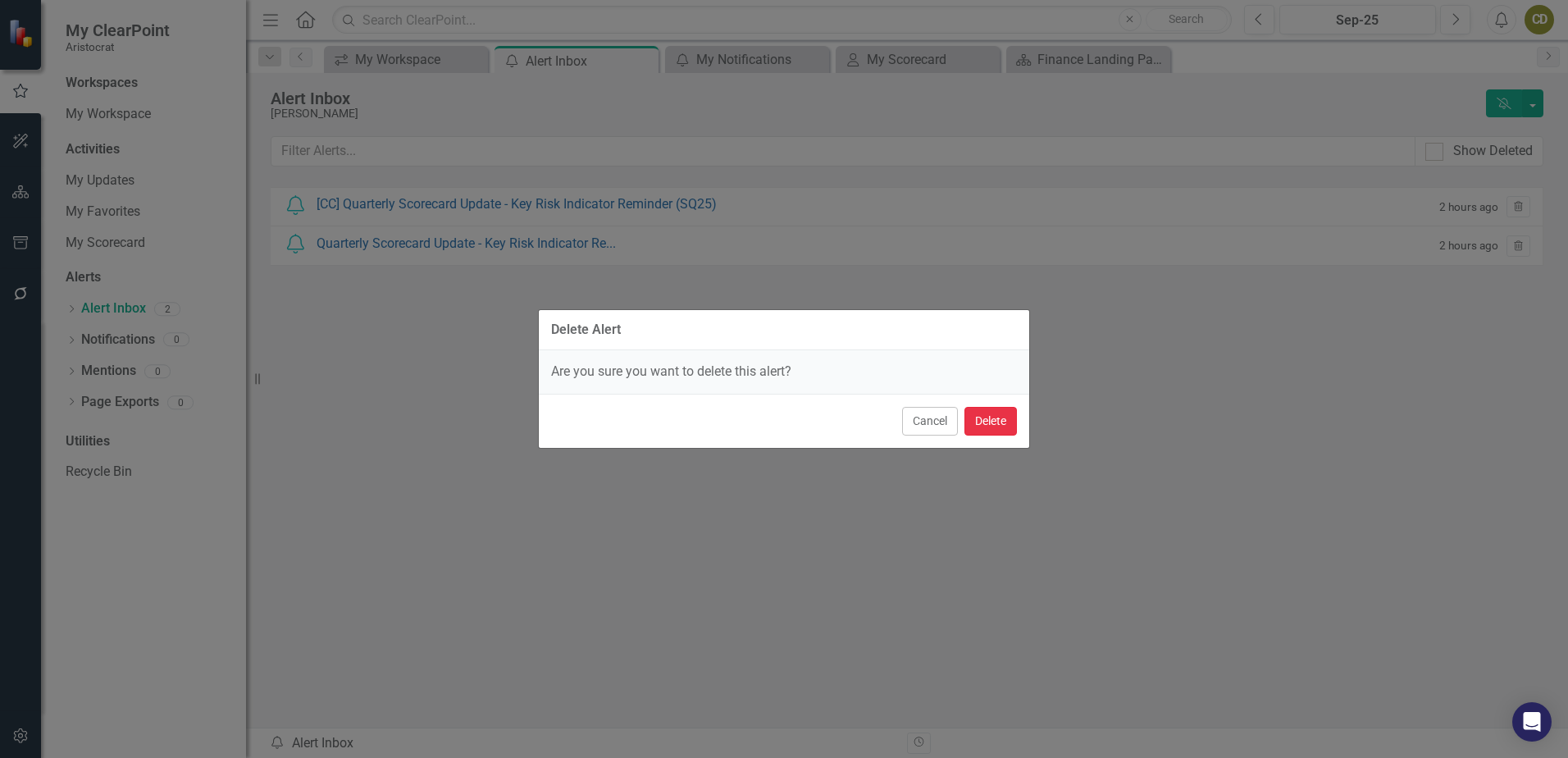
click at [1005, 422] on button "Delete" at bounding box center [991, 420] width 53 height 29
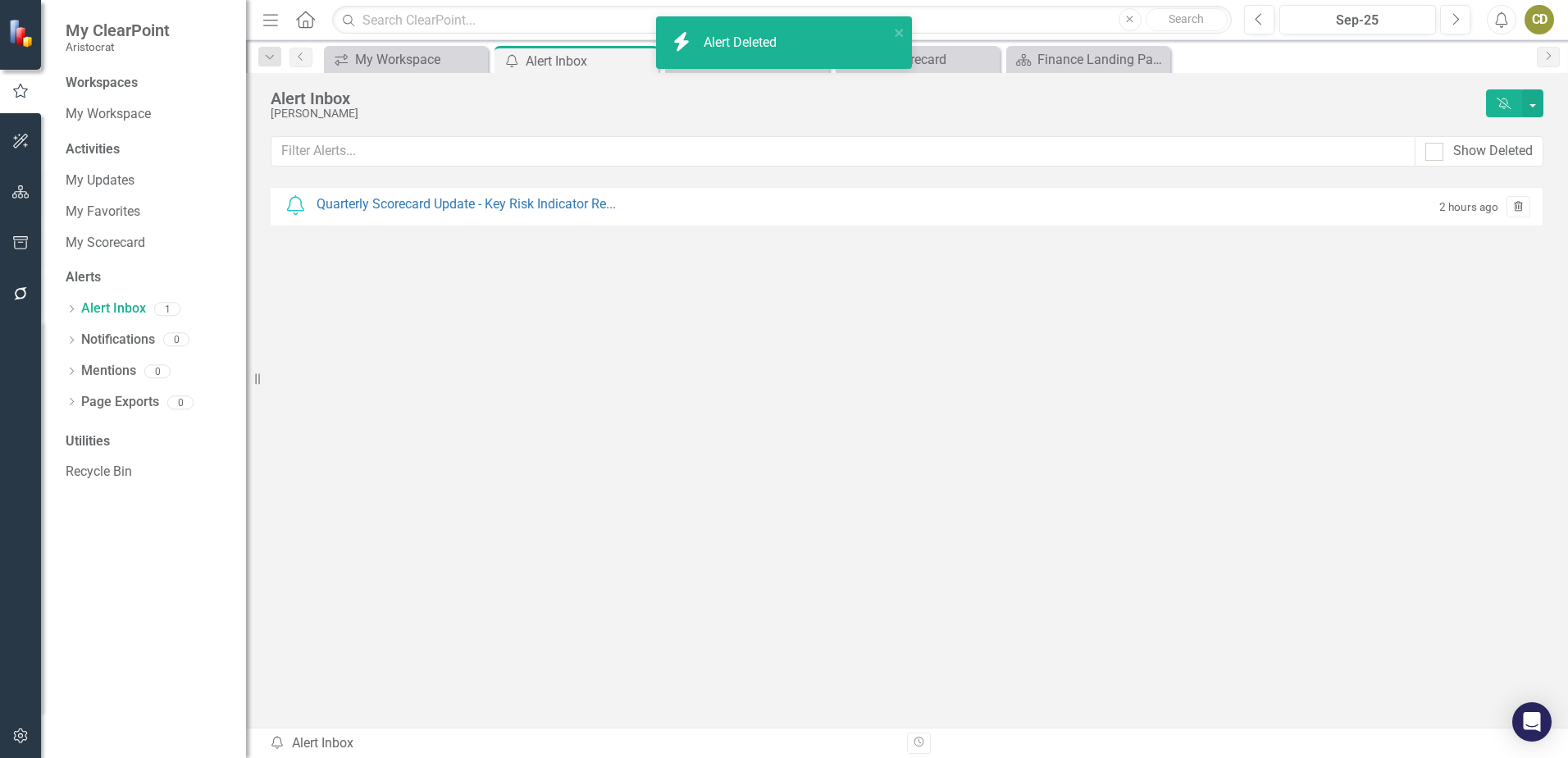
click at [1522, 205] on icon "Trash" at bounding box center [1518, 207] width 12 height 10
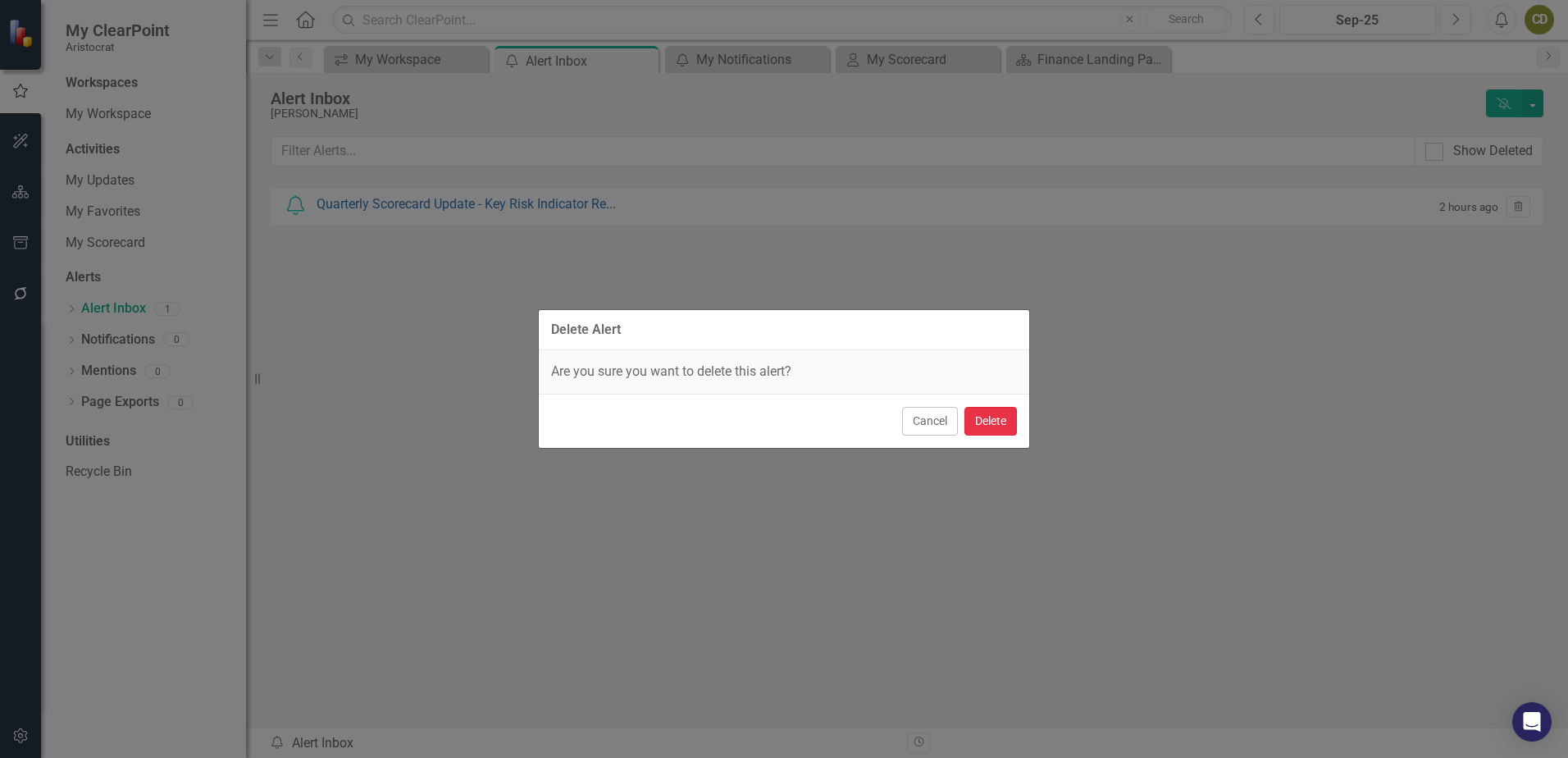
click at [986, 425] on button "Delete" at bounding box center [991, 420] width 53 height 29
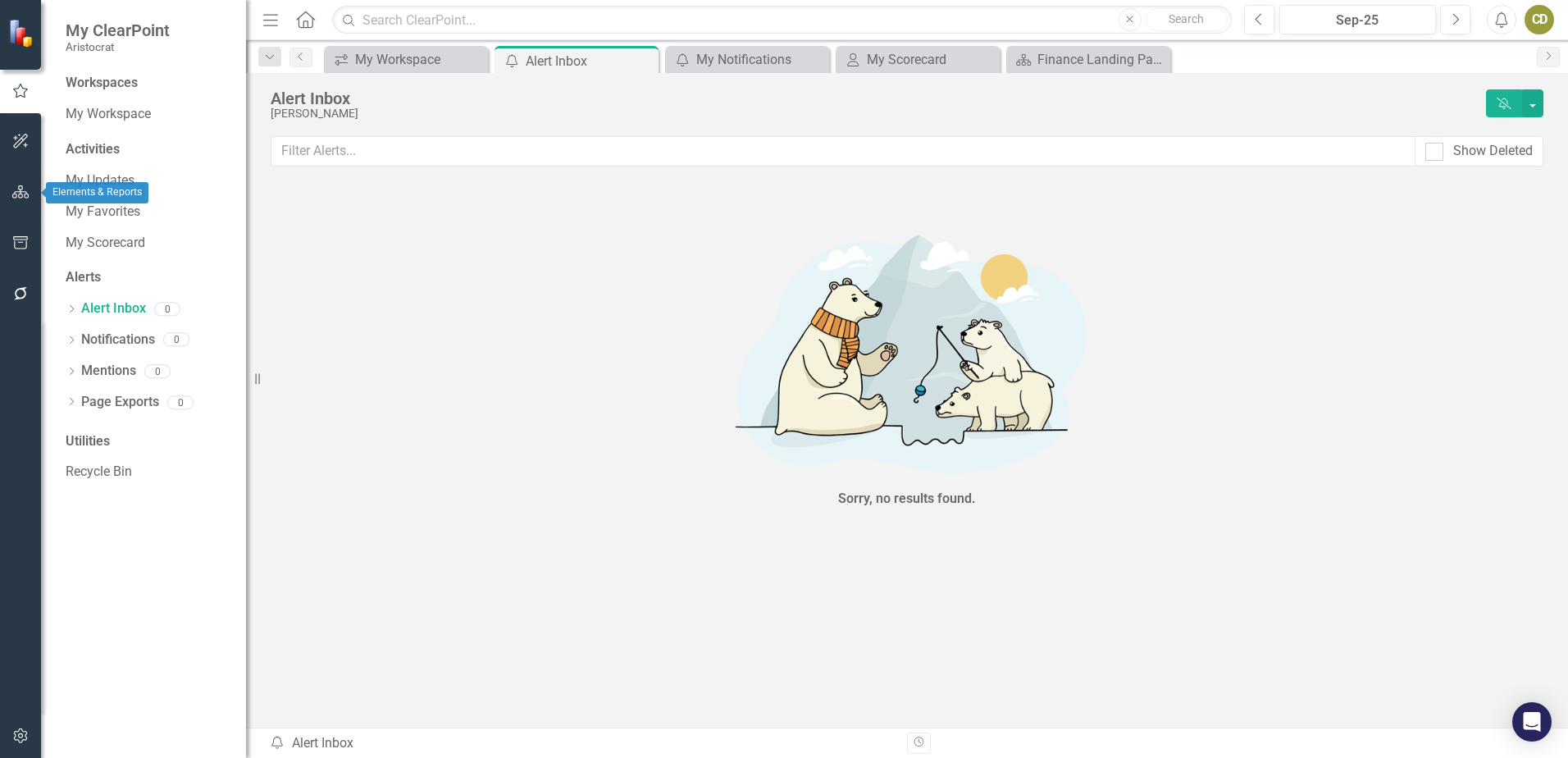
click at [17, 193] on icon "button" at bounding box center [20, 192] width 18 height 13
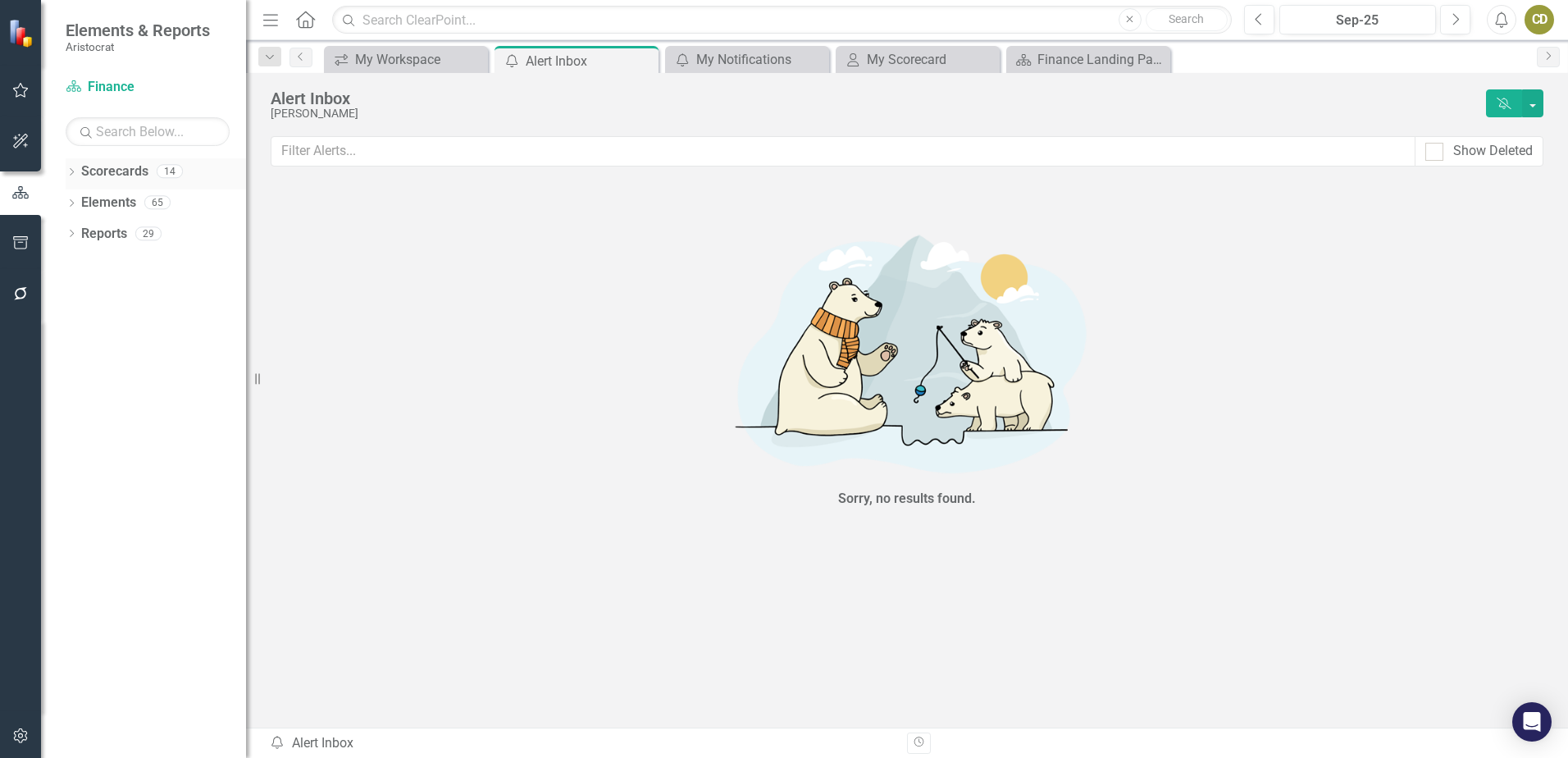
click at [73, 167] on div "Dropdown" at bounding box center [71, 173] width 11 height 14
click at [80, 198] on icon "Dropdown" at bounding box center [79, 202] width 12 height 10
click at [93, 323] on icon "Dropdown" at bounding box center [96, 326] width 12 height 10
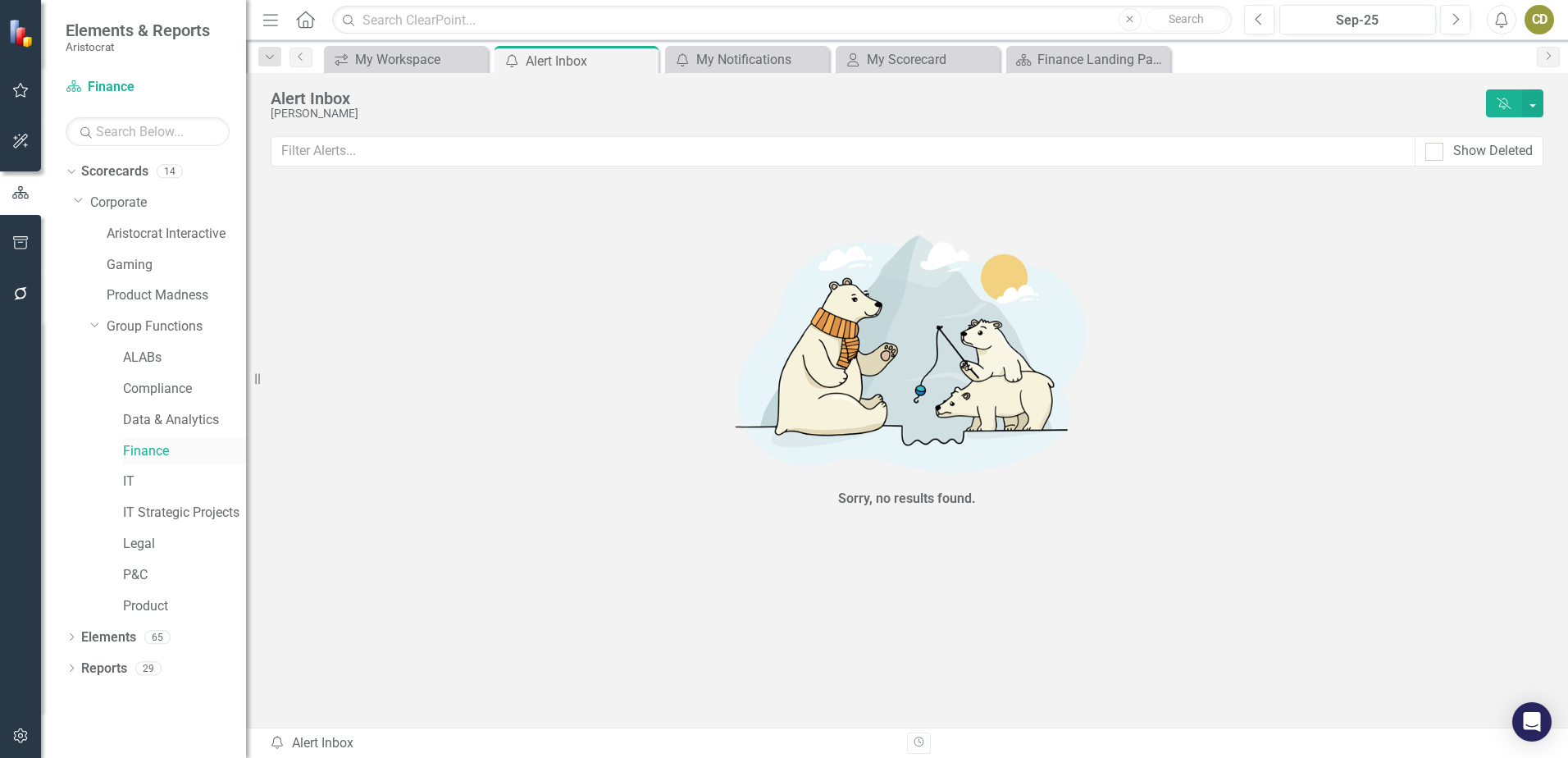
click at [133, 451] on link "Finance" at bounding box center [183, 452] width 123 height 18
